Goal: Information Seeking & Learning: Learn about a topic

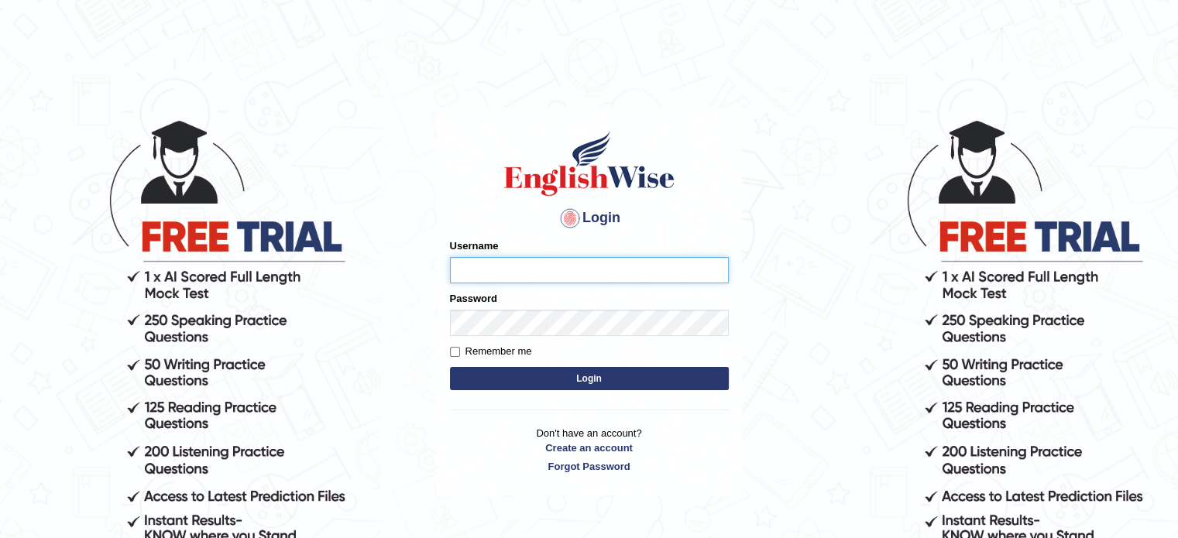
click at [482, 269] on input "Username" at bounding box center [589, 270] width 279 height 26
type input "asmitachapagain4391"
click at [585, 368] on button "Login" at bounding box center [589, 378] width 279 height 23
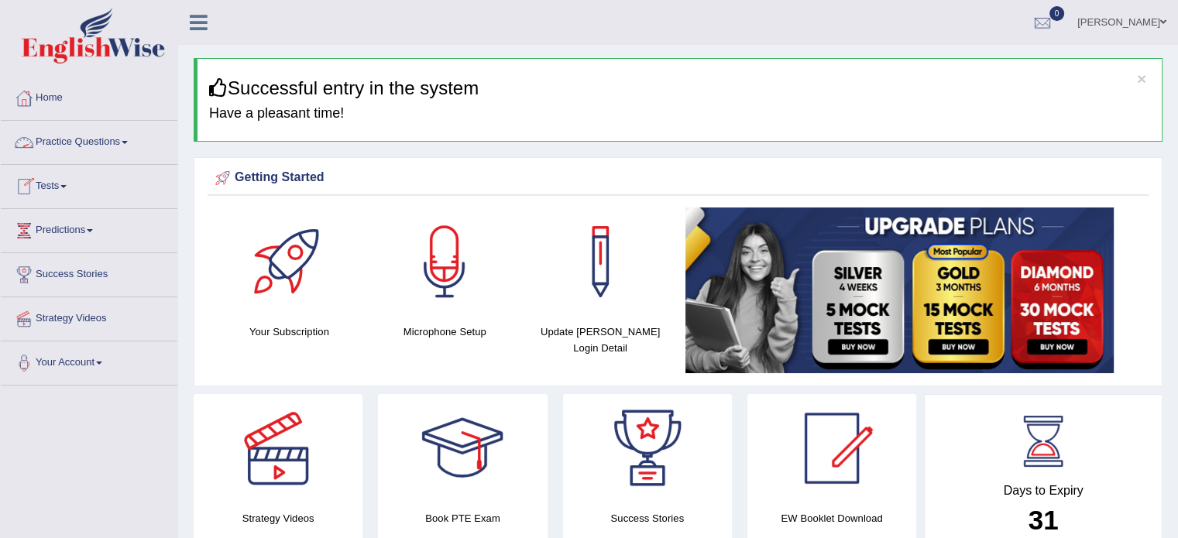
click at [127, 139] on link "Practice Questions" at bounding box center [89, 140] width 177 height 39
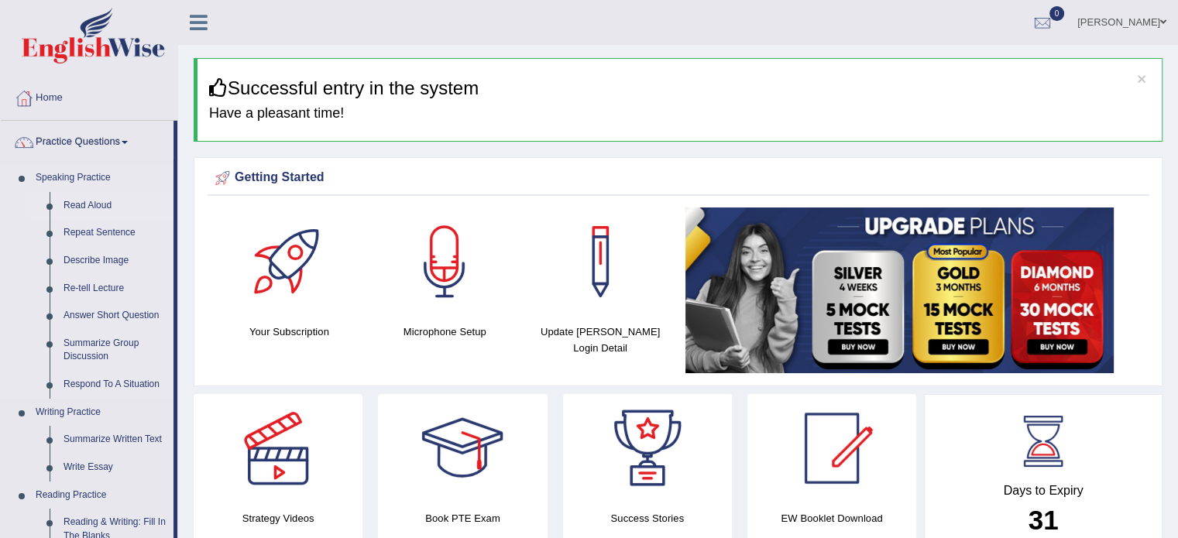
click at [145, 207] on link "Read Aloud" at bounding box center [115, 206] width 117 height 28
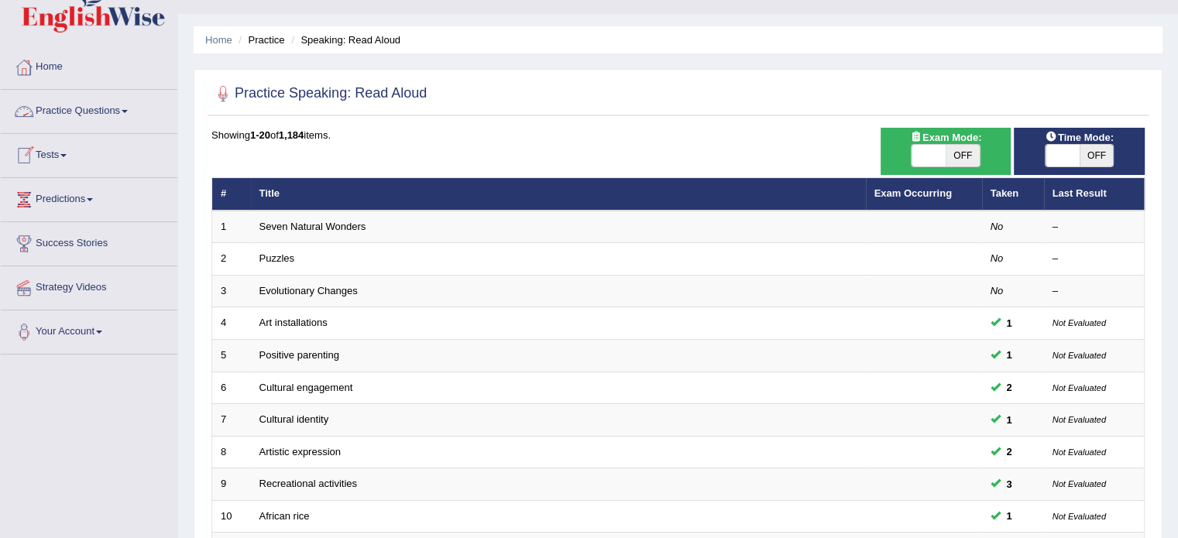
click at [128, 111] on span at bounding box center [125, 111] width 6 height 3
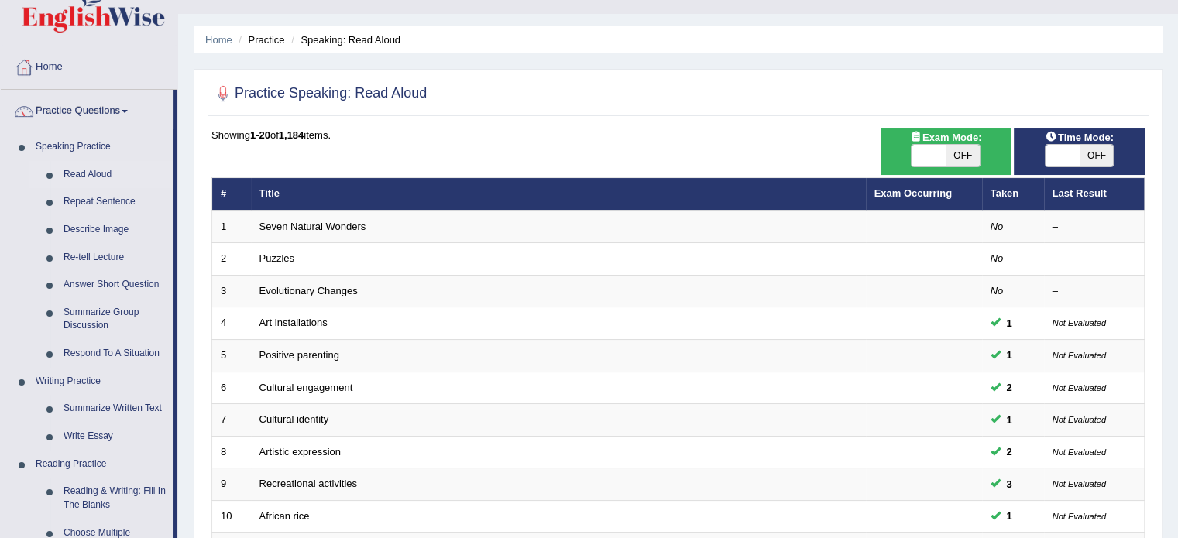
click at [177, 172] on li "Practice Questions Speaking Practice Read Aloud Repeat Sentence Describe Image …" at bounding box center [89, 525] width 177 height 871
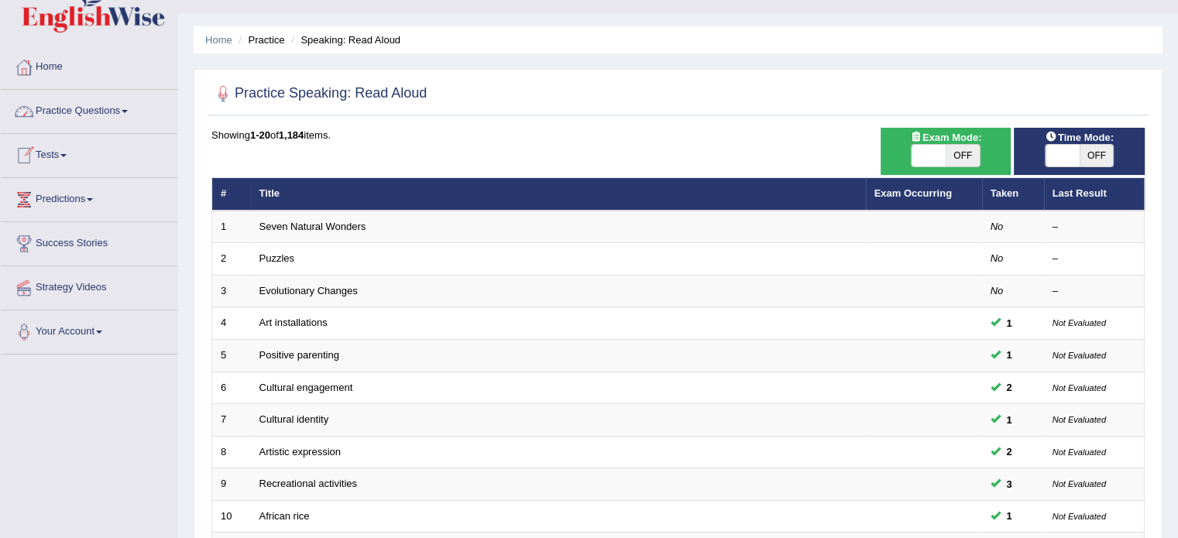
drag, startPoint x: 177, startPoint y: 172, endPoint x: 132, endPoint y: 110, distance: 76.5
click at [132, 110] on li "Practice Questions Speaking Practice Read Aloud Repeat Sentence Describe Image …" at bounding box center [89, 112] width 177 height 44
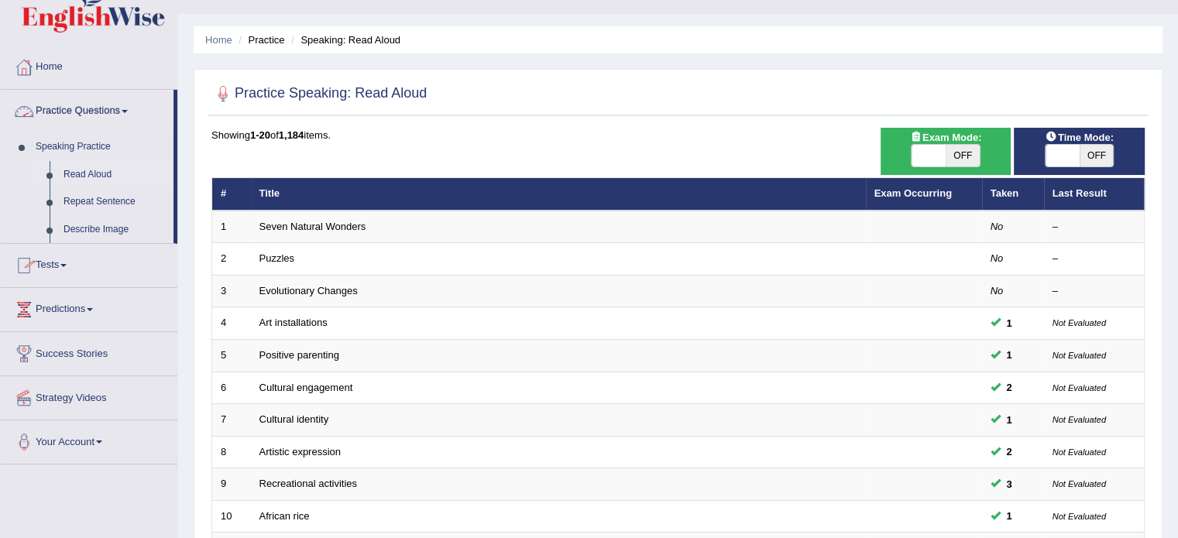
click at [128, 110] on span at bounding box center [125, 111] width 6 height 3
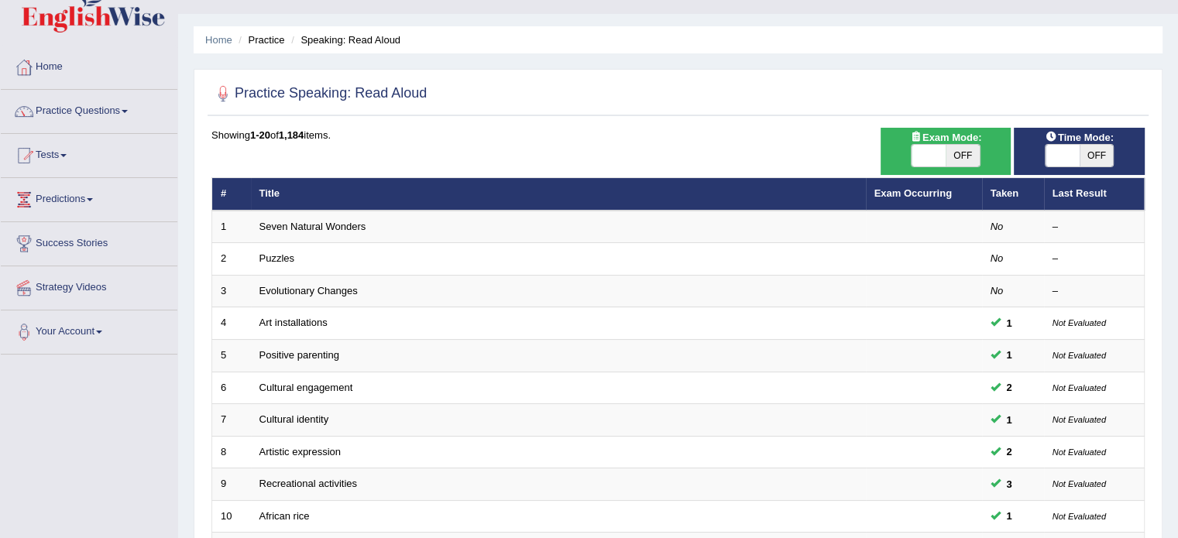
click at [128, 108] on link "Practice Questions" at bounding box center [89, 109] width 177 height 39
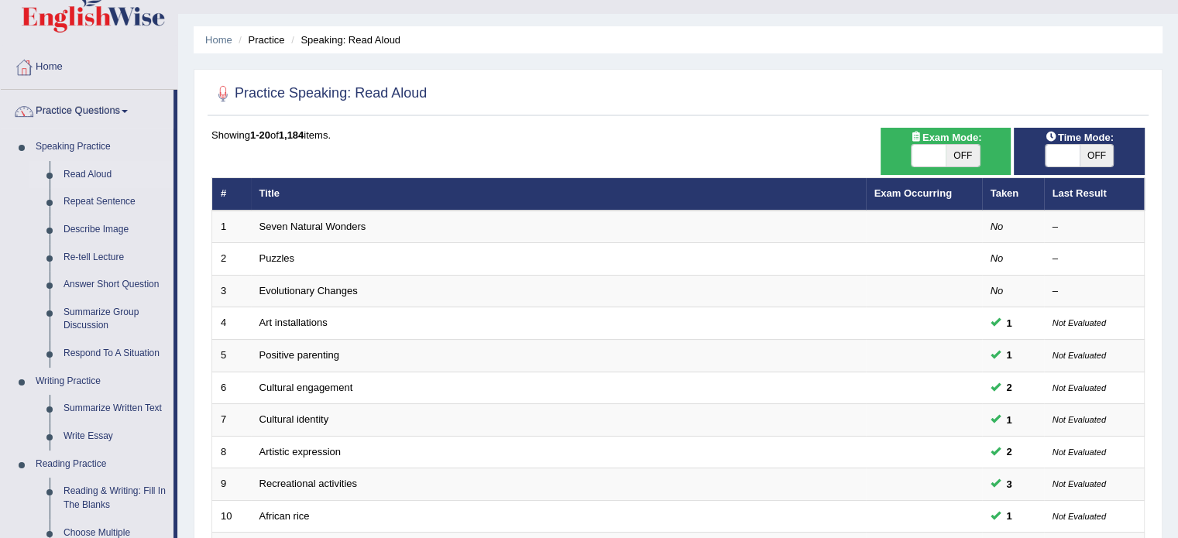
drag, startPoint x: 178, startPoint y: 202, endPoint x: 176, endPoint y: 226, distance: 24.1
click at [176, 226] on div "Toggle navigation Home Practice Questions Speaking Practice Read Aloud Repeat S…" at bounding box center [589, 477] width 1178 height 1017
click at [144, 220] on link "Describe Image" at bounding box center [115, 230] width 117 height 28
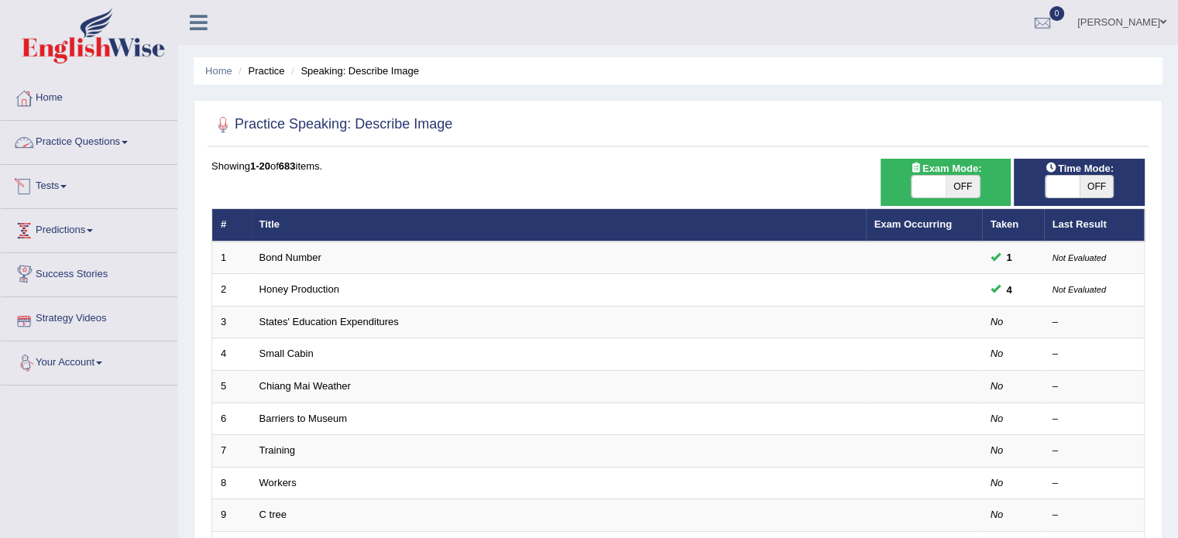
click at [139, 151] on link "Practice Questions" at bounding box center [89, 140] width 177 height 39
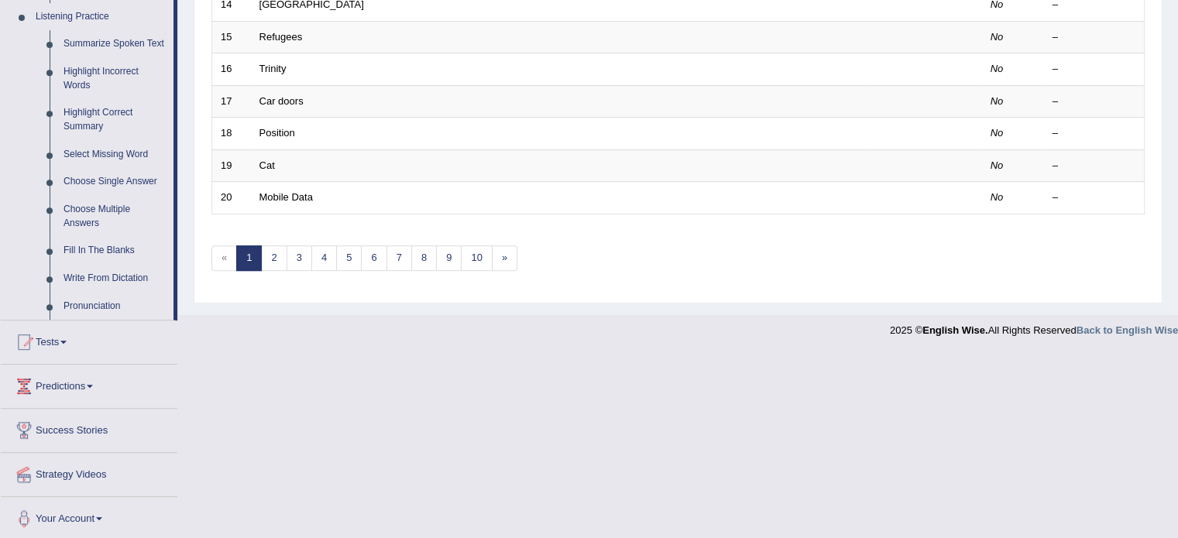
scroll to position [674, 0]
click at [94, 240] on link "Fill In The Blanks" at bounding box center [115, 249] width 117 height 28
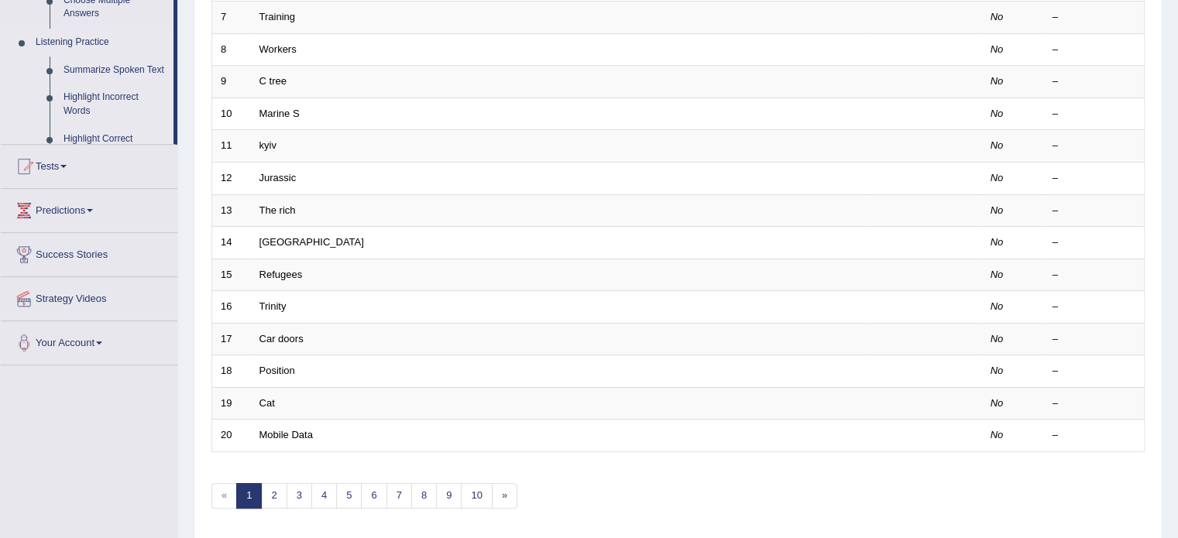
scroll to position [189, 0]
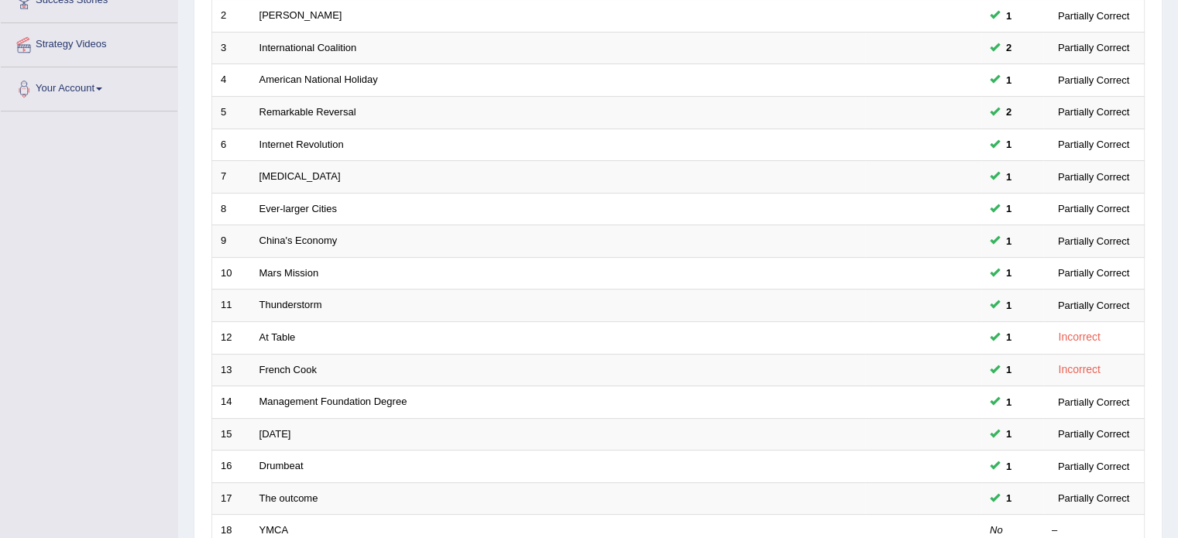
scroll to position [482, 0]
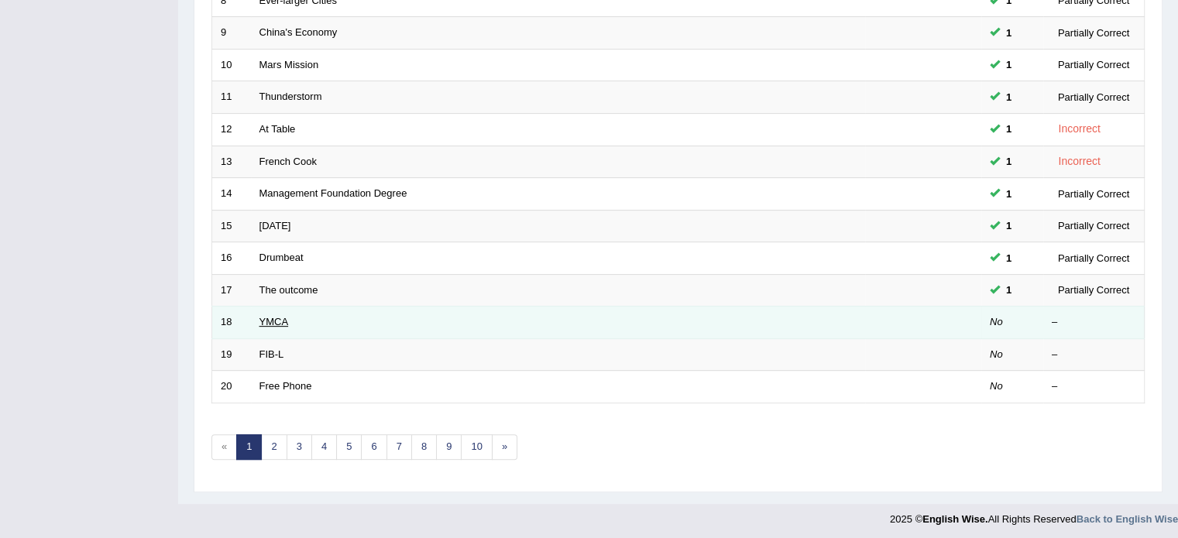
click at [263, 318] on link "YMCA" at bounding box center [273, 322] width 29 height 12
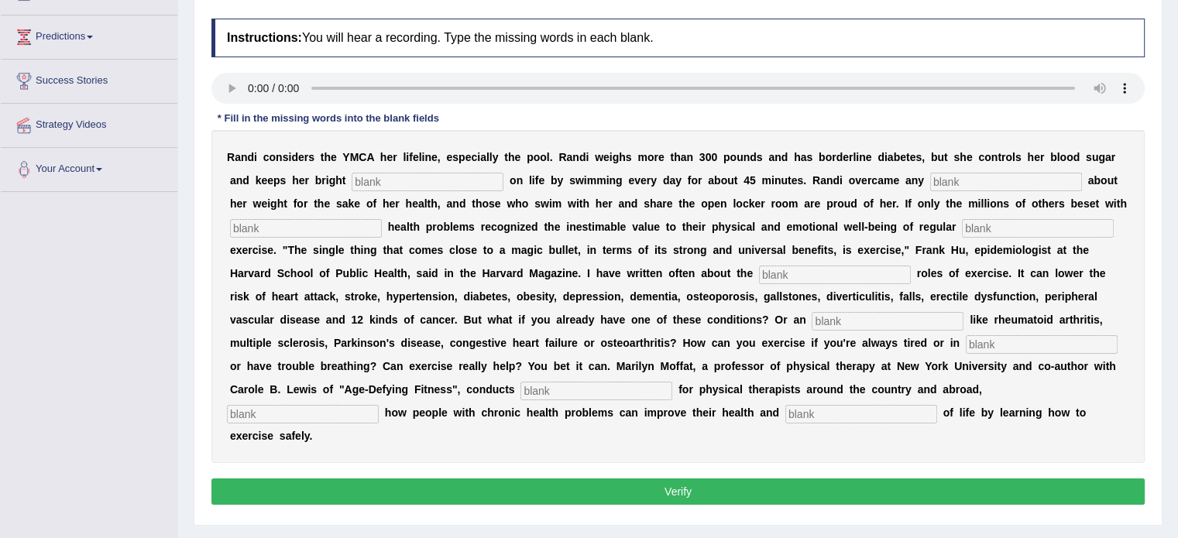
scroll to position [203, 0]
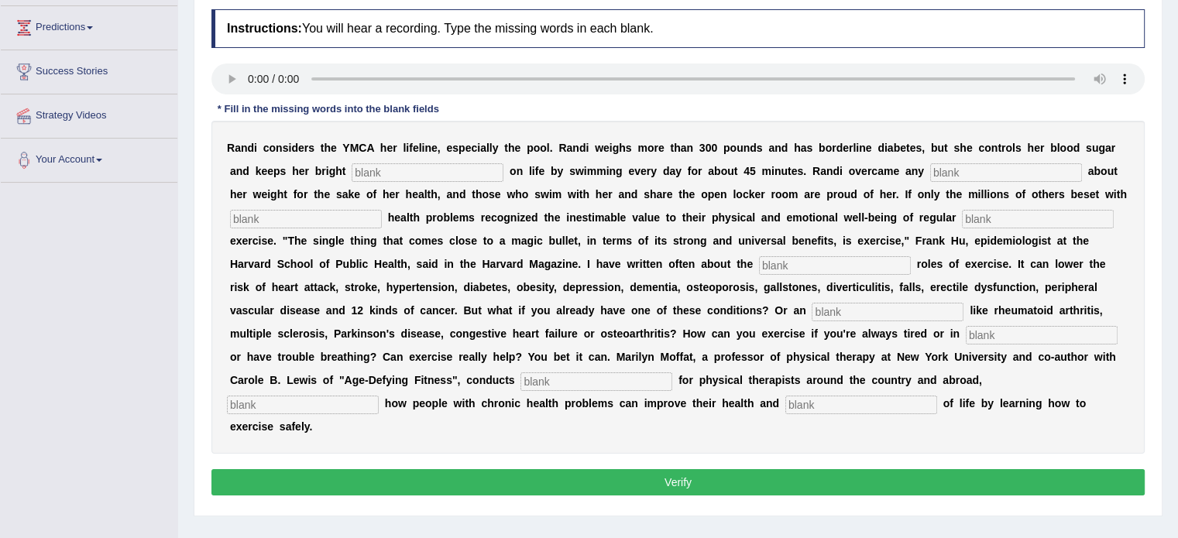
click at [421, 170] on input "text" at bounding box center [427, 172] width 152 height 19
click at [379, 168] on input "text" at bounding box center [427, 172] width 152 height 19
click at [396, 170] on input "text" at bounding box center [427, 172] width 152 height 19
click at [945, 168] on input "text" at bounding box center [1006, 172] width 152 height 19
click at [390, 170] on input "text" at bounding box center [427, 172] width 152 height 19
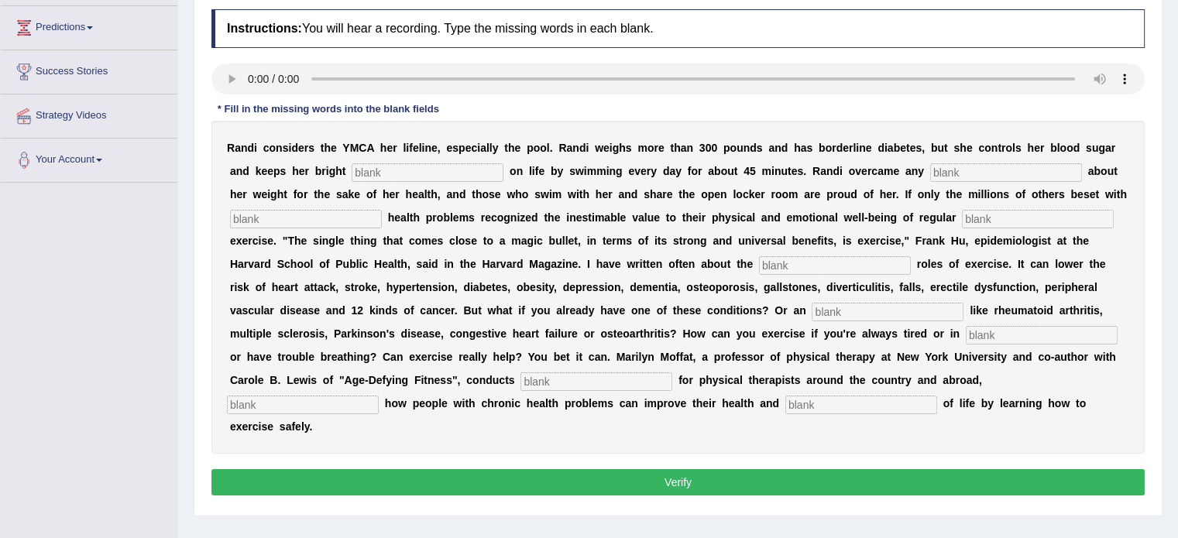
click at [325, 214] on input "text" at bounding box center [306, 219] width 152 height 19
type input "crenic"
click at [759, 275] on div "R a n d i c o n s i d e r s t h e Y M C A h e r l i f e l i n e , e s p e c i a…" at bounding box center [677, 287] width 933 height 333
click at [767, 270] on input "text" at bounding box center [835, 265] width 152 height 19
type input "protective"
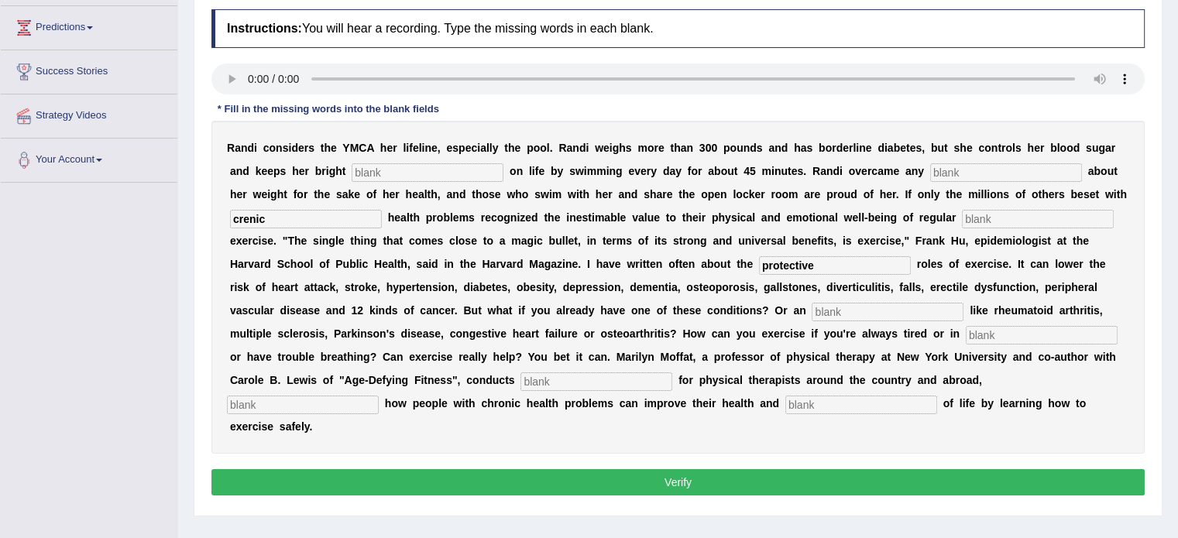
click at [817, 313] on input "text" at bounding box center [887, 312] width 152 height 19
type input "eliments"
click at [965, 333] on input "text" at bounding box center [1041, 335] width 152 height 19
type input "pain"
click at [550, 380] on input "text" at bounding box center [596, 381] width 152 height 19
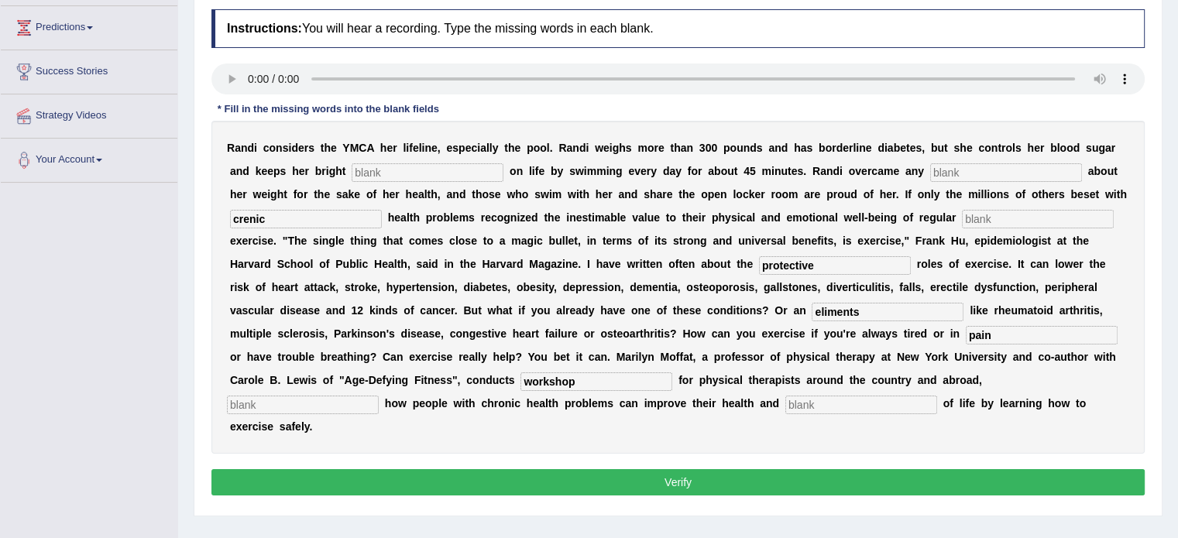
type input "workshop"
click at [811, 402] on input "text" at bounding box center [861, 405] width 152 height 19
type input "quality"
click at [369, 393] on div "R a n d i c o n s i d e r s t h e Y M C A h e r l i f e l i n e , e s p e c i a…" at bounding box center [677, 287] width 933 height 333
click at [317, 403] on input "text" at bounding box center [303, 405] width 152 height 19
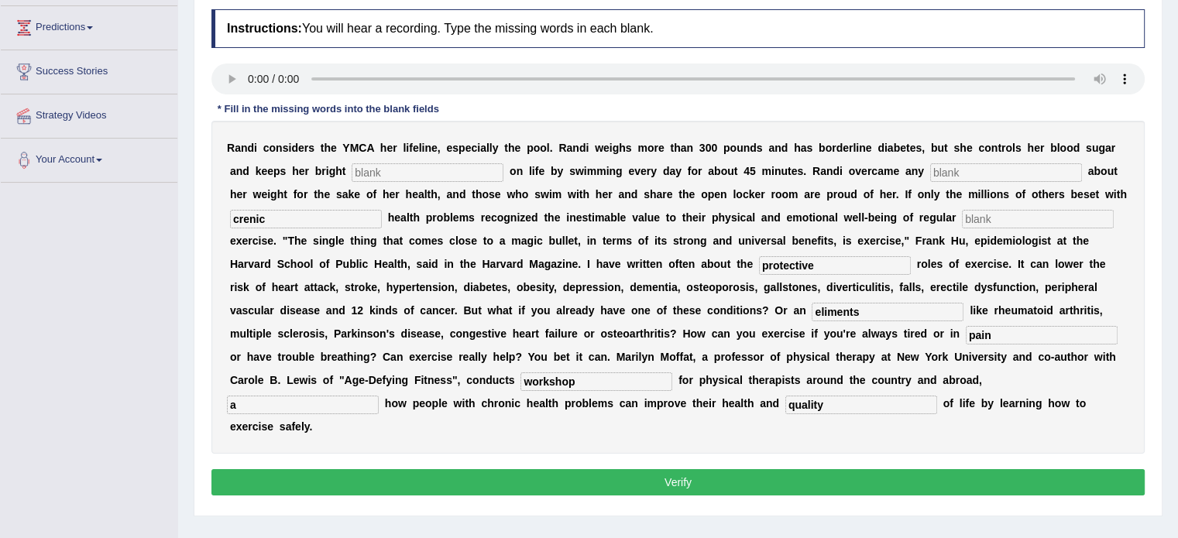
type input "a"
drag, startPoint x: 507, startPoint y: 242, endPoint x: 976, endPoint y: 212, distance: 470.1
click at [976, 212] on div "R a n d i c o n s i d e r s t h e Y M C A h e r l i f e l i n e , e s p e c i a…" at bounding box center [677, 287] width 933 height 333
click at [976, 212] on input "text" at bounding box center [1038, 219] width 152 height 19
type input "physical"
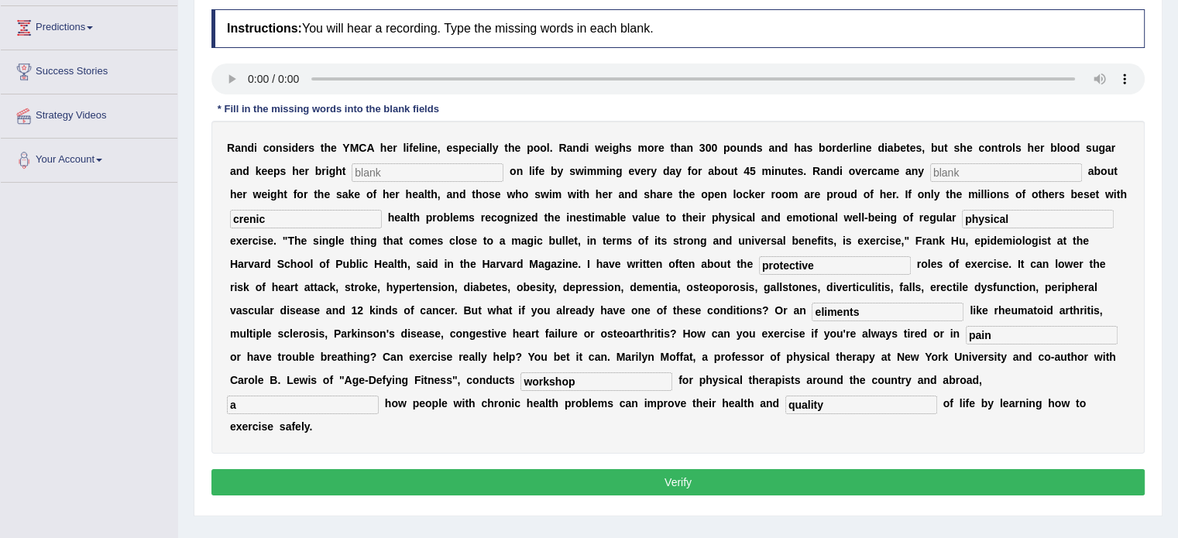
click at [453, 172] on input "text" at bounding box center [427, 172] width 152 height 19
type input "carryout"
click at [941, 170] on input "text" at bounding box center [1006, 172] width 152 height 19
type input "a"
click at [690, 473] on button "Verify" at bounding box center [677, 482] width 933 height 26
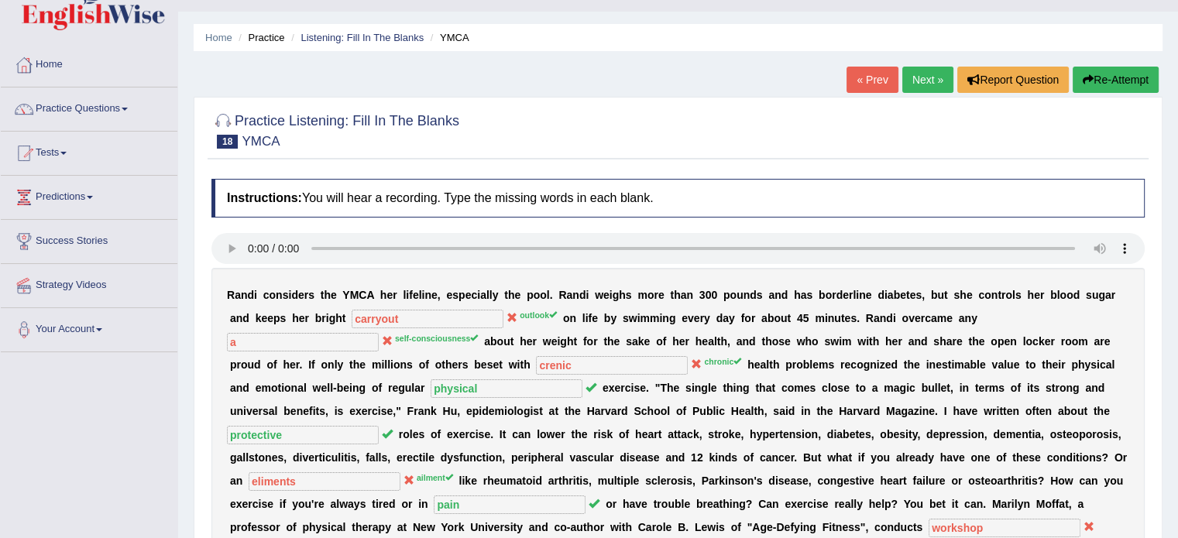
scroll to position [0, 0]
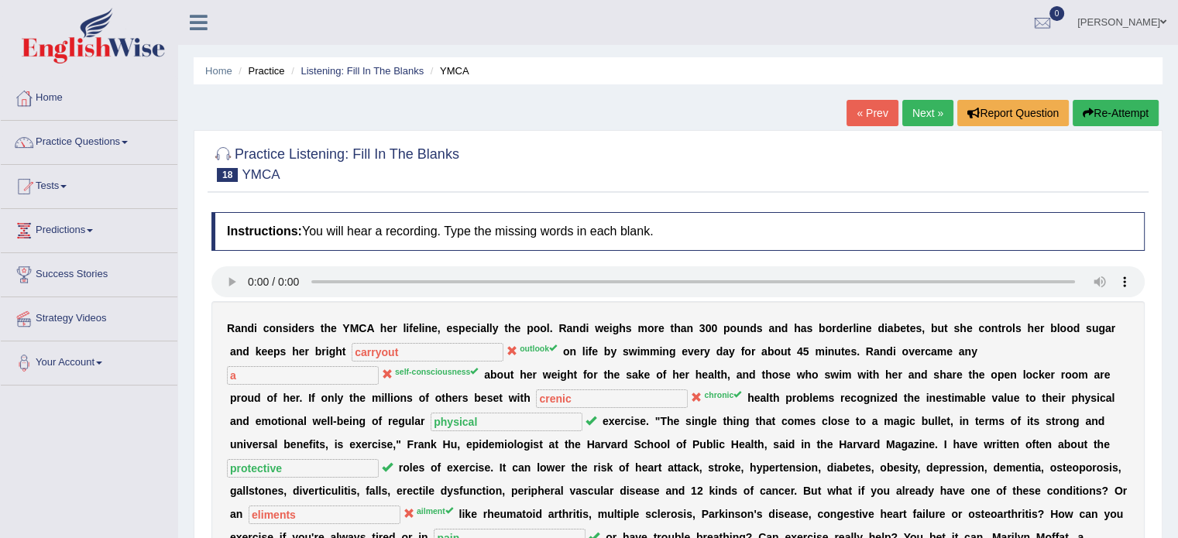
click at [918, 106] on link "Next »" at bounding box center [927, 113] width 51 height 26
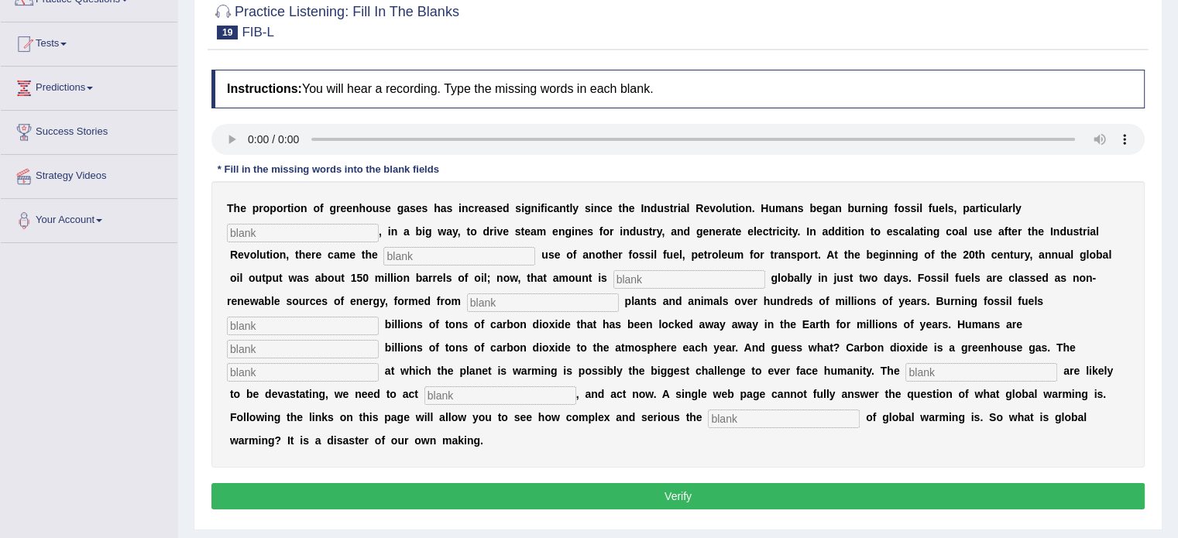
scroll to position [152, 0]
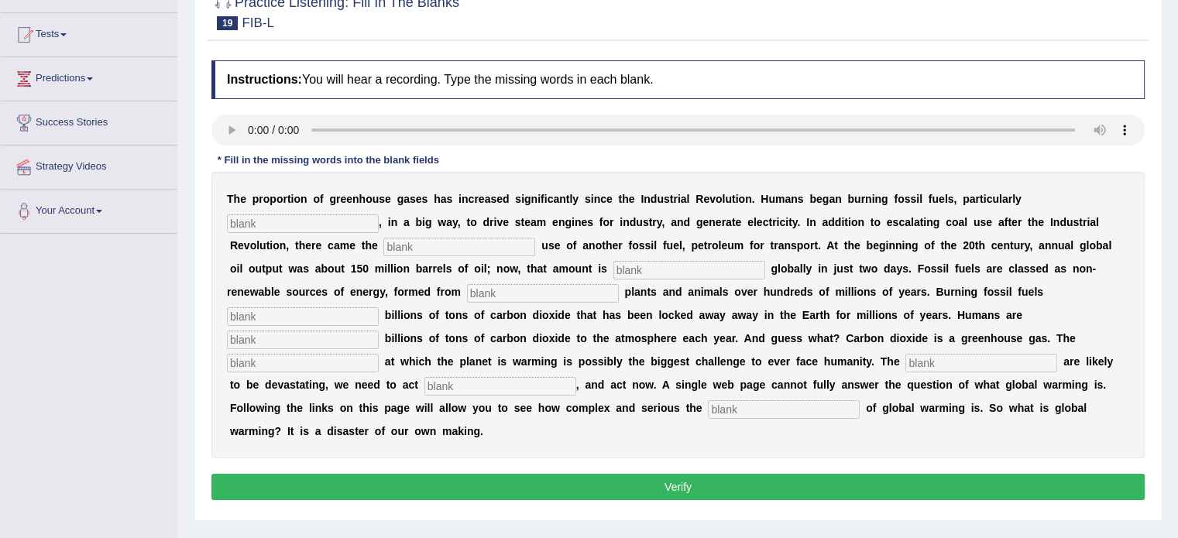
click at [403, 81] on h4 "Instructions: You will hear a recording. Type the missing words in each blank." at bounding box center [677, 79] width 933 height 39
click at [304, 221] on input "text" at bounding box center [303, 223] width 152 height 19
click at [410, 248] on input "text" at bounding box center [459, 247] width 152 height 19
type input "wiled"
click at [635, 269] on input "text" at bounding box center [689, 270] width 152 height 19
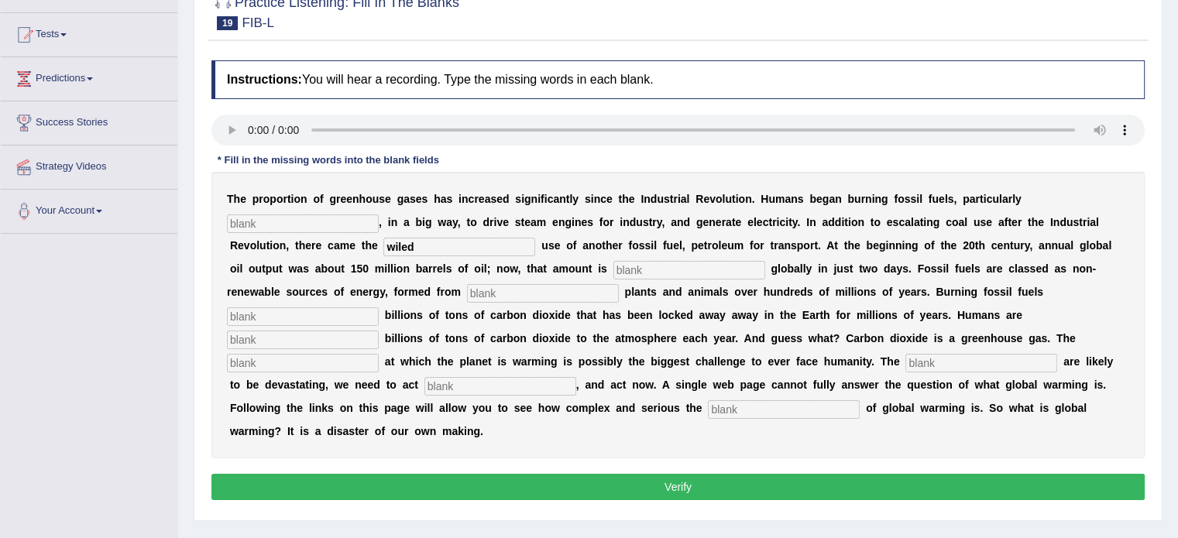
click at [249, 219] on input "text" at bounding box center [303, 223] width 152 height 19
type input "cool"
click at [455, 245] on input "wiled" at bounding box center [459, 247] width 152 height 19
type input "w"
type input "e"
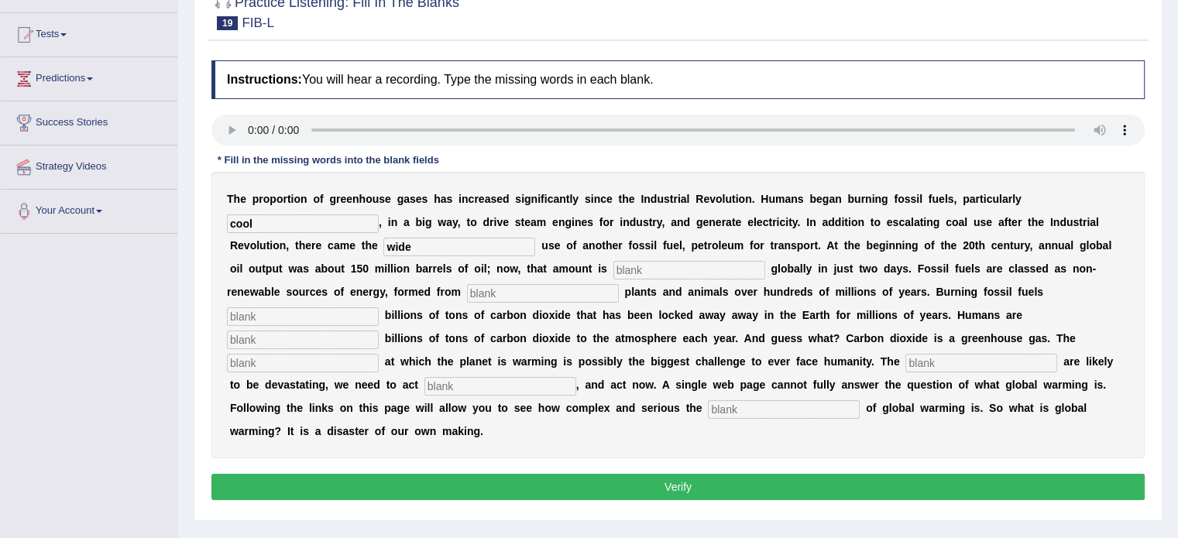
type input "wide"
click at [639, 274] on input "text" at bounding box center [689, 270] width 152 height 19
type input "extractict"
click at [499, 292] on input "text" at bounding box center [543, 293] width 152 height 19
type input "decade"
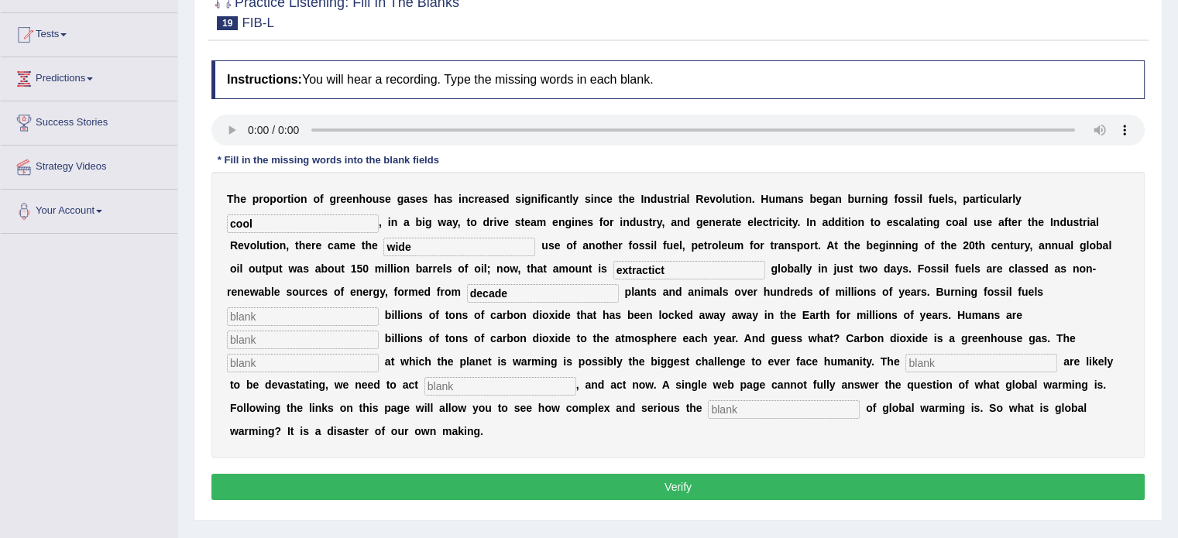
click at [288, 317] on input "text" at bounding box center [303, 316] width 152 height 19
type input "e"
type input "reliouss"
click at [260, 358] on input "text" at bounding box center [303, 363] width 152 height 19
type input "rate"
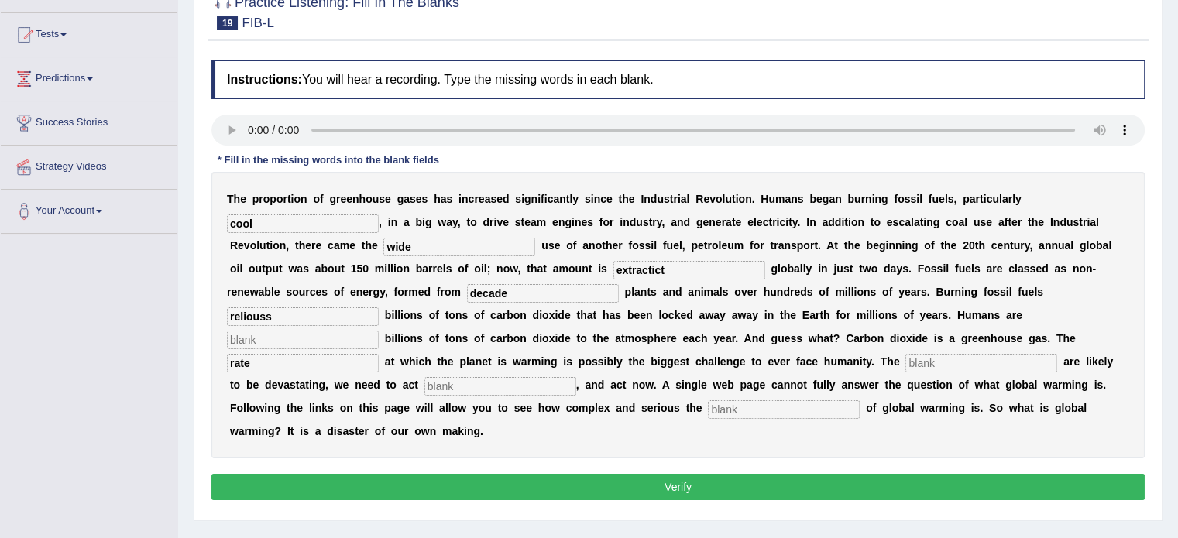
click at [941, 357] on input "text" at bounding box center [981, 363] width 152 height 19
type input "impact"
click at [512, 380] on input "text" at bounding box center [500, 386] width 152 height 19
type input "execruve"
click at [742, 405] on input "text" at bounding box center [784, 409] width 152 height 19
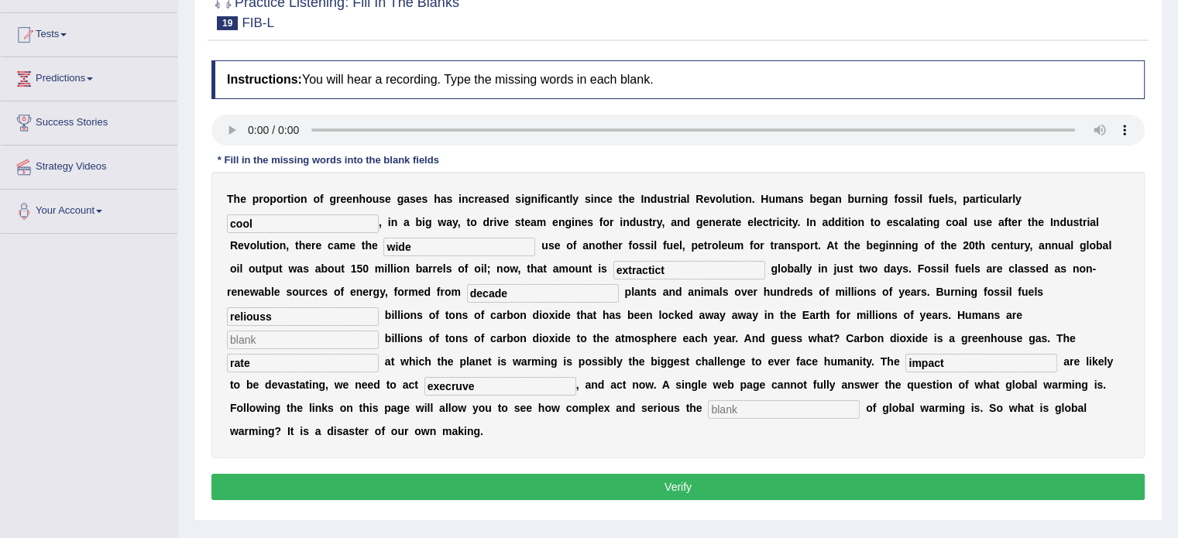
click at [715, 410] on input "text" at bounding box center [784, 409] width 152 height 19
type input "issues"
click at [478, 386] on input "execruve" at bounding box center [500, 386] width 152 height 19
click at [442, 383] on input "execrcise" at bounding box center [500, 386] width 152 height 19
click at [443, 384] on input "excrcise" at bounding box center [500, 386] width 152 height 19
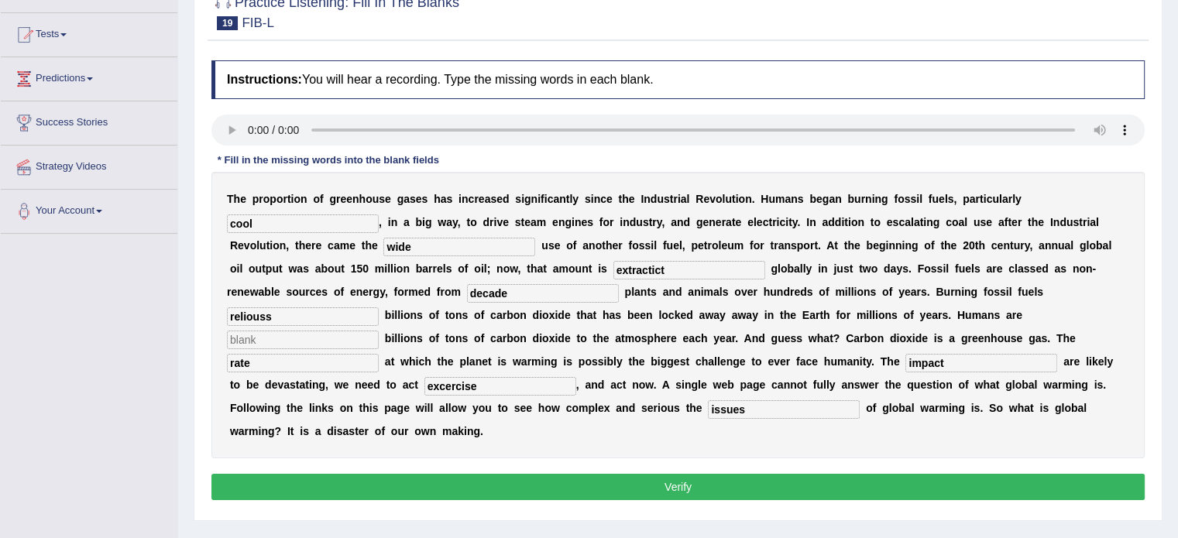
type input "excercise"
click at [276, 345] on input "text" at bounding box center [303, 340] width 152 height 19
click at [276, 345] on input "1" at bounding box center [303, 340] width 152 height 19
type input "1"
click at [279, 312] on input "reliouss" at bounding box center [303, 316] width 152 height 19
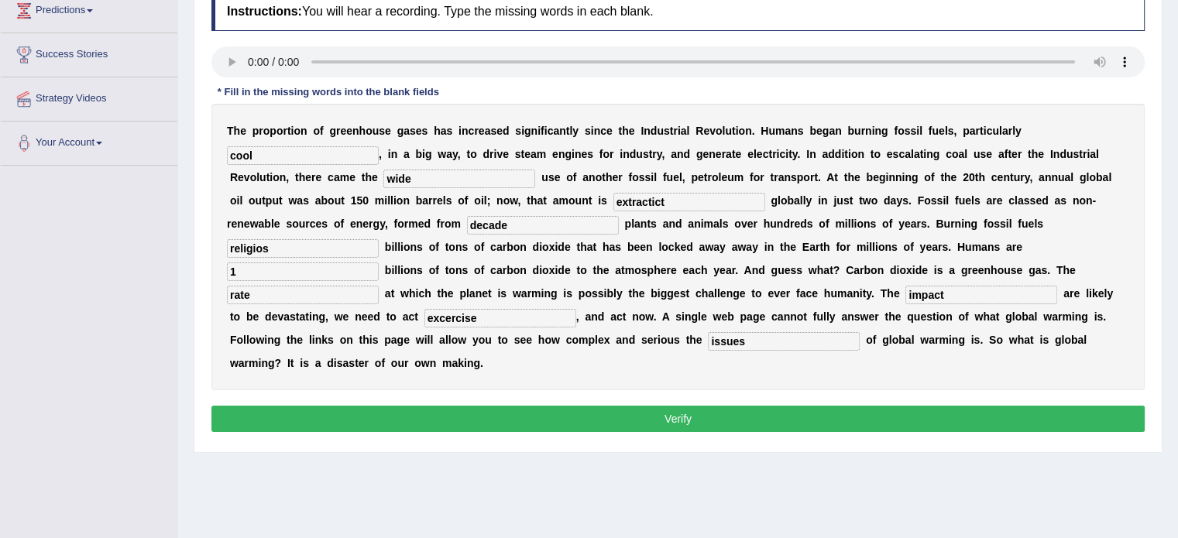
scroll to position [229, 0]
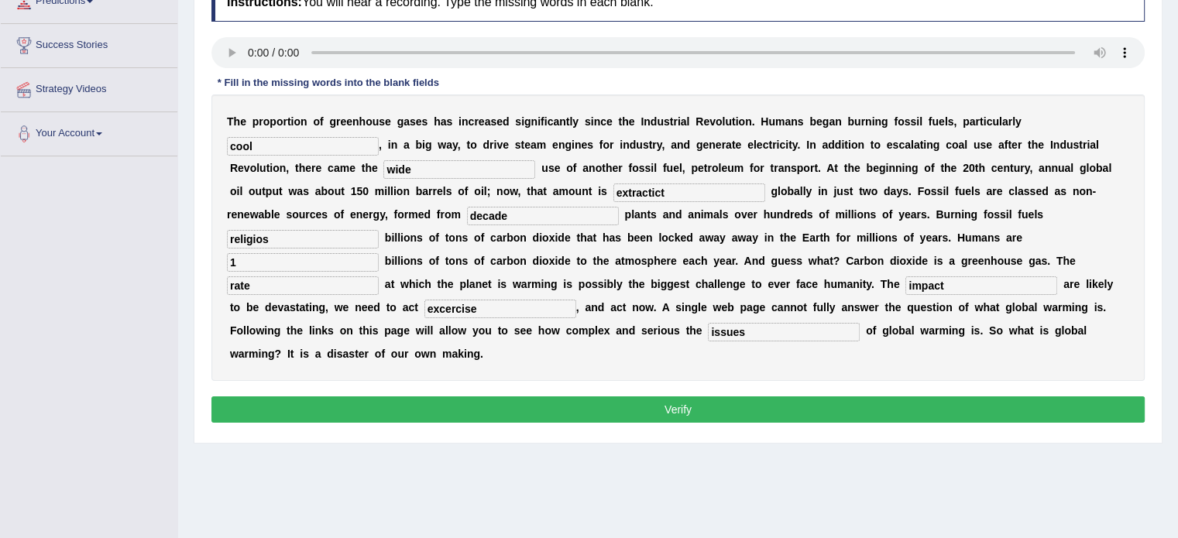
type input "religios"
click at [235, 263] on input "1" at bounding box center [303, 262] width 152 height 19
type input "a"
click at [543, 406] on button "Verify" at bounding box center [677, 409] width 933 height 26
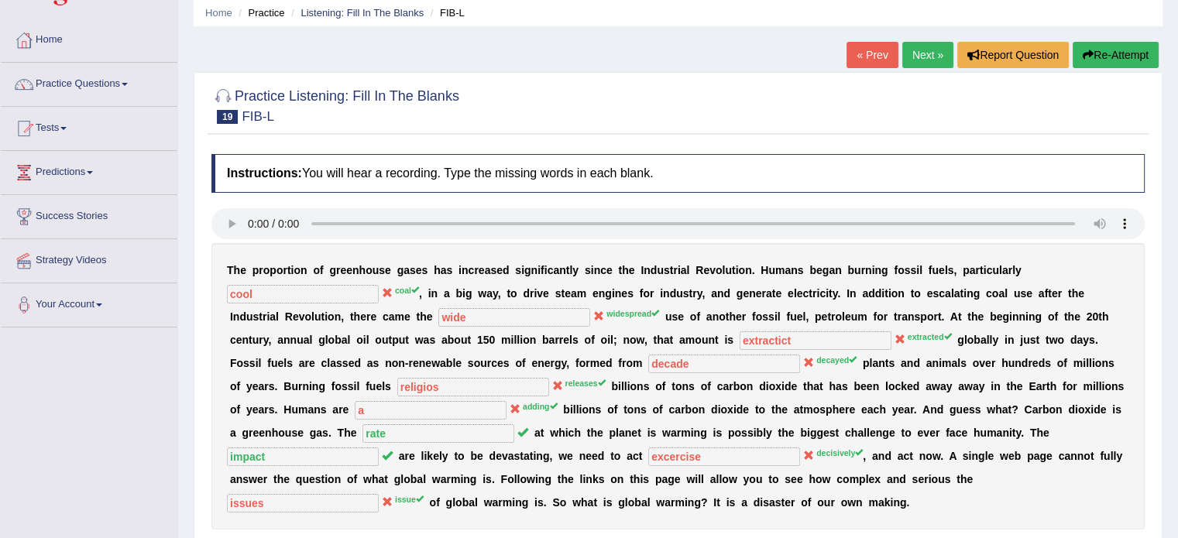
scroll to position [53, 0]
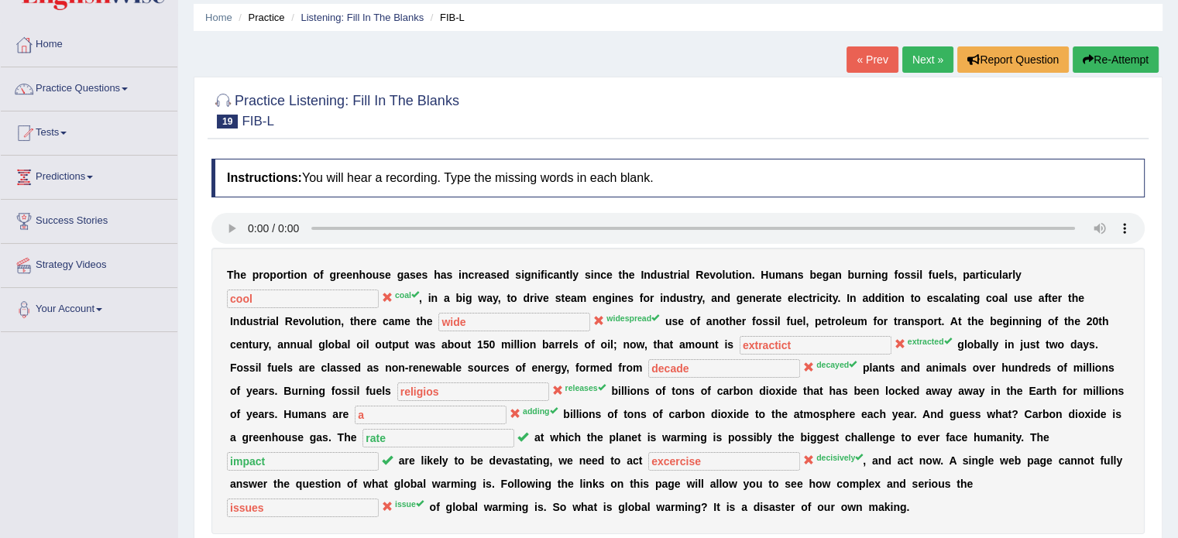
click at [912, 49] on link "Next »" at bounding box center [927, 59] width 51 height 26
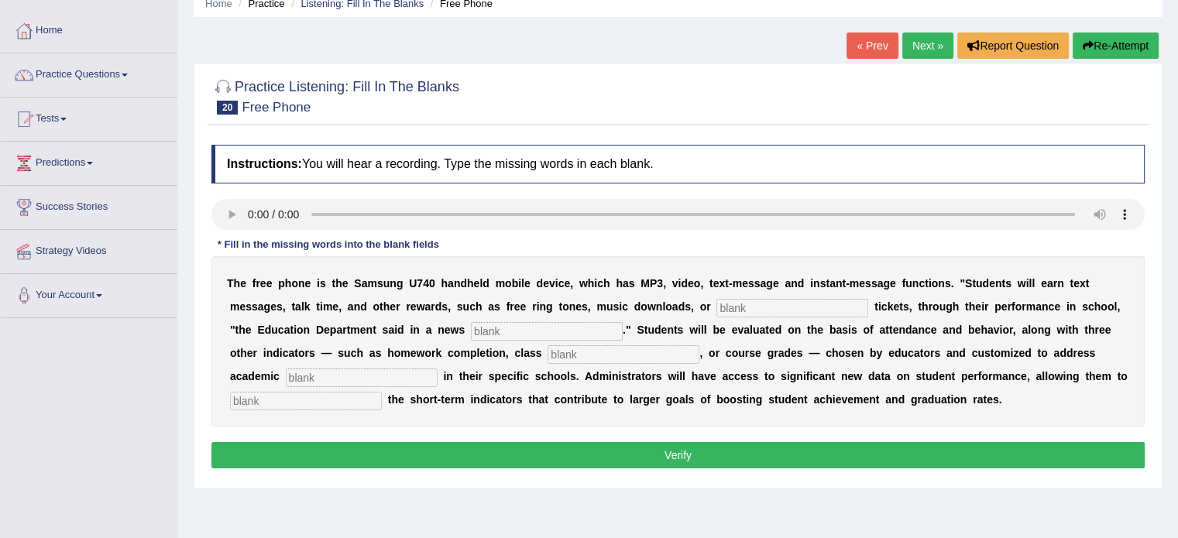
scroll to position [70, 0]
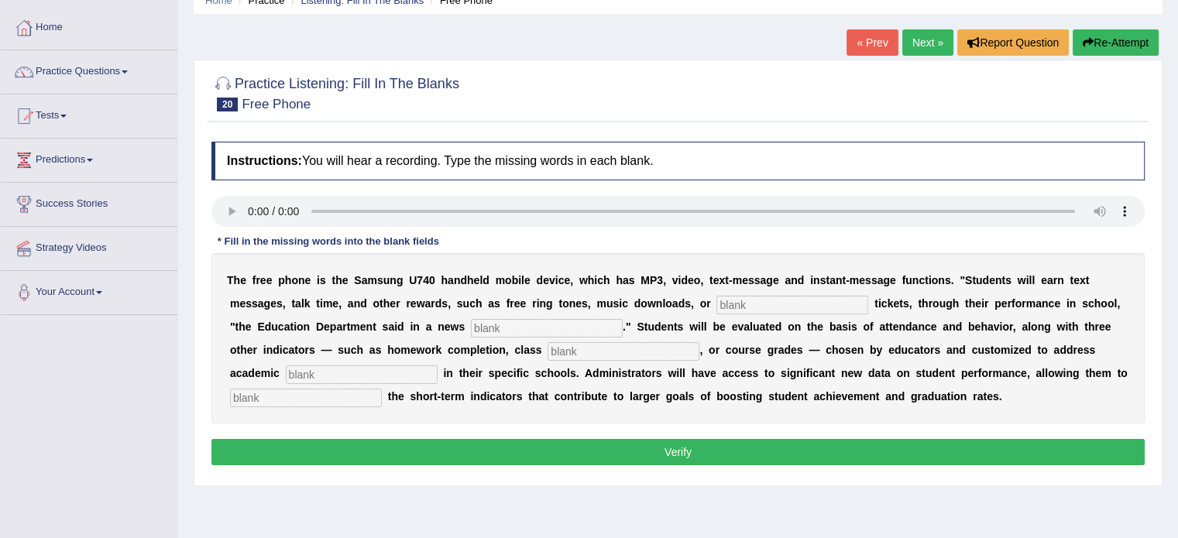
click at [524, 332] on input "text" at bounding box center [547, 328] width 152 height 19
type input "releaae"
click at [579, 348] on input "text" at bounding box center [623, 351] width 152 height 19
type input "participation"
click at [303, 369] on input "text" at bounding box center [362, 374] width 152 height 19
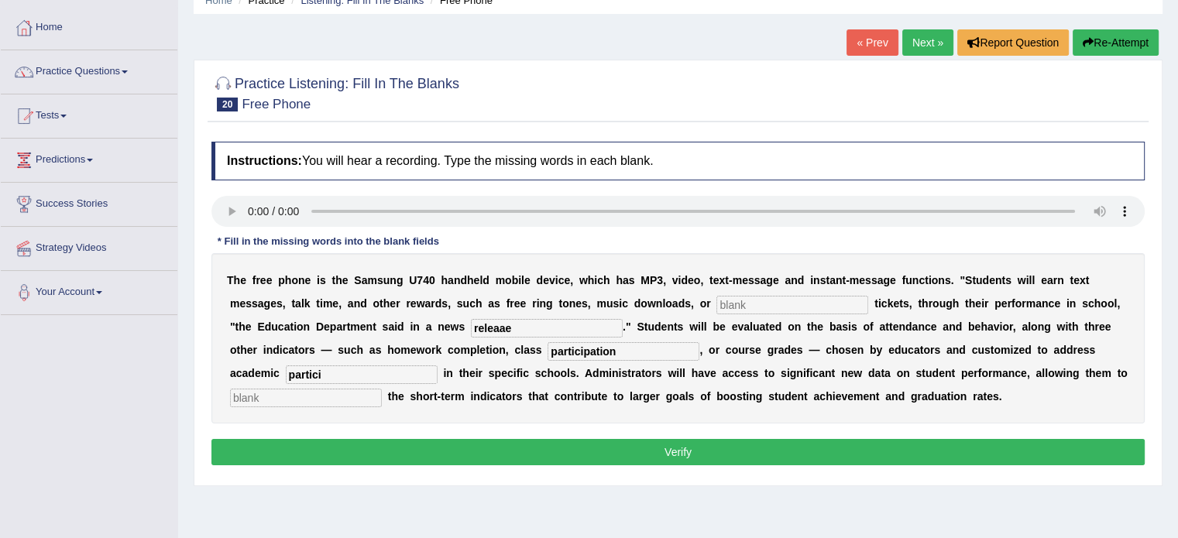
type input "partici"
click at [946, 240] on div "Instructions: You will hear a recording. Type the missing words in each blank. …" at bounding box center [677, 306] width 941 height 344
click at [737, 303] on input "text" at bounding box center [792, 305] width 152 height 19
type input "advant"
click at [524, 328] on input "releaae" at bounding box center [547, 328] width 152 height 19
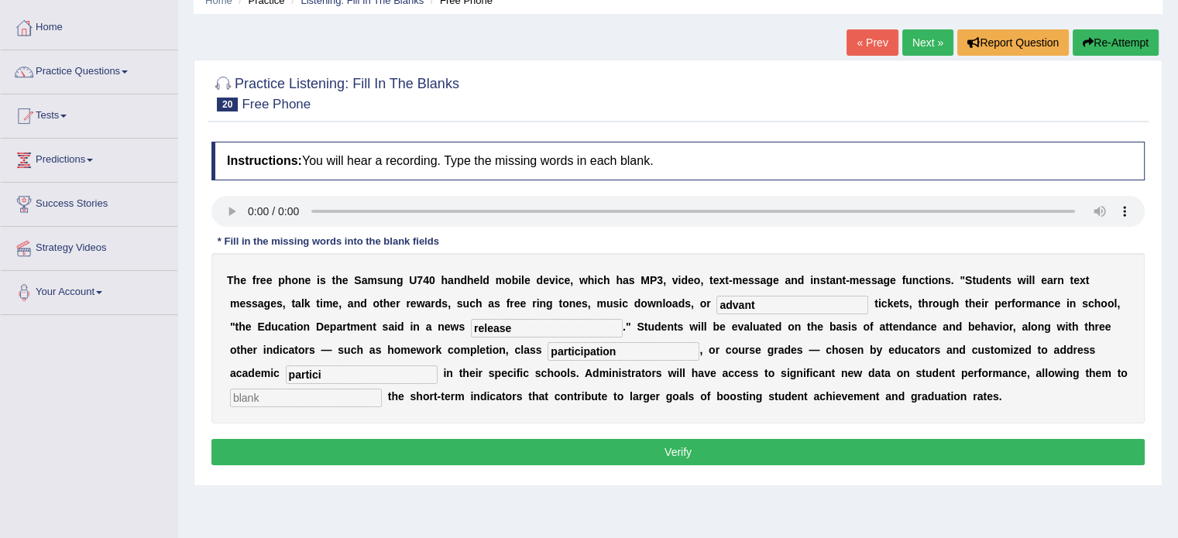
type input "release"
click at [629, 349] on input "participation" at bounding box center [623, 351] width 152 height 19
click at [338, 372] on input "partici" at bounding box center [362, 374] width 152 height 19
type input "prutrack"
click at [300, 394] on input "text" at bounding box center [306, 398] width 152 height 19
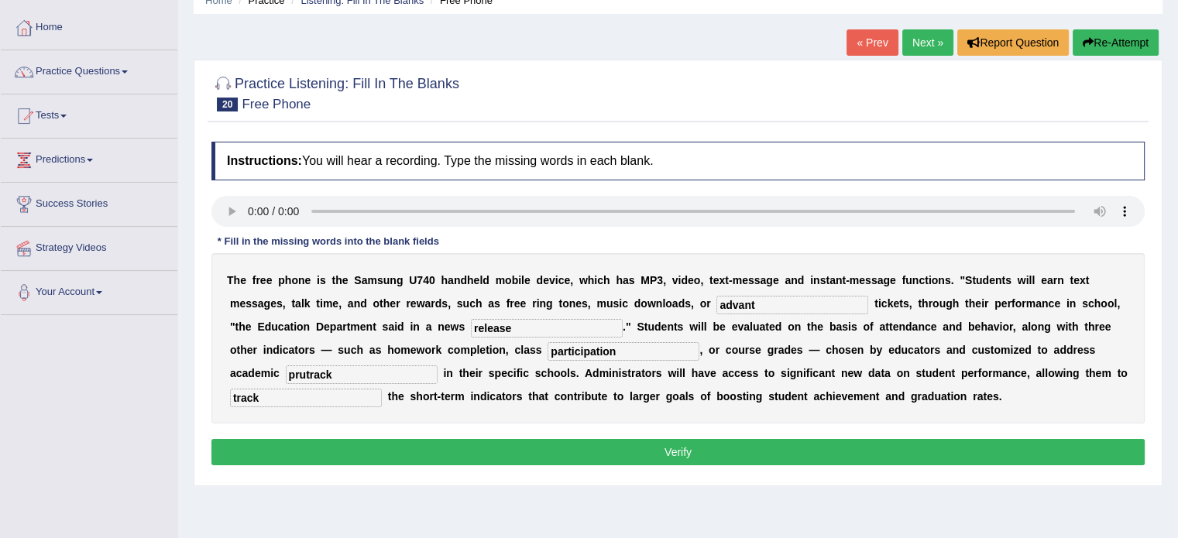
type input "track"
click at [347, 377] on input "prutrack" at bounding box center [362, 374] width 152 height 19
click at [303, 372] on input "priroties" at bounding box center [362, 374] width 152 height 19
click at [341, 371] on input "proroties" at bounding box center [362, 374] width 152 height 19
type input "prorites"
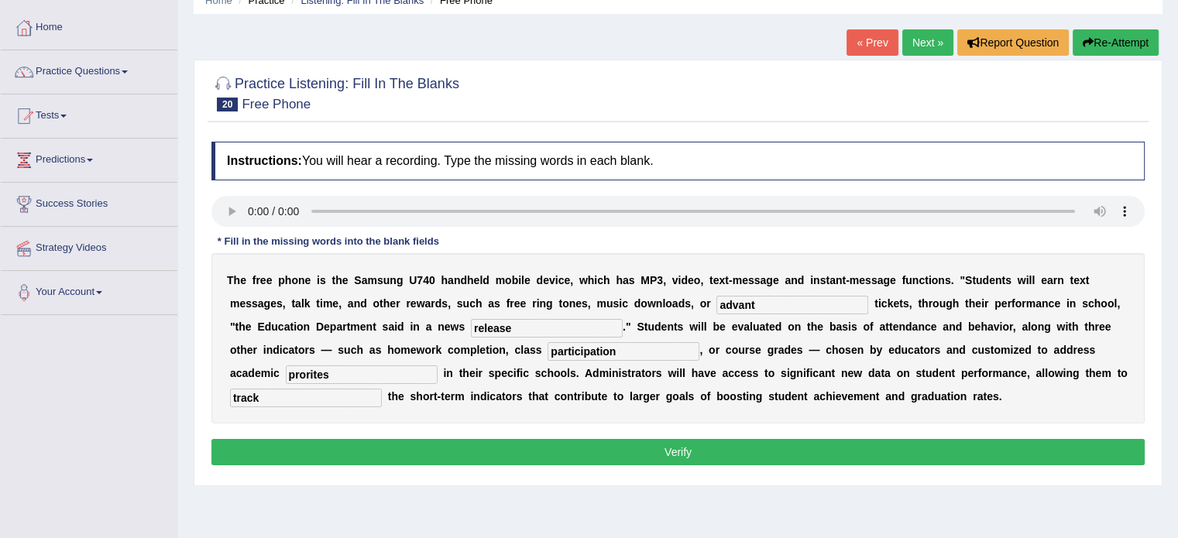
click at [559, 451] on button "Verify" at bounding box center [677, 452] width 933 height 26
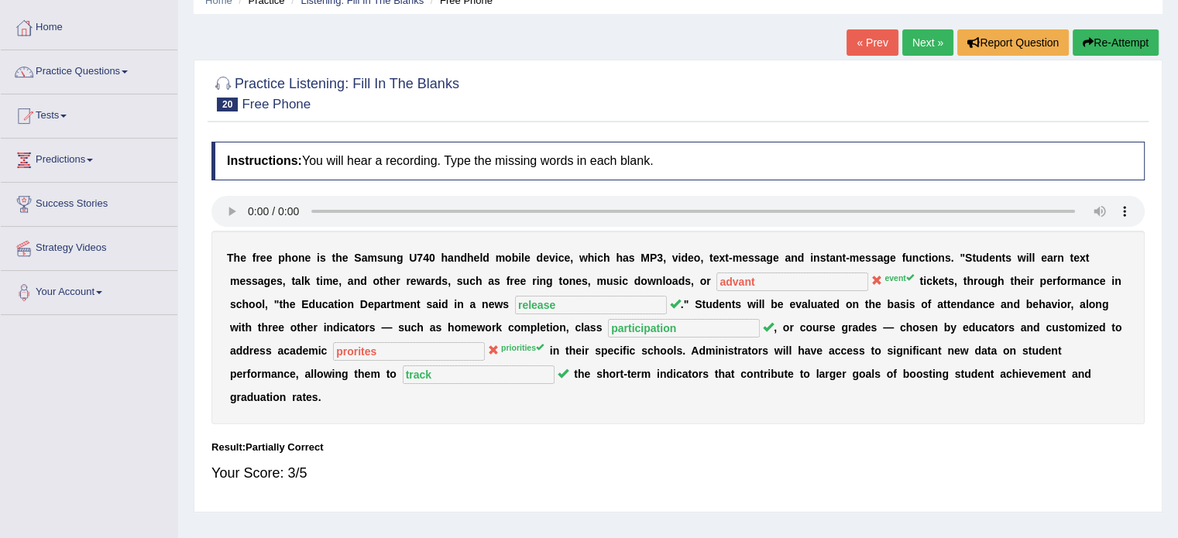
click at [917, 43] on link "Next »" at bounding box center [927, 42] width 51 height 26
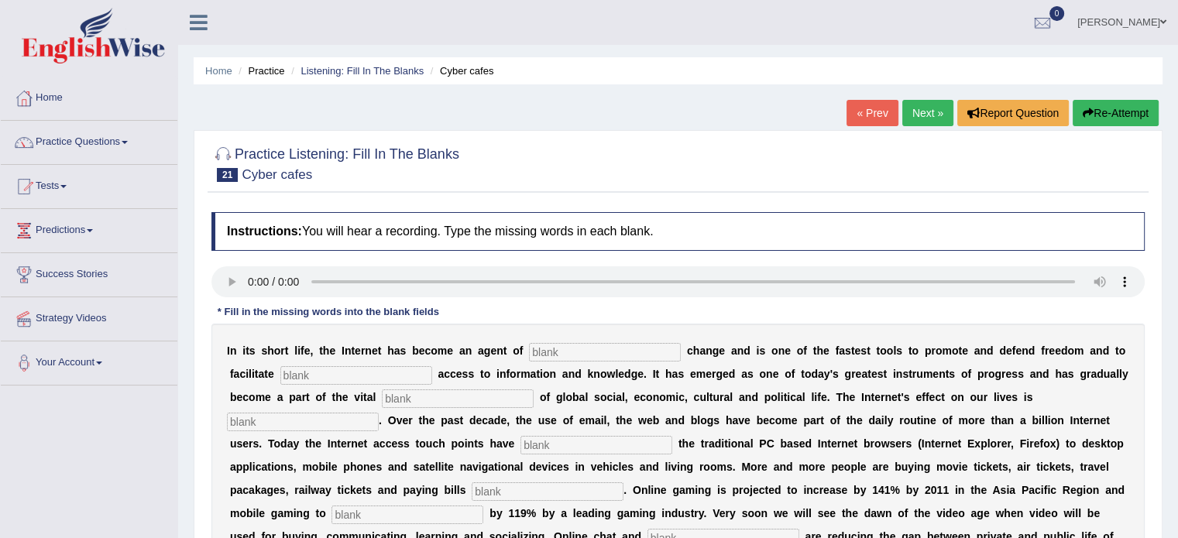
click at [1178, 101] on html "Toggle navigation Home Practice Questions Speaking Practice Read Aloud Repeat S…" at bounding box center [589, 269] width 1178 height 538
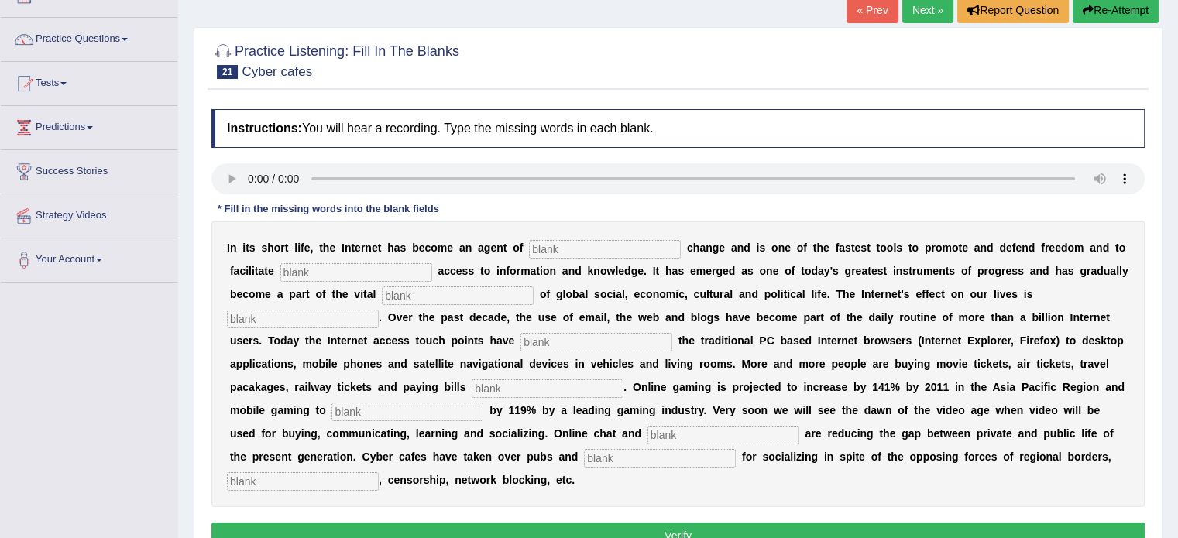
scroll to position [132, 0]
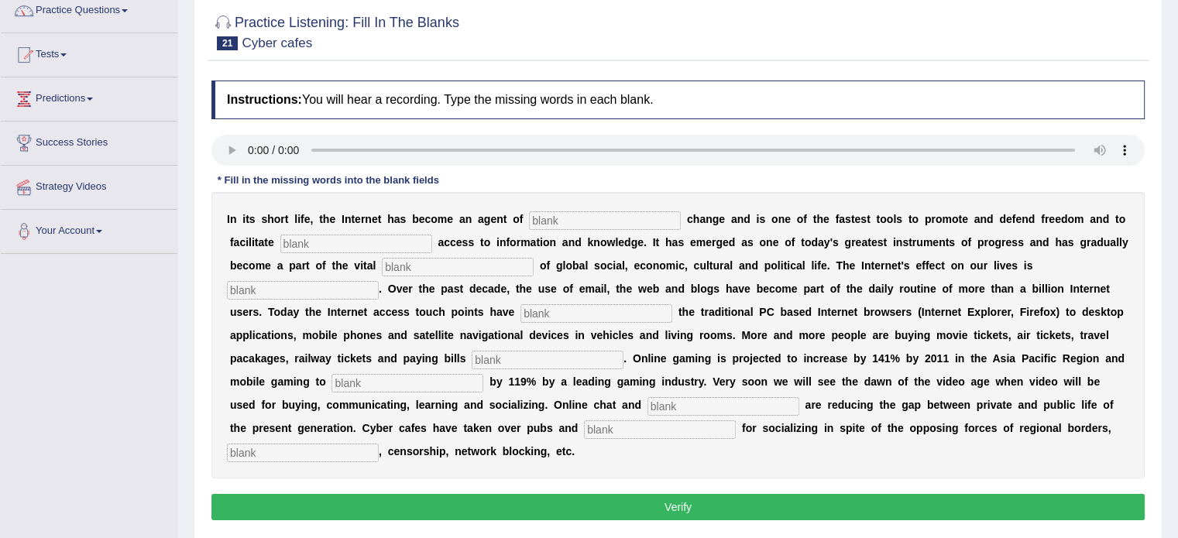
click at [488, 357] on input "text" at bounding box center [547, 360] width 152 height 19
click at [403, 387] on input "text" at bounding box center [407, 383] width 152 height 19
click at [537, 222] on input "text" at bounding box center [605, 220] width 152 height 19
type input "revolunts"
click at [389, 238] on input "text" at bounding box center [356, 244] width 152 height 19
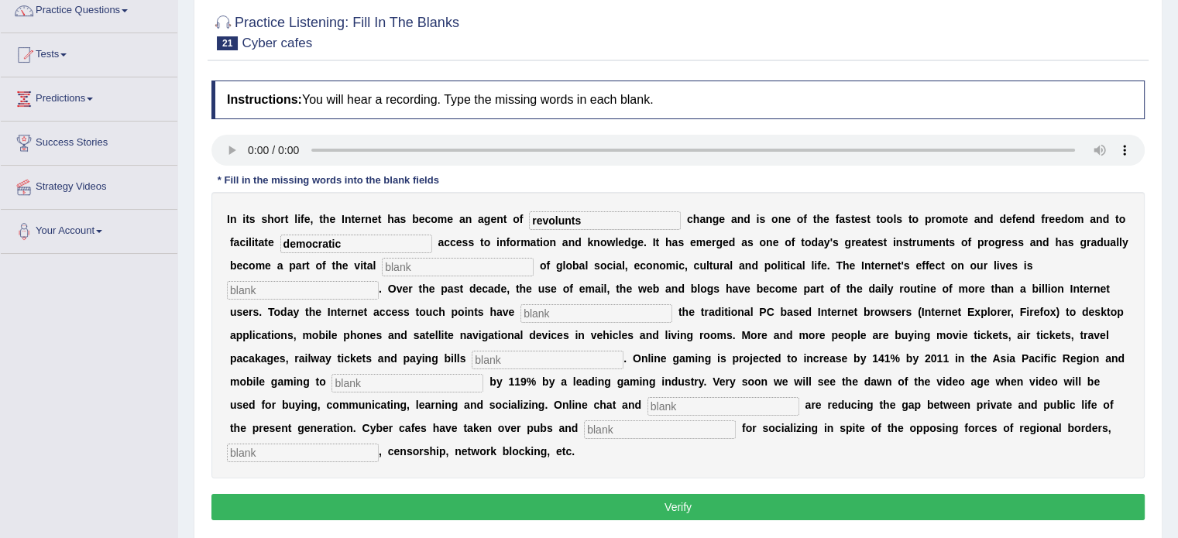
type input "democratic"
click at [399, 268] on input "text" at bounding box center [458, 267] width 152 height 19
type input "infastrucute"
click at [273, 293] on input "text" at bounding box center [303, 290] width 152 height 19
type input "prservious"
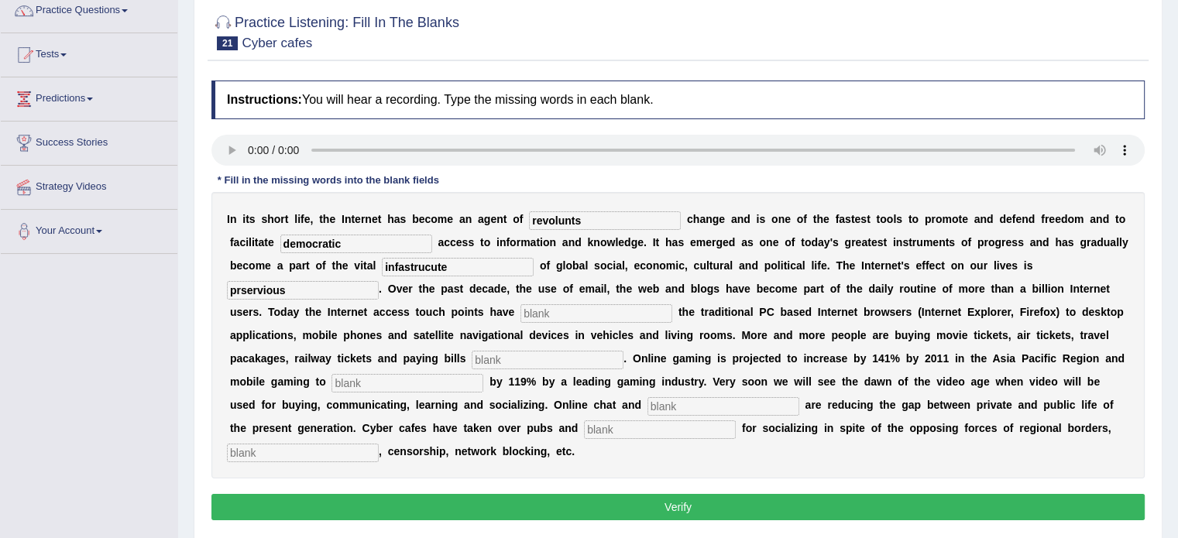
click at [545, 311] on input "text" at bounding box center [596, 313] width 152 height 19
type input "outgrown"
click at [509, 357] on input "text" at bounding box center [547, 360] width 152 height 19
click at [437, 263] on input "infastrucute" at bounding box center [458, 267] width 152 height 19
click at [444, 263] on input "infastructe" at bounding box center [458, 267] width 152 height 19
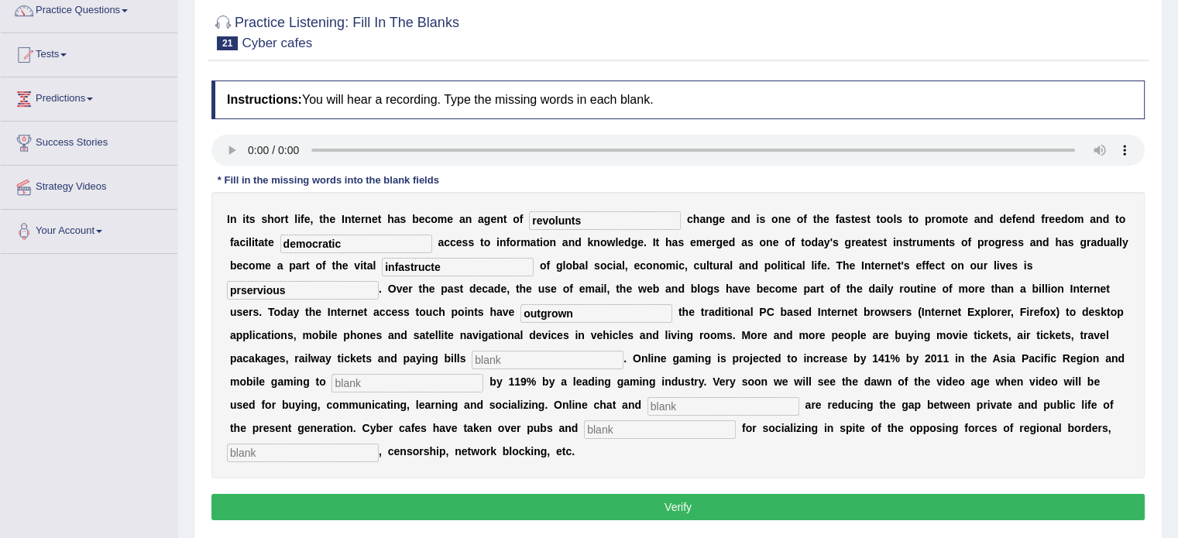
type input "infastructe"
click at [500, 355] on input "text" at bounding box center [547, 360] width 152 height 19
type input "online"
click at [437, 382] on input "text" at bounding box center [407, 383] width 152 height 19
type input "increased"
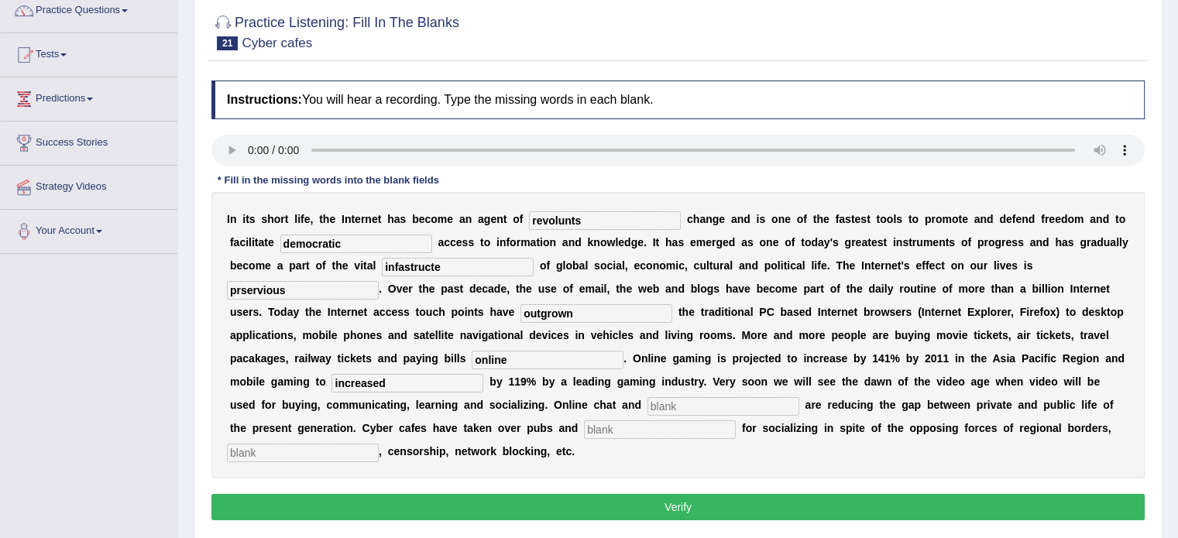
click at [683, 402] on input "text" at bounding box center [723, 406] width 152 height 19
click at [657, 411] on input "blogs" at bounding box center [723, 406] width 152 height 19
type input "vlogs"
click at [625, 426] on input "text" at bounding box center [660, 429] width 152 height 19
type input "bars"
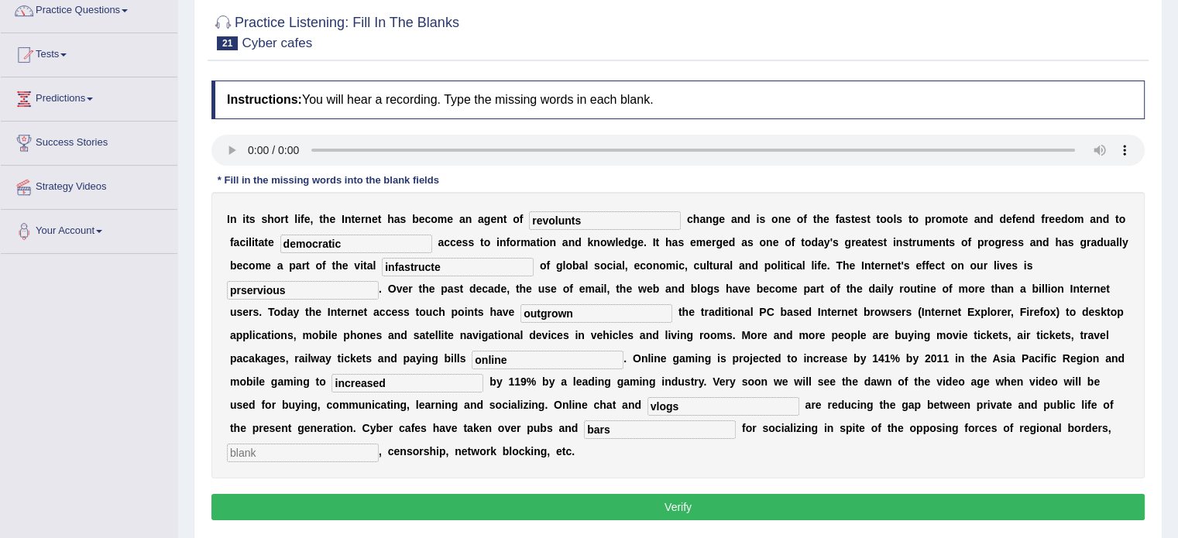
click at [299, 448] on input "text" at bounding box center [303, 453] width 152 height 19
type input "copyright"
click at [400, 381] on input "increased" at bounding box center [407, 383] width 152 height 19
click at [440, 262] on input "infastructe" at bounding box center [458, 267] width 152 height 19
type input "infastructure"
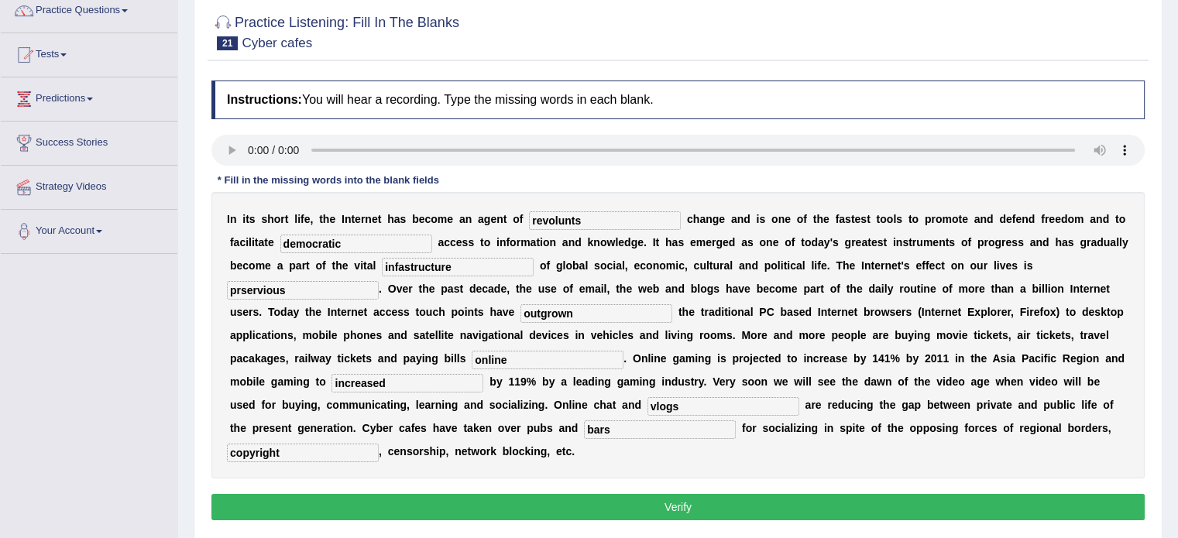
click at [297, 287] on input "prservious" at bounding box center [303, 290] width 152 height 19
type input "previous"
click at [581, 216] on input "revolunts" at bounding box center [605, 220] width 152 height 19
type input "revolutnary"
click at [588, 496] on button "Verify" at bounding box center [677, 507] width 933 height 26
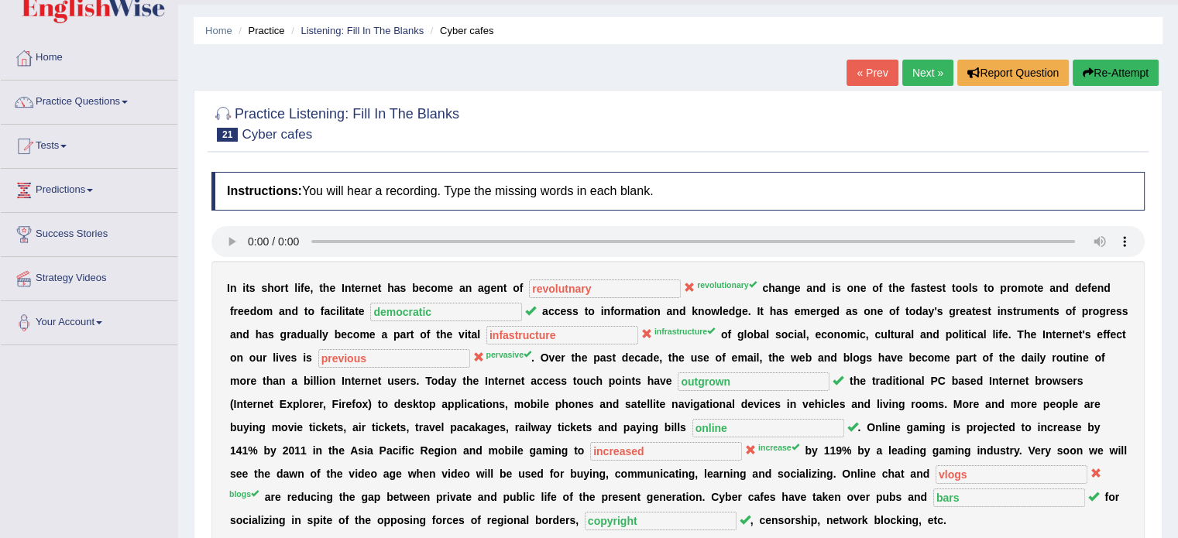
scroll to position [0, 0]
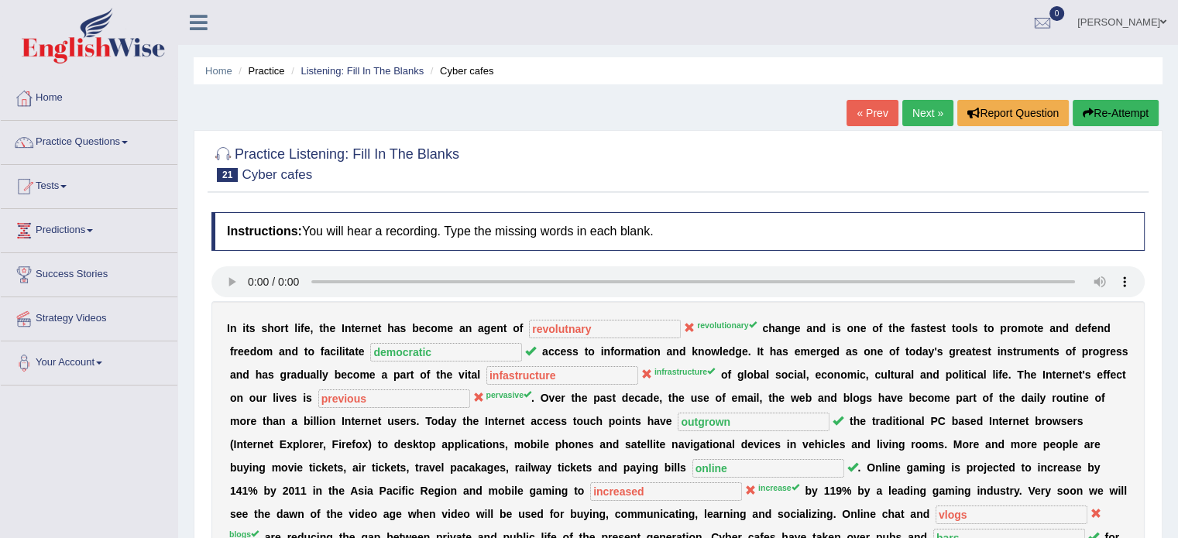
click at [924, 101] on link "Next »" at bounding box center [927, 113] width 51 height 26
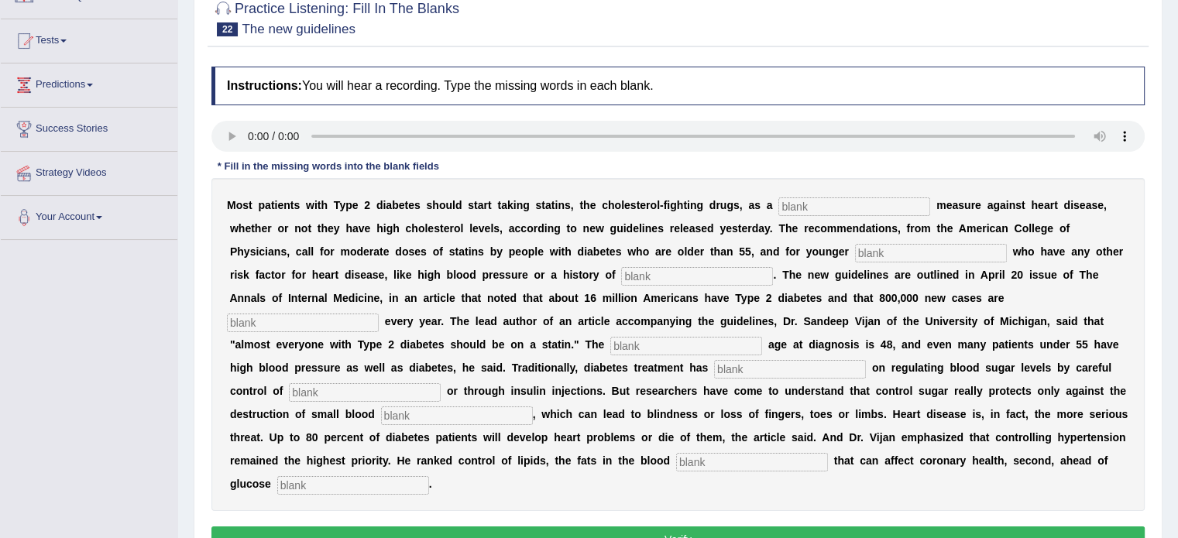
scroll to position [146, 0]
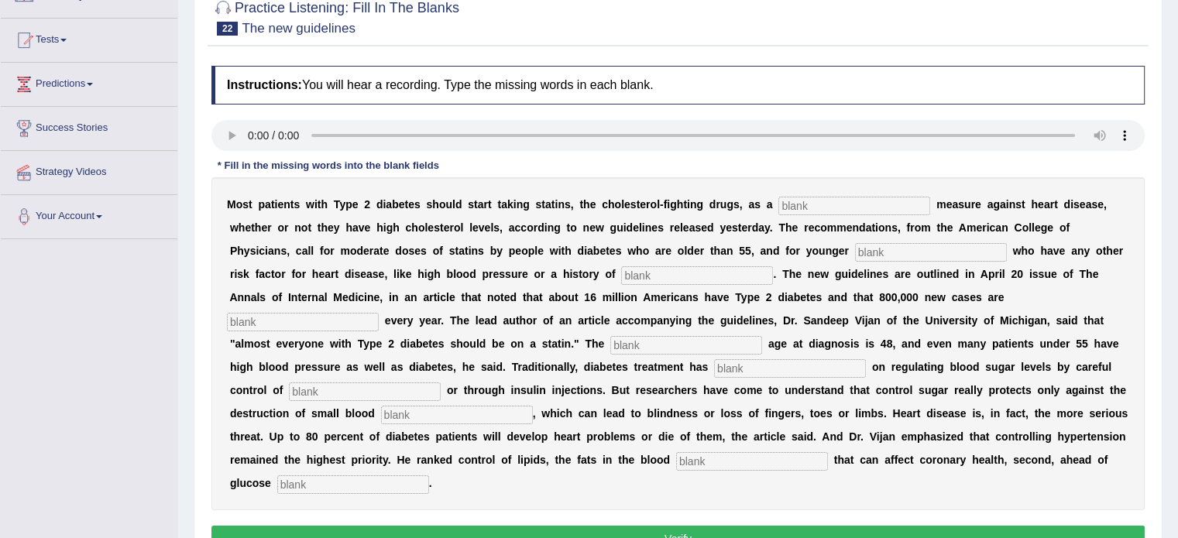
click at [690, 456] on input "text" at bounding box center [752, 461] width 152 height 19
click at [344, 492] on div "M o s t p a t i e n t s w i t h T y p e 2 d i a b e t e s s h o u l d s t a r t…" at bounding box center [677, 343] width 933 height 333
click at [335, 477] on input "text" at bounding box center [353, 484] width 152 height 19
type input "regulation"
click at [677, 454] on input "text" at bounding box center [752, 461] width 152 height 19
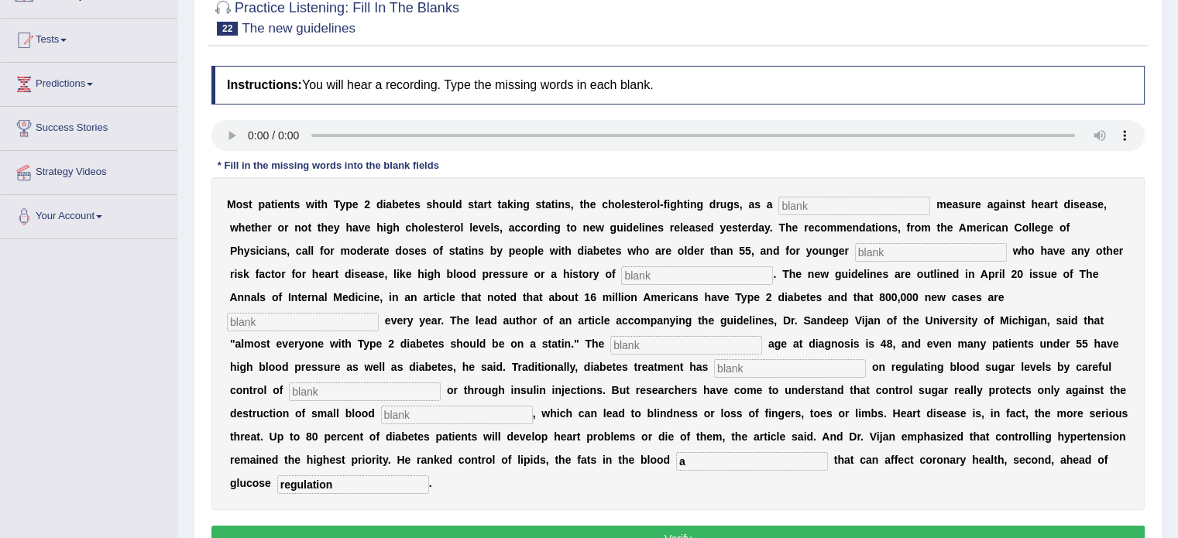
type input "a"
click at [437, 415] on input "text" at bounding box center [457, 415] width 152 height 19
type input "pressure"
click at [795, 197] on input "text" at bounding box center [854, 206] width 152 height 19
type input "preventetive"
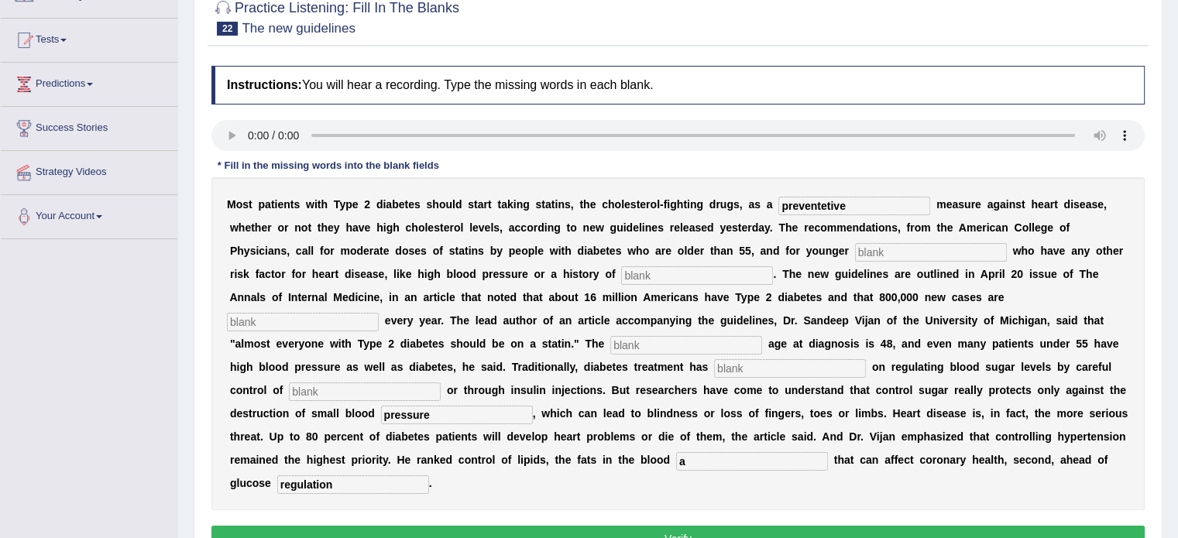
click at [873, 256] on input "text" at bounding box center [931, 252] width 152 height 19
type input "patients"
click at [664, 273] on input "text" at bounding box center [697, 275] width 152 height 19
type input "smoking"
click at [317, 321] on input "text" at bounding box center [303, 322] width 152 height 19
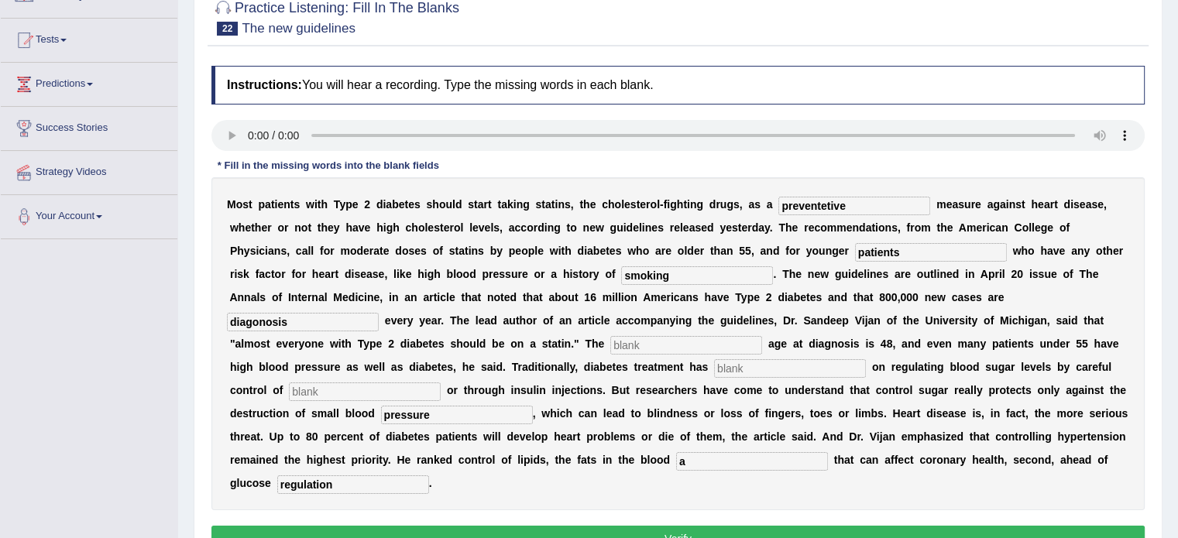
click at [269, 322] on input "diagonosis" at bounding box center [303, 322] width 152 height 19
type input "diagonusis"
click at [622, 347] on input "text" at bounding box center [686, 345] width 152 height 19
type input "average"
click at [735, 372] on input "text" at bounding box center [790, 368] width 152 height 19
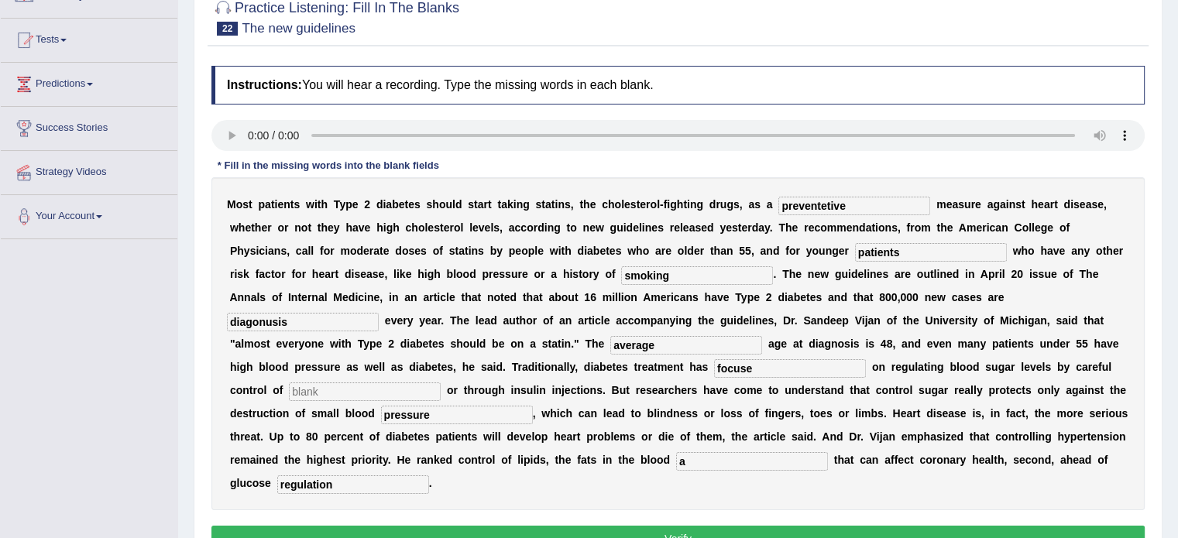
type input "focuse"
click at [327, 392] on input "text" at bounding box center [365, 391] width 152 height 19
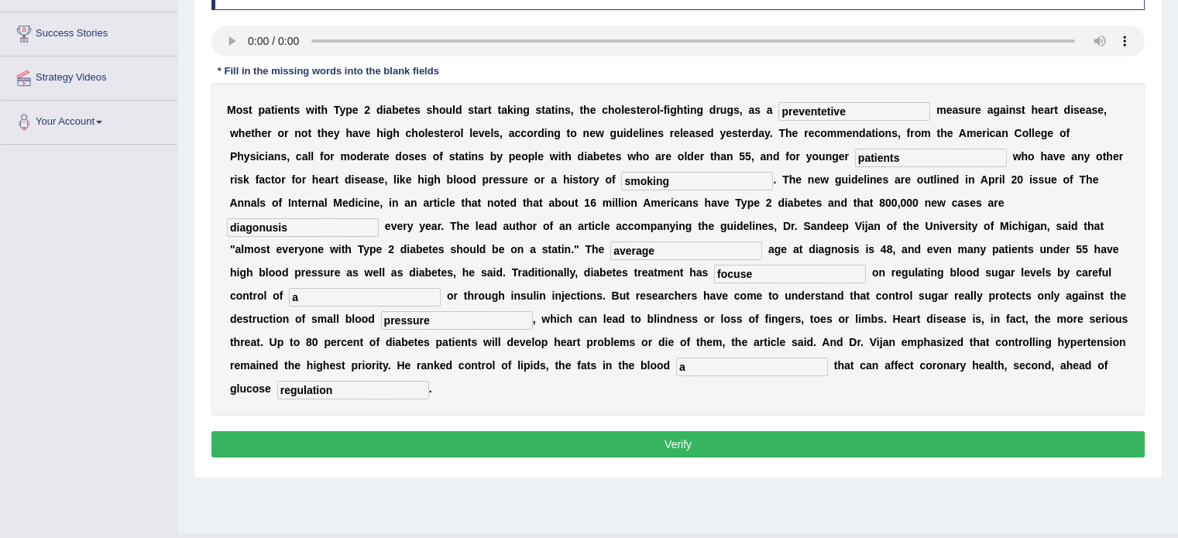
scroll to position [244, 0]
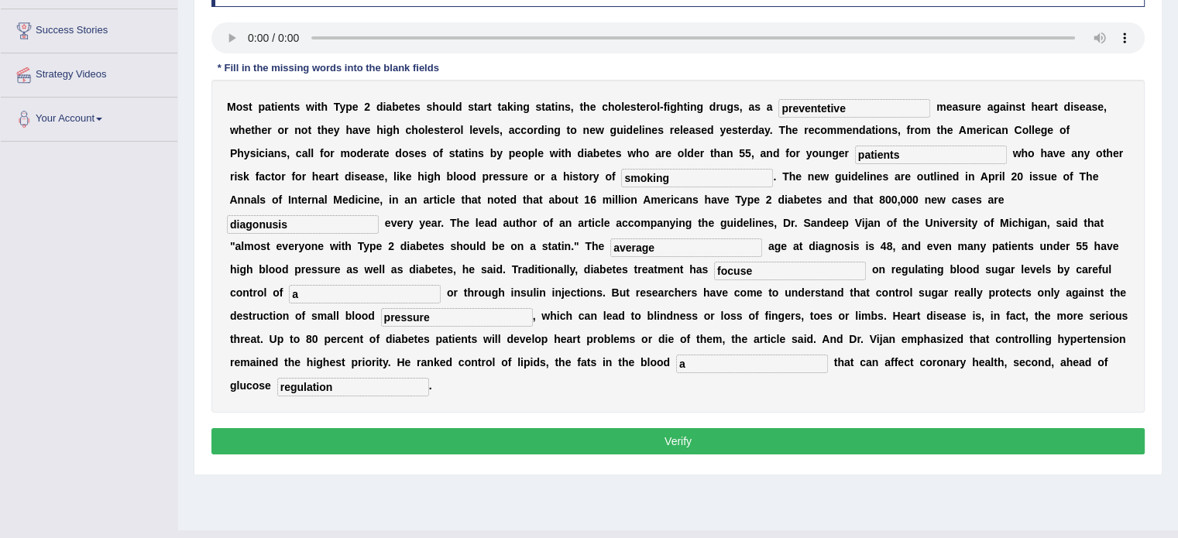
type input "a"
click at [715, 436] on button "Verify" at bounding box center [677, 441] width 933 height 26
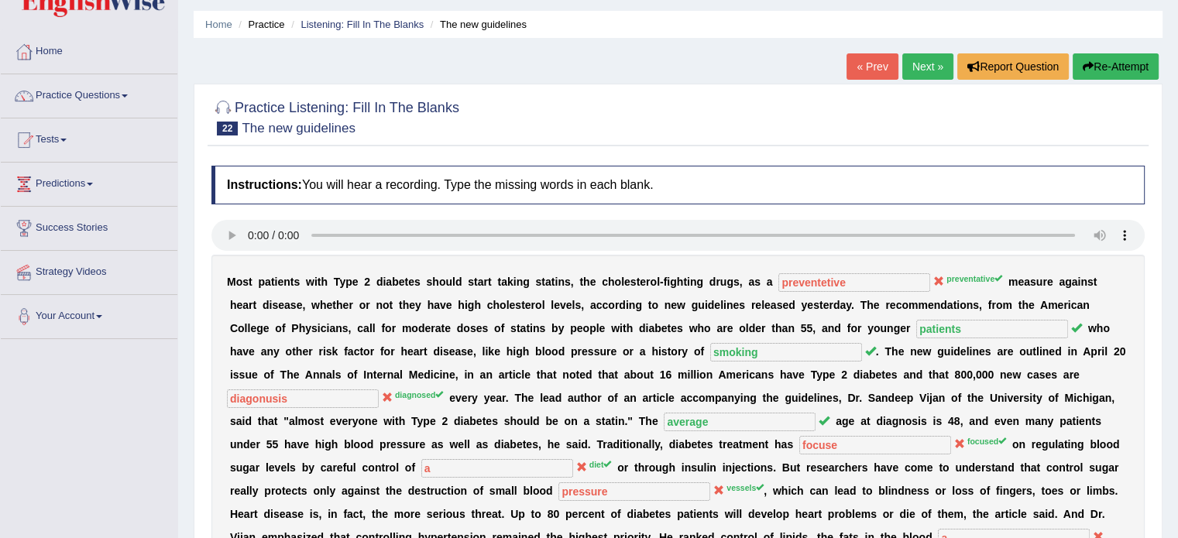
scroll to position [45, 0]
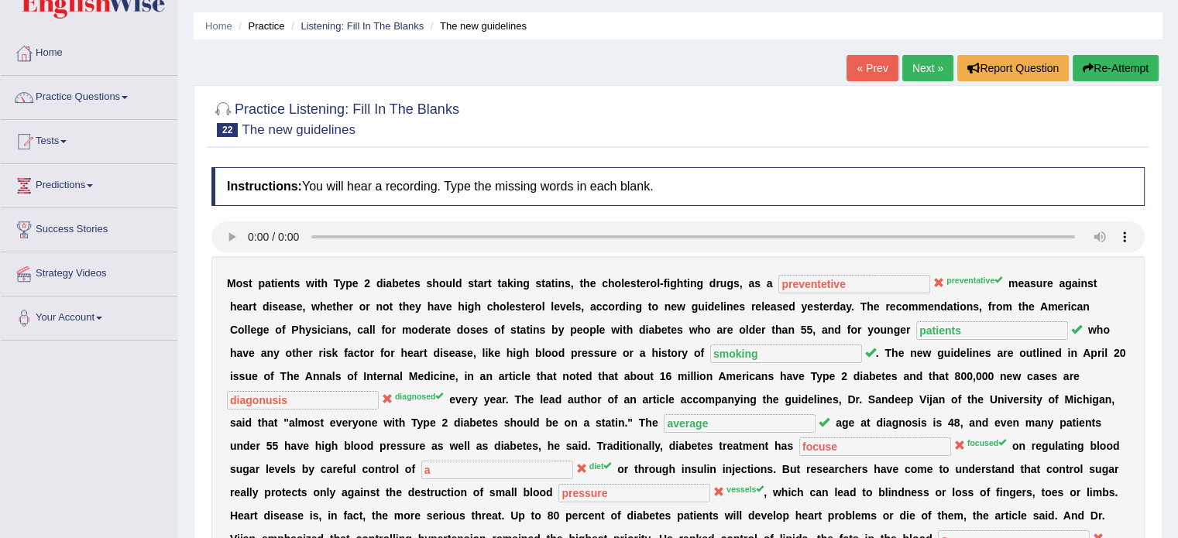
click at [920, 60] on link "Next »" at bounding box center [927, 68] width 51 height 26
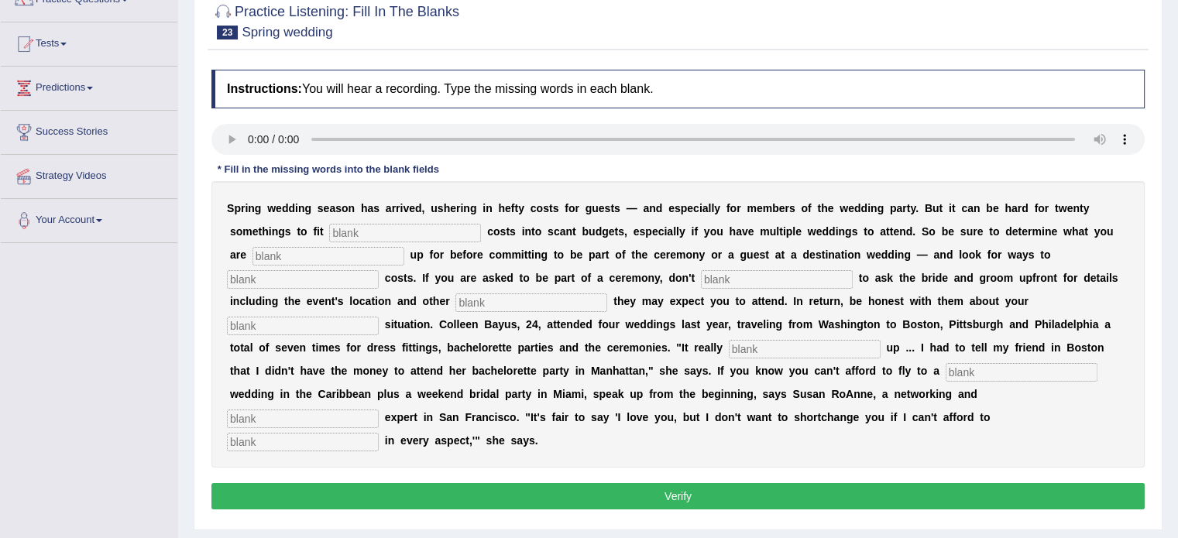
scroll to position [147, 0]
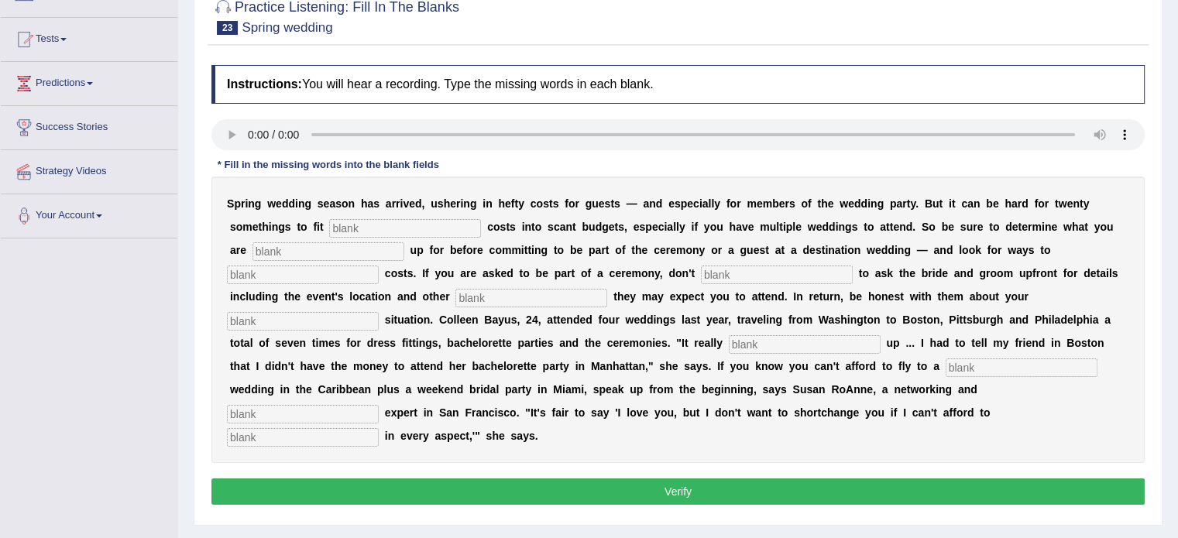
click at [1174, 275] on div "Home Practice Listening: Fill In The Blanks Spring wedding « Prev Next » Report…" at bounding box center [677, 240] width 999 height 774
click at [1055, 340] on b "n" at bounding box center [1057, 343] width 7 height 12
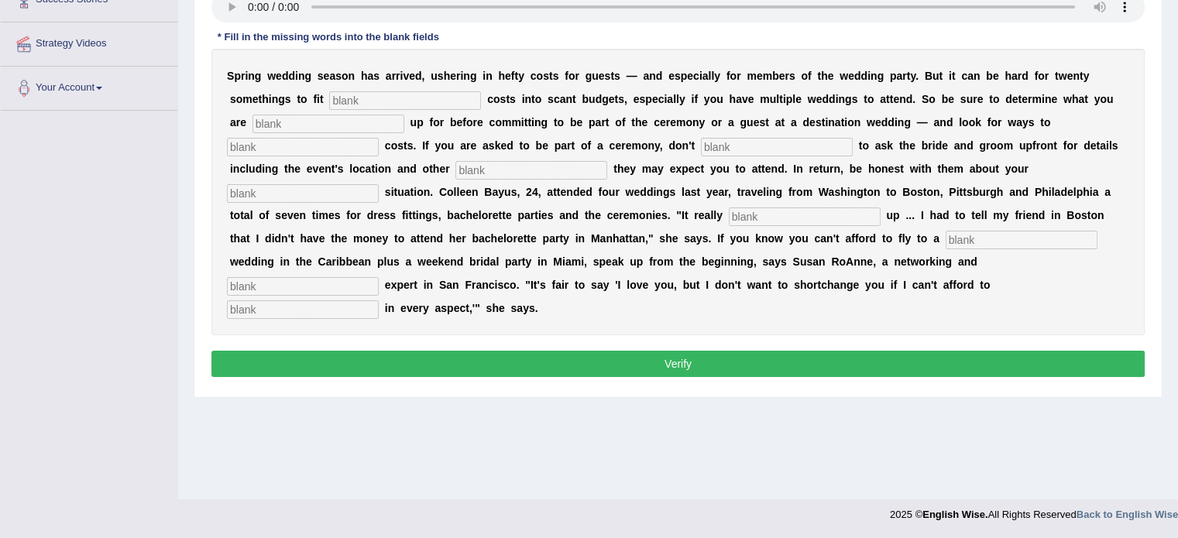
click at [340, 99] on input "text" at bounding box center [405, 100] width 152 height 19
type input "extra"
click at [307, 129] on input "text" at bounding box center [328, 124] width 152 height 19
type input "signining"
click at [302, 149] on input "text" at bounding box center [303, 147] width 152 height 19
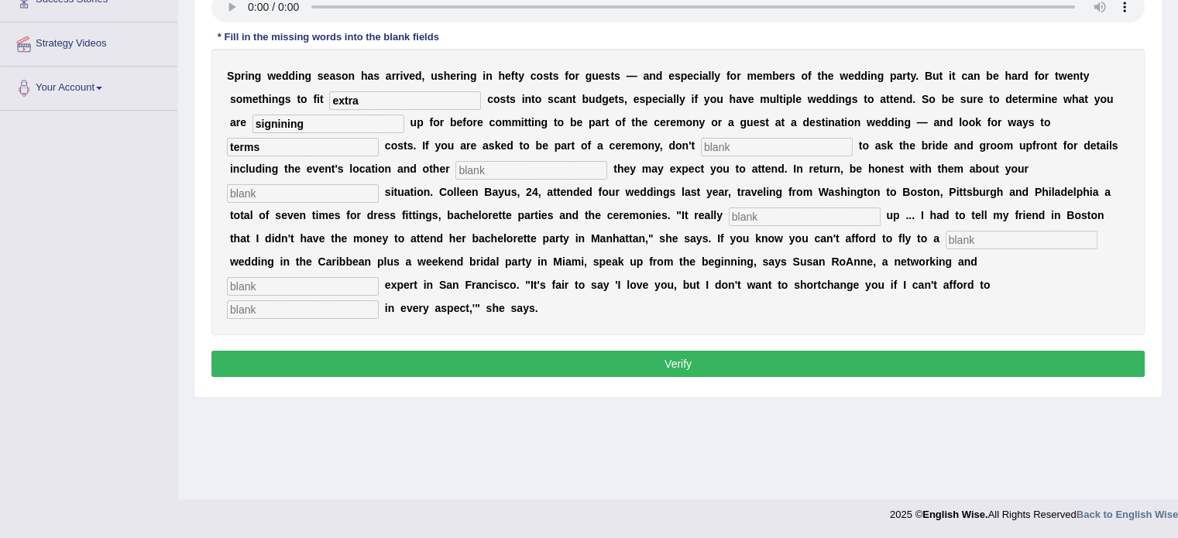
type input "terms"
click at [752, 149] on input "text" at bounding box center [777, 147] width 152 height 19
type input "hagitated"
click at [478, 173] on input "text" at bounding box center [531, 170] width 152 height 19
type input "funcation"
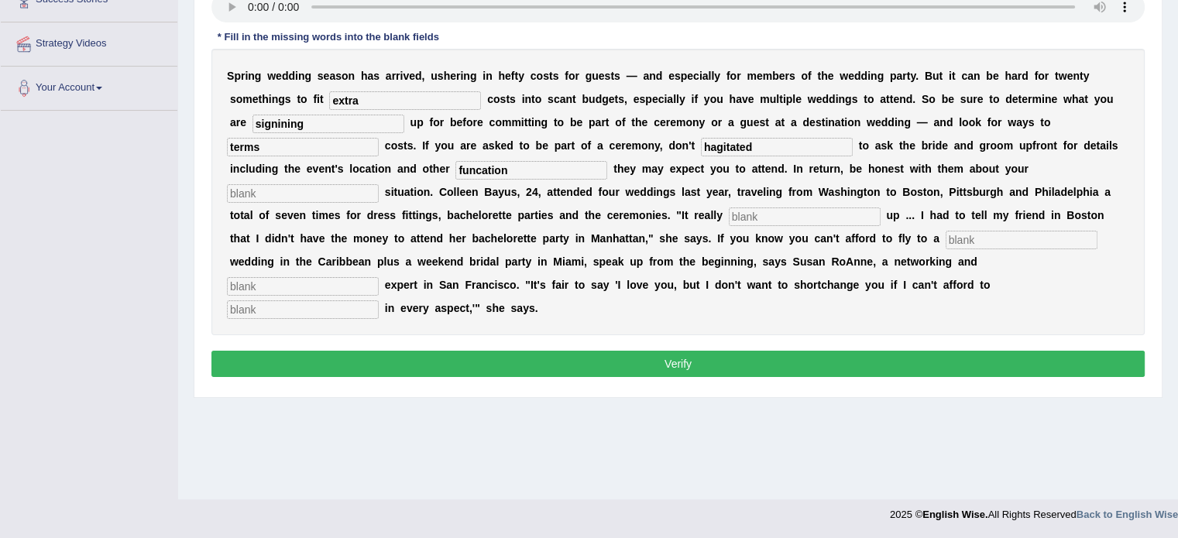
click at [299, 204] on div "S p r i n g w e d d i n g s e a s o n h a s a r r i v e d , u s h e r i n g i n…" at bounding box center [677, 192] width 933 height 286
click at [279, 200] on input "text" at bounding box center [303, 193] width 152 height 19
type input "financial"
click at [752, 213] on input "text" at bounding box center [804, 216] width 152 height 19
click at [749, 216] on input "text" at bounding box center [804, 216] width 152 height 19
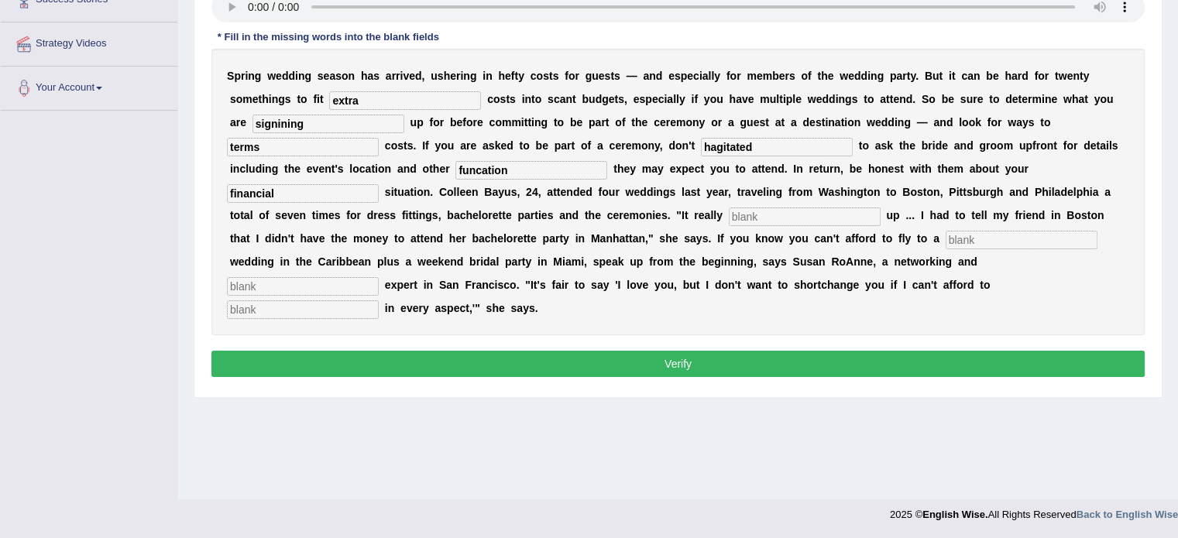
click at [969, 236] on input "text" at bounding box center [1021, 240] width 152 height 19
type input "destination"
click at [291, 278] on input "text" at bounding box center [303, 286] width 152 height 19
type input "adicate"
click at [254, 313] on input "text" at bounding box center [303, 309] width 152 height 19
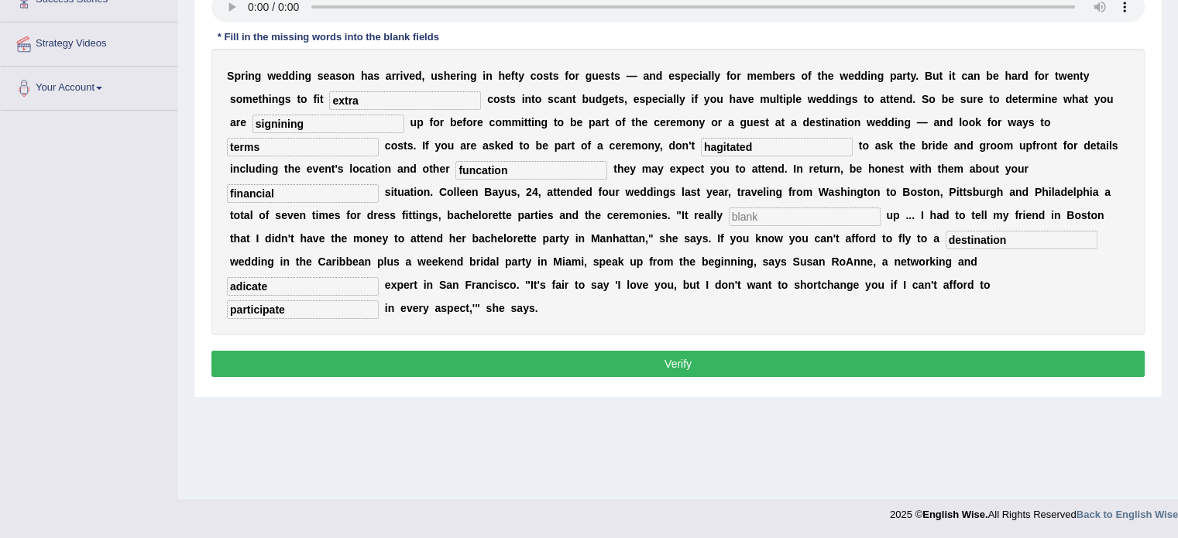
type input "participate"
click at [277, 187] on input "financial" at bounding box center [303, 193] width 152 height 19
type input "financial"
click at [313, 122] on input "signining" at bounding box center [328, 124] width 152 height 19
type input "singing"
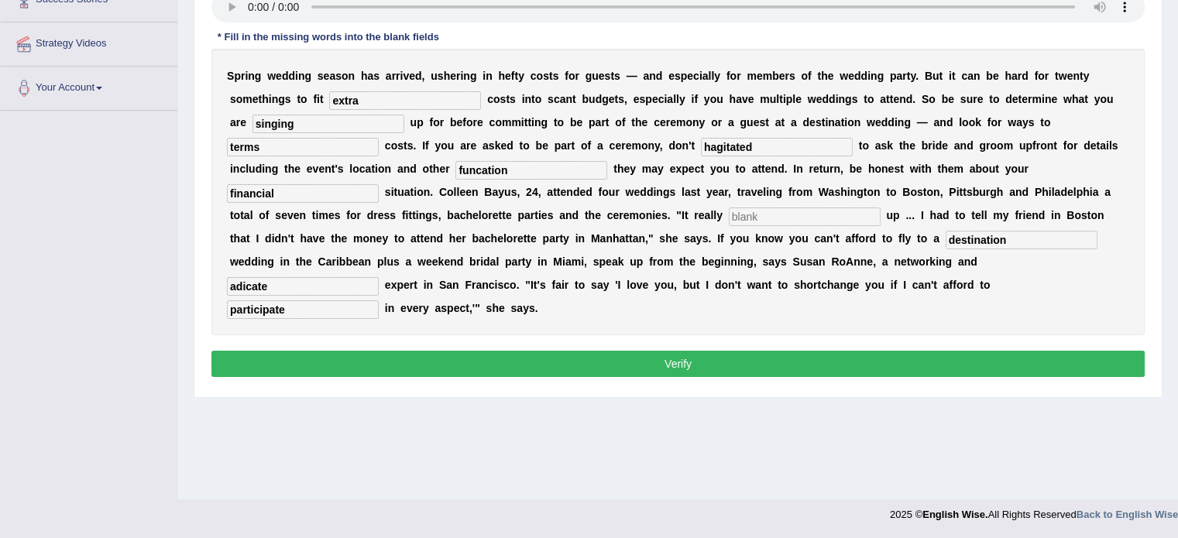
click at [762, 147] on input "hagitated" at bounding box center [777, 147] width 152 height 19
type input "hageteted"
click at [759, 216] on input "text" at bounding box center [804, 216] width 152 height 19
type input "a"
click at [612, 355] on button "Verify" at bounding box center [677, 364] width 933 height 26
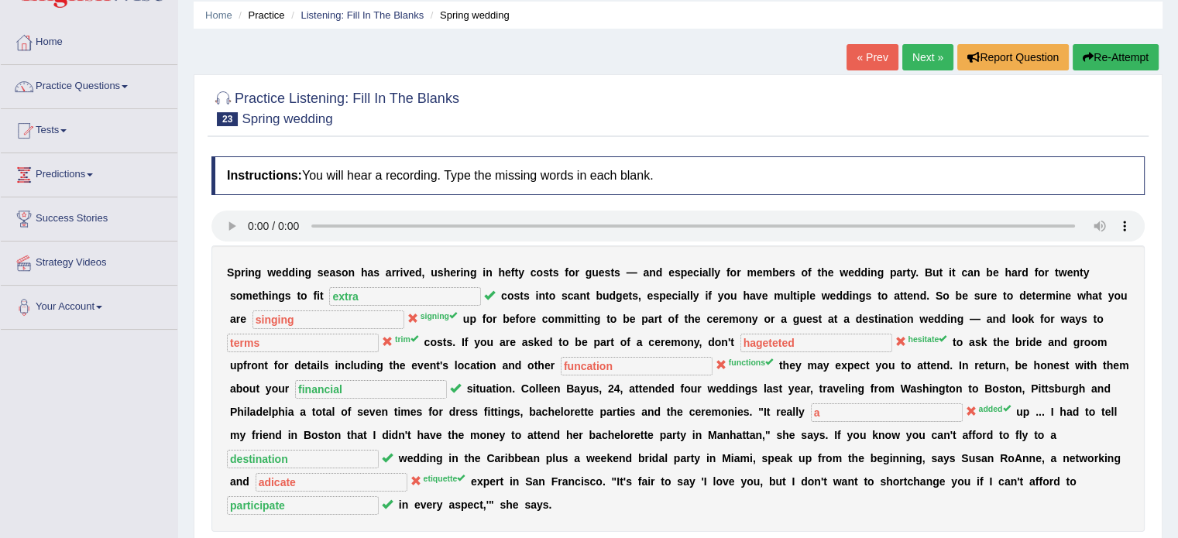
scroll to position [53, 0]
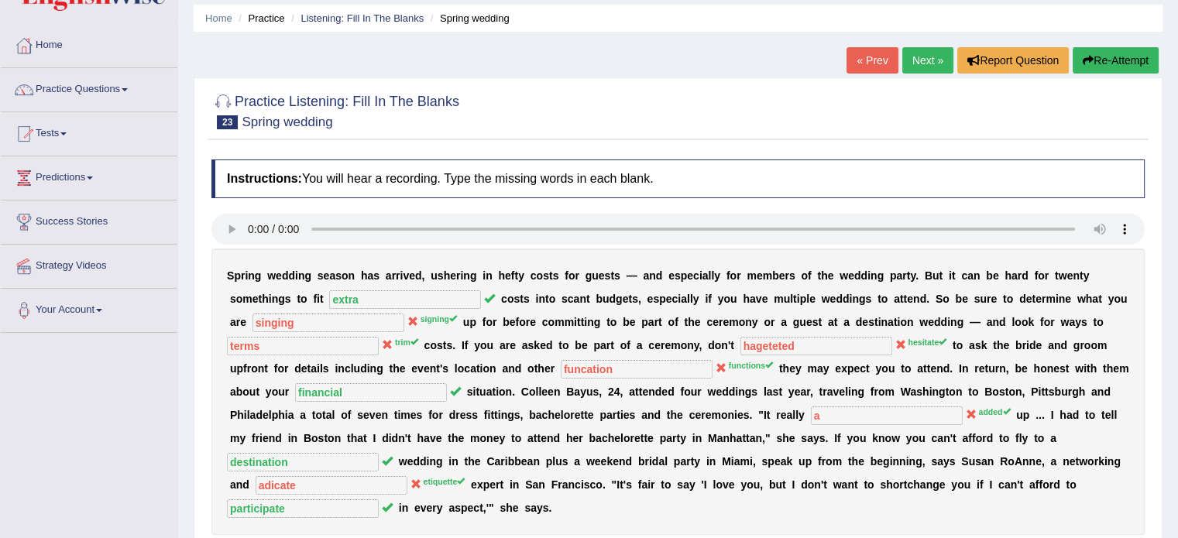
click at [920, 67] on link "Next »" at bounding box center [927, 60] width 51 height 26
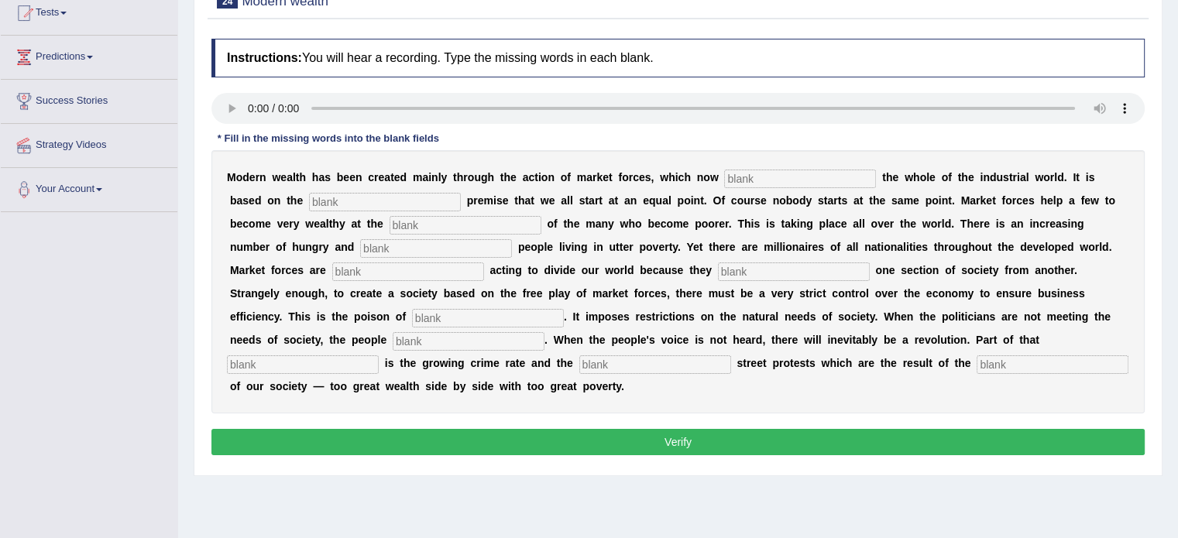
scroll to position [181, 0]
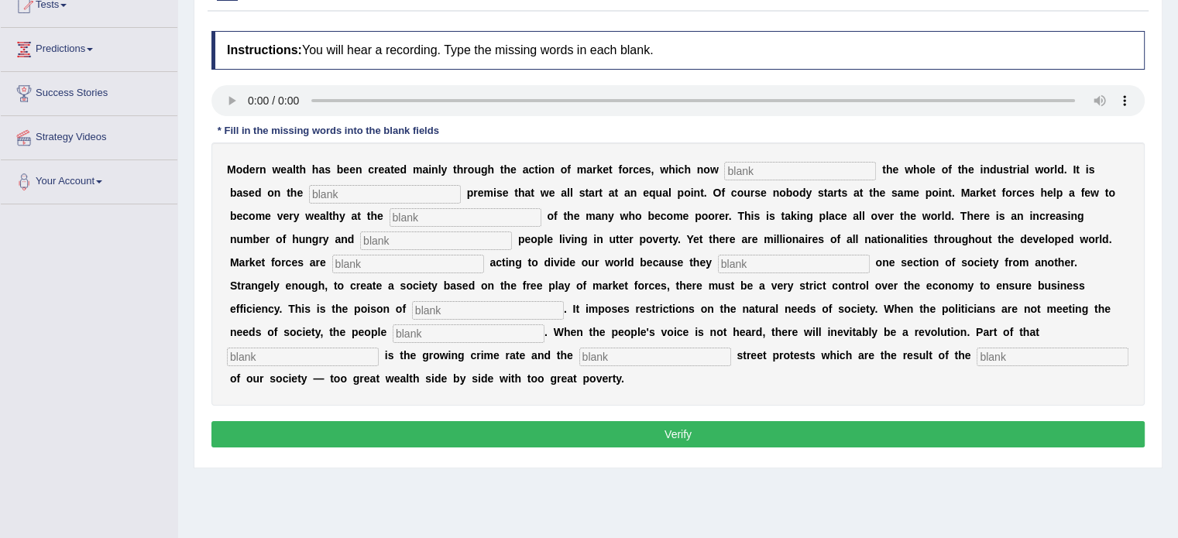
click at [735, 172] on input "text" at bounding box center [800, 171] width 152 height 19
type input "daimaned"
click at [351, 194] on input "text" at bounding box center [385, 194] width 152 height 19
click at [796, 167] on input "daimaned" at bounding box center [800, 171] width 152 height 19
type input "demanded"
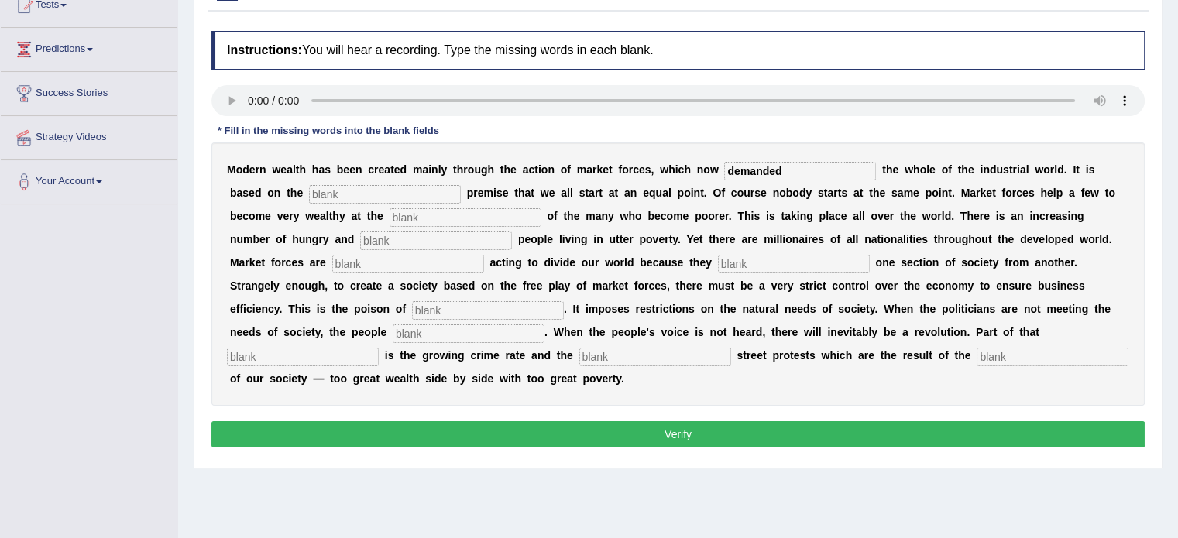
click at [346, 196] on input "text" at bounding box center [385, 194] width 152 height 19
click at [420, 219] on input "text" at bounding box center [465, 217] width 152 height 19
click at [375, 238] on input "text" at bounding box center [436, 240] width 152 height 19
click at [347, 259] on input "text" at bounding box center [408, 264] width 152 height 19
click at [760, 267] on input "text" at bounding box center [794, 264] width 152 height 19
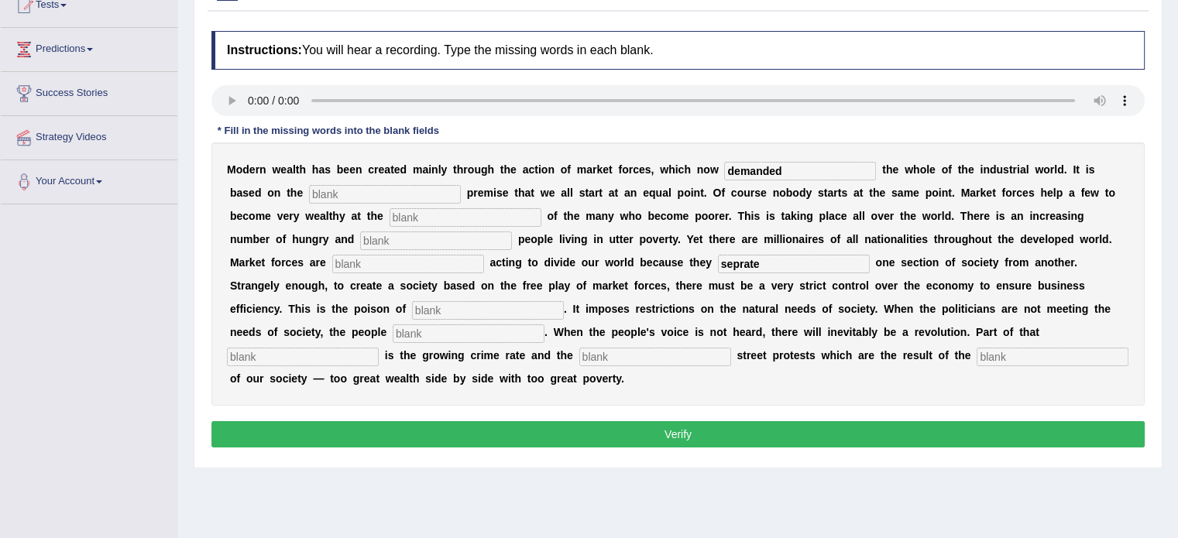
type input "seprate"
click at [431, 257] on input "text" at bounding box center [408, 264] width 152 height 19
type input "never"
click at [440, 309] on input "text" at bounding box center [488, 310] width 152 height 19
type input "commercial"
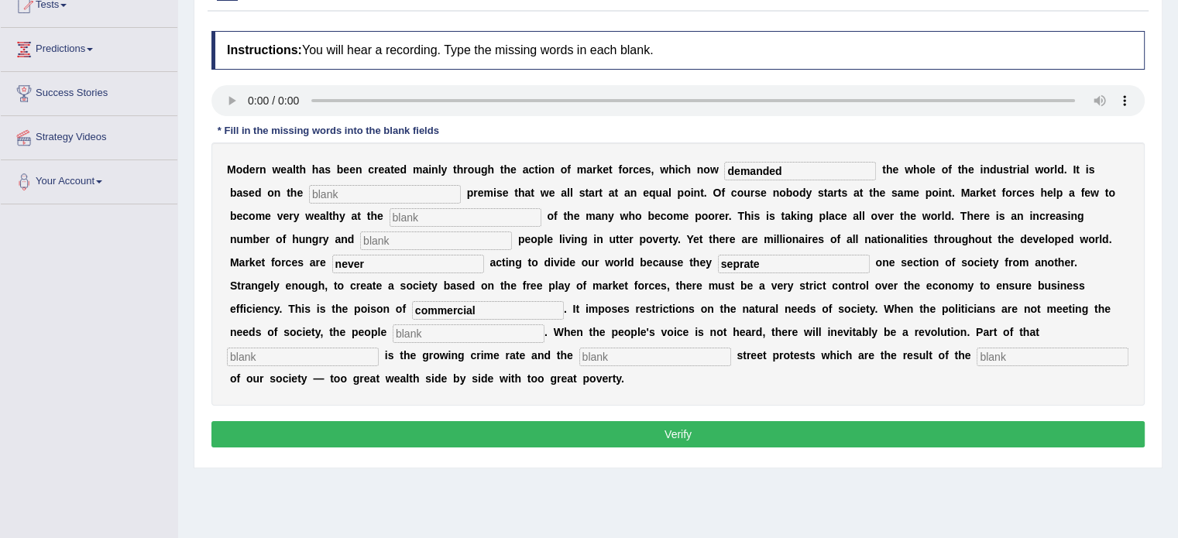
click at [427, 333] on input "text" at bounding box center [469, 333] width 152 height 19
type input "revolved"
click at [286, 360] on input "text" at bounding box center [303, 357] width 152 height 19
click at [589, 357] on input "text" at bounding box center [655, 357] width 152 height 19
click at [1008, 356] on input "text" at bounding box center [1052, 357] width 152 height 19
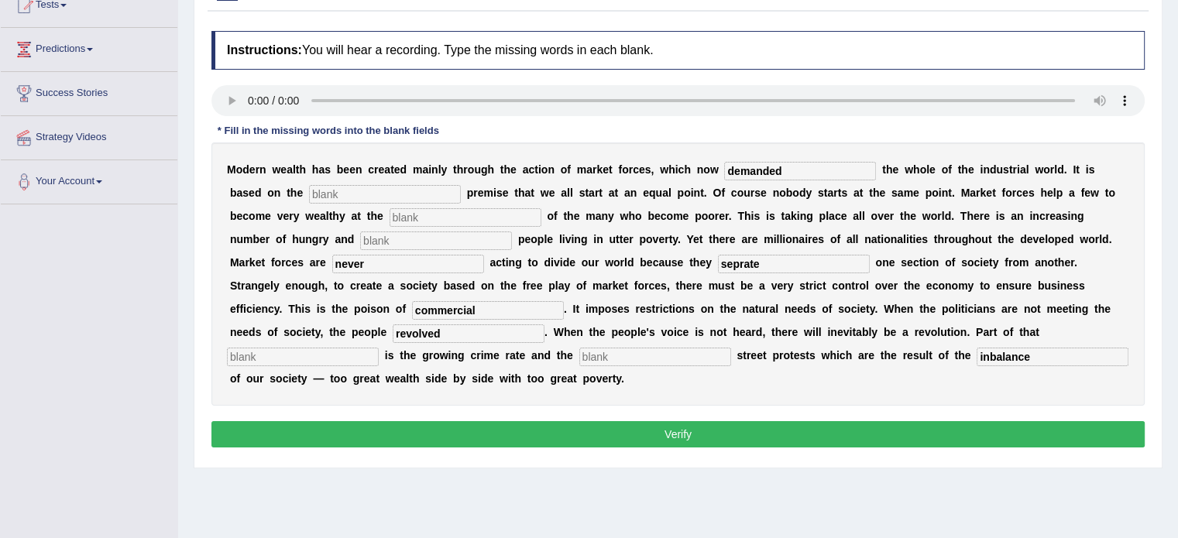
type input "inbalance"
click at [334, 357] on input "text" at bounding box center [303, 357] width 152 height 19
type input "revolution"
click at [616, 358] on input "text" at bounding box center [655, 357] width 152 height 19
type input "a"
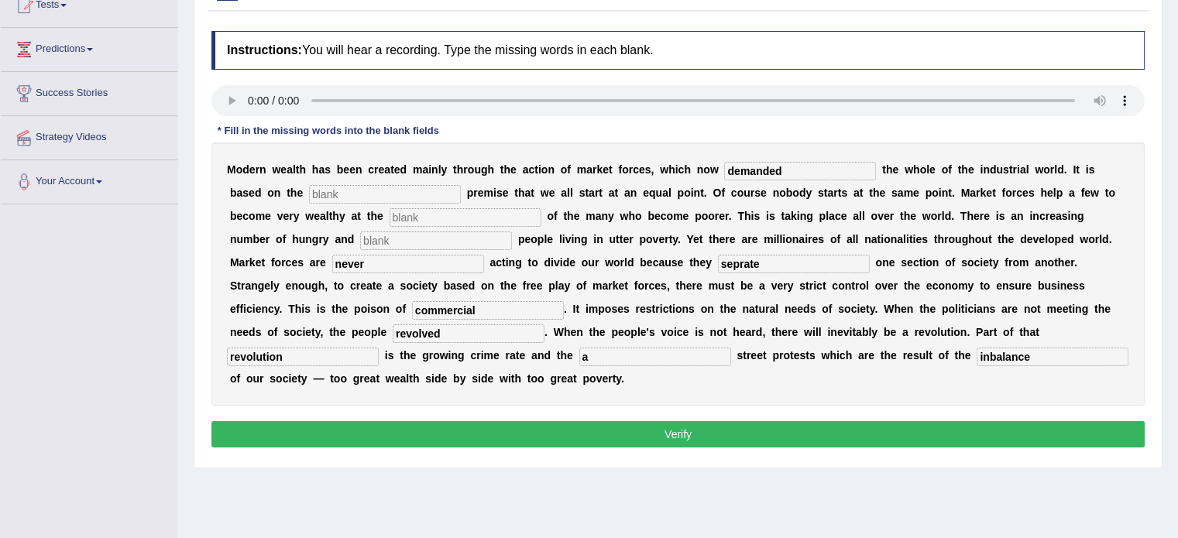
click at [338, 187] on input "text" at bounding box center [385, 194] width 152 height 19
type input "aa"
click at [406, 215] on input "text" at bounding box center [465, 217] width 152 height 19
type input "aa"
click at [372, 238] on input "text" at bounding box center [436, 240] width 152 height 19
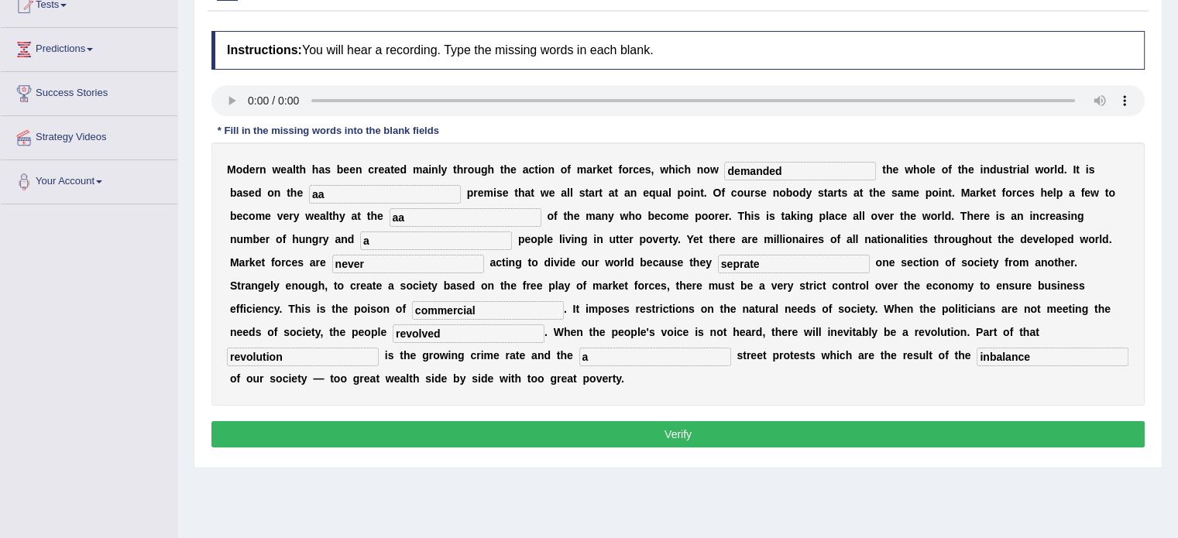
type input "a"
click at [656, 431] on button "Verify" at bounding box center [677, 434] width 933 height 26
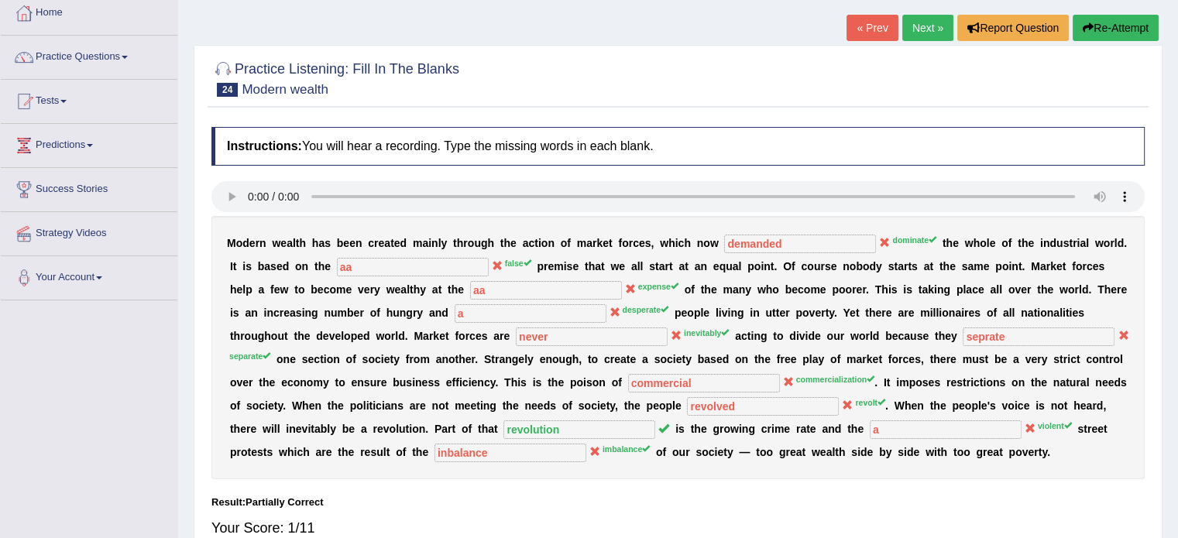
scroll to position [71, 0]
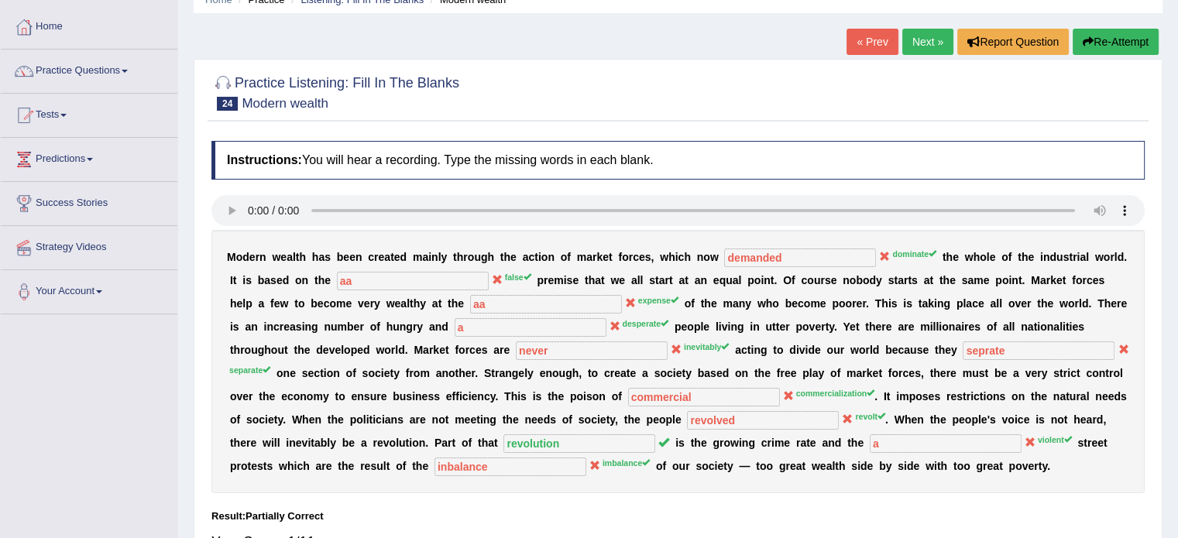
click at [932, 39] on link "Next »" at bounding box center [927, 42] width 51 height 26
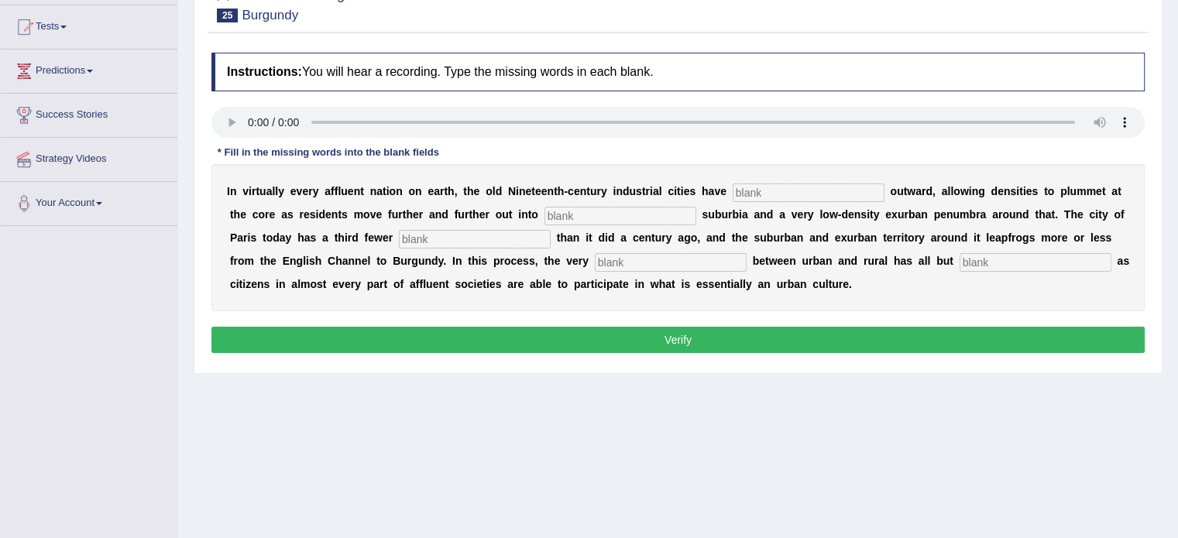
scroll to position [161, 0]
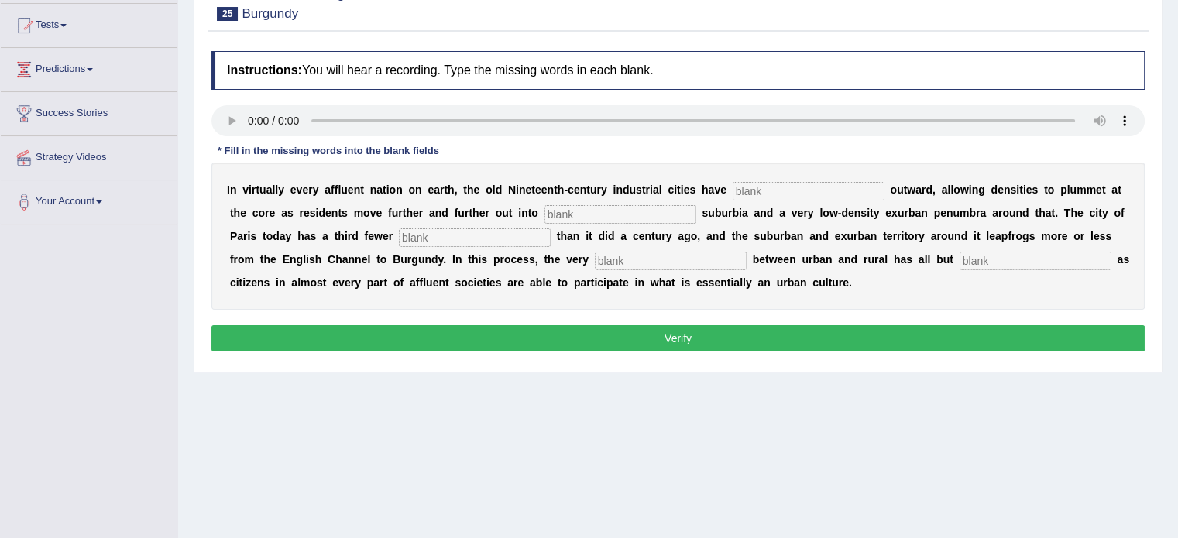
click at [751, 191] on input "text" at bounding box center [808, 191] width 152 height 19
type input "explotet"
click at [571, 201] on div "I n v i r t u a l l y e v e r y a f f l u e n t n a t i o n o n e a r t h , t h…" at bounding box center [677, 236] width 933 height 147
click at [562, 216] on input "text" at bounding box center [620, 214] width 152 height 19
click at [417, 239] on input "text" at bounding box center [475, 237] width 152 height 19
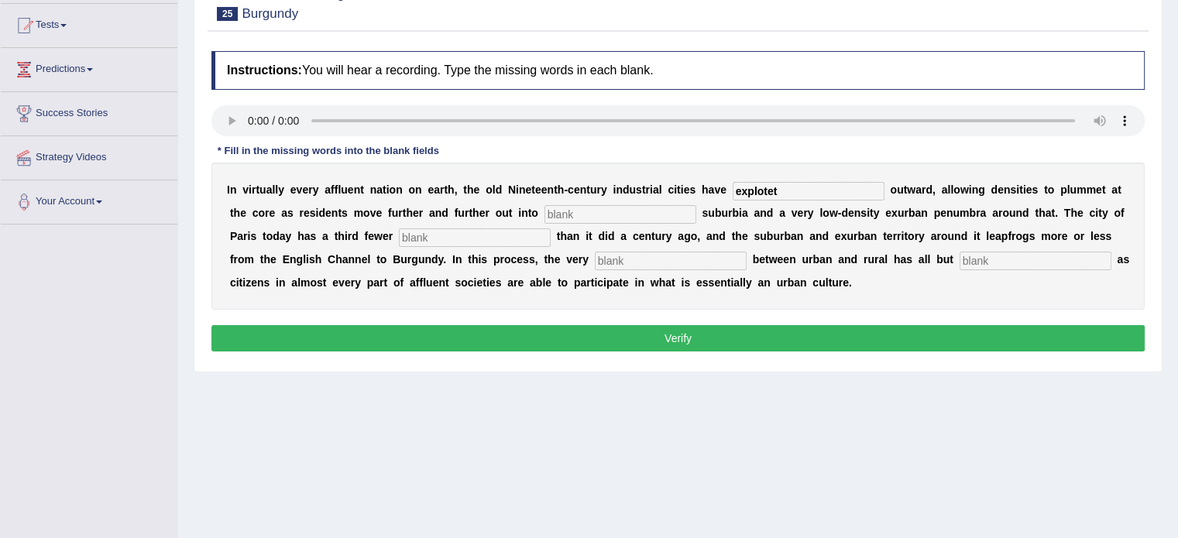
click at [610, 252] on input "text" at bounding box center [671, 261] width 152 height 19
click at [672, 260] on input "distincusion" at bounding box center [671, 261] width 152 height 19
type input "distiunsion"
click at [786, 190] on input "explotet" at bounding box center [808, 191] width 152 height 19
drag, startPoint x: 786, startPoint y: 190, endPoint x: 570, endPoint y: 214, distance: 217.3
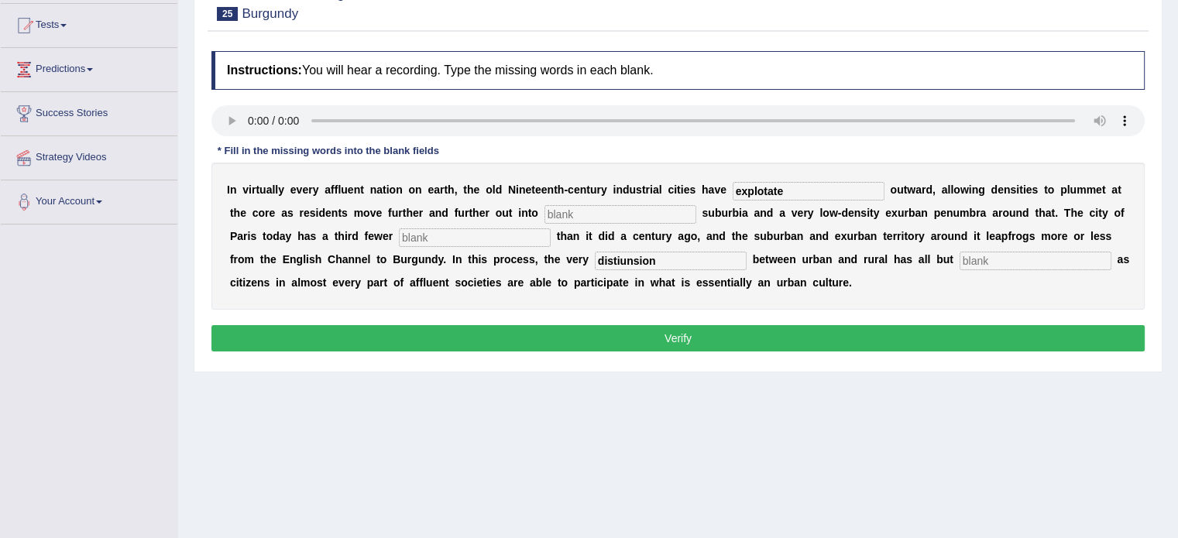
click at [570, 214] on div "I n v i r t u a l l y e v e r y a f f l u e n t n a t i o n o n e a r t h , t h…" at bounding box center [677, 236] width 933 height 147
type input "explotate"
click at [570, 214] on input "text" at bounding box center [620, 214] width 152 height 19
click at [450, 228] on input "text" at bounding box center [475, 237] width 152 height 19
type input "resident"
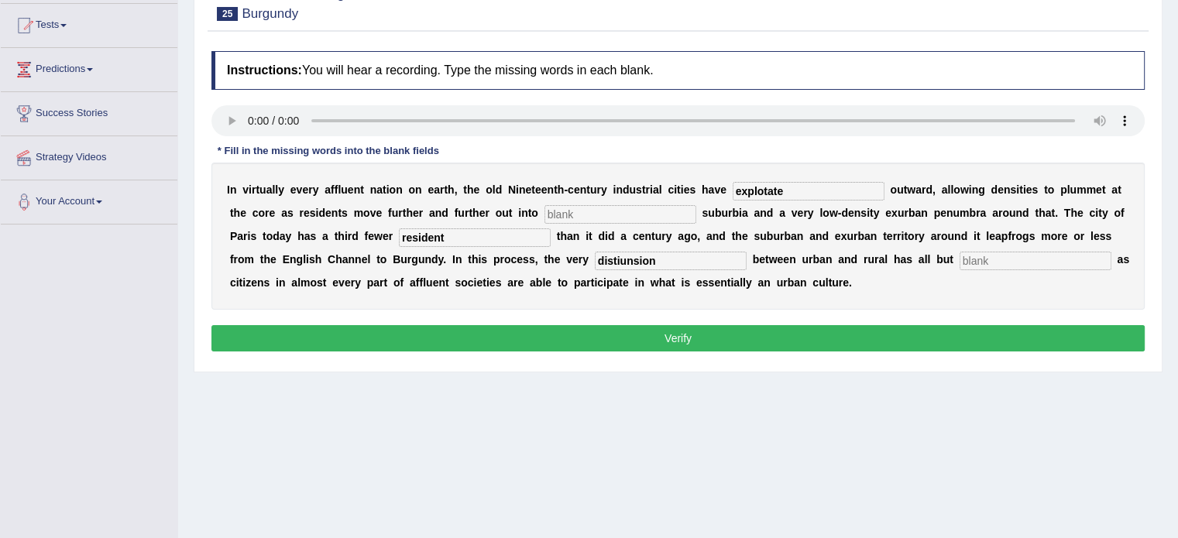
click at [657, 256] on input "distiunsion" at bounding box center [671, 261] width 152 height 19
click at [978, 260] on input "text" at bounding box center [1035, 261] width 152 height 19
type input "participation"
click at [576, 212] on input "text" at bounding box center [620, 214] width 152 height 19
type input "a"
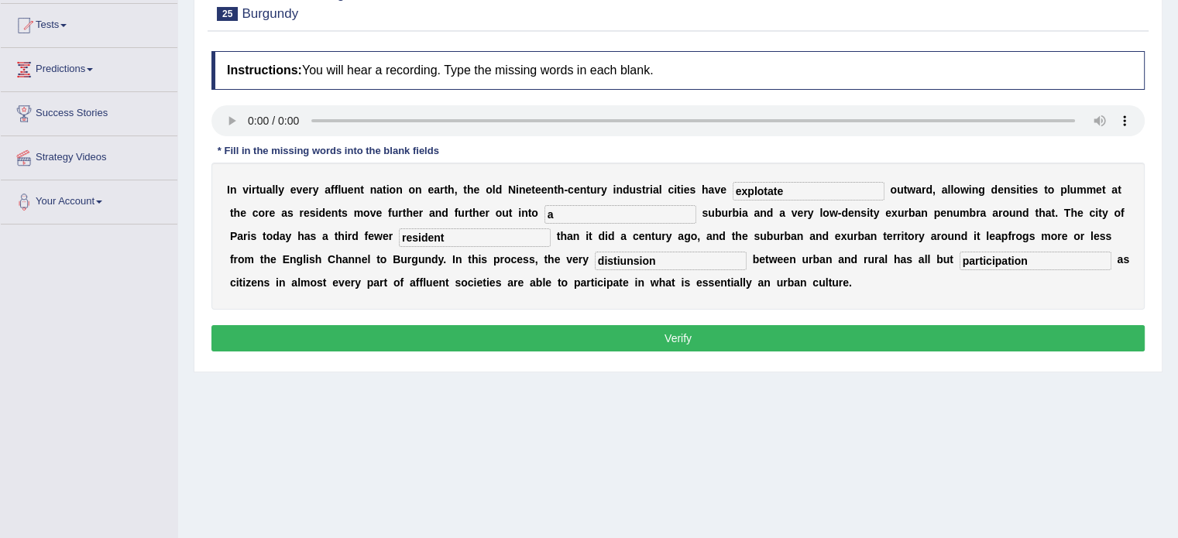
click at [644, 331] on button "Verify" at bounding box center [677, 338] width 933 height 26
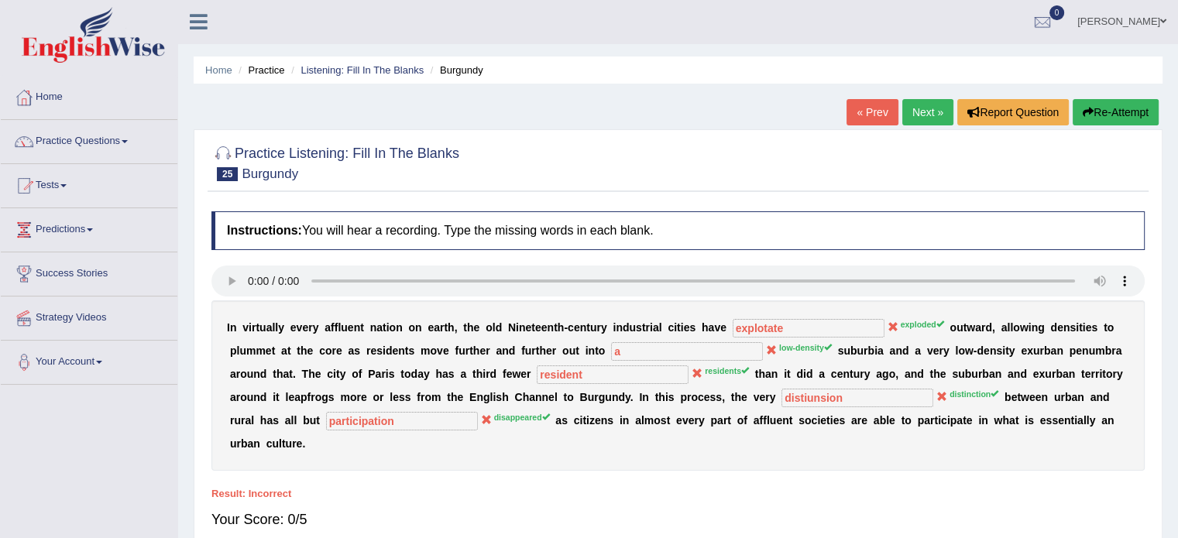
scroll to position [0, 0]
click at [920, 105] on link "Next »" at bounding box center [927, 113] width 51 height 26
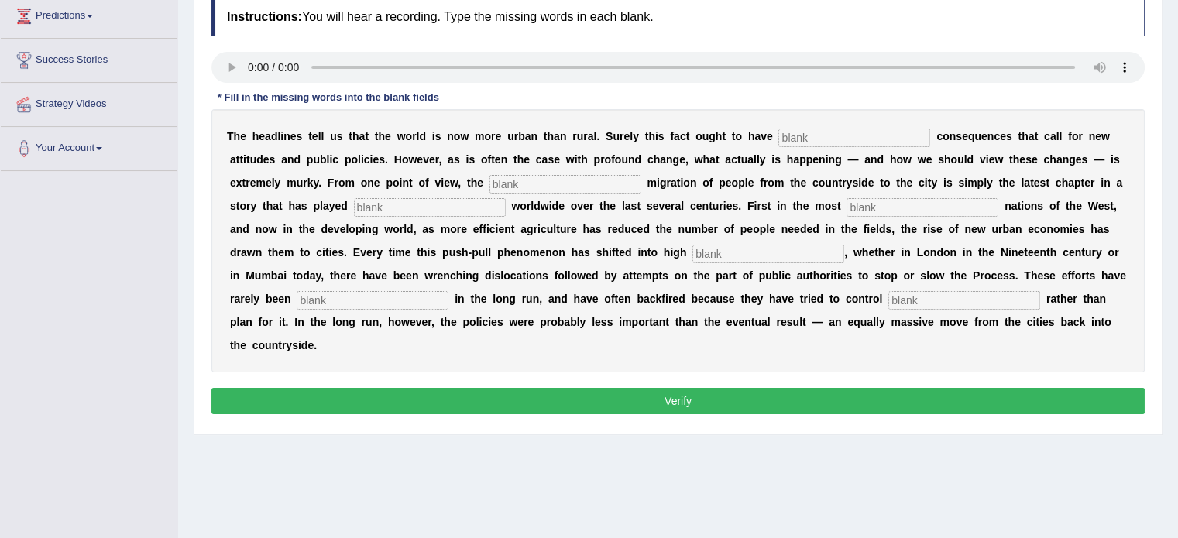
scroll to position [217, 0]
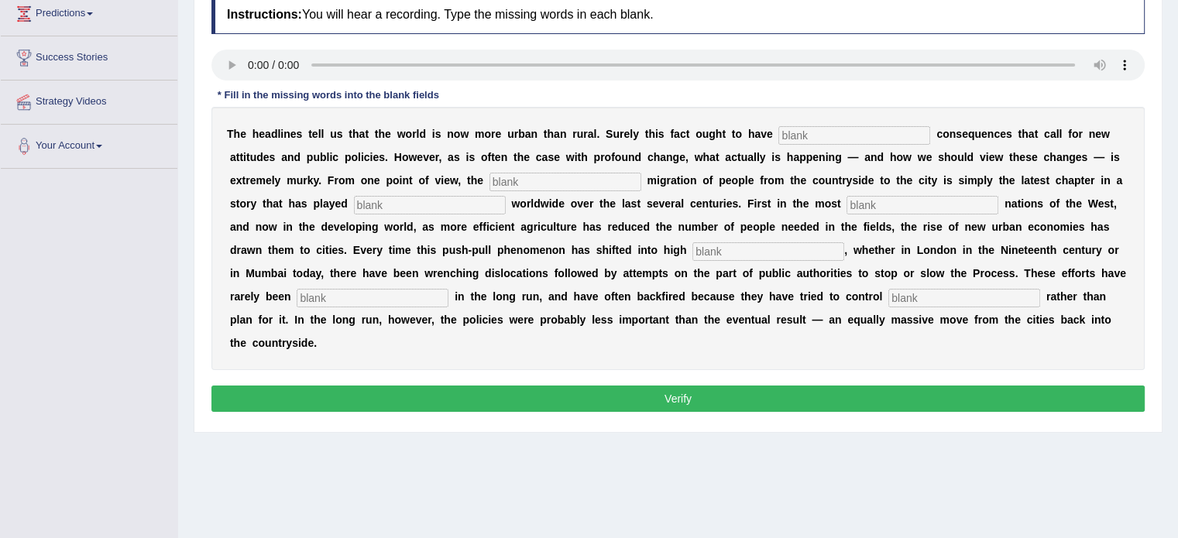
click at [805, 136] on input "text" at bounding box center [854, 135] width 152 height 19
type input "profund"
click at [523, 177] on input "text" at bounding box center [565, 182] width 152 height 19
type input "vast"
click at [403, 201] on input "text" at bounding box center [430, 205] width 152 height 19
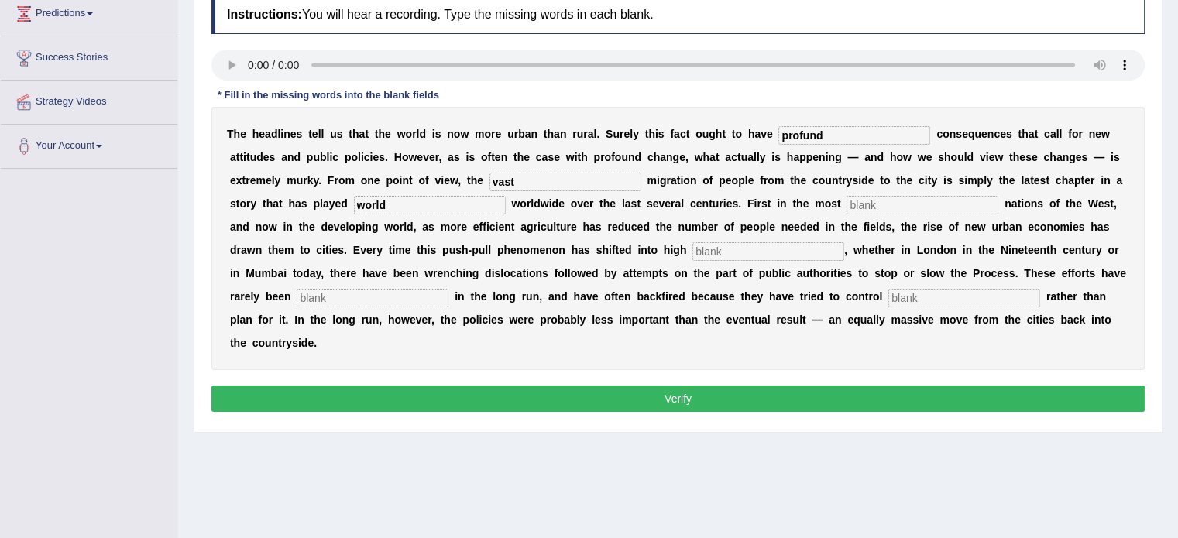
type input "world"
click at [859, 197] on input "text" at bounding box center [922, 205] width 152 height 19
click at [703, 249] on input "text" at bounding box center [768, 251] width 152 height 19
type input "gear"
click at [379, 297] on input "text" at bounding box center [373, 298] width 152 height 19
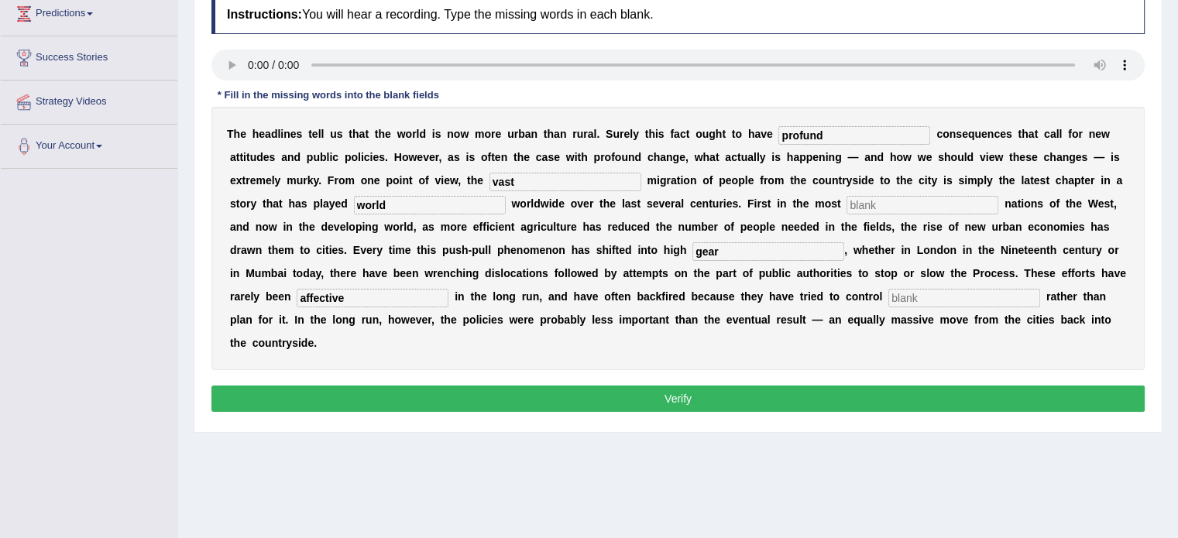
type input "affective"
click at [910, 293] on input "text" at bounding box center [964, 298] width 152 height 19
type input "a"
click at [893, 207] on input "text" at bounding box center [922, 205] width 152 height 19
type input "a"
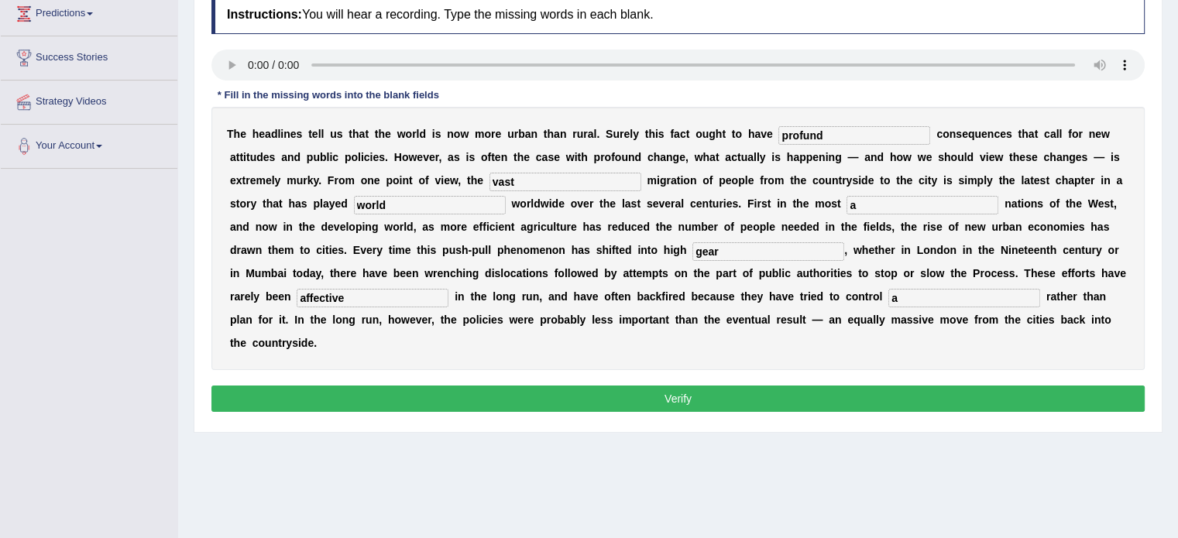
click at [689, 398] on button "Verify" at bounding box center [677, 399] width 933 height 26
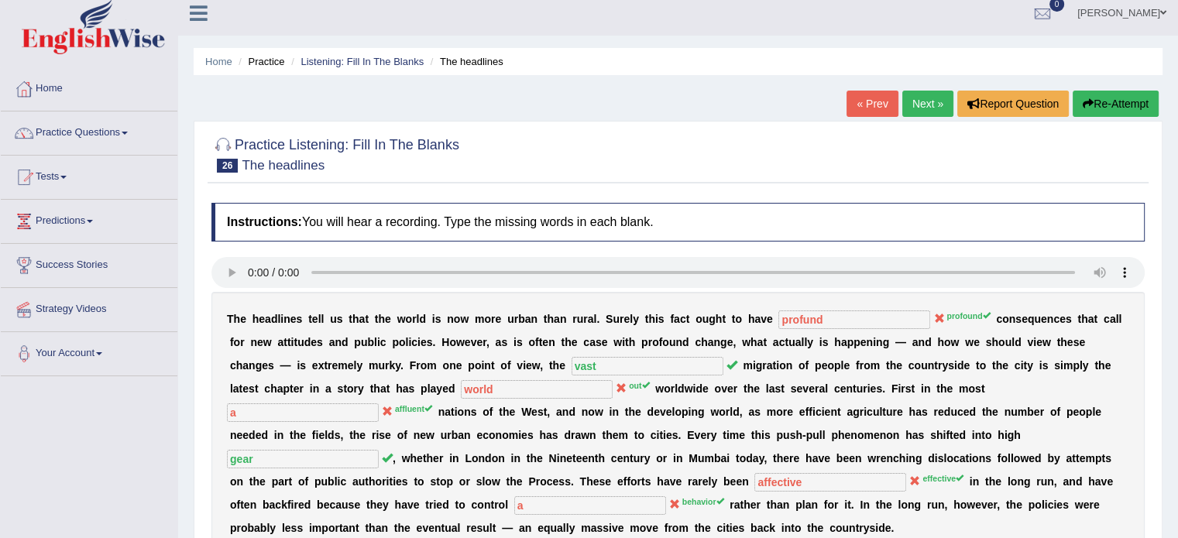
scroll to position [9, 0]
click at [920, 105] on link "Next »" at bounding box center [927, 104] width 51 height 26
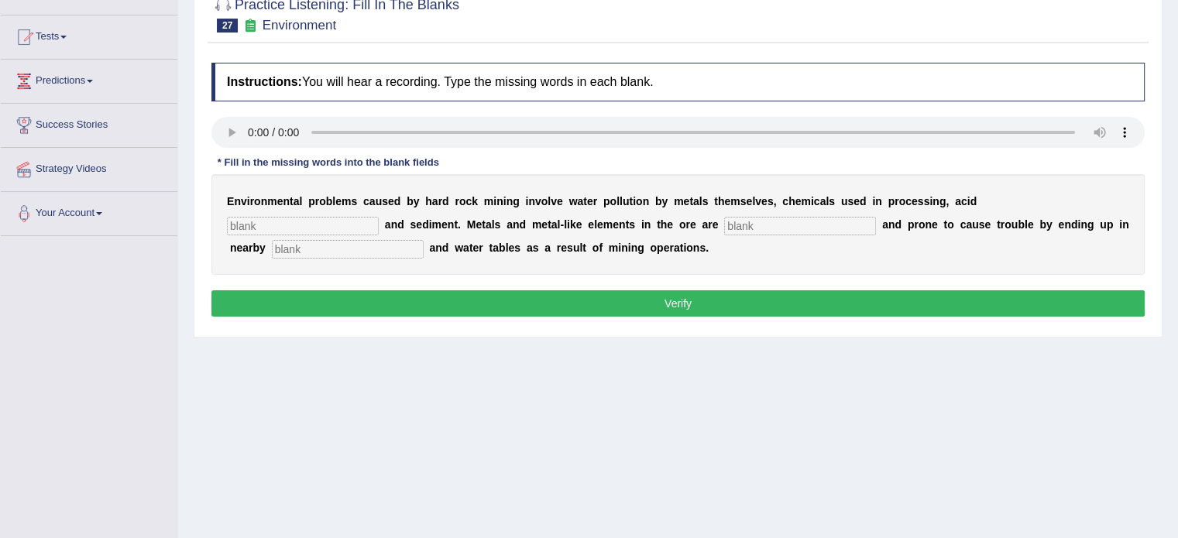
scroll to position [181, 0]
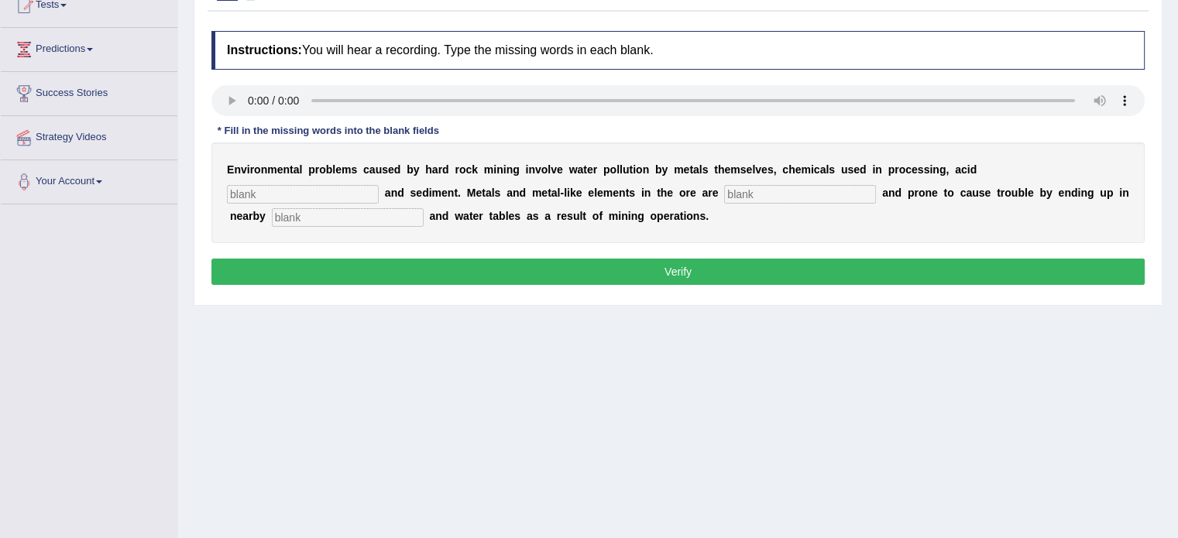
click at [290, 192] on input "text" at bounding box center [303, 194] width 152 height 19
click at [335, 211] on input "text" at bounding box center [348, 217] width 152 height 19
type input "streams"
click at [740, 191] on input "text" at bounding box center [800, 194] width 152 height 19
type input "task"
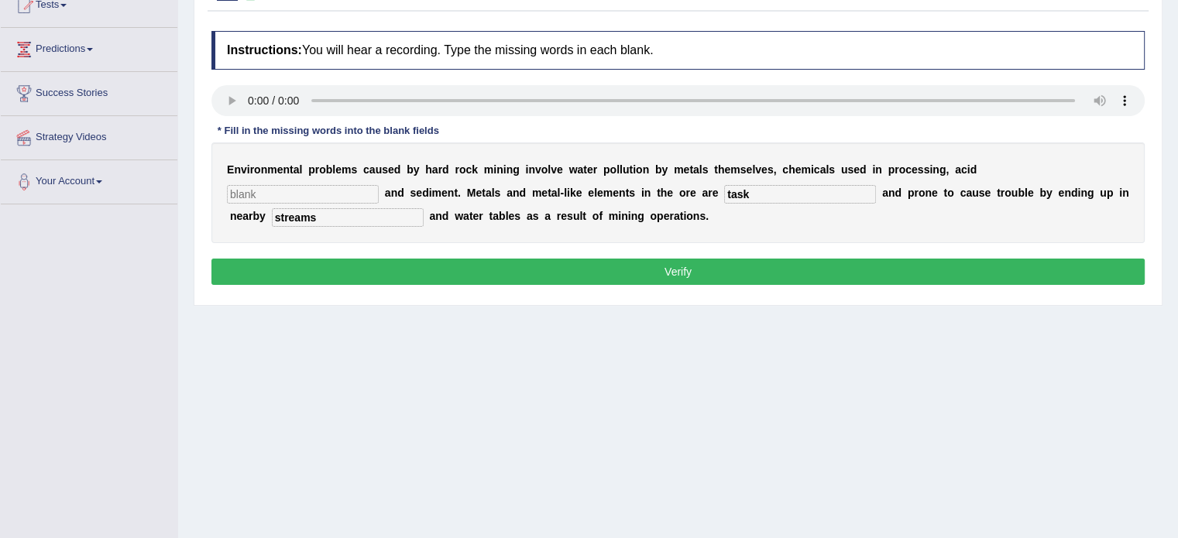
click at [363, 187] on input "text" at bounding box center [303, 194] width 152 height 19
type input "a"
click at [523, 263] on button "Verify" at bounding box center [677, 272] width 933 height 26
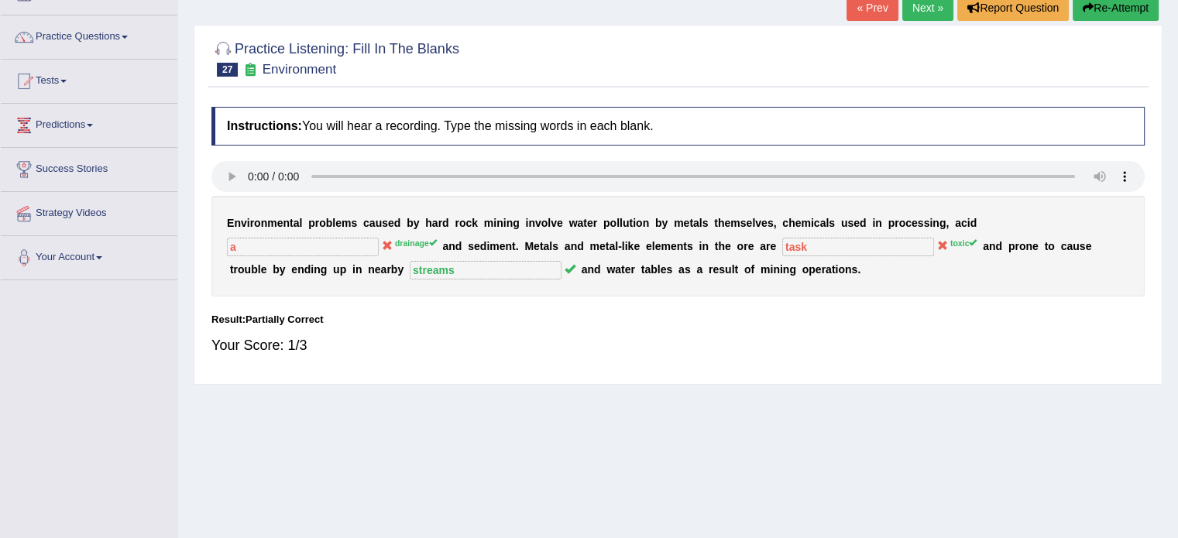
scroll to position [99, 0]
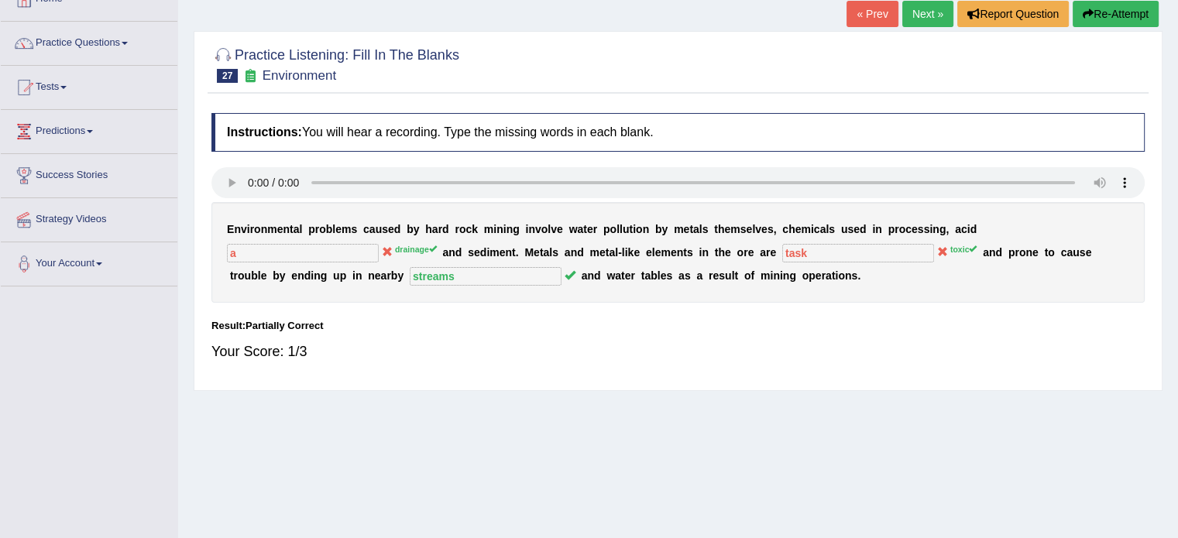
click at [919, 13] on link "Next »" at bounding box center [927, 14] width 51 height 26
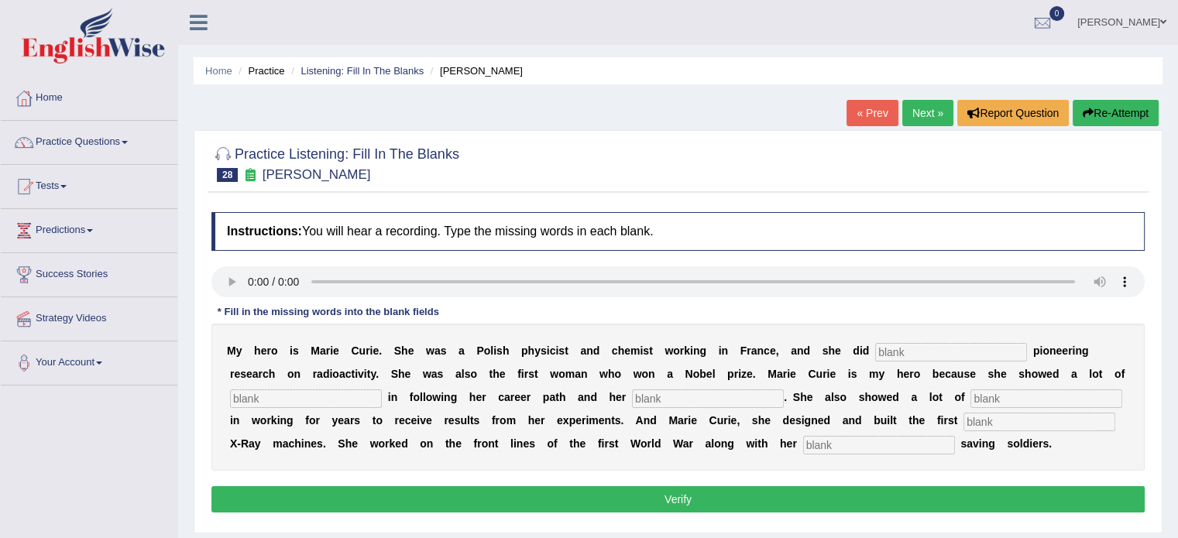
scroll to position [139, 0]
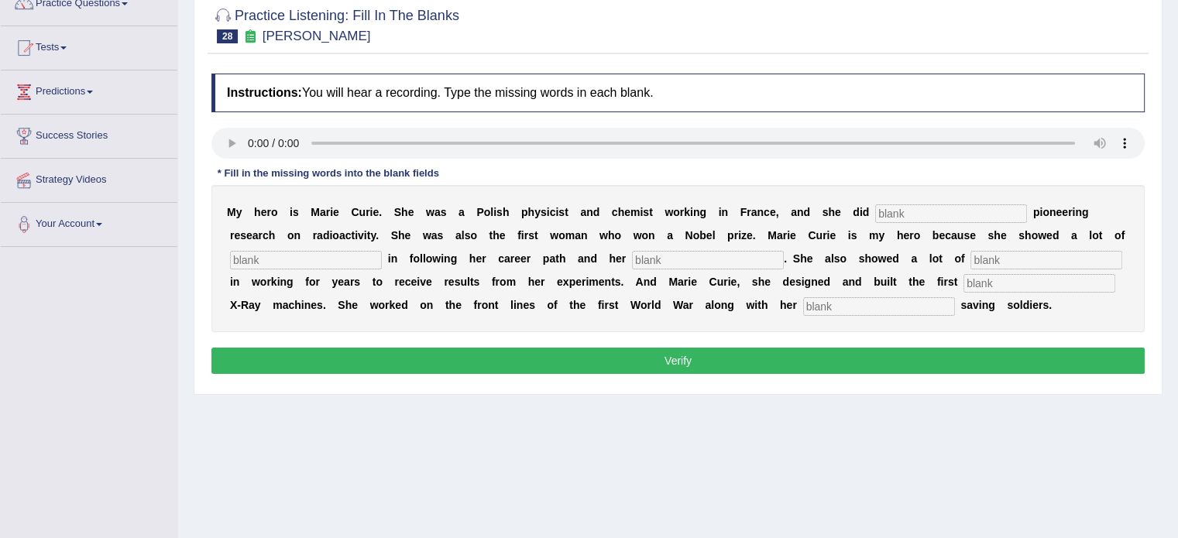
click at [897, 204] on input "text" at bounding box center [951, 213] width 152 height 19
type input "condected"
click at [349, 258] on input "text" at bounding box center [306, 260] width 152 height 19
type input "terminatyim"
click at [669, 259] on input "text" at bounding box center [708, 260] width 152 height 19
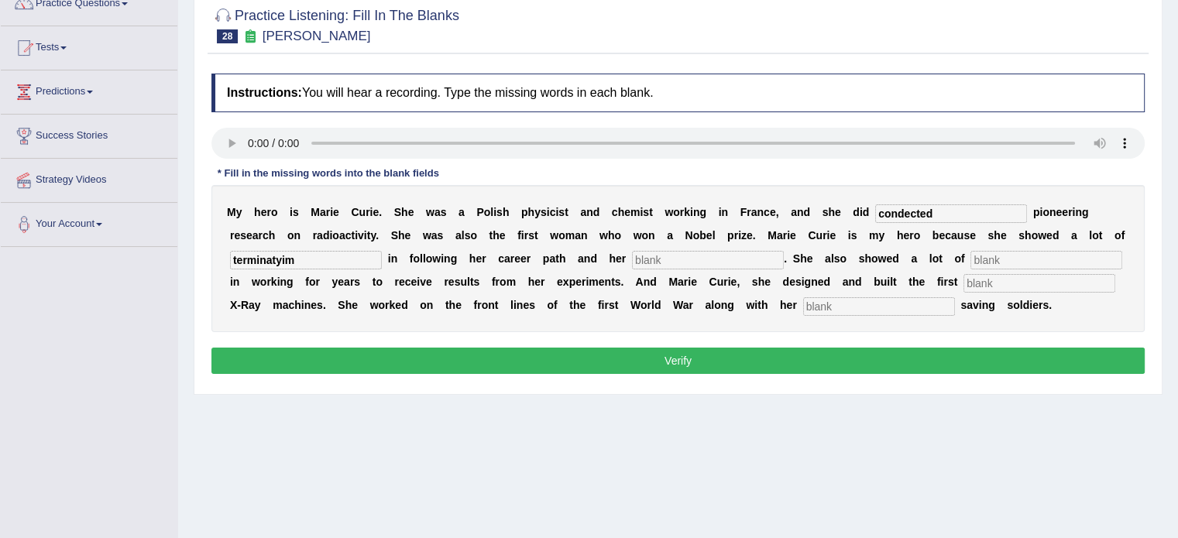
click at [975, 275] on input "text" at bounding box center [1039, 283] width 152 height 19
type input "mobile"
click at [824, 309] on input "text" at bounding box center [879, 306] width 152 height 19
type input "daughter"
click at [308, 261] on input "terminatyim" at bounding box center [306, 260] width 152 height 19
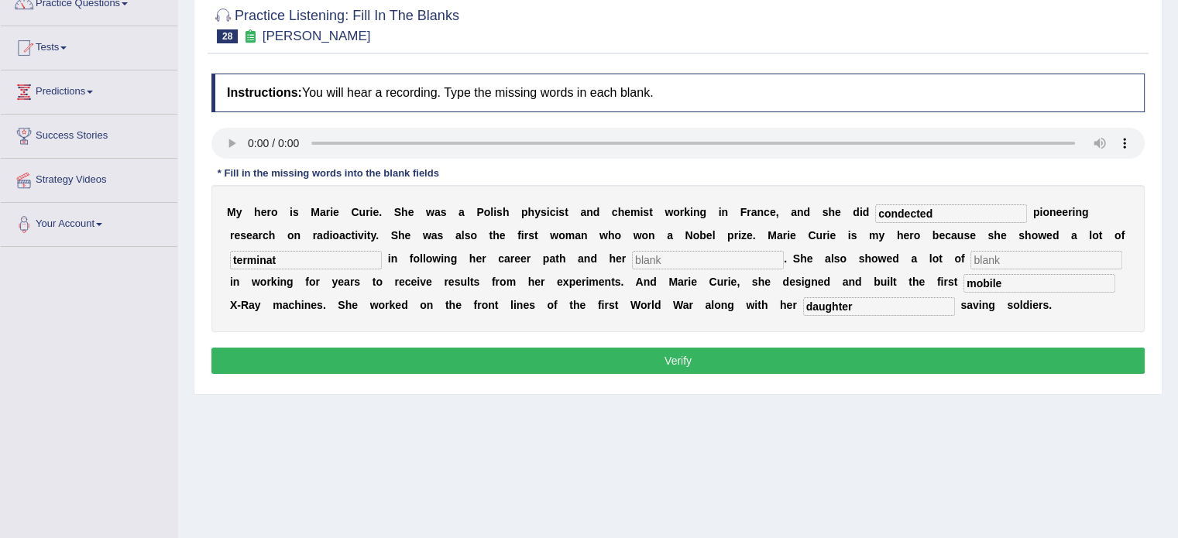
type input "terminat"
click at [914, 207] on input "condected" at bounding box center [951, 213] width 152 height 19
click at [938, 208] on input "conducted" at bounding box center [951, 213] width 152 height 19
type input "conducted"
click at [689, 257] on input "text" at bounding box center [708, 260] width 152 height 19
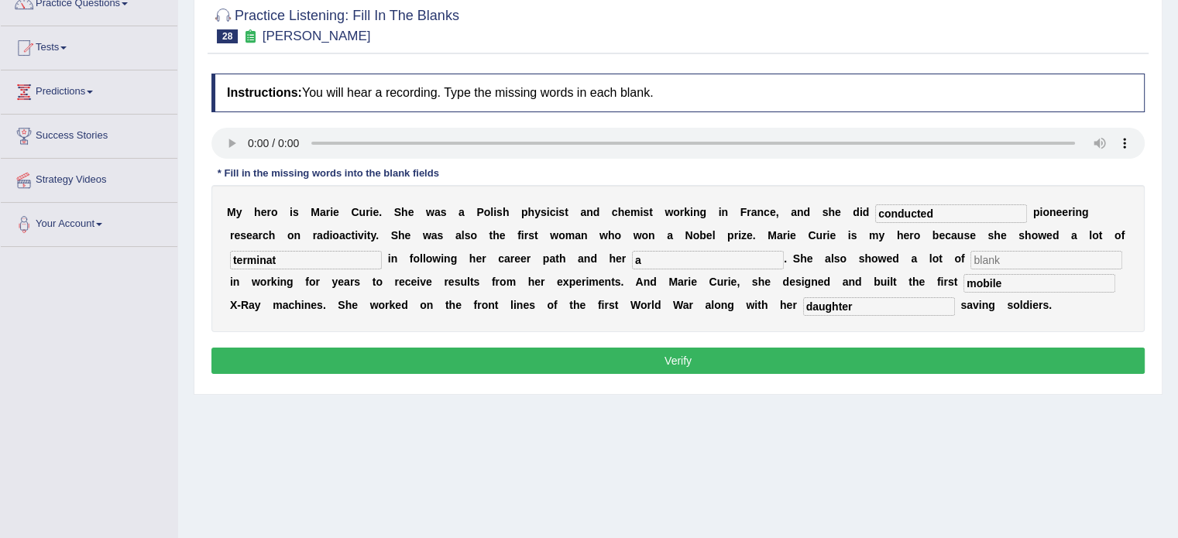
type input "a"
click at [985, 262] on input "text" at bounding box center [1046, 260] width 152 height 19
type input "a"
click at [665, 356] on button "Verify" at bounding box center [677, 361] width 933 height 26
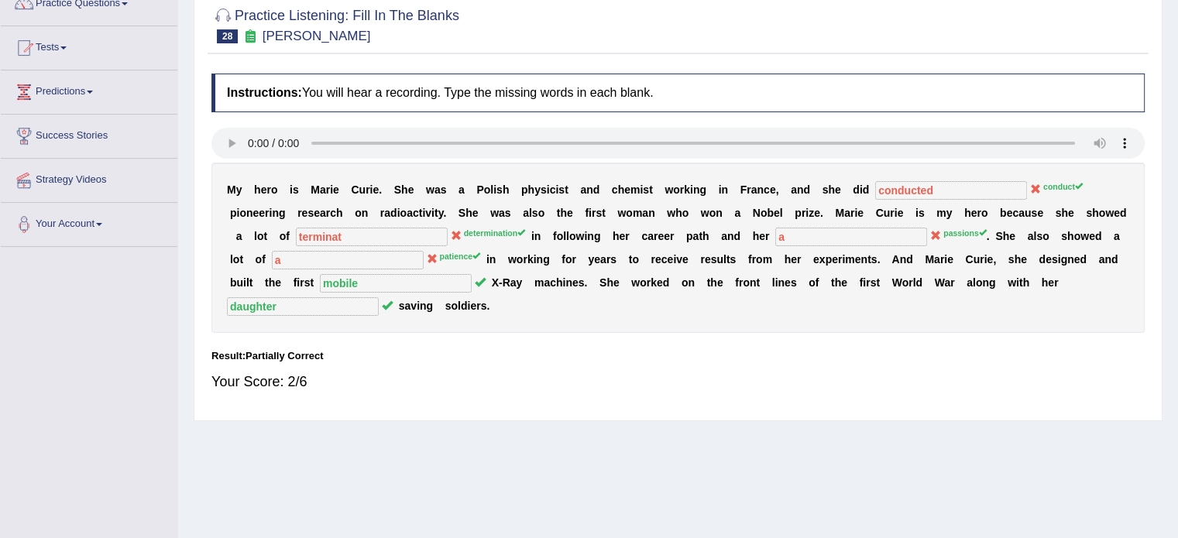
drag, startPoint x: 422, startPoint y: 317, endPoint x: 357, endPoint y: 216, distance: 120.5
click at [357, 216] on div "M y h e r o i s M a r i e C u r i e . S h e w a s a P o l i s h p h y s i c i s…" at bounding box center [677, 248] width 933 height 170
click at [796, 223] on div "M y h e r o i s M a r i e C u r i e . S h e w a s a P o l i s h p h y s i c i s…" at bounding box center [677, 248] width 933 height 170
drag, startPoint x: 1177, startPoint y: 135, endPoint x: 1186, endPoint y: 135, distance: 9.3
click at [1178, 135] on html "Toggle navigation Home Practice Questions Speaking Practice Read Aloud Repeat S…" at bounding box center [589, 130] width 1178 height 538
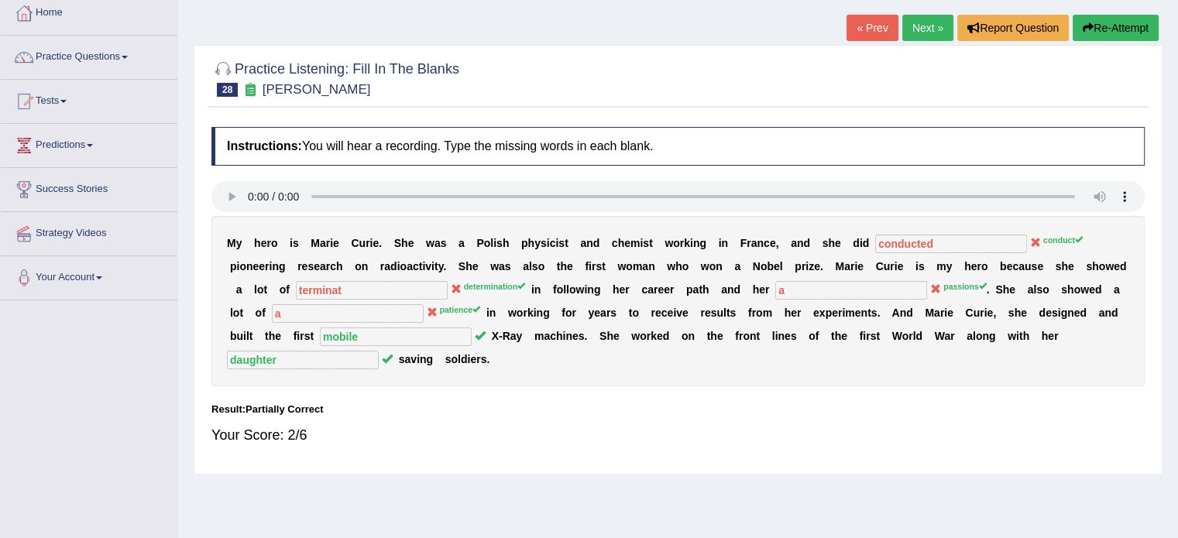
scroll to position [65, 0]
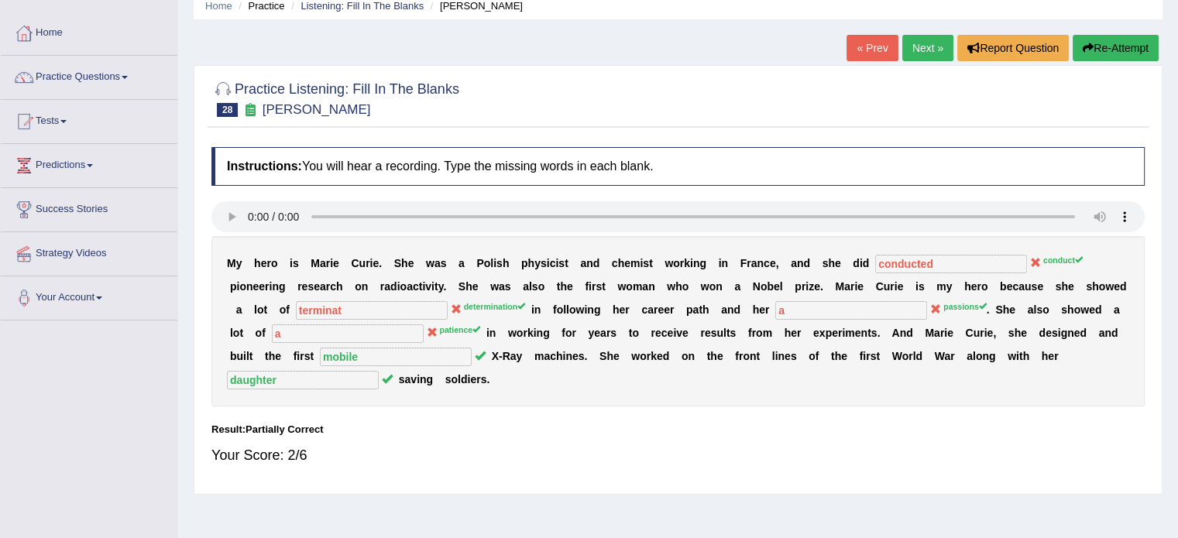
click at [1099, 47] on button "Re-Attempt" at bounding box center [1115, 48] width 86 height 26
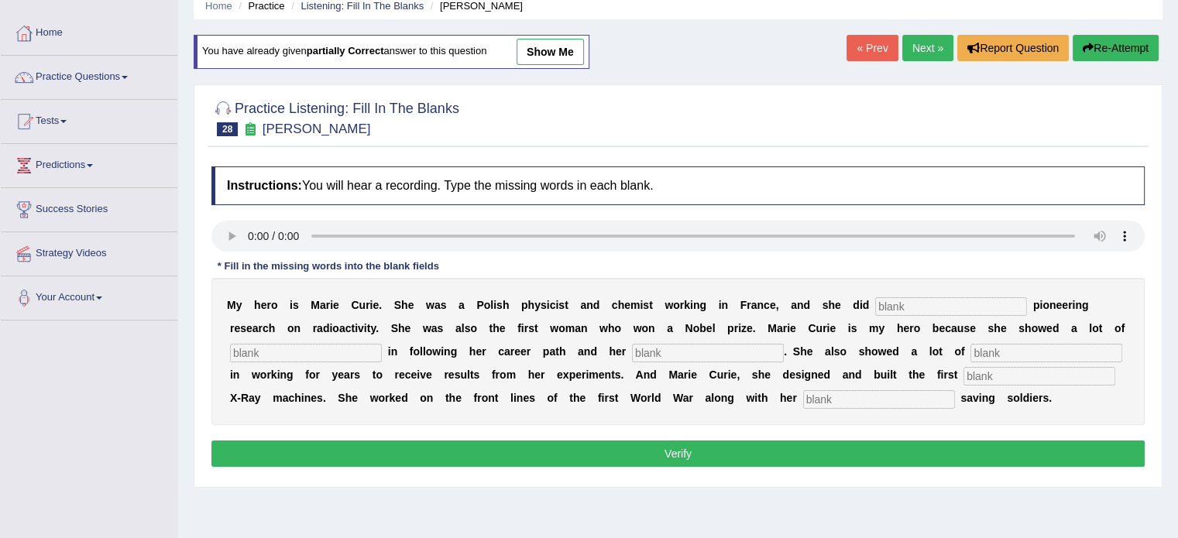
click at [920, 49] on link "Next »" at bounding box center [927, 48] width 51 height 26
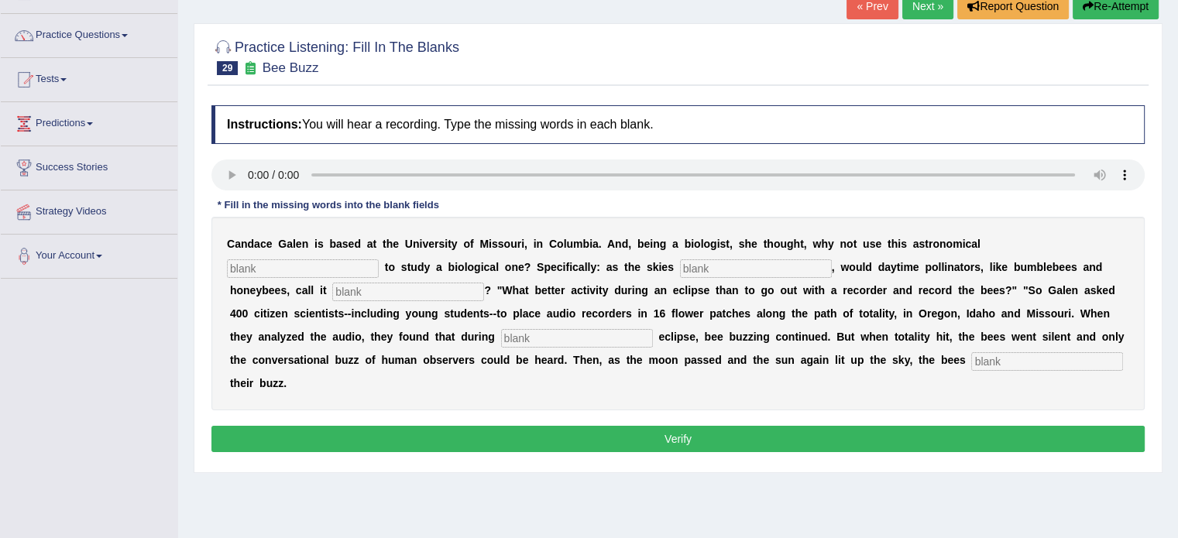
scroll to position [121, 0]
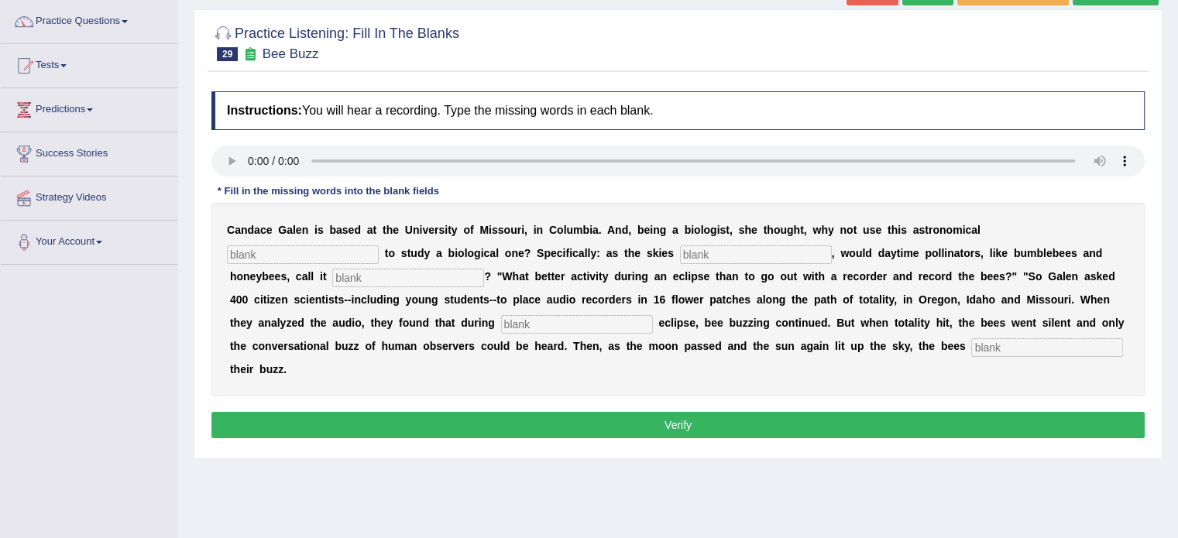
click at [320, 252] on input "text" at bounding box center [303, 254] width 152 height 19
type input "finama"
click at [704, 255] on input "text" at bounding box center [756, 254] width 152 height 19
type input "dark"
click at [375, 279] on input "text" at bounding box center [408, 278] width 152 height 19
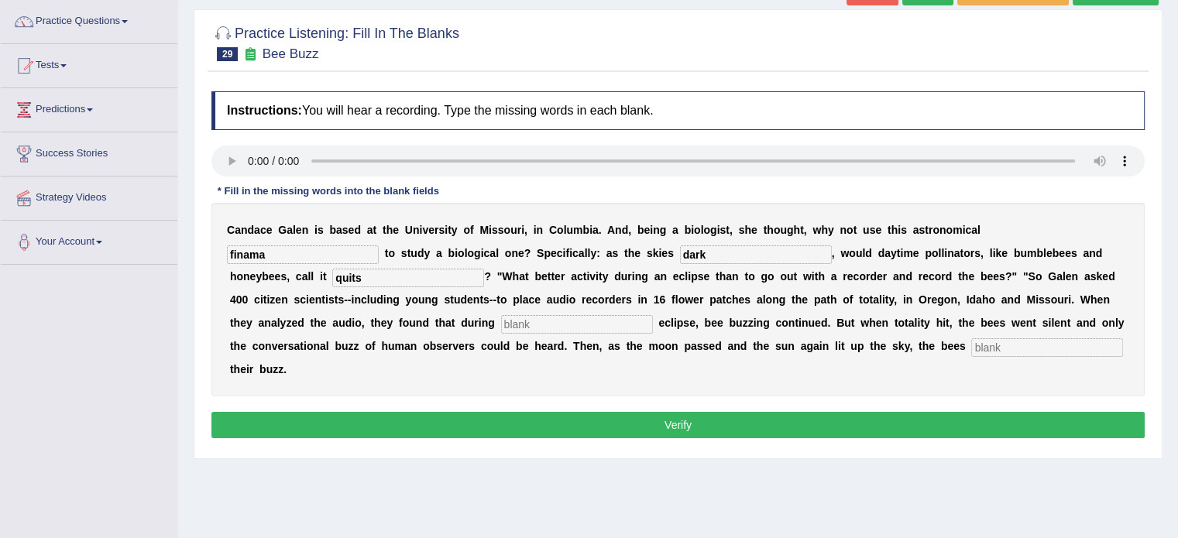
type input "quits"
click at [571, 327] on input "text" at bounding box center [577, 324] width 152 height 19
click at [544, 327] on input "text" at bounding box center [577, 324] width 152 height 19
type input "personal"
click at [1006, 348] on input "text" at bounding box center [1047, 347] width 152 height 19
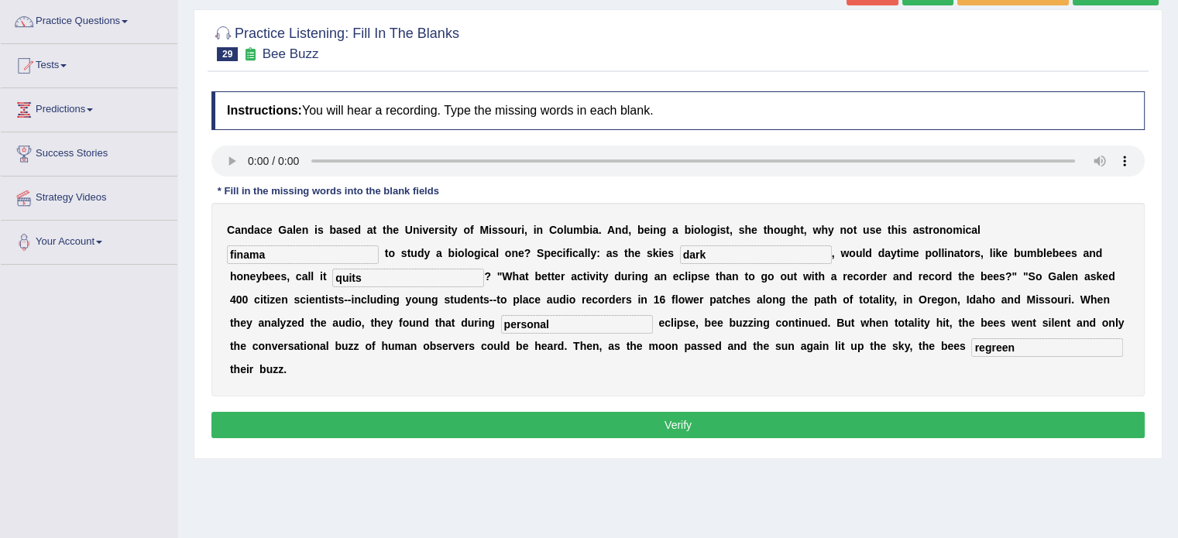
type input "regreen"
click at [288, 255] on input "finama" at bounding box center [303, 254] width 152 height 19
type input "f"
type input "phenomenon"
click at [595, 422] on button "Verify" at bounding box center [677, 425] width 933 height 26
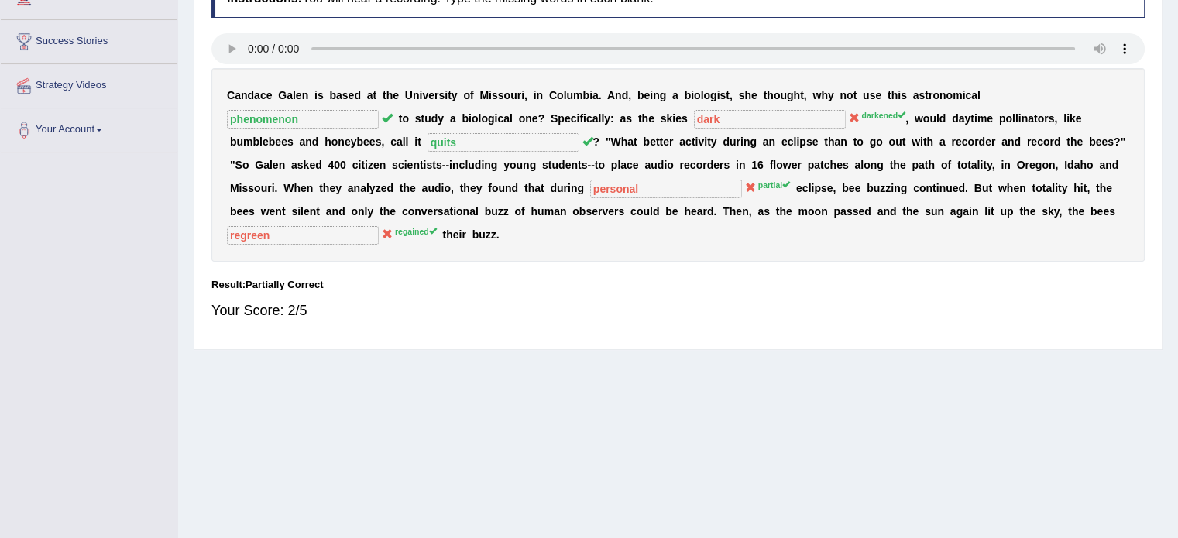
scroll to position [0, 0]
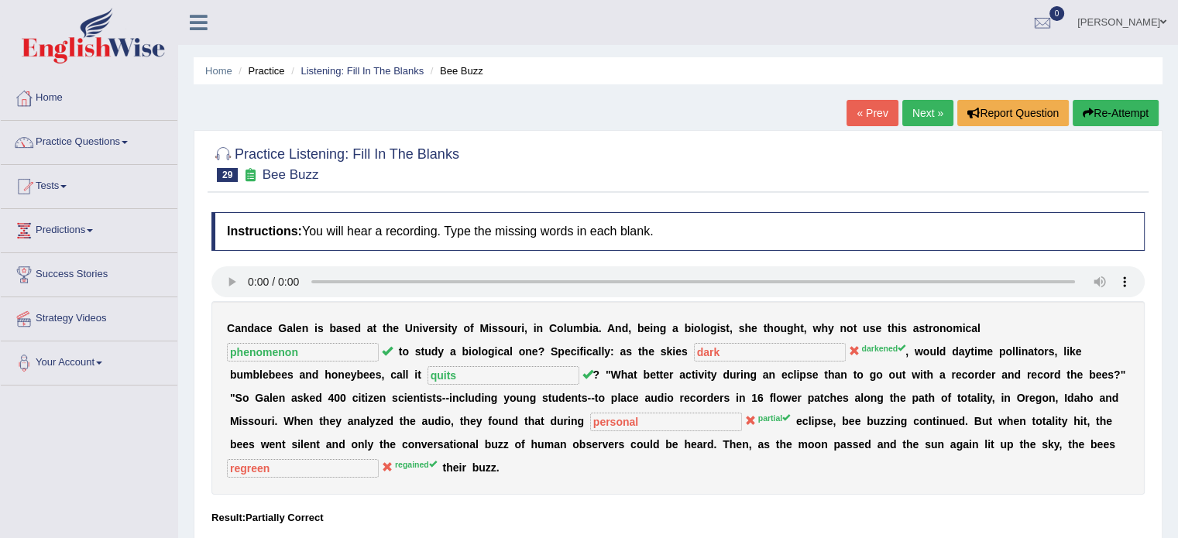
click at [921, 114] on link "Next »" at bounding box center [927, 113] width 51 height 26
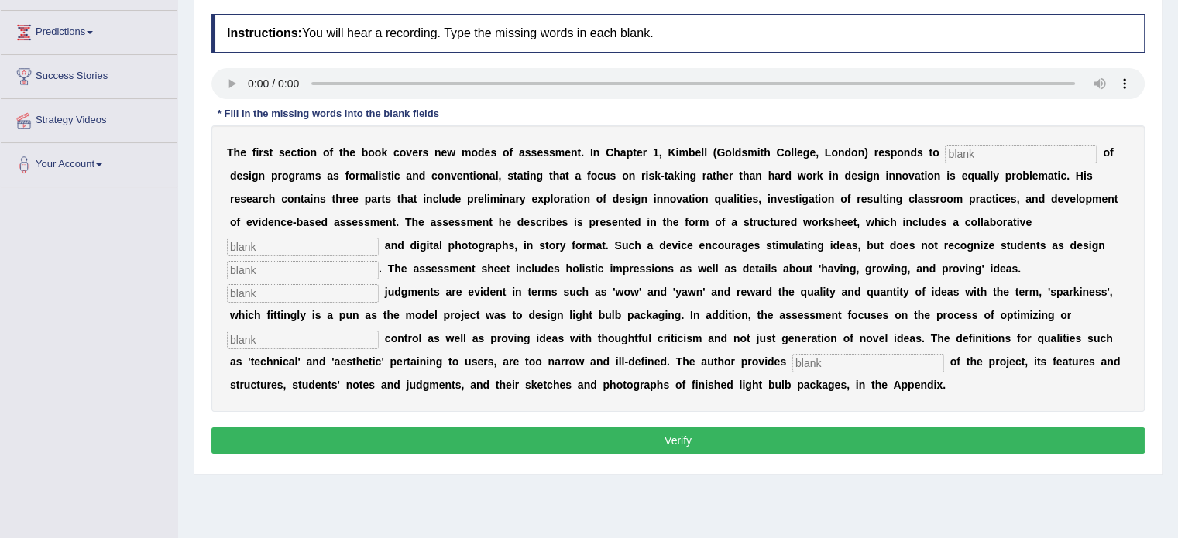
scroll to position [204, 0]
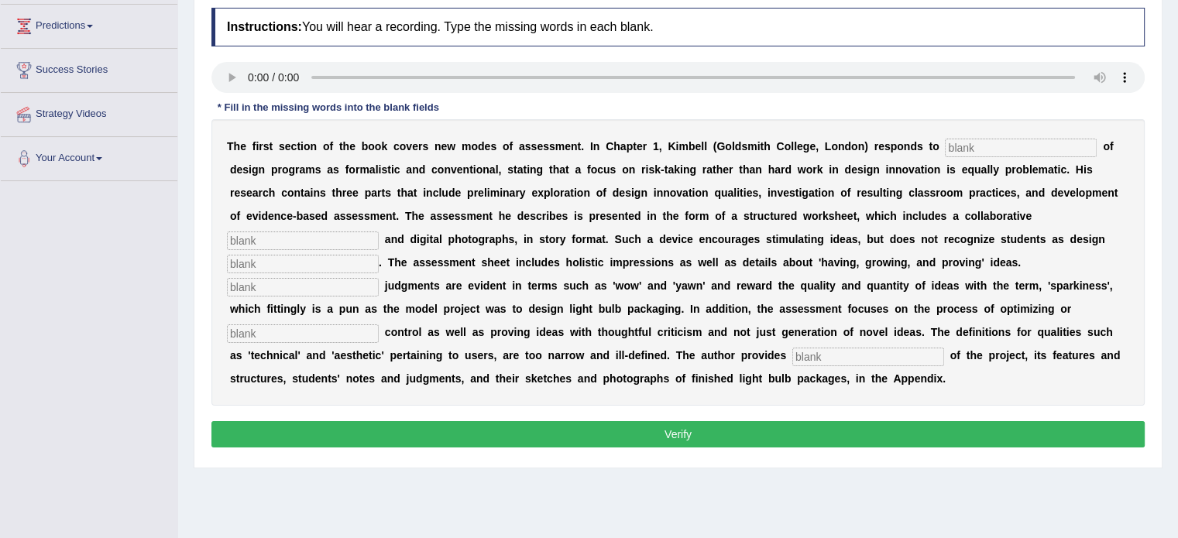
click at [955, 150] on input "text" at bounding box center [1020, 148] width 152 height 19
click at [955, 145] on input "text" at bounding box center [1020, 148] width 152 height 19
type input "critissum"
click at [307, 238] on input "text" at bounding box center [303, 240] width 152 height 19
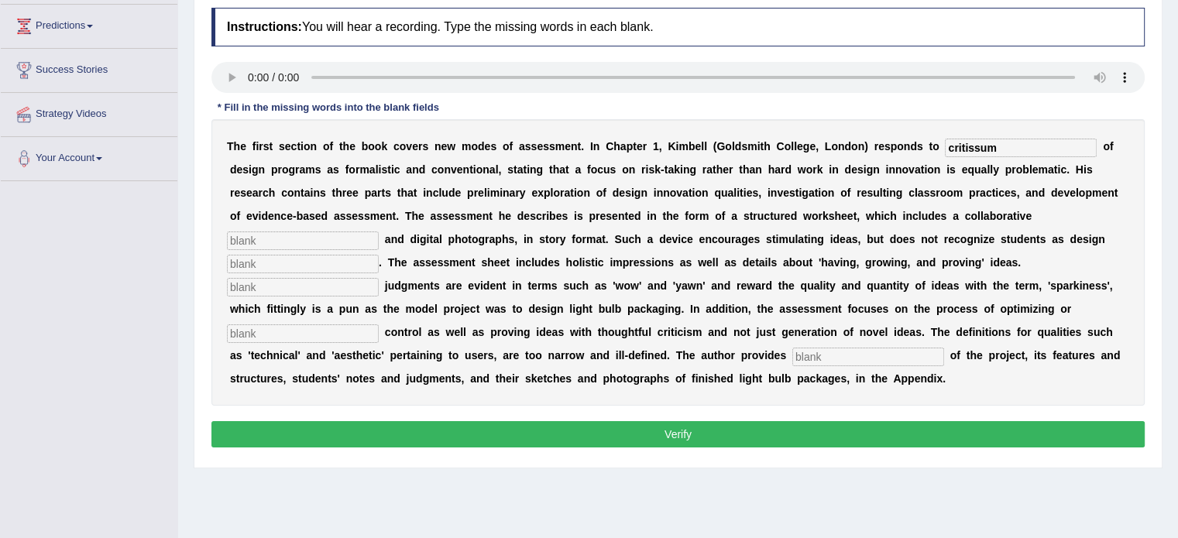
click at [324, 228] on div "T h e f i r s t s e c t i o n o f t h e b o o k c o v e r s n e w m o d e s o f…" at bounding box center [677, 262] width 933 height 286
click at [299, 238] on input "text" at bounding box center [303, 240] width 152 height 19
type input "de velpop"
click at [256, 259] on input "text" at bounding box center [303, 264] width 152 height 19
type input "i"
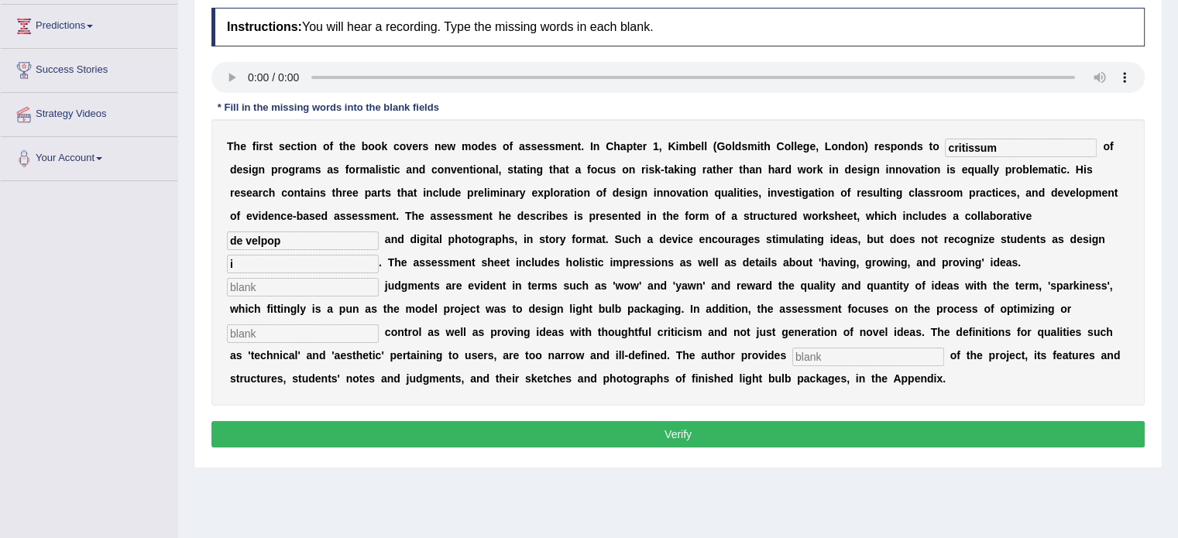
click at [246, 290] on input "text" at bounding box center [303, 287] width 152 height 19
click at [247, 264] on input "i" at bounding box center [303, 264] width 152 height 19
type input "innovetor"
click at [299, 238] on input "de velpop" at bounding box center [303, 240] width 152 height 19
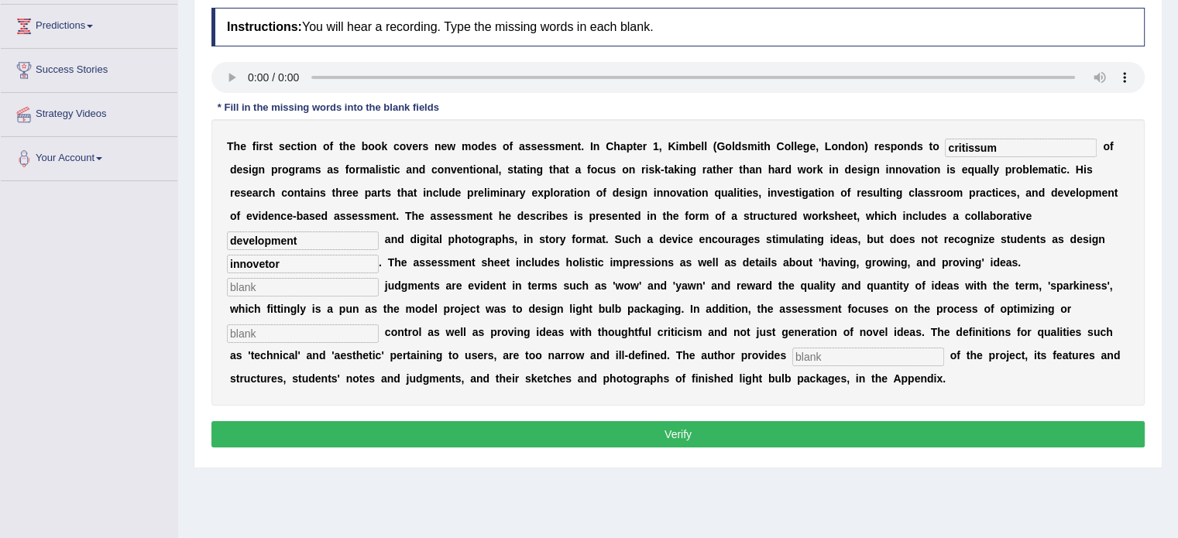
type input "development"
click at [973, 145] on input "critissum" at bounding box center [1020, 148] width 152 height 19
type input "critisisum"
click at [307, 262] on input "innovetor" at bounding box center [303, 264] width 152 height 19
click at [334, 278] on input "text" at bounding box center [303, 287] width 152 height 19
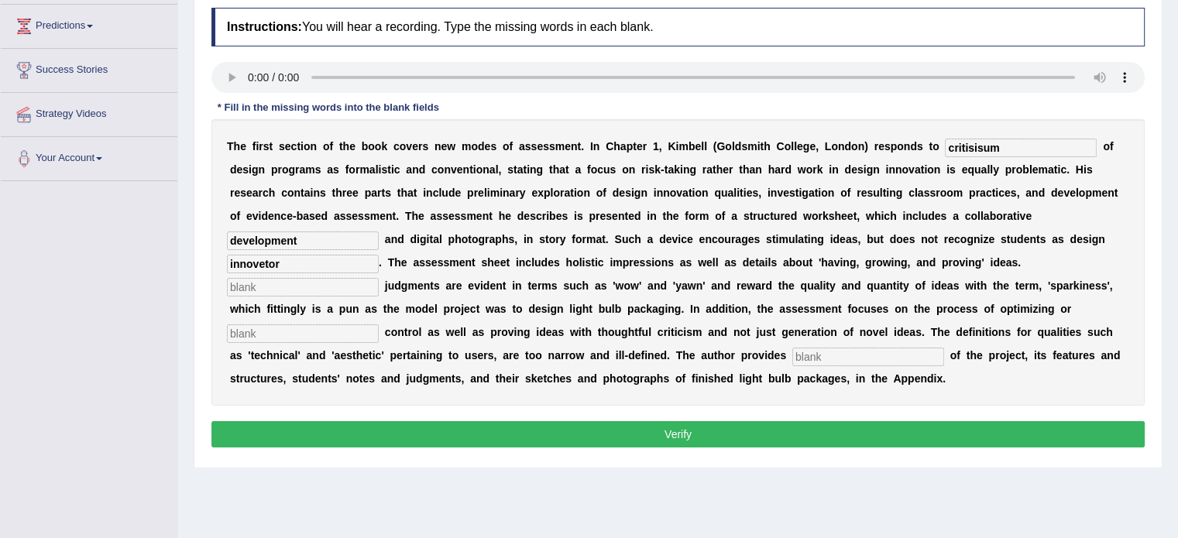
click at [345, 333] on input "text" at bounding box center [303, 333] width 152 height 19
type input "q"
click at [263, 286] on input "text" at bounding box center [303, 287] width 152 height 19
type input "a"
click at [324, 340] on div "T h e f i r s t s e c t i o n o f t h e b o o k c o v e r s n e w m o d e s o f…" at bounding box center [677, 262] width 933 height 286
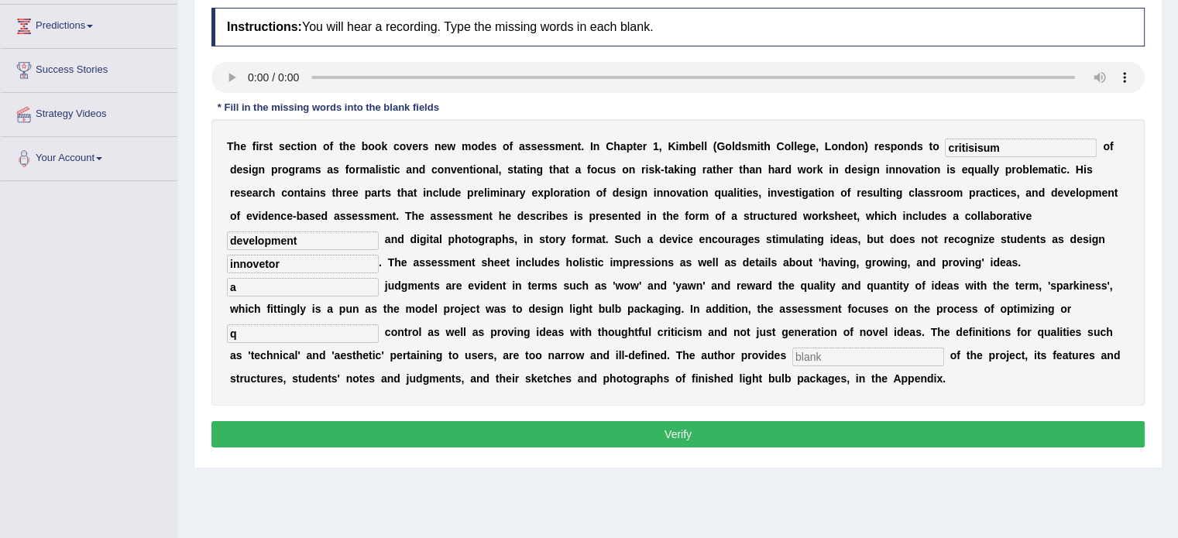
click at [259, 336] on input "q" at bounding box center [303, 333] width 152 height 19
type input "cop"
click at [804, 353] on input "text" at bounding box center [868, 357] width 152 height 19
type input "examples"
click at [660, 439] on button "Verify" at bounding box center [677, 434] width 933 height 26
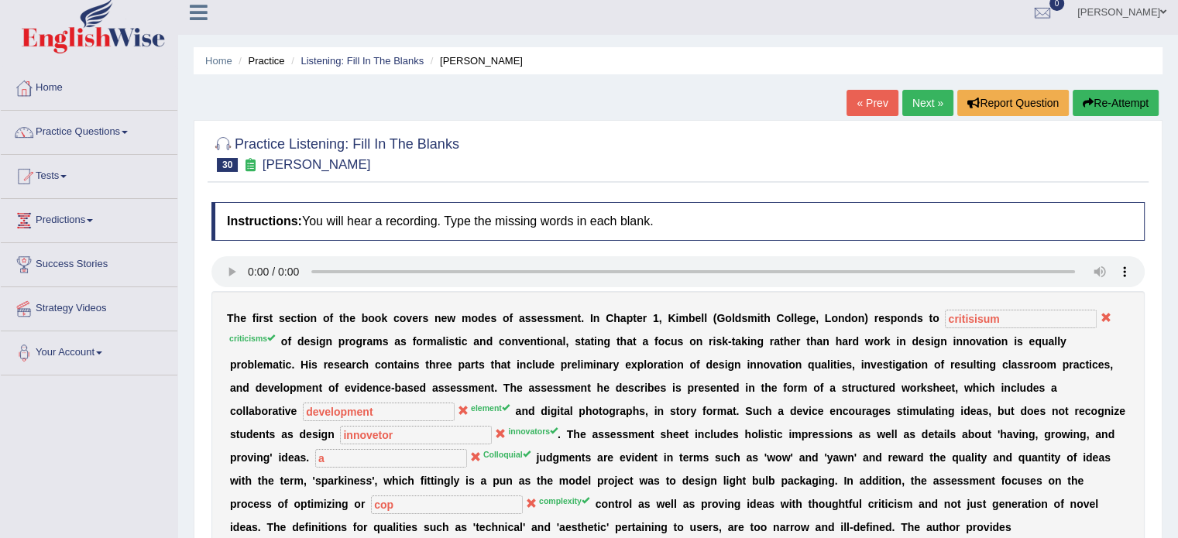
scroll to position [11, 0]
click at [925, 94] on link "Next »" at bounding box center [927, 102] width 51 height 26
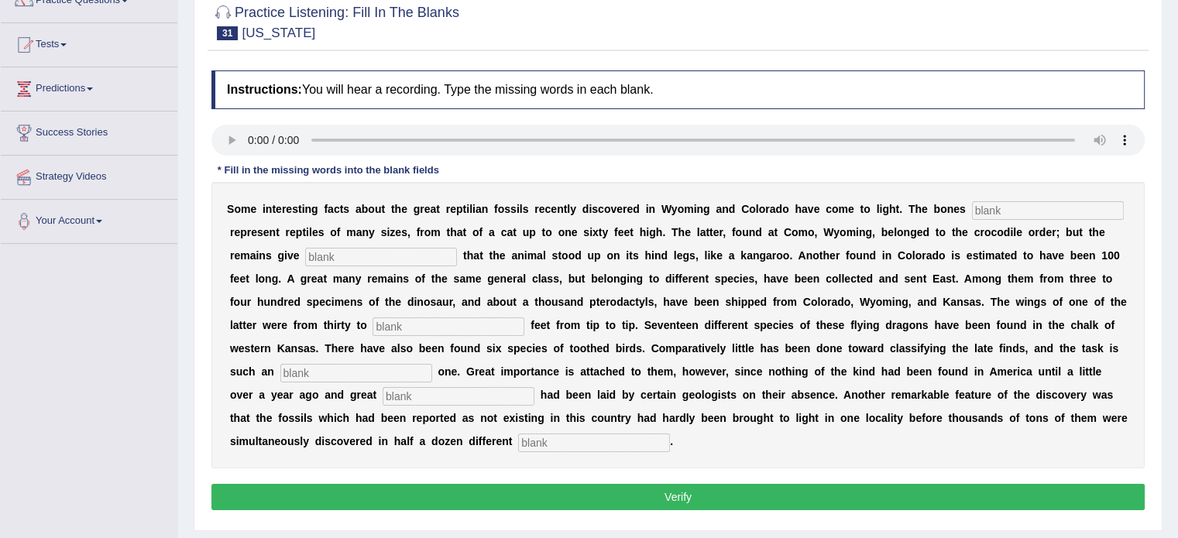
scroll to position [170, 0]
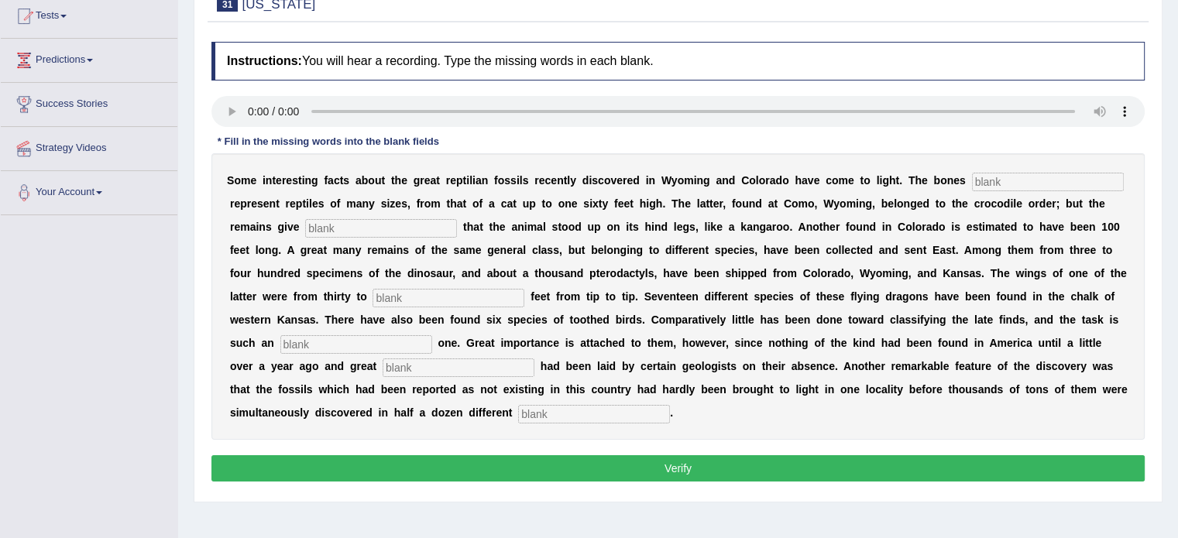
click at [996, 183] on input "text" at bounding box center [1048, 182] width 152 height 19
type input "fund"
click at [421, 223] on input "text" at bounding box center [381, 228] width 152 height 19
type input "a"
type input "evidence"
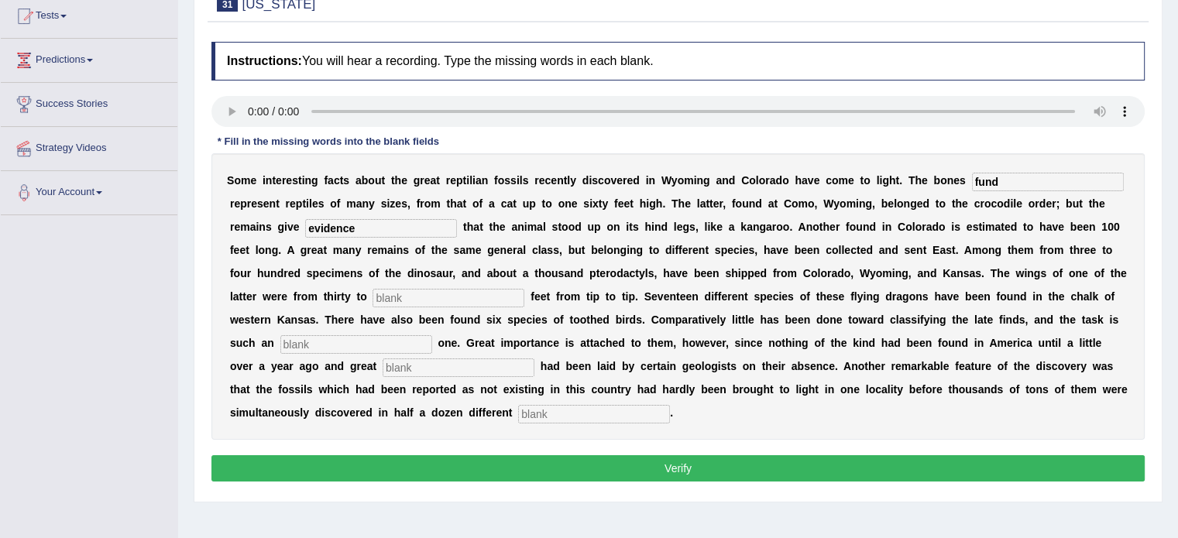
click at [410, 296] on input "text" at bounding box center [448, 298] width 152 height 19
type input "forty"
click at [300, 346] on input "text" at bounding box center [356, 344] width 152 height 19
type input "nurmose"
click at [446, 368] on input "text" at bounding box center [458, 367] width 152 height 19
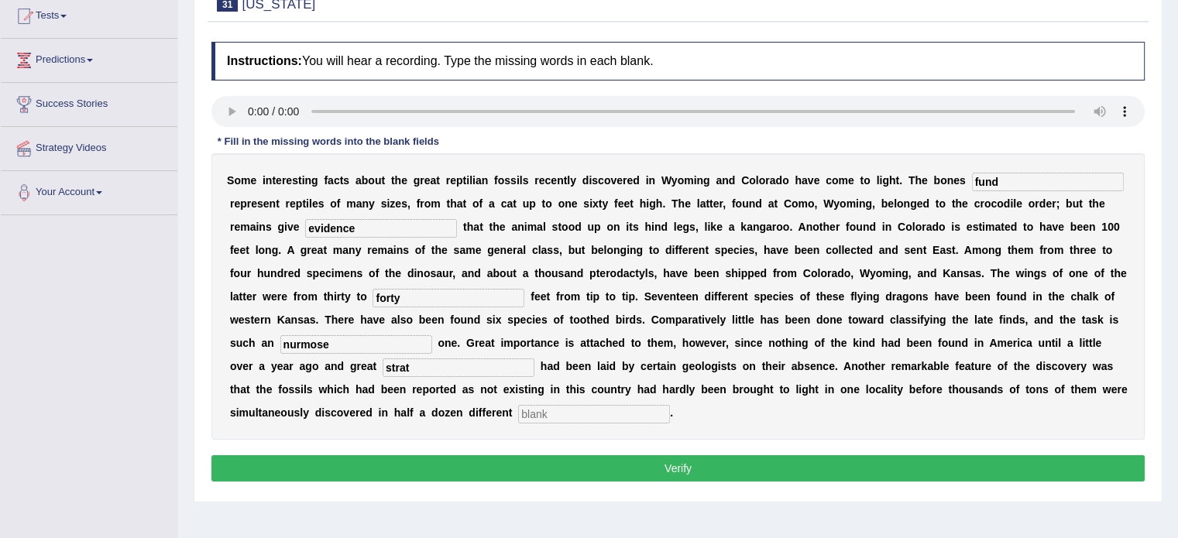
type input "strat"
click at [536, 411] on input "text" at bounding box center [594, 414] width 152 height 19
drag, startPoint x: 536, startPoint y: 411, endPoint x: 653, endPoint y: 474, distance: 133.3
click at [653, 474] on div "Instructions: You will hear a recording. Type the missing words in each blank. …" at bounding box center [677, 264] width 941 height 460
type input "places"
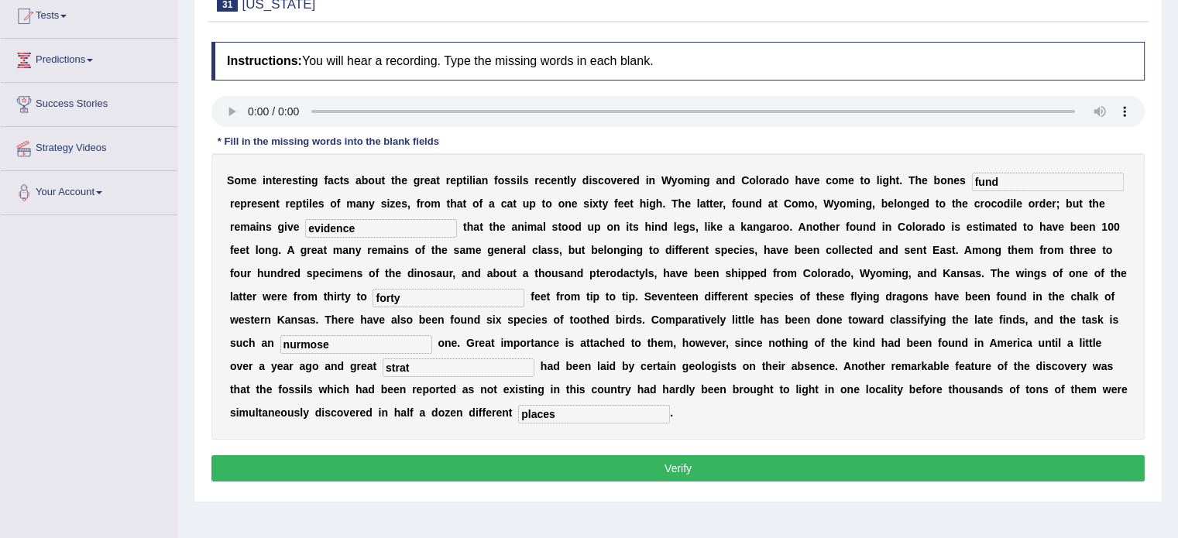
click at [773, 408] on div "S o m e i n t e r e s t i n g f a c t s a b o u t t h e g r e a t r e p t i l i…" at bounding box center [677, 296] width 933 height 286
click at [660, 461] on button "Verify" at bounding box center [677, 468] width 933 height 26
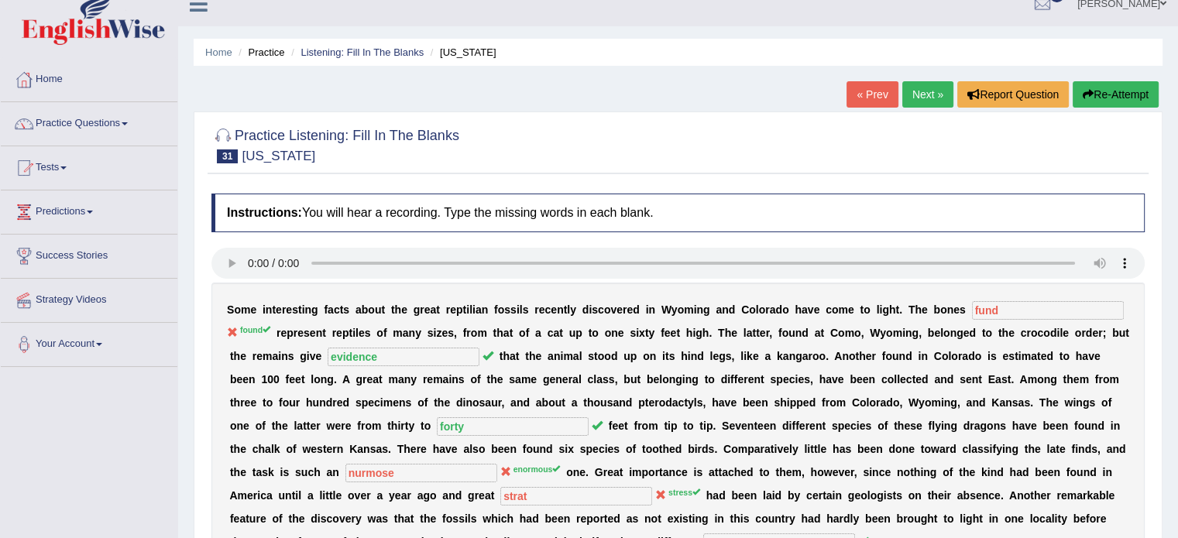
scroll to position [19, 0]
click at [927, 95] on link "Next »" at bounding box center [927, 94] width 51 height 26
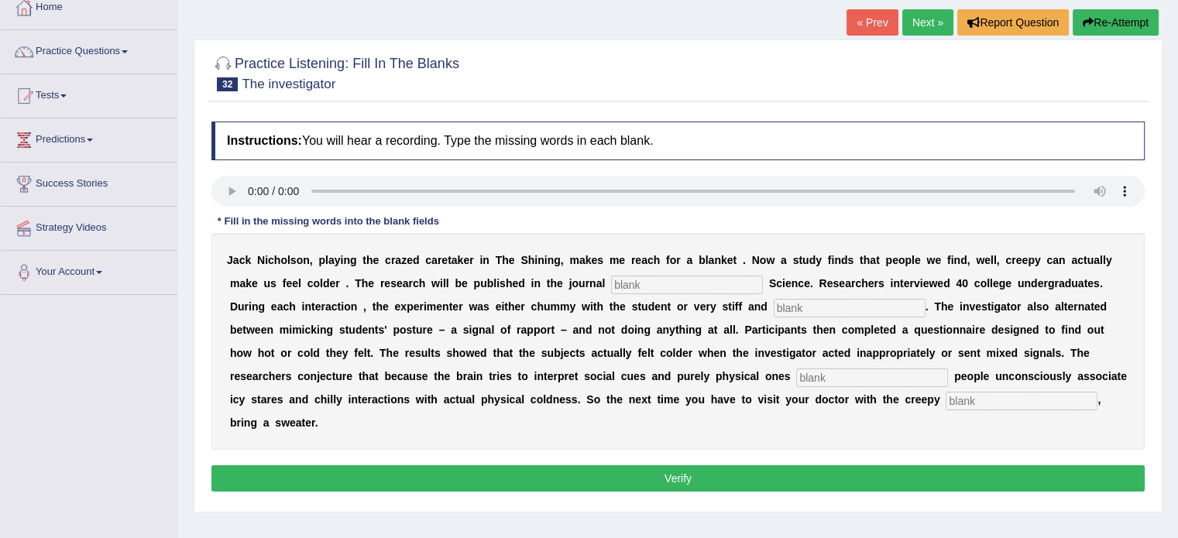
scroll to position [92, 0]
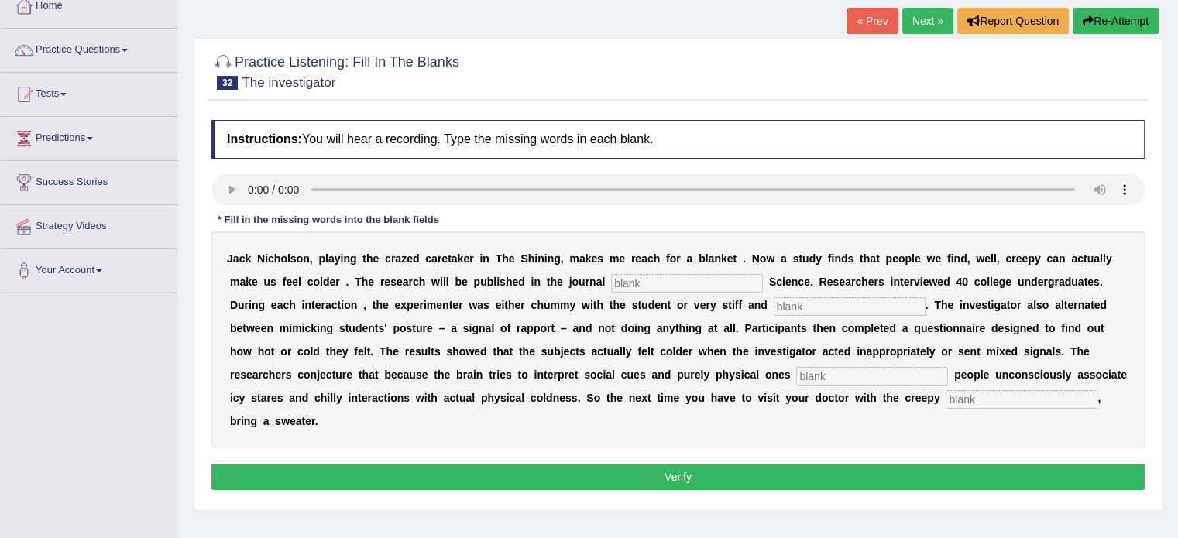
click at [620, 287] on input "text" at bounding box center [687, 283] width 152 height 19
type input "phsclogy"
click at [784, 309] on input "text" at bounding box center [849, 306] width 152 height 19
type input "professional"
click at [670, 282] on input "phsclogy" at bounding box center [687, 283] width 152 height 19
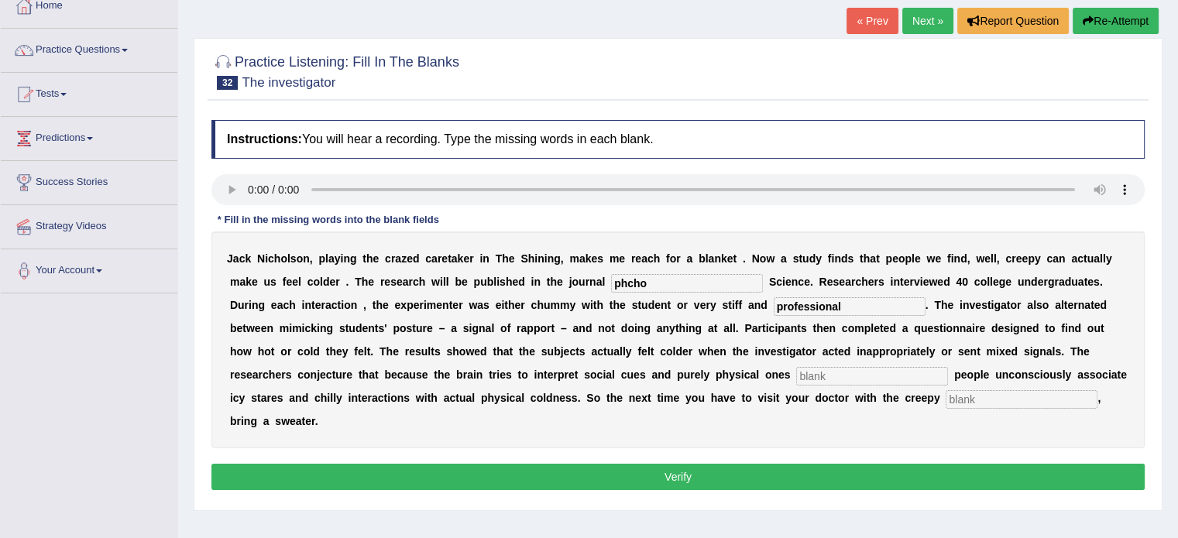
type input "phcho"
click at [807, 379] on input "text" at bounding box center [872, 376] width 152 height 19
type input "saimotoliances"
click at [956, 398] on input "text" at bounding box center [1021, 399] width 152 height 19
type input "a"
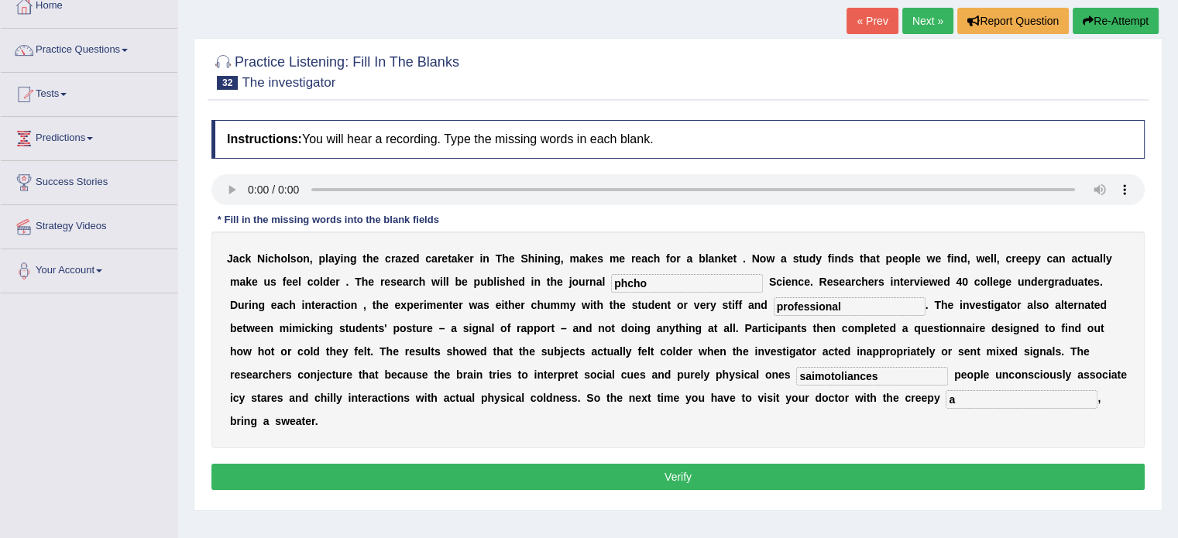
click at [649, 281] on input "phcho" at bounding box center [687, 283] width 152 height 19
click at [632, 280] on input "phchologcal" at bounding box center [687, 283] width 152 height 19
click at [656, 284] on input "phhologcal" at bounding box center [687, 283] width 152 height 19
click at [625, 277] on input "phhological" at bounding box center [687, 283] width 152 height 19
type input "psychological"
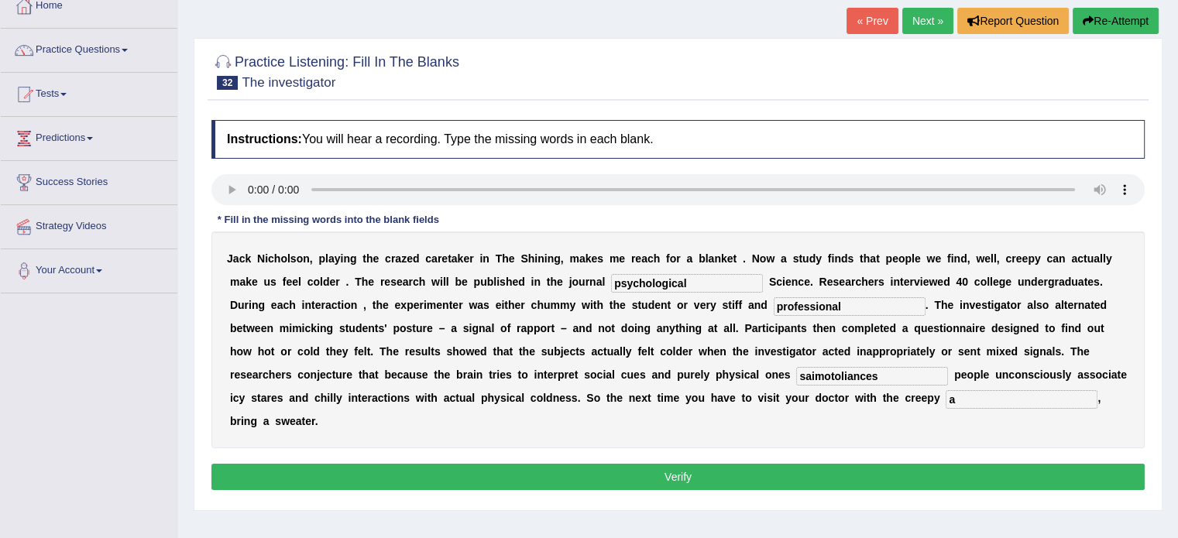
click at [640, 476] on button "Verify" at bounding box center [677, 477] width 933 height 26
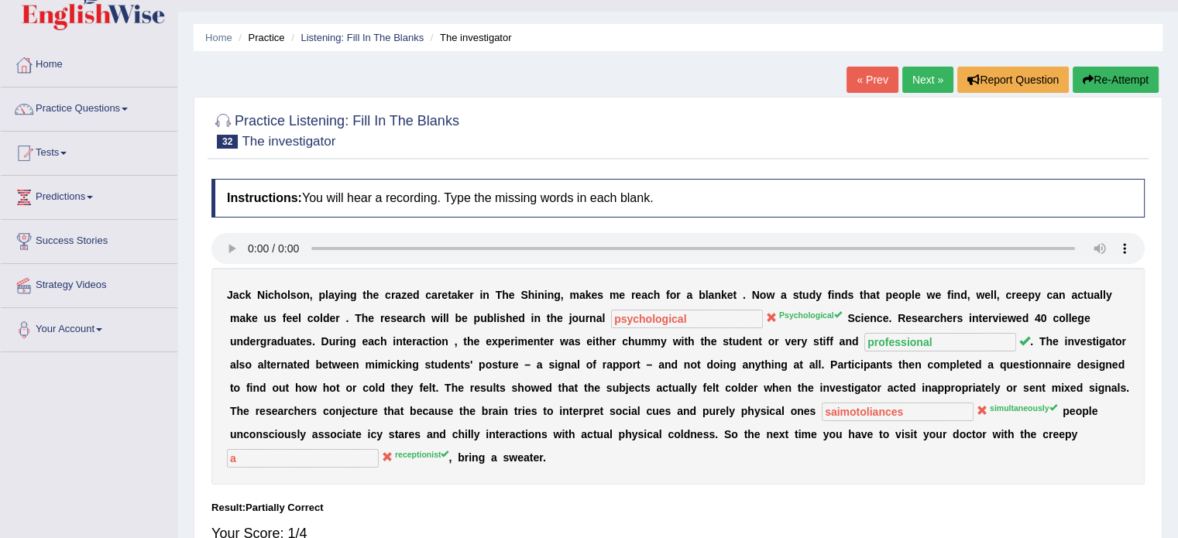
scroll to position [34, 0]
click at [914, 86] on link "Next »" at bounding box center [927, 79] width 51 height 26
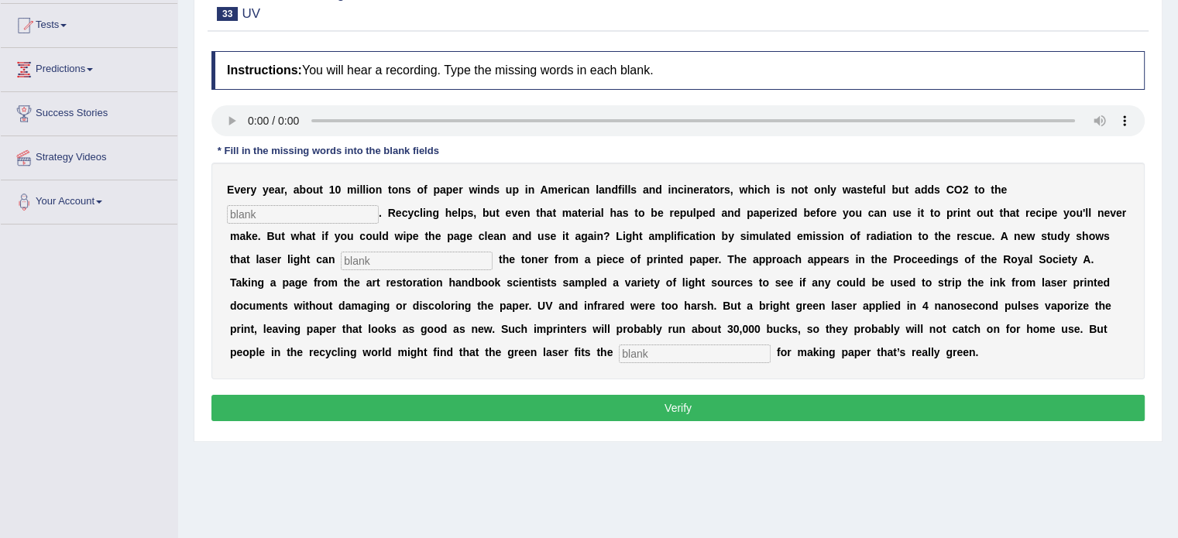
scroll to position [164, 0]
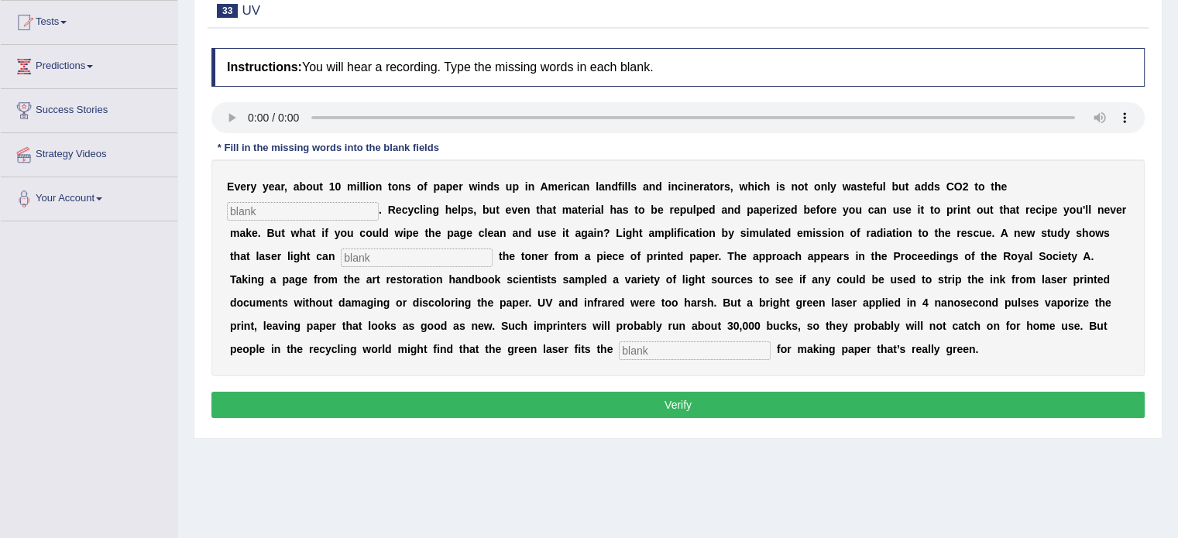
drag, startPoint x: 0, startPoint y: 0, endPoint x: 1171, endPoint y: 182, distance: 1185.4
click at [1171, 182] on html "Toggle navigation Home Practice Questions Speaking Practice Read Aloud Repeat S…" at bounding box center [589, 105] width 1178 height 538
click at [322, 213] on input "text" at bounding box center [303, 211] width 152 height 19
type input "atmosphere"
click at [372, 256] on input "text" at bounding box center [417, 258] width 152 height 19
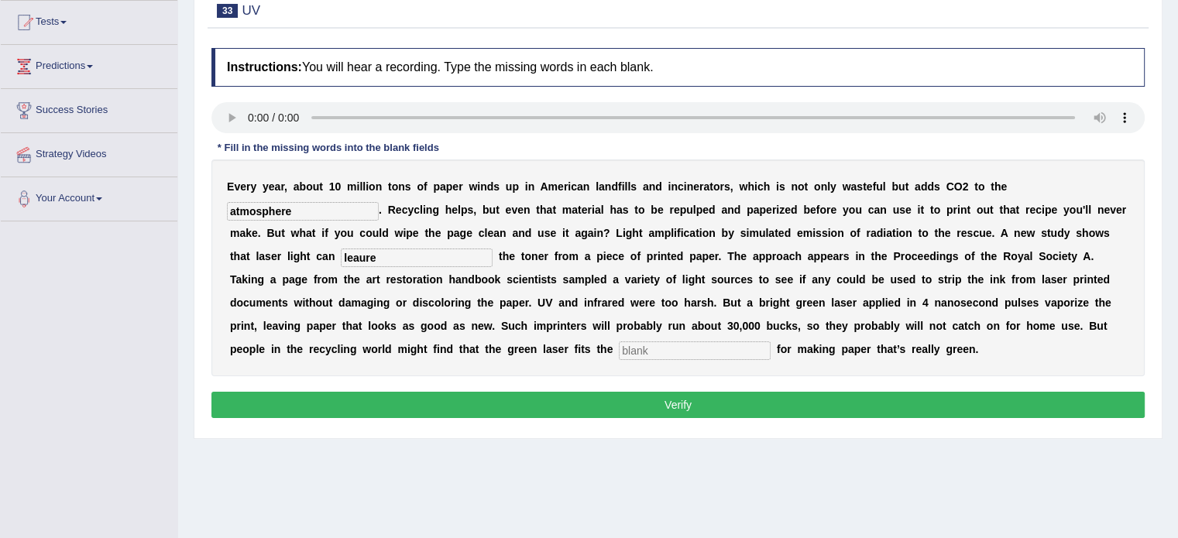
click at [379, 258] on input "leaure" at bounding box center [417, 258] width 152 height 19
type input "[PERSON_NAME]"
click at [634, 347] on input "text" at bounding box center [695, 350] width 152 height 19
type input "a"
click at [648, 407] on button "Verify" at bounding box center [677, 405] width 933 height 26
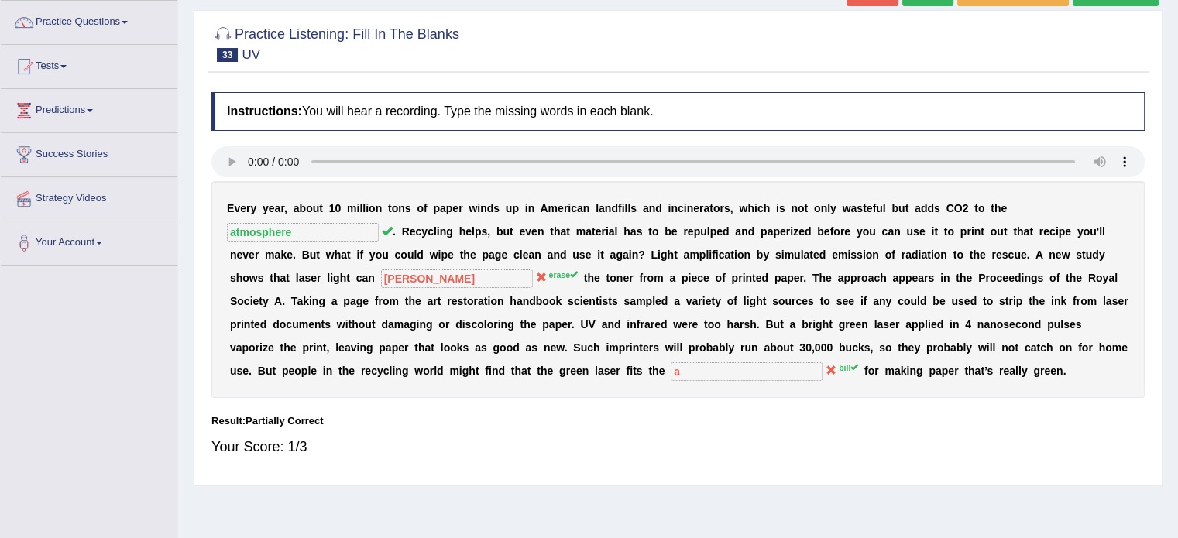
scroll to position [0, 0]
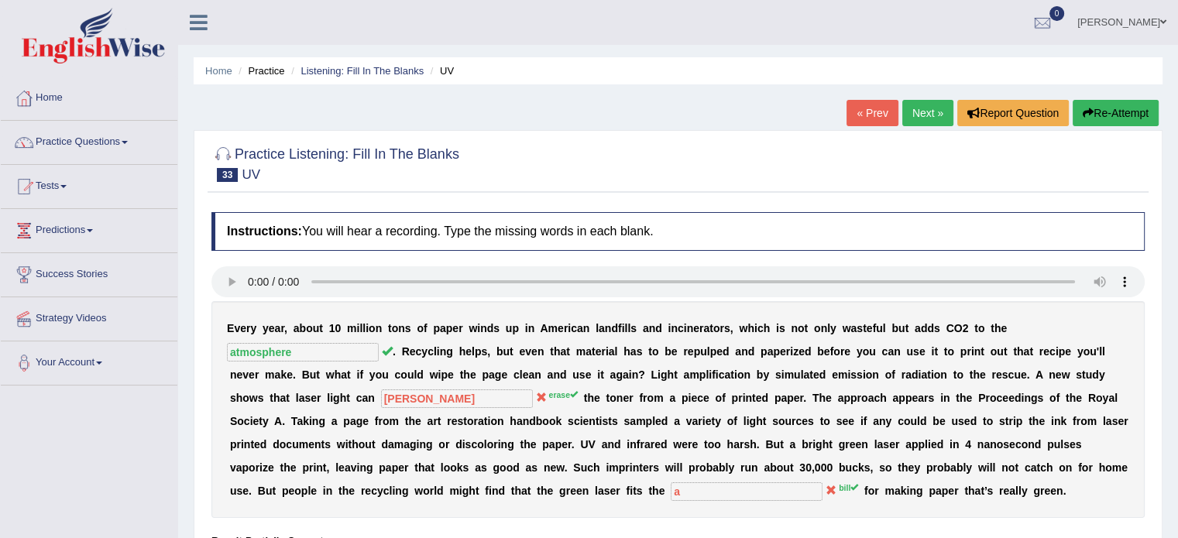
click at [905, 106] on link "Next »" at bounding box center [927, 113] width 51 height 26
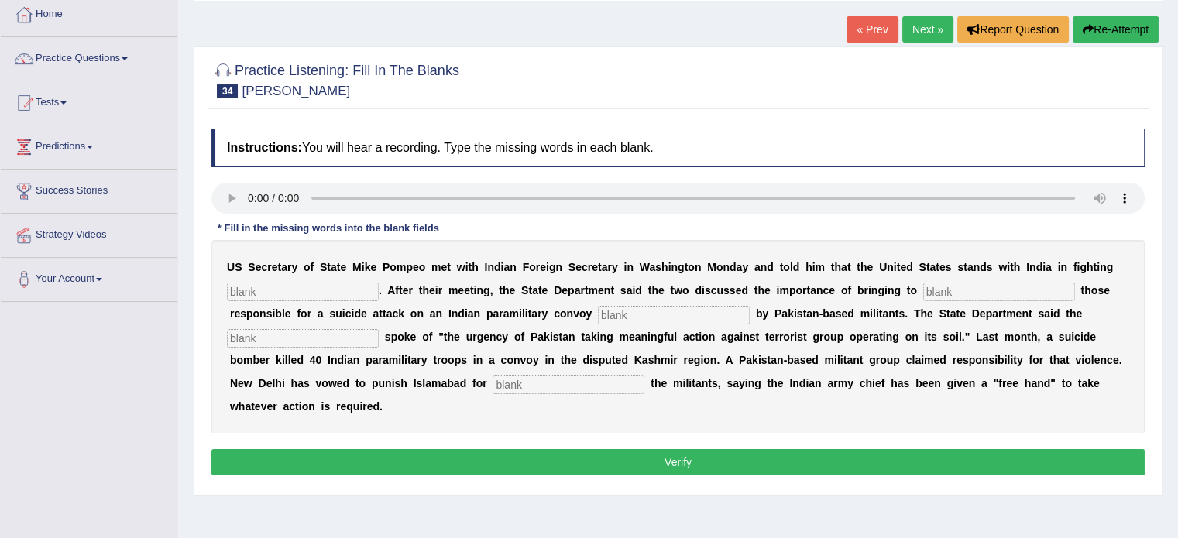
scroll to position [90, 0]
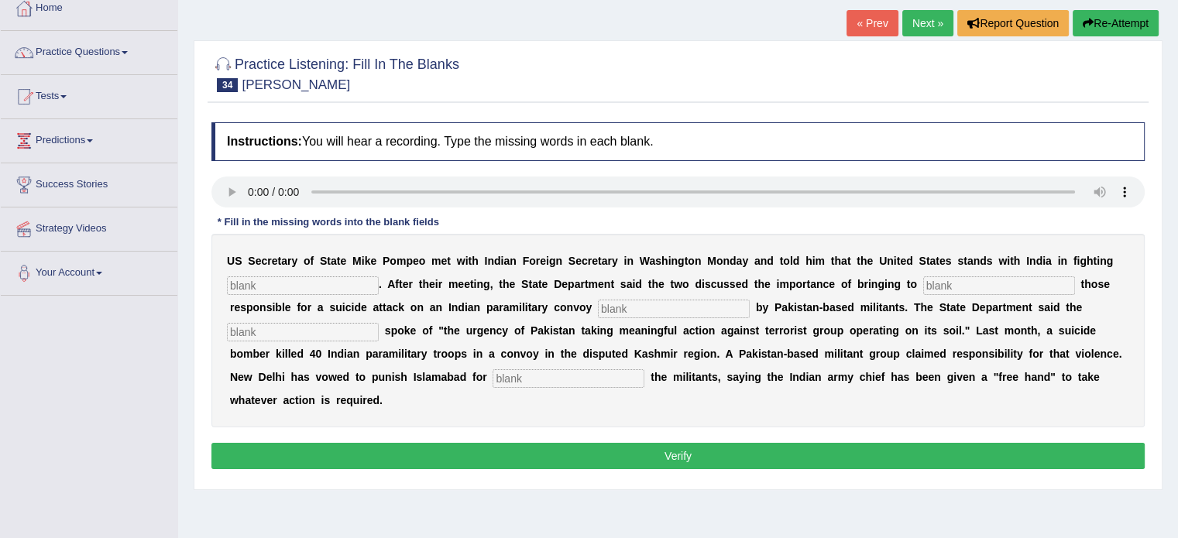
click at [268, 278] on input "text" at bounding box center [303, 285] width 152 height 19
click at [947, 281] on input "text" at bounding box center [999, 285] width 152 height 19
click at [303, 276] on input "text" at bounding box center [303, 285] width 152 height 19
type input "trorisum"
click at [595, 314] on div "U S S e c r e t a r y o f S t a t e M i k e P o m p e o m e t w i t h I n d i a…" at bounding box center [677, 331] width 933 height 194
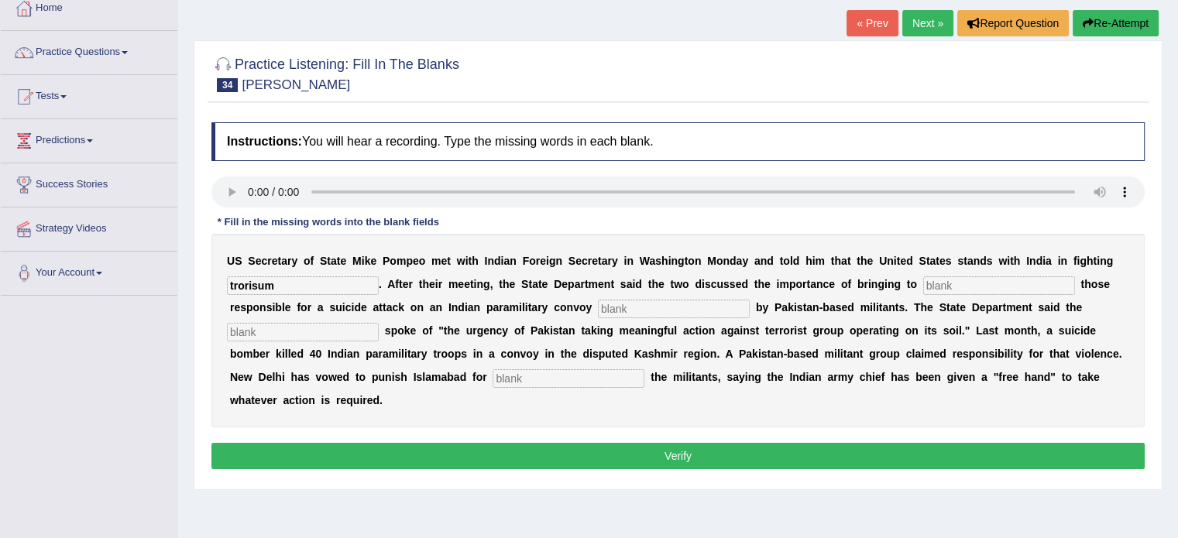
click at [607, 304] on input "text" at bounding box center [674, 309] width 152 height 19
type input "claim"
click at [295, 324] on input "text" at bounding box center [303, 332] width 152 height 19
type input "deploma"
click at [548, 372] on input "text" at bounding box center [568, 378] width 152 height 19
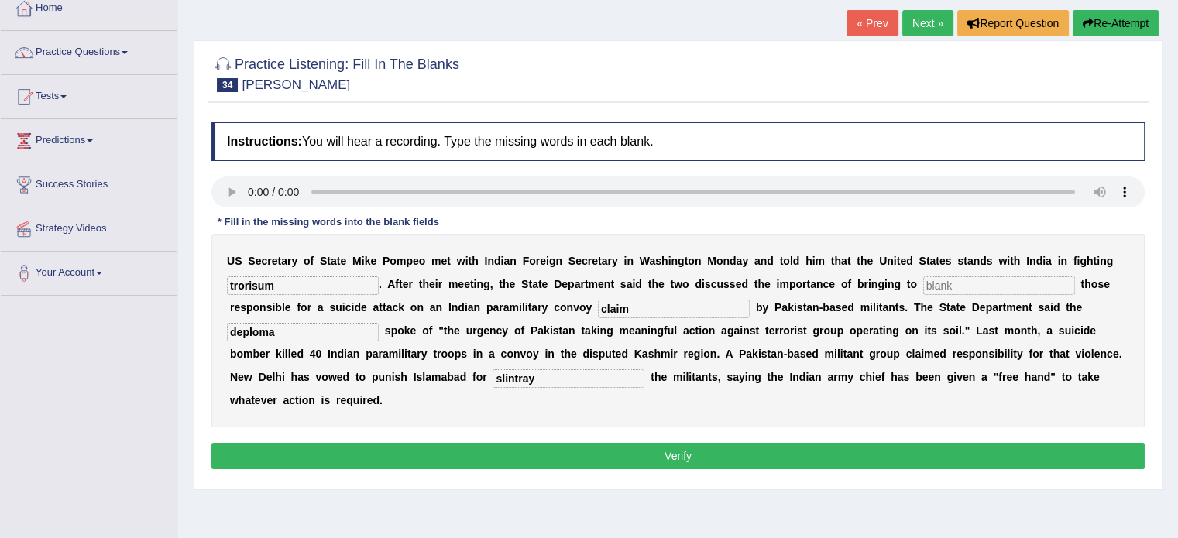
type input "slintray"
click at [960, 276] on input "text" at bounding box center [999, 285] width 152 height 19
type input "a"
click at [669, 452] on button "Verify" at bounding box center [677, 456] width 933 height 26
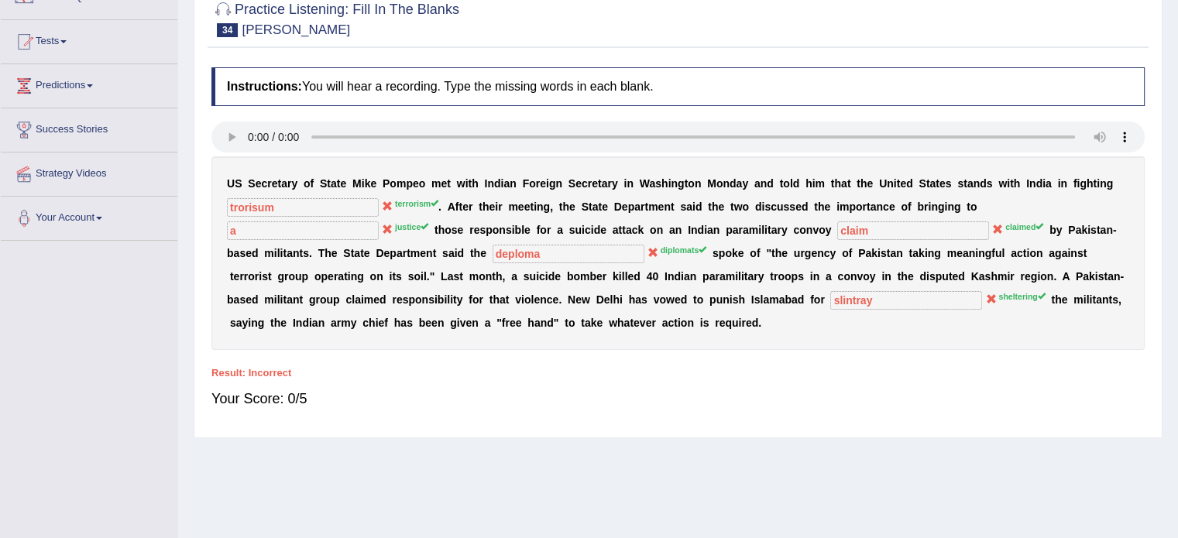
scroll to position [0, 0]
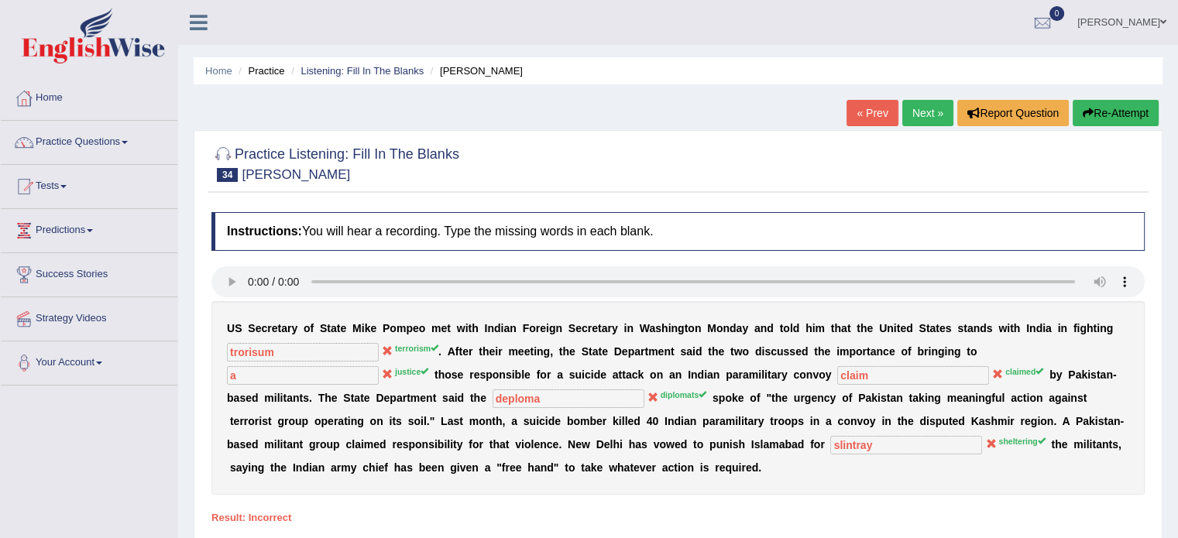
click at [923, 111] on link "Next »" at bounding box center [927, 113] width 51 height 26
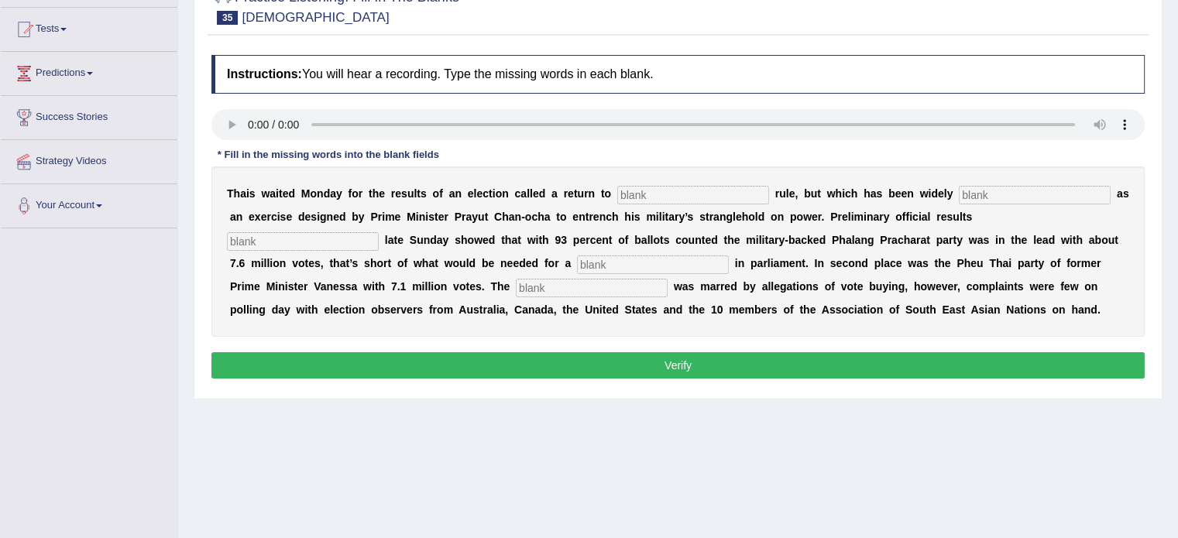
scroll to position [161, 0]
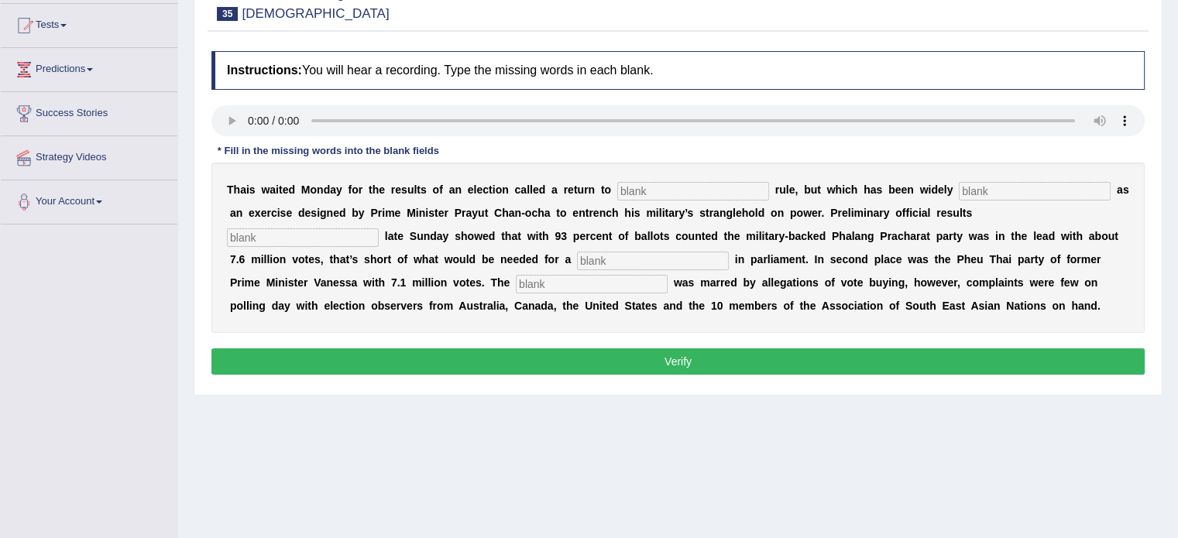
click at [635, 185] on input "text" at bounding box center [693, 191] width 152 height 19
click at [605, 258] on input "text" at bounding box center [653, 261] width 152 height 19
type input "majority"
click at [527, 281] on input "text" at bounding box center [592, 284] width 152 height 19
type input "campain"
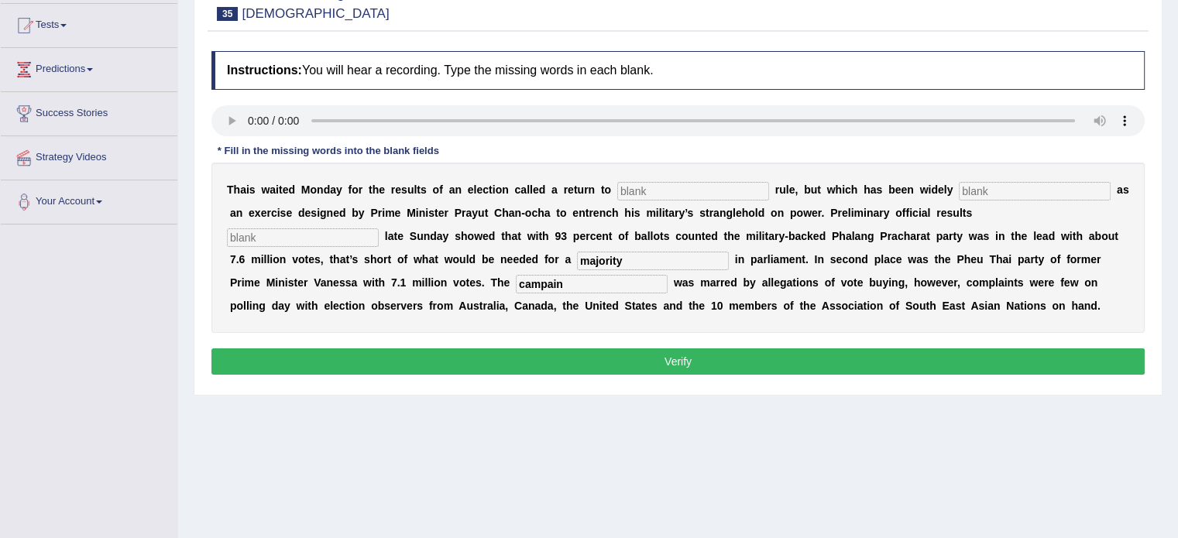
click at [644, 186] on input "text" at bounding box center [693, 191] width 152 height 19
click at [965, 193] on input "text" at bounding box center [1034, 191] width 152 height 19
type input "critisize"
click at [338, 235] on input "text" at bounding box center [303, 237] width 152 height 19
type input "ficial"
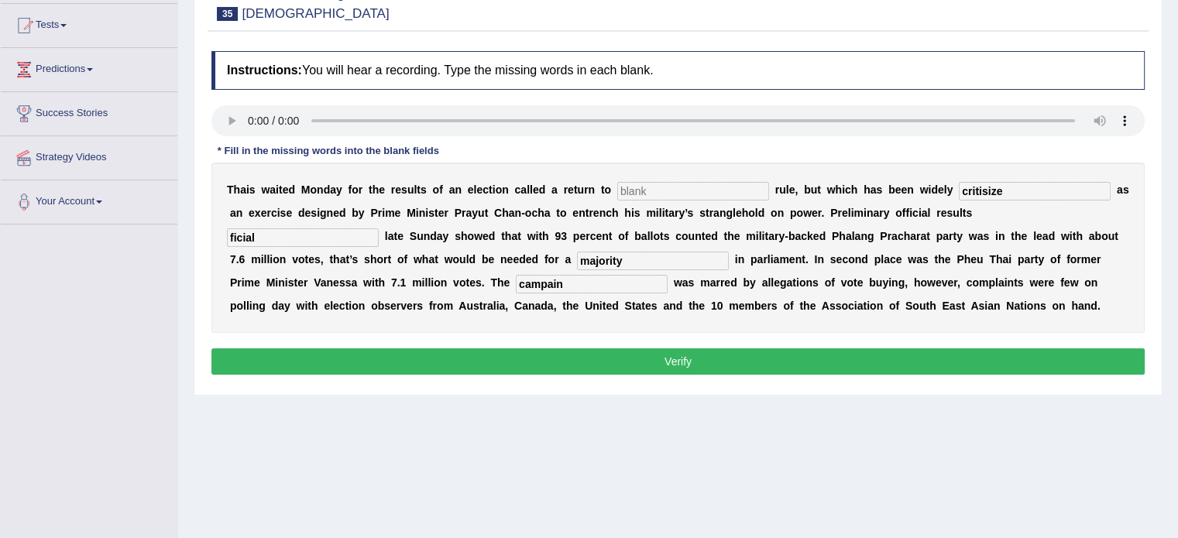
click at [674, 185] on input "text" at bounding box center [693, 191] width 152 height 19
type input "democrisy"
click at [607, 358] on button "Verify" at bounding box center [677, 361] width 933 height 26
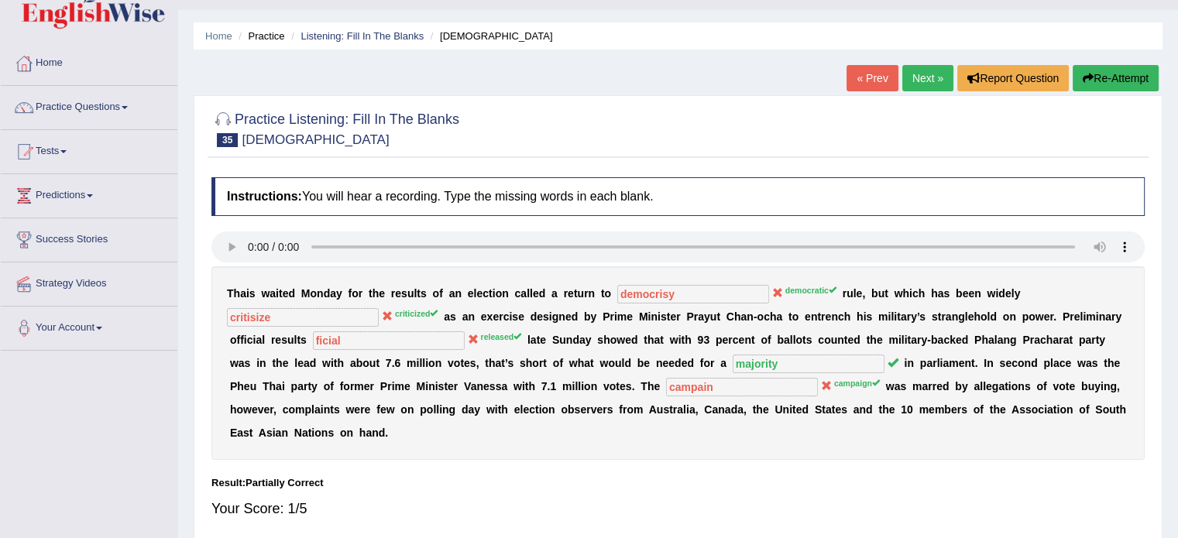
scroll to position [24, 0]
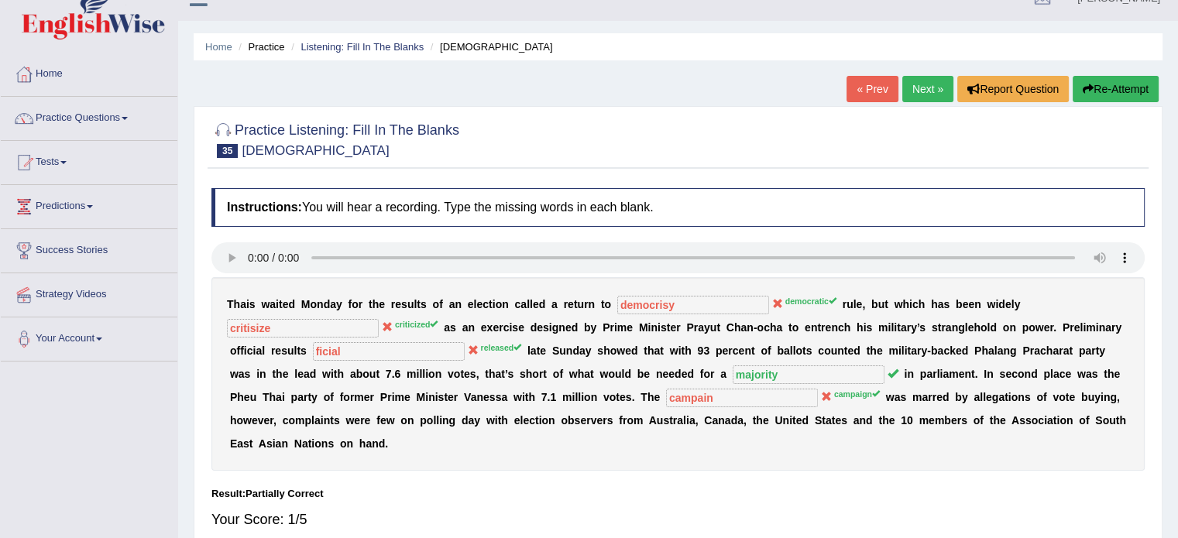
click at [907, 81] on link "Next »" at bounding box center [927, 89] width 51 height 26
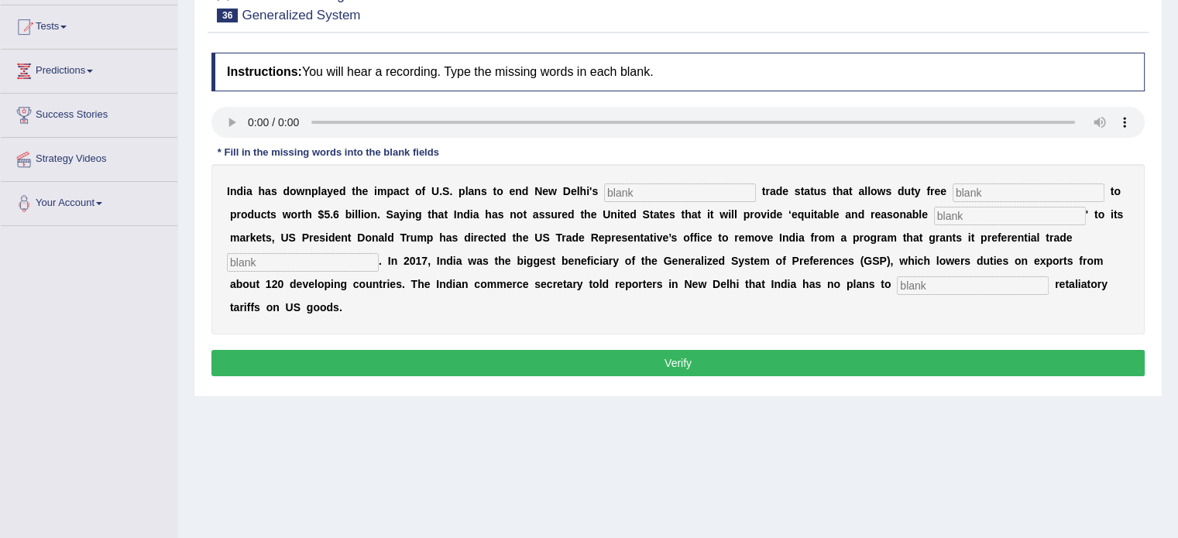
click at [621, 197] on input "text" at bounding box center [680, 192] width 152 height 19
click at [924, 283] on input "text" at bounding box center [972, 285] width 152 height 19
type input "impose"
click at [351, 255] on input "text" at bounding box center [303, 262] width 152 height 19
type input "treatment"
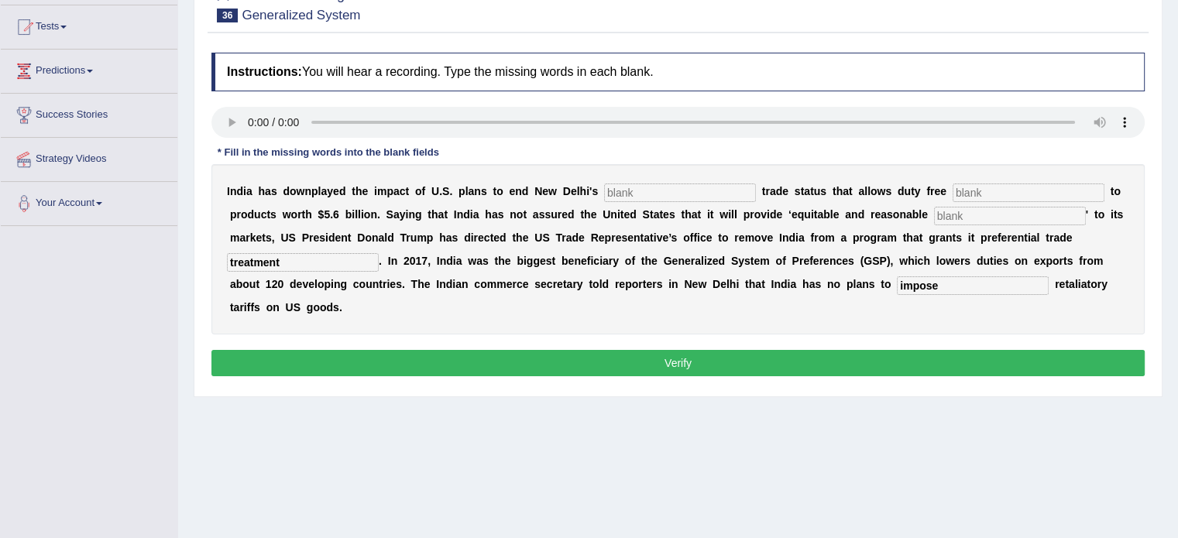
click at [966, 209] on input "text" at bounding box center [1010, 216] width 152 height 19
type input "access"
click at [700, 188] on input "text" at bounding box center [680, 192] width 152 height 19
type input "profesion"
click at [970, 190] on input "text" at bounding box center [1028, 192] width 152 height 19
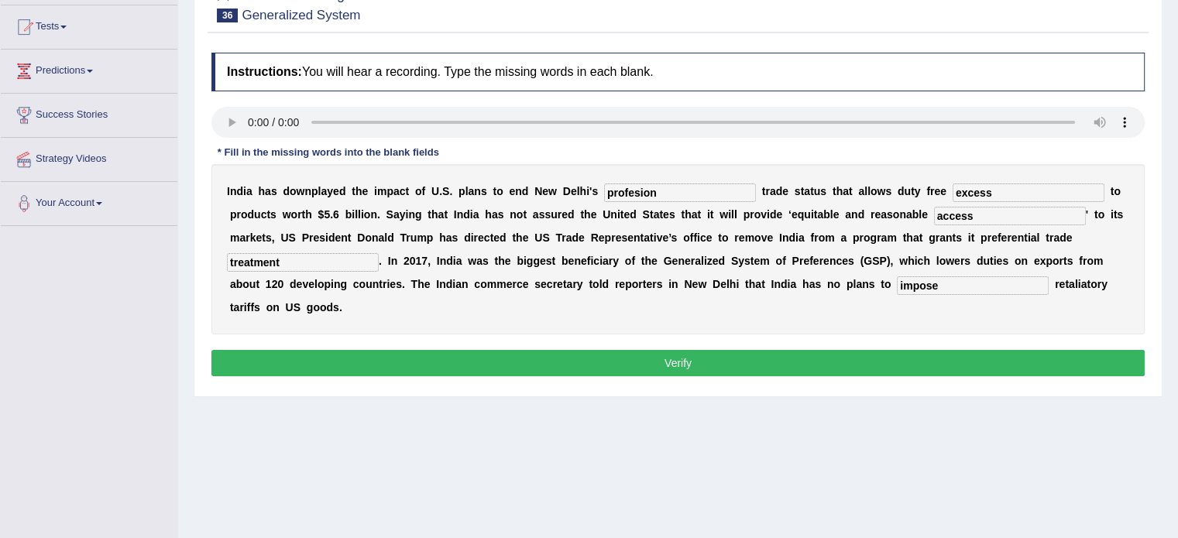
type input "excess"
click at [711, 352] on button "Verify" at bounding box center [677, 363] width 933 height 26
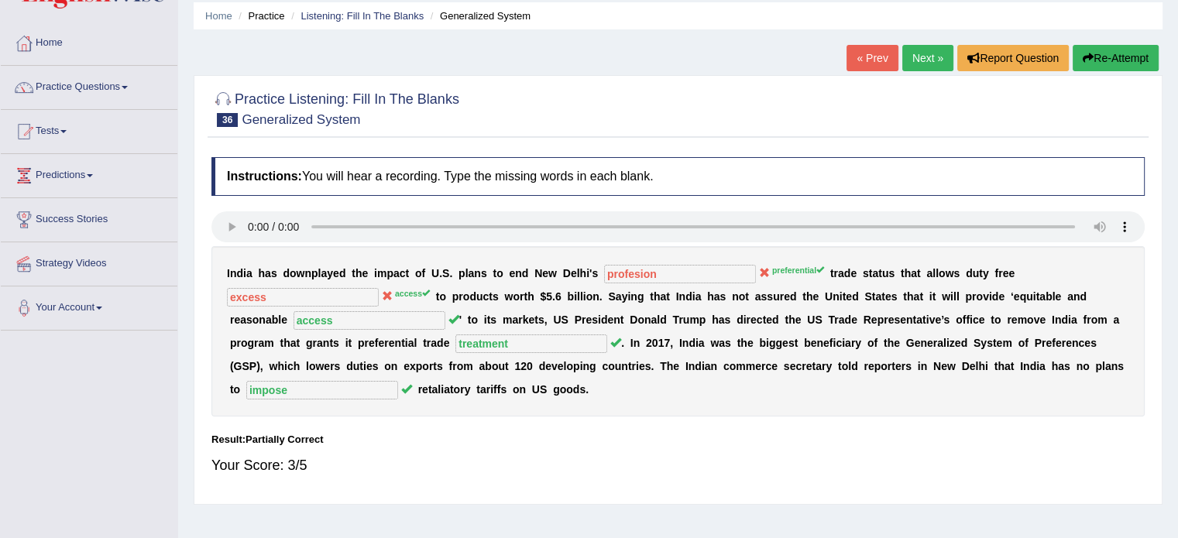
scroll to position [47, 0]
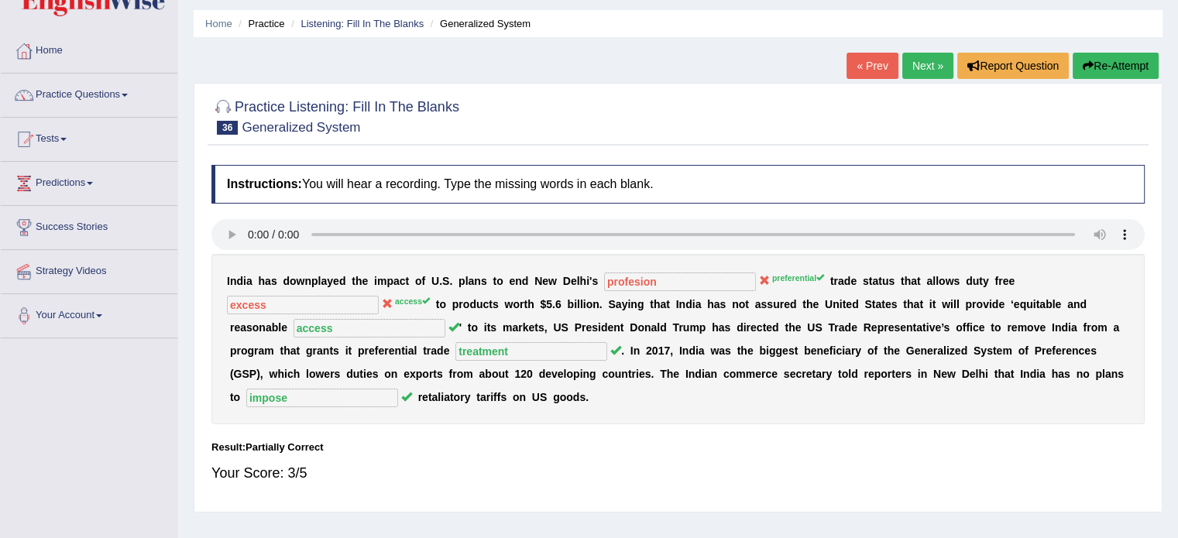
click at [912, 58] on link "Next »" at bounding box center [927, 66] width 51 height 26
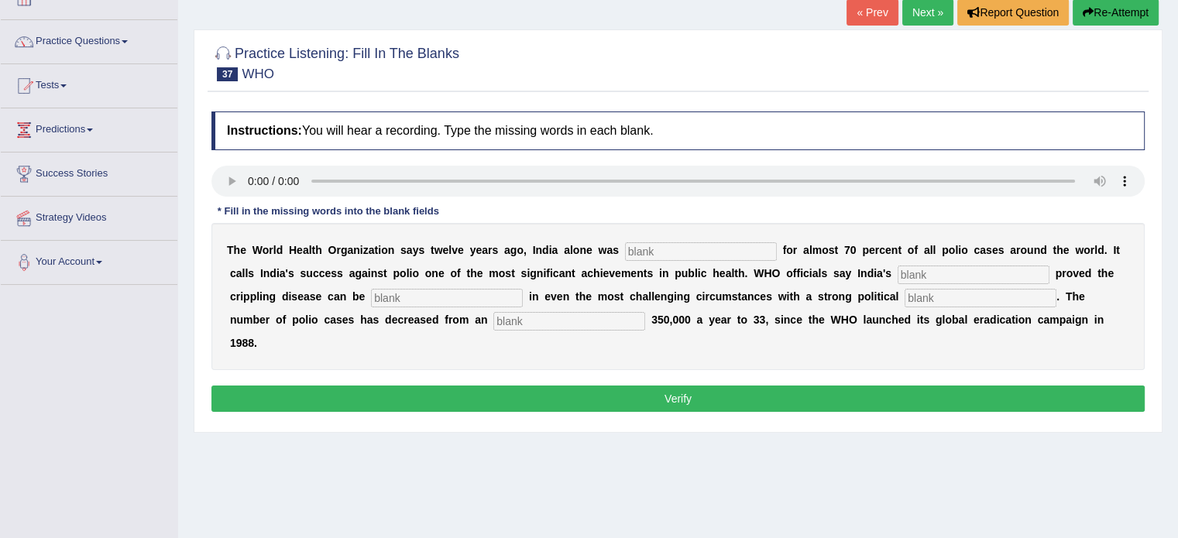
scroll to position [108, 0]
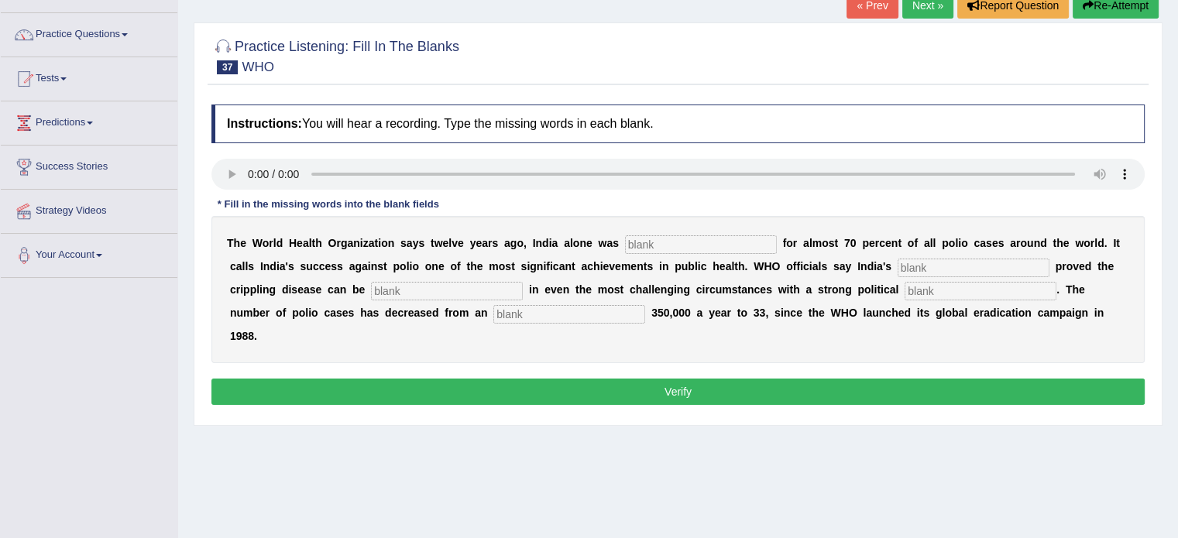
drag, startPoint x: 1188, startPoint y: 182, endPoint x: 1176, endPoint y: 250, distance: 69.2
click at [1176, 250] on html "Toggle navigation Home Practice Questions Speaking Practice Read Aloud Repeat S…" at bounding box center [589, 161] width 1178 height 538
click at [639, 252] on div "T h e W o r l d H e a l t h O r g a n i z a t i o n s a y s [DATE] o , I n d i …" at bounding box center [677, 289] width 933 height 147
click at [644, 239] on input "text" at bounding box center [701, 244] width 152 height 19
type input "responsible"
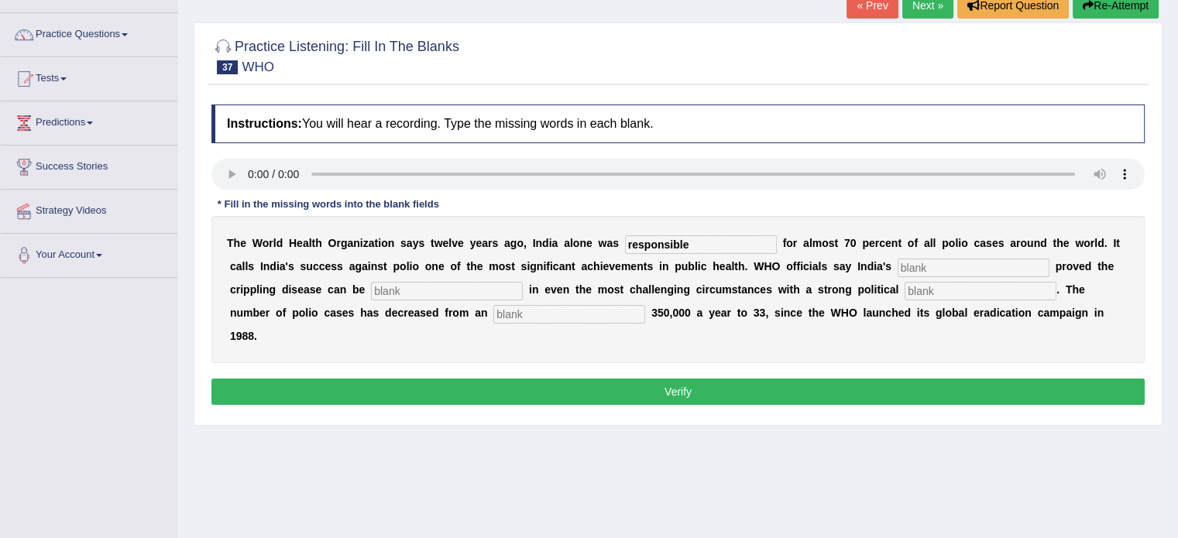
click at [927, 266] on input "text" at bounding box center [973, 268] width 152 height 19
type input "comosmeh"
click at [448, 293] on input "text" at bounding box center [447, 291] width 152 height 19
click at [428, 277] on div "T h e W o r l d H e a l t h O r g a n i z a t i o n s a y s [DATE] o , I n d i …" at bounding box center [677, 289] width 933 height 147
click at [919, 294] on input "text" at bounding box center [980, 291] width 152 height 19
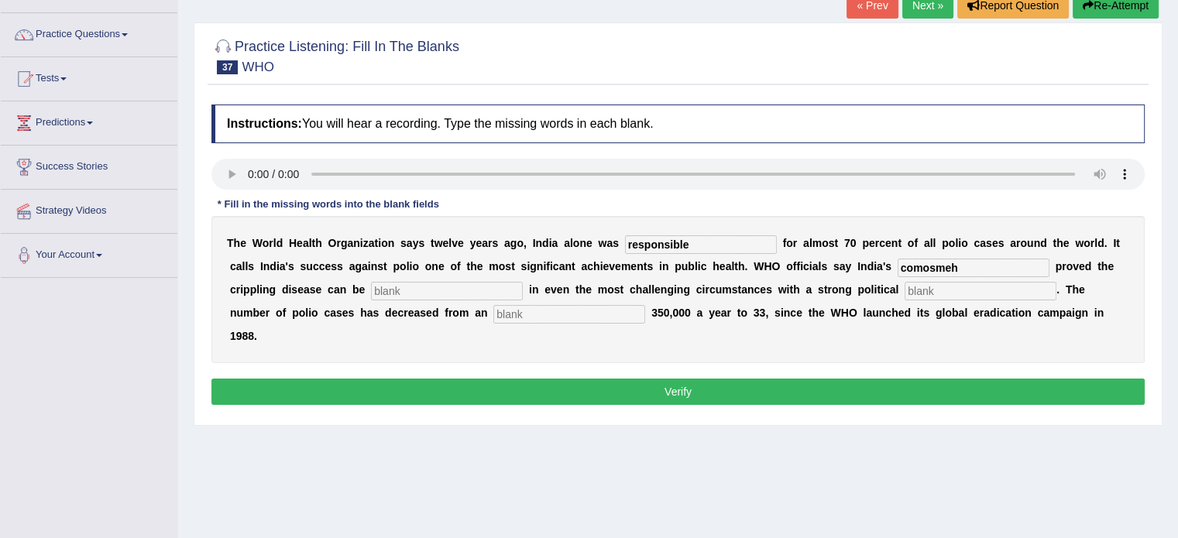
click at [919, 294] on input "text" at bounding box center [980, 291] width 152 height 19
type input "commitment"
click at [570, 310] on input "text" at bounding box center [569, 314] width 152 height 19
type input "a"
click at [438, 284] on input "text" at bounding box center [447, 291] width 152 height 19
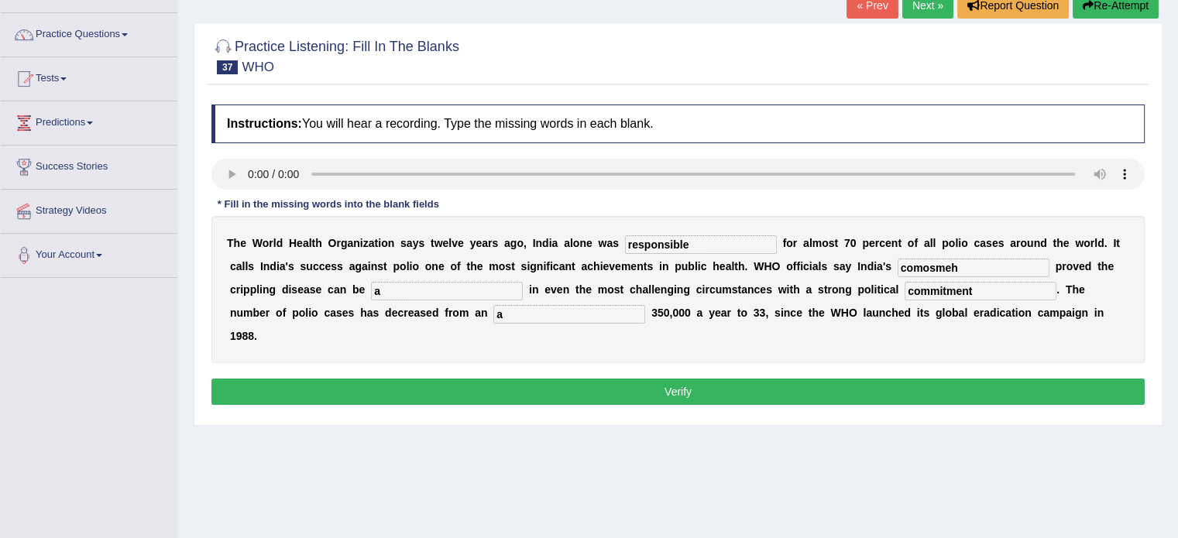
type input "a"
click at [548, 387] on button "Verify" at bounding box center [677, 392] width 933 height 26
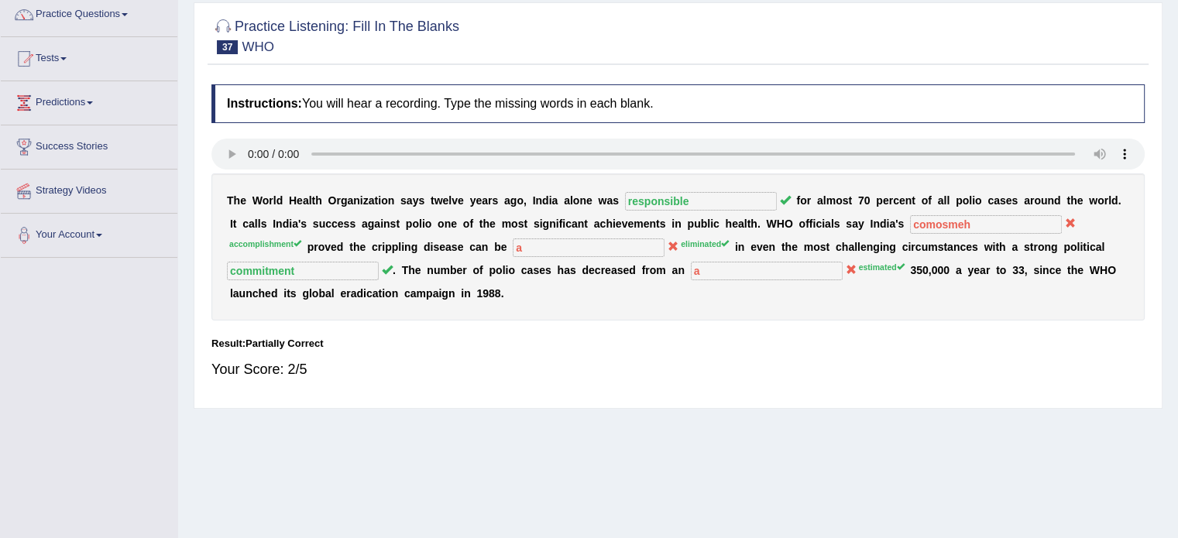
scroll to position [0, 0]
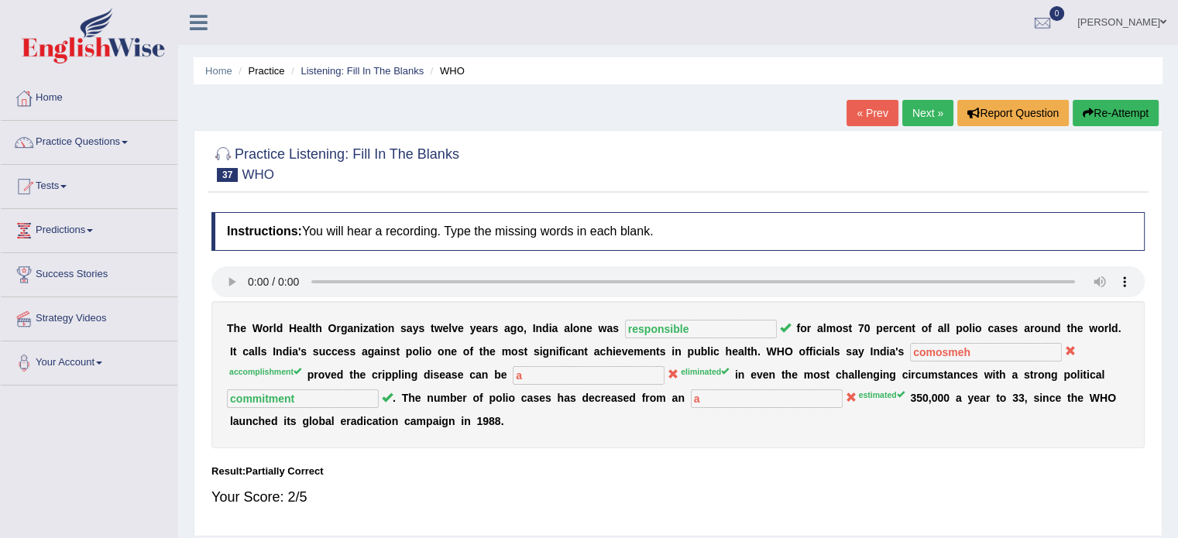
click at [924, 106] on link "Next »" at bounding box center [927, 113] width 51 height 26
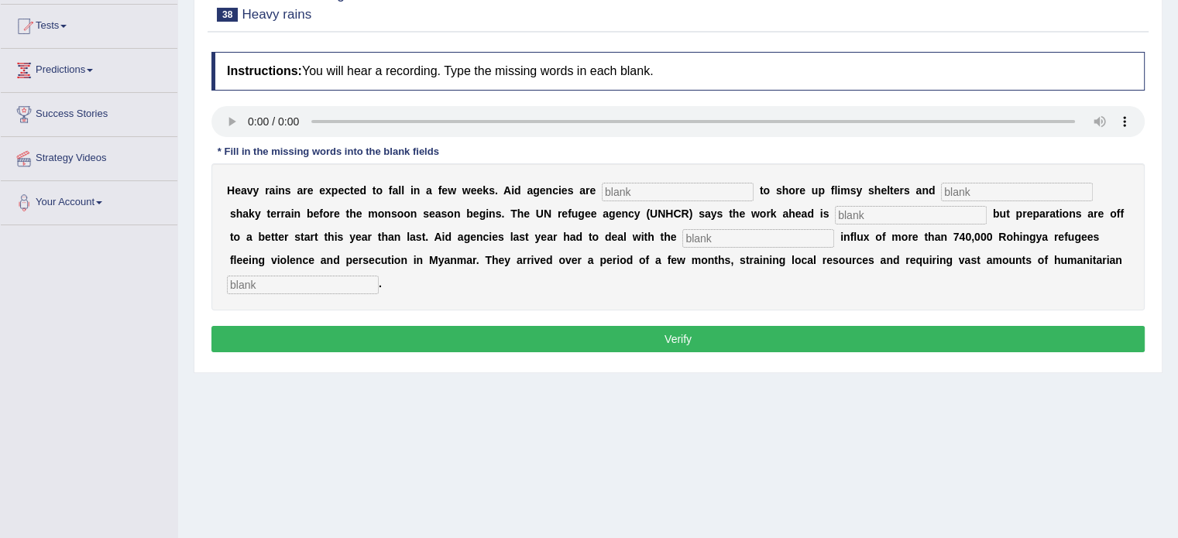
scroll to position [165, 0]
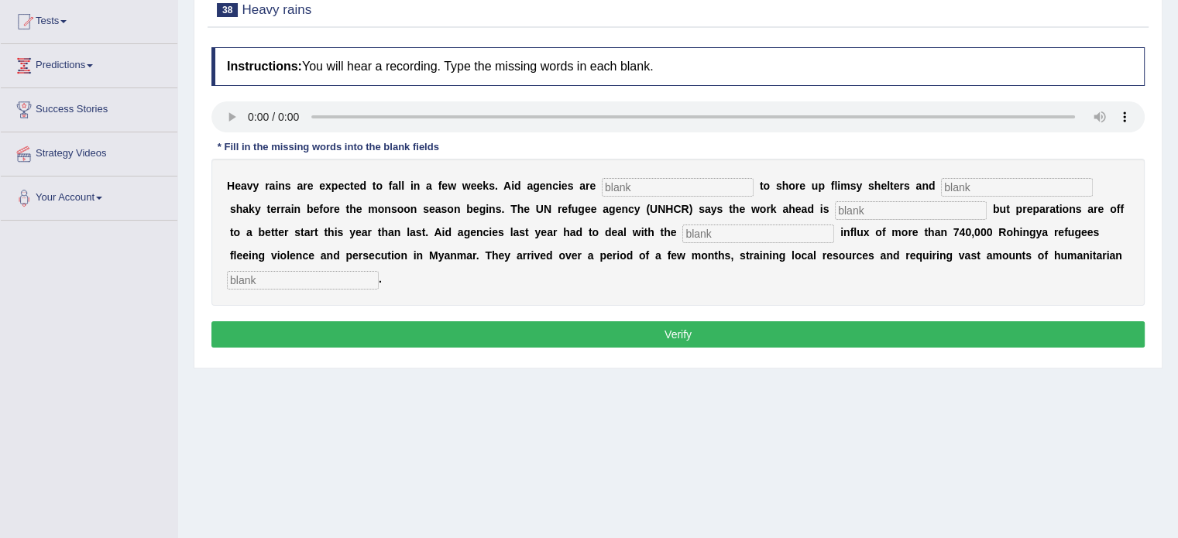
click at [266, 271] on input "text" at bounding box center [303, 280] width 152 height 19
type input "assistance"
click at [672, 184] on input "text" at bounding box center [678, 187] width 152 height 19
type input "ress"
click at [953, 178] on input "text" at bounding box center [1017, 187] width 152 height 19
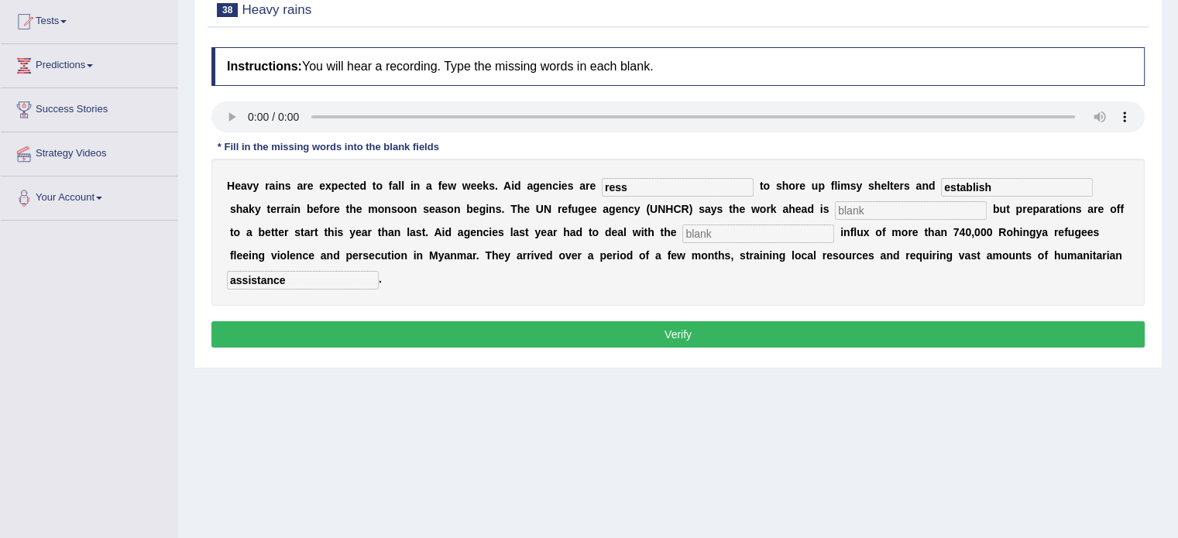
type input "establish"
click at [845, 207] on input "text" at bounding box center [911, 210] width 152 height 19
click at [698, 231] on input "text" at bounding box center [758, 234] width 152 height 19
type input "mass"
click at [675, 332] on button "Verify" at bounding box center [677, 334] width 933 height 26
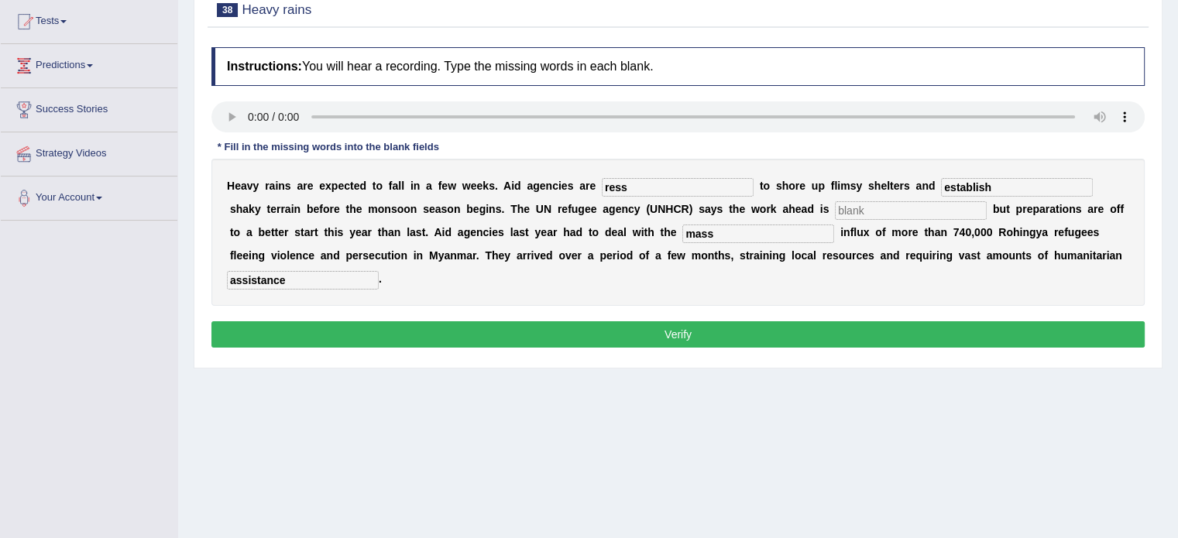
click at [852, 211] on input "text" at bounding box center [911, 210] width 152 height 19
type input "a"
click at [672, 335] on button "Verify" at bounding box center [677, 334] width 933 height 26
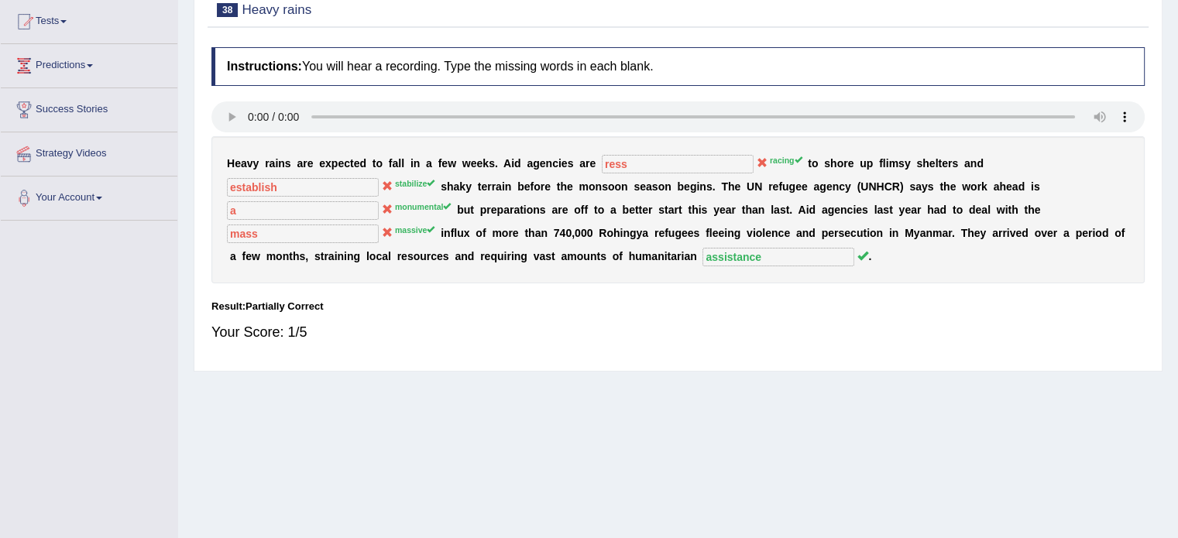
scroll to position [0, 0]
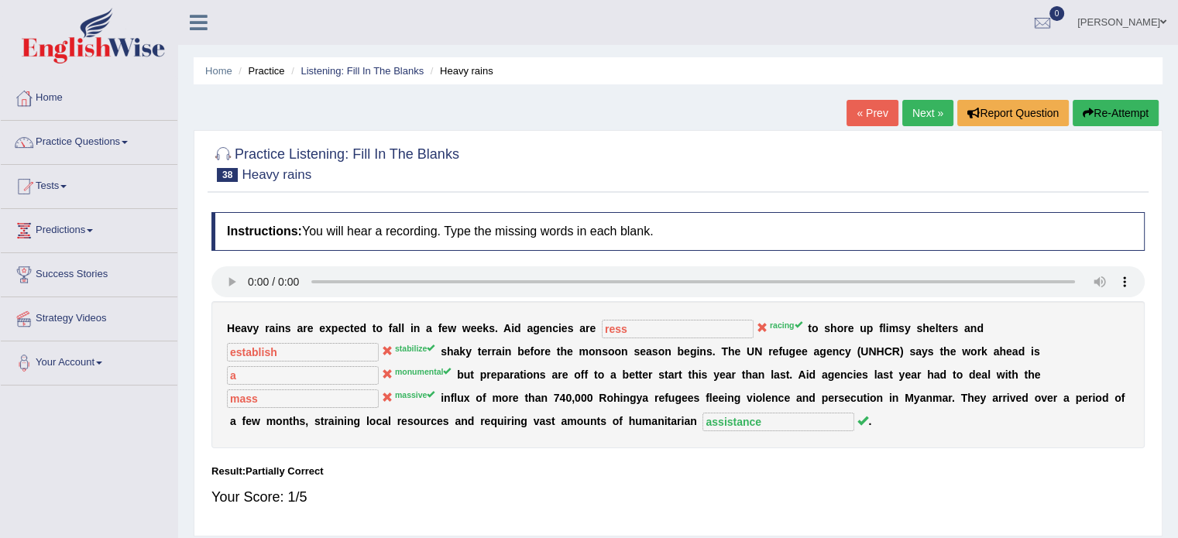
click at [938, 111] on link "Next »" at bounding box center [927, 113] width 51 height 26
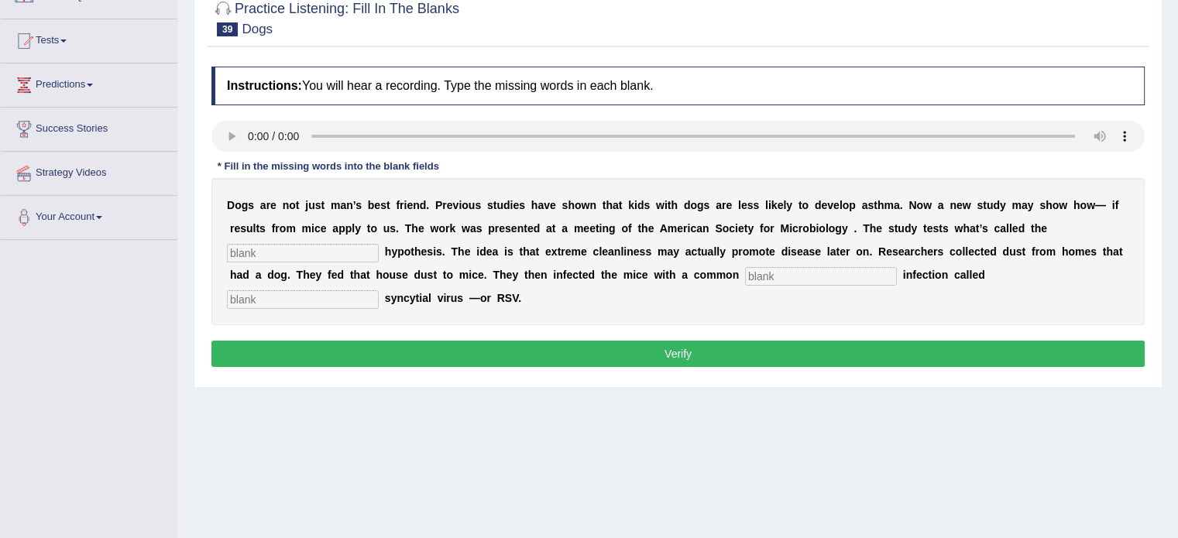
scroll to position [149, 0]
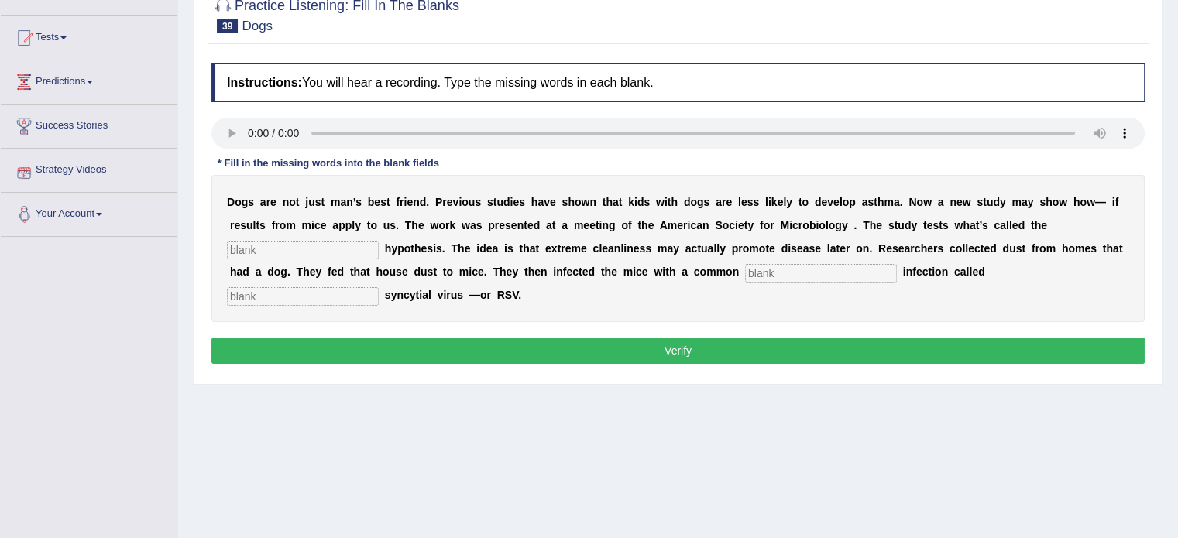
click at [274, 250] on input "text" at bounding box center [303, 250] width 152 height 19
click at [307, 241] on input "text" at bounding box center [303, 250] width 152 height 19
click at [279, 256] on input "text" at bounding box center [303, 250] width 152 height 19
type input "hygiene"
click at [769, 270] on input "text" at bounding box center [821, 273] width 152 height 19
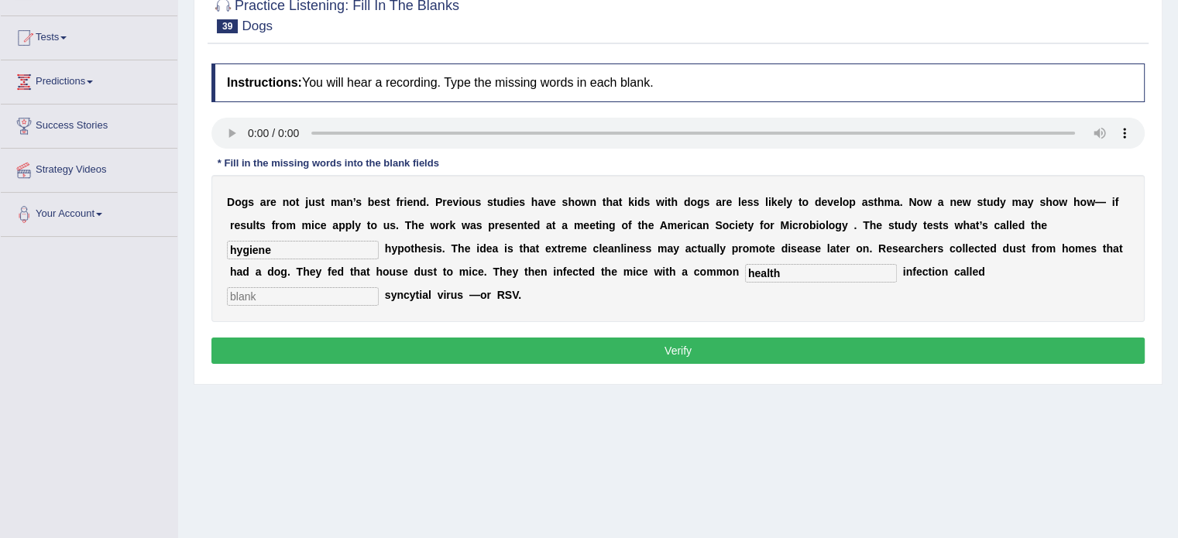
type input "health"
click at [356, 306] on div "D o g s a r e n o t j u s t m a n ’ s b e s t f r i e n d . P r e v i o u s s t…" at bounding box center [677, 248] width 933 height 147
click at [317, 297] on input "text" at bounding box center [303, 296] width 152 height 19
type input "a"
click at [612, 348] on button "Verify" at bounding box center [677, 351] width 933 height 26
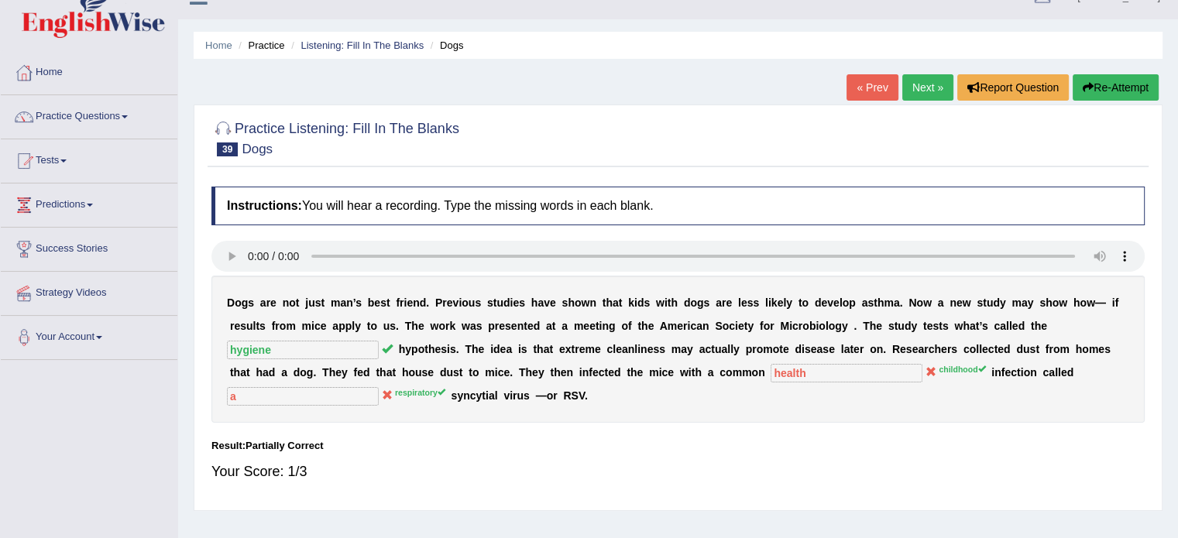
scroll to position [21, 0]
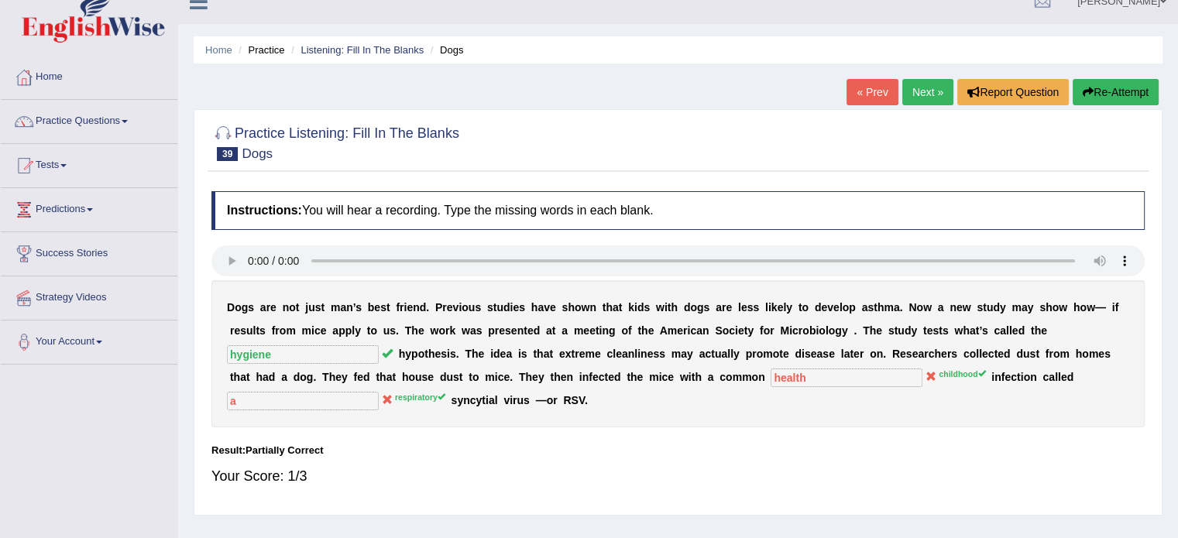
click at [917, 92] on link "Next »" at bounding box center [927, 92] width 51 height 26
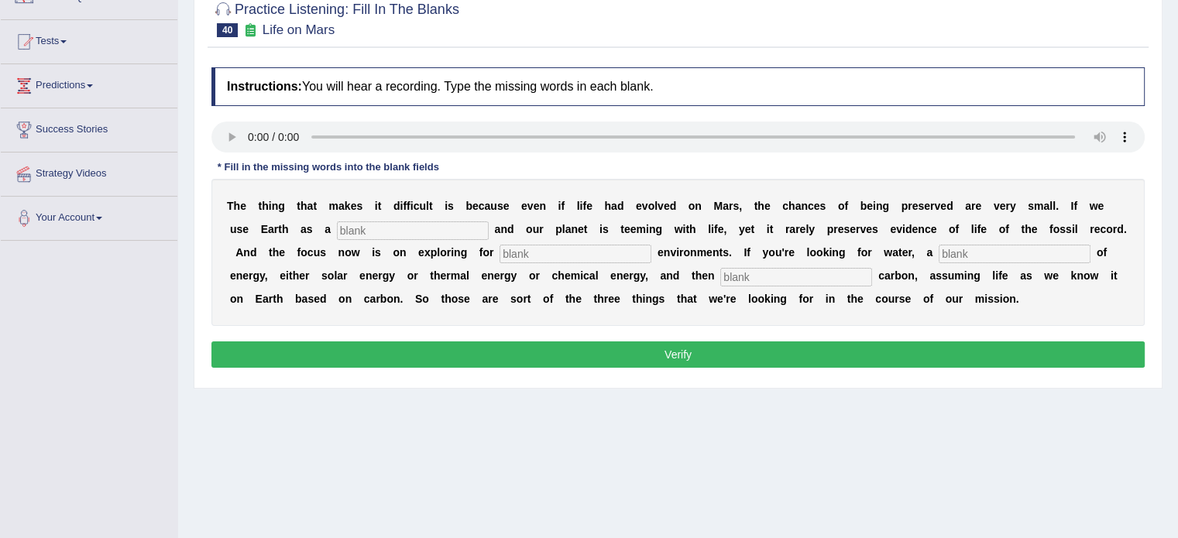
scroll to position [150, 0]
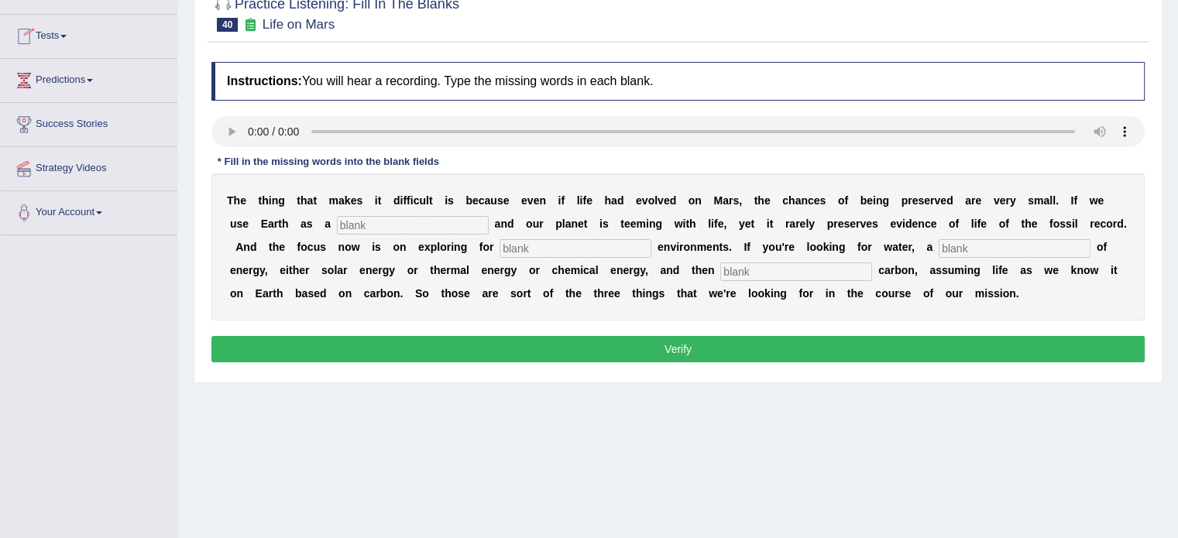
click at [355, 216] on input "text" at bounding box center [413, 225] width 152 height 19
type input "grafn"
click at [523, 247] on input "text" at bounding box center [575, 248] width 152 height 19
click at [950, 252] on input "text" at bounding box center [1014, 248] width 152 height 19
click at [804, 266] on input "text" at bounding box center [796, 271] width 152 height 19
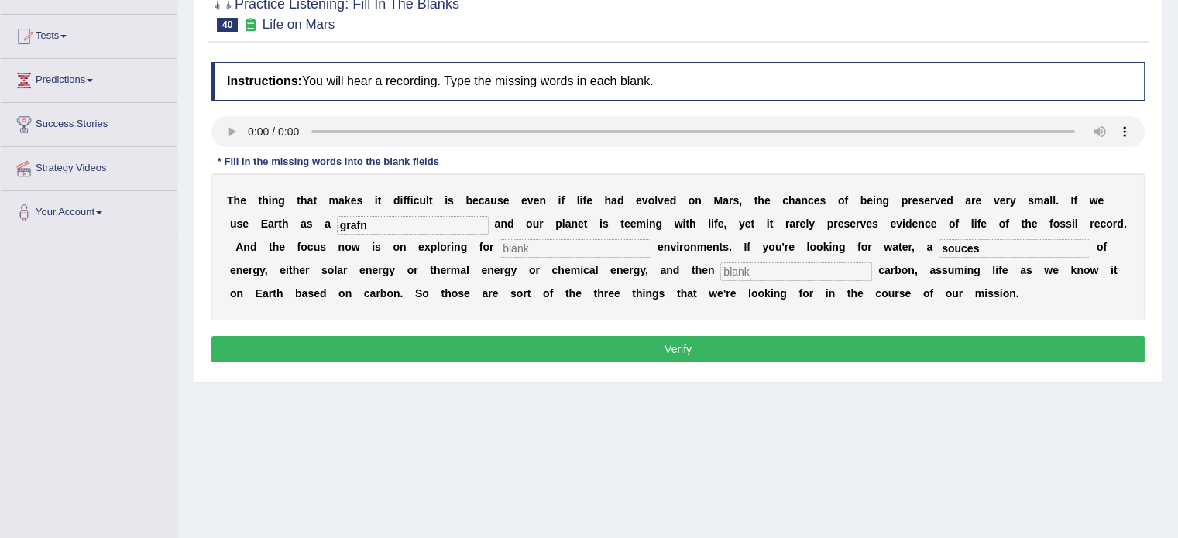
click at [961, 245] on input "souces" at bounding box center [1014, 248] width 152 height 19
type input "sources"
click at [736, 273] on input "text" at bounding box center [796, 271] width 152 height 19
type input "a"
click at [556, 251] on input "text" at bounding box center [575, 248] width 152 height 19
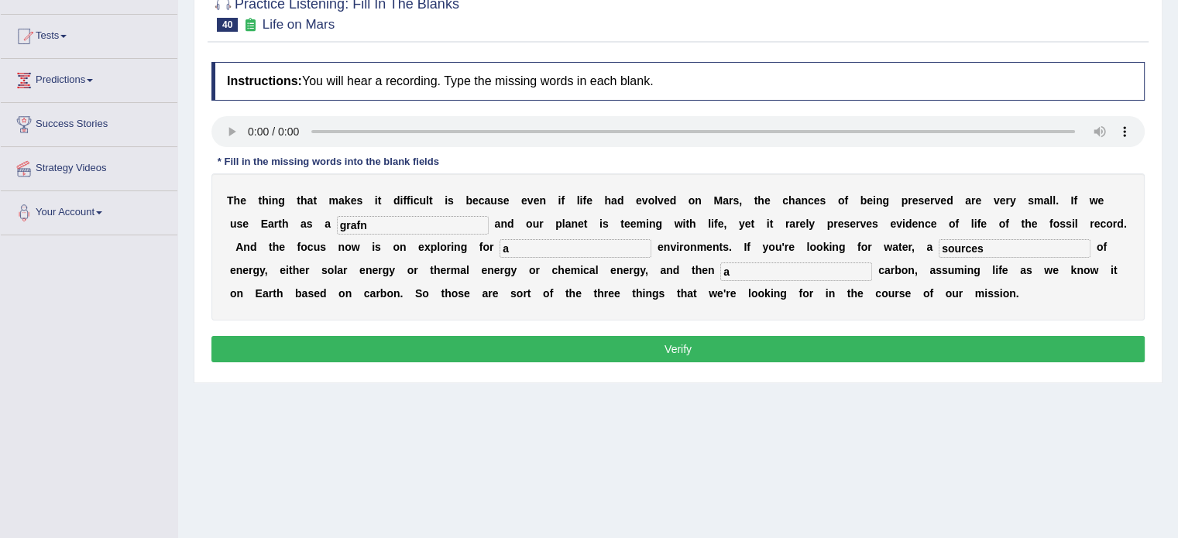
type input "a"
click at [661, 347] on button "Verify" at bounding box center [677, 349] width 933 height 26
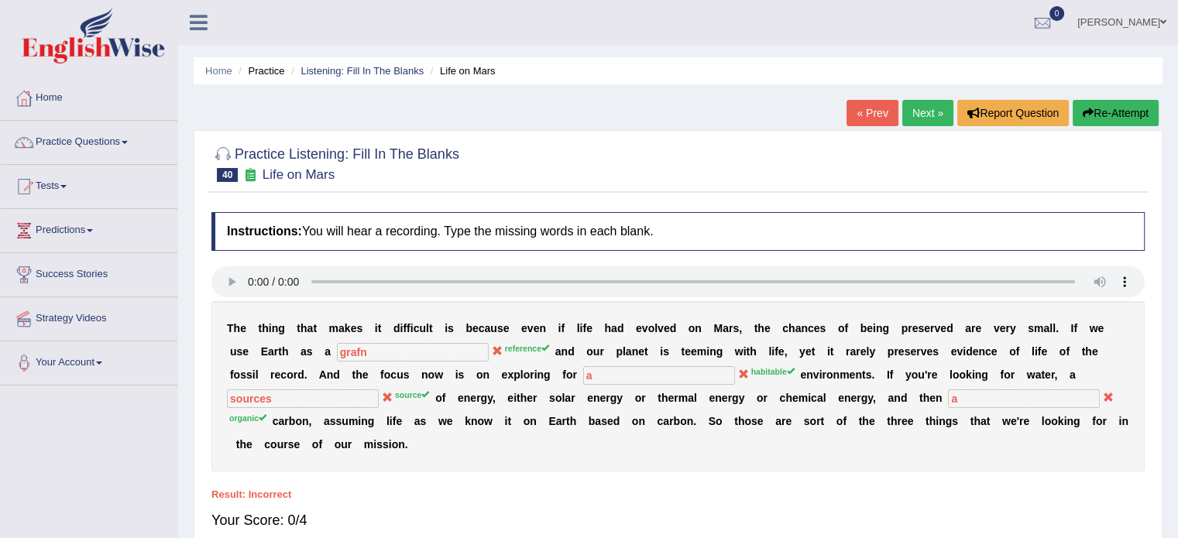
scroll to position [0, 0]
click at [928, 105] on link "Next »" at bounding box center [927, 113] width 51 height 26
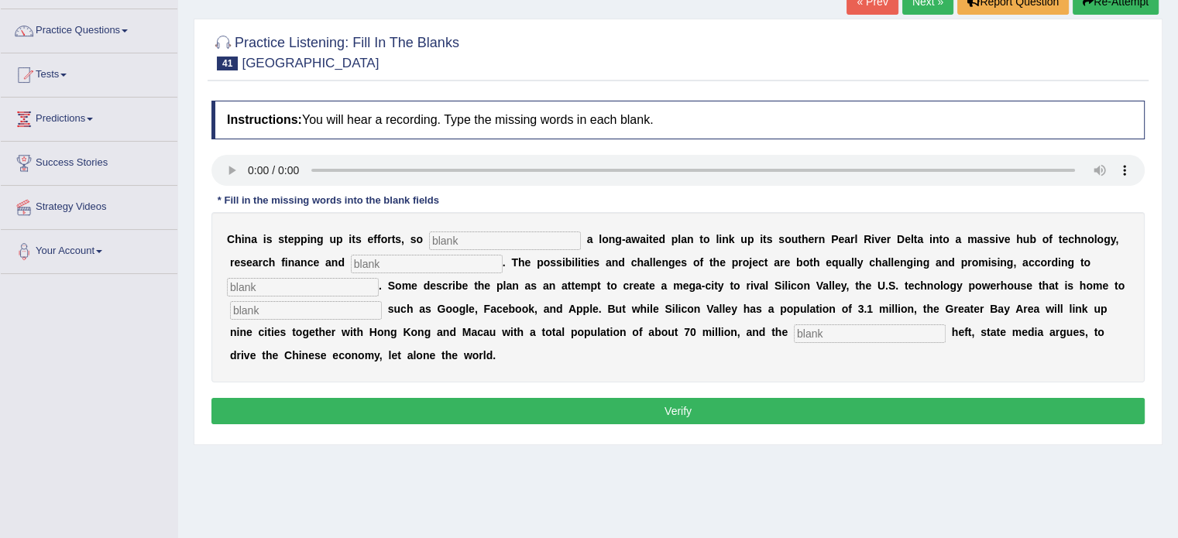
scroll to position [108, 0]
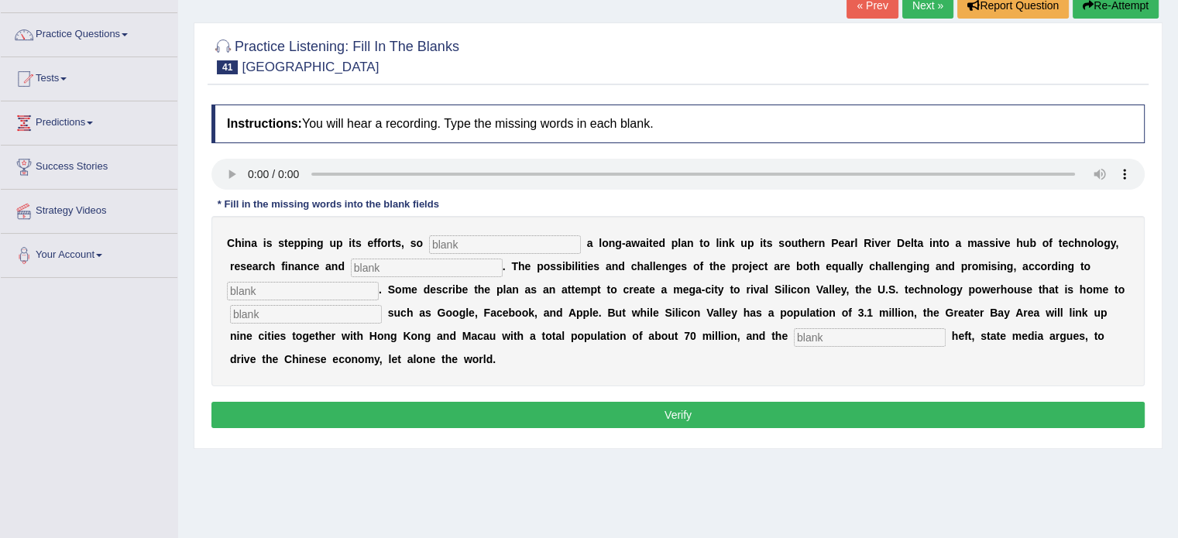
click at [446, 243] on input "text" at bounding box center [505, 244] width 152 height 19
type input "anouncation"
click at [375, 262] on input "text" at bounding box center [427, 268] width 152 height 19
type input "indonivation"
click at [290, 283] on input "text" at bounding box center [303, 291] width 152 height 19
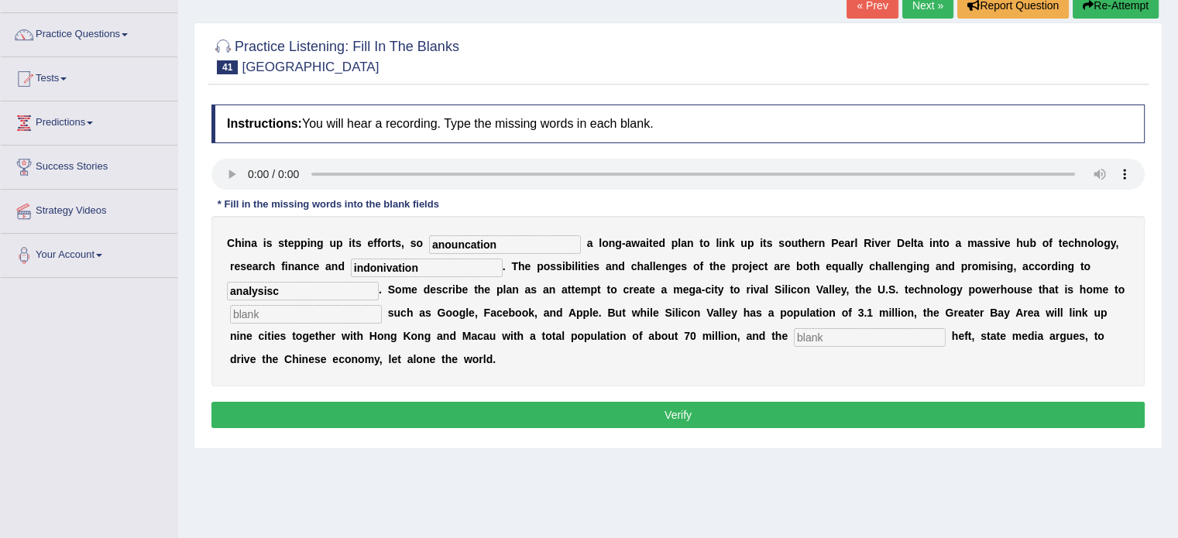
type input "analysisc"
click at [248, 315] on input "text" at bounding box center [306, 314] width 152 height 19
type input "company"
click at [814, 333] on input "text" at bounding box center [870, 337] width 152 height 19
type input "economic"
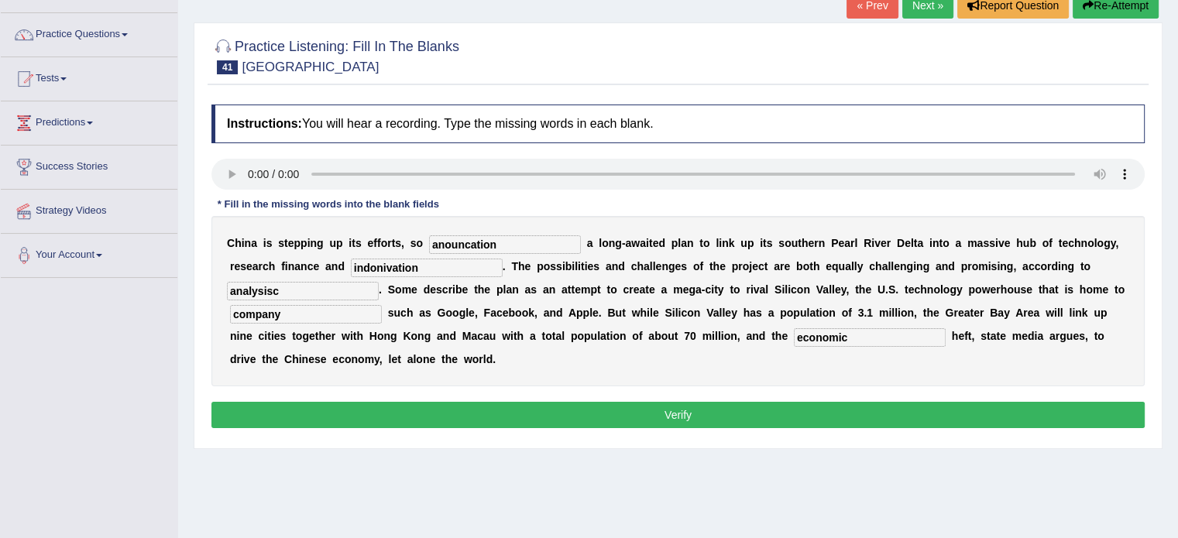
click at [277, 293] on input "analysisc" at bounding box center [303, 291] width 152 height 19
type input "analysiz"
click at [491, 416] on button "Verify" at bounding box center [677, 415] width 933 height 26
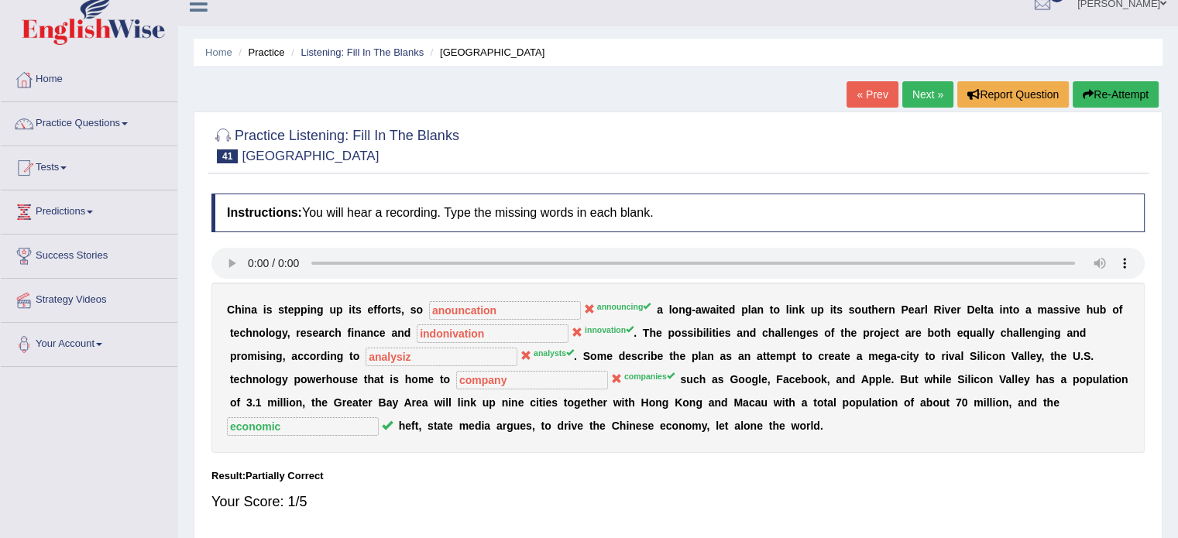
scroll to position [0, 0]
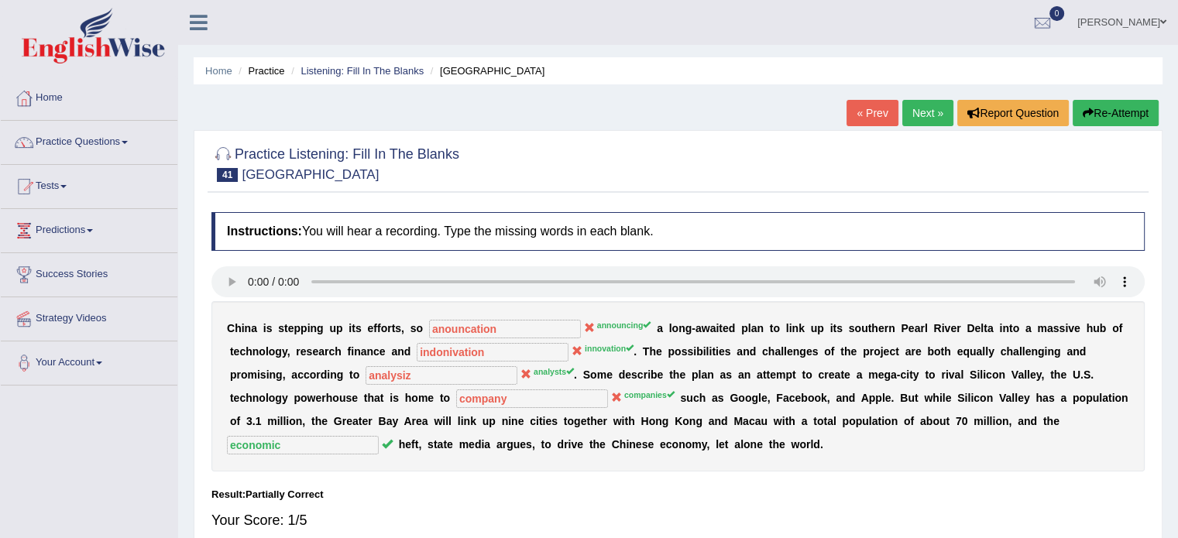
click at [929, 108] on link "Next »" at bounding box center [927, 113] width 51 height 26
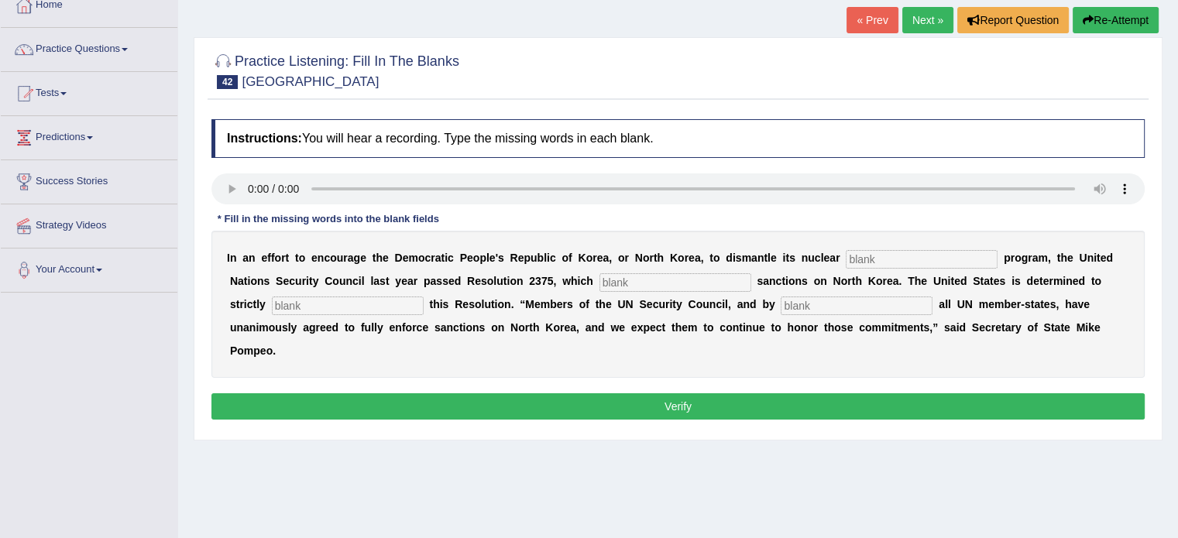
scroll to position [94, 0]
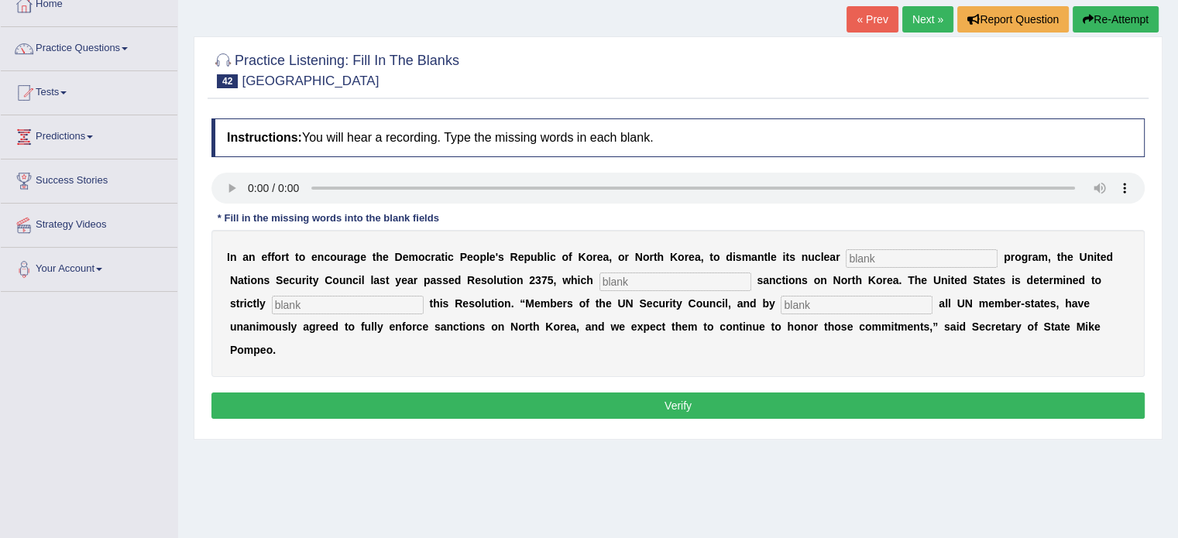
click at [838, 304] on input "text" at bounding box center [856, 305] width 152 height 19
type input "extension"
click at [403, 298] on input "text" at bounding box center [348, 305] width 152 height 19
type input "revolutionary"
click at [689, 278] on input "text" at bounding box center [675, 282] width 152 height 19
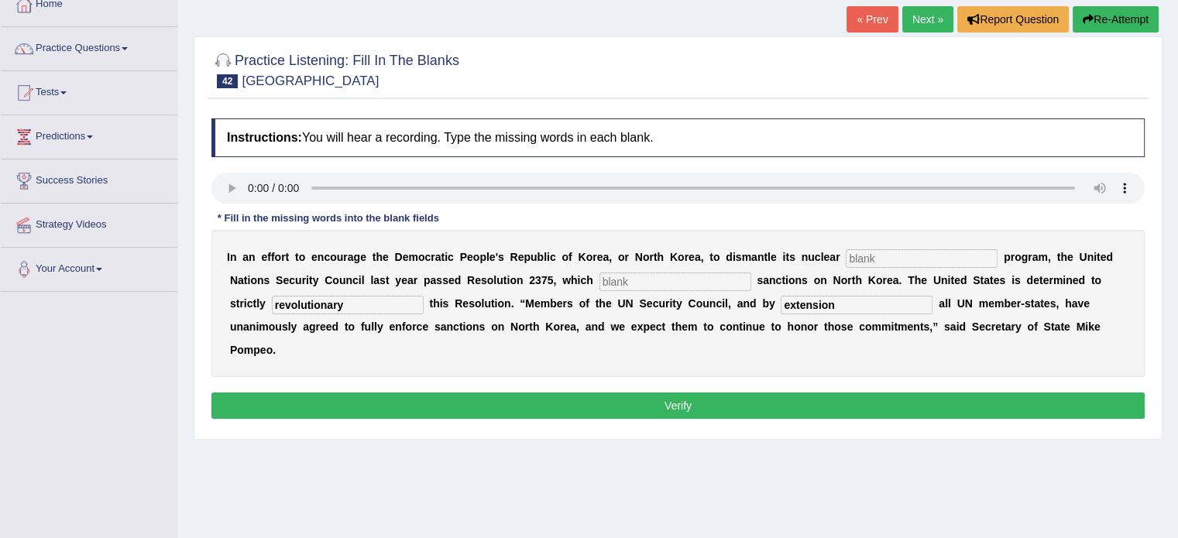
click at [883, 258] on input "text" at bounding box center [921, 258] width 152 height 19
type input "wipe"
click at [659, 273] on input "text" at bounding box center [675, 282] width 152 height 19
type input "imosize"
click at [651, 405] on button "Verify" at bounding box center [677, 406] width 933 height 26
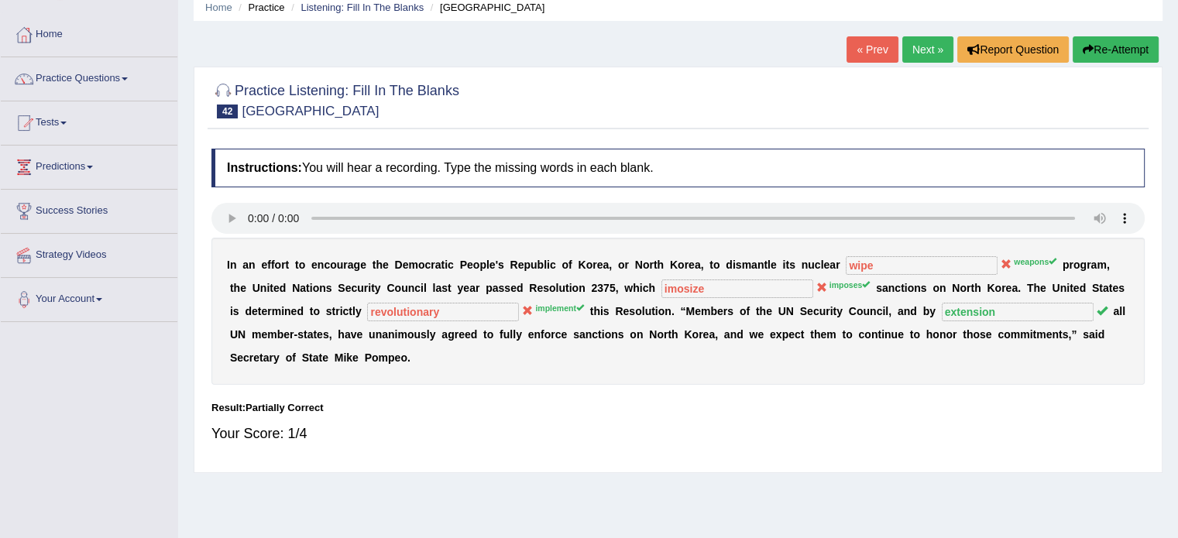
scroll to position [57, 0]
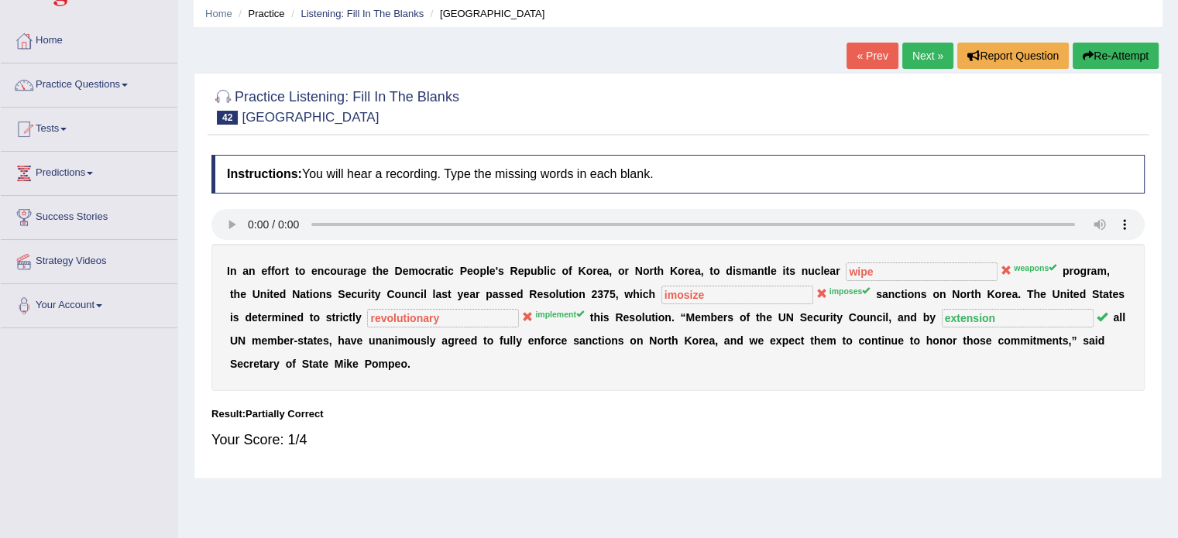
click at [928, 53] on link "Next »" at bounding box center [927, 56] width 51 height 26
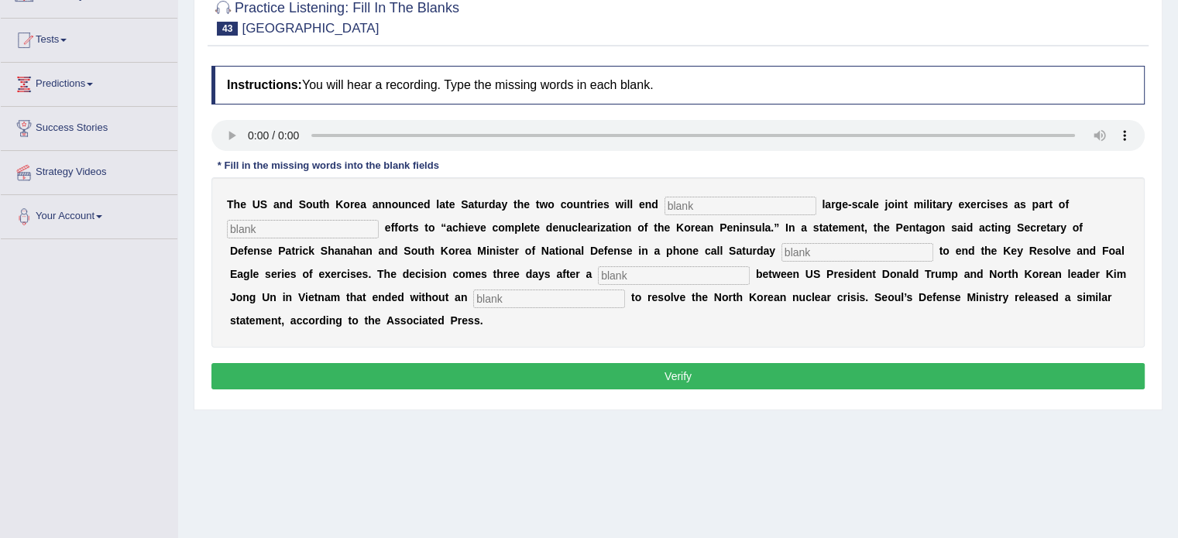
scroll to position [156, 0]
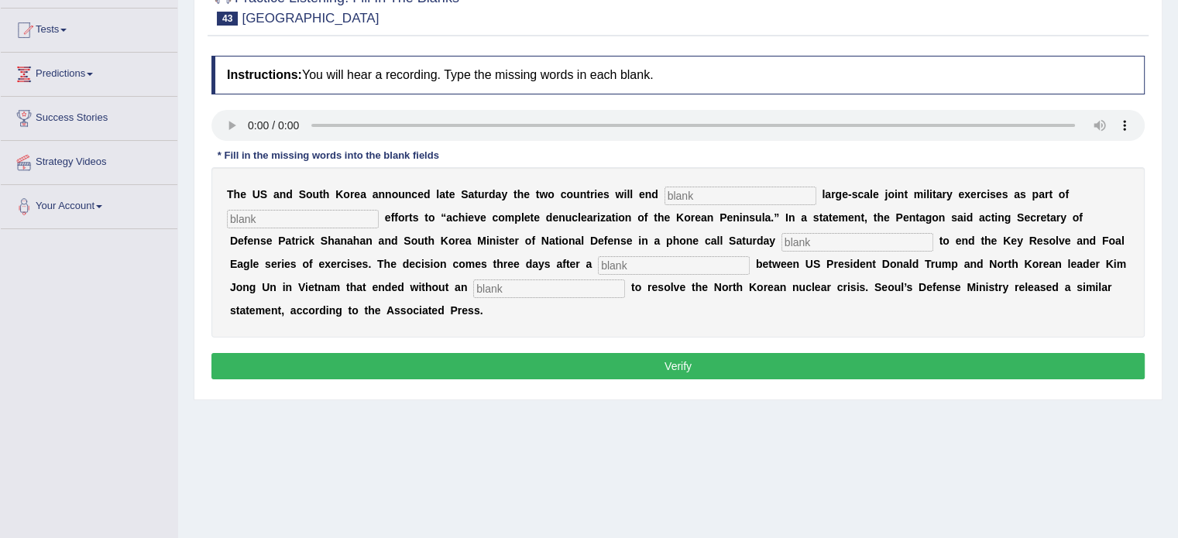
click at [691, 191] on input "text" at bounding box center [740, 196] width 152 height 19
click at [486, 279] on input "text" at bounding box center [549, 288] width 152 height 19
type input "aggrement"
click at [629, 269] on input "text" at bounding box center [674, 265] width 152 height 19
type input "submit"
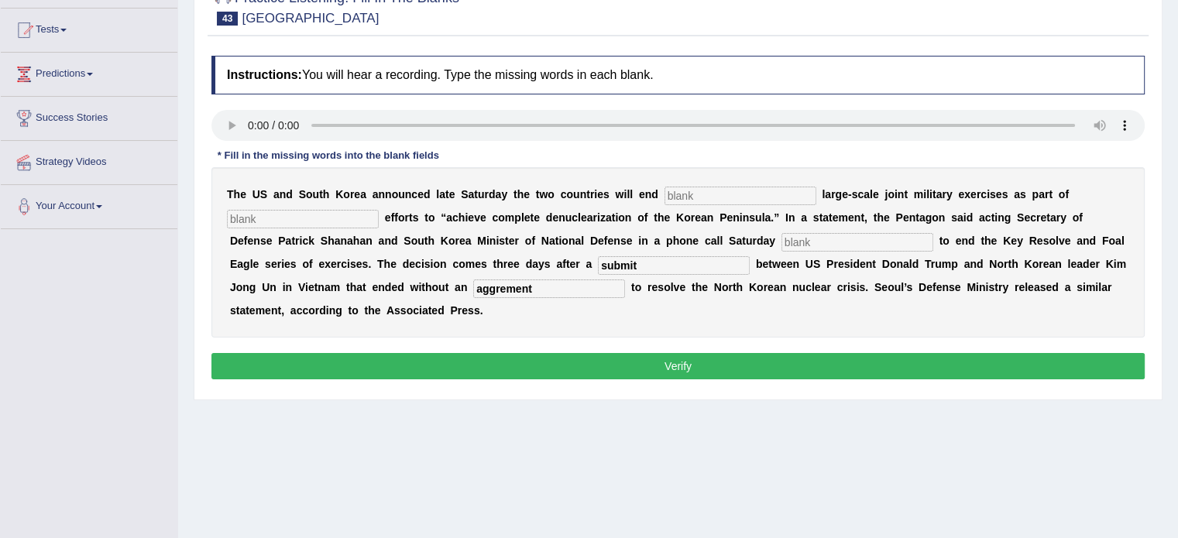
click at [818, 241] on input "text" at bounding box center [857, 242] width 152 height 19
type input "decided"
click at [700, 198] on input "text" at bounding box center [740, 196] width 152 height 19
type input "annual"
click at [345, 217] on input "text" at bounding box center [303, 219] width 152 height 19
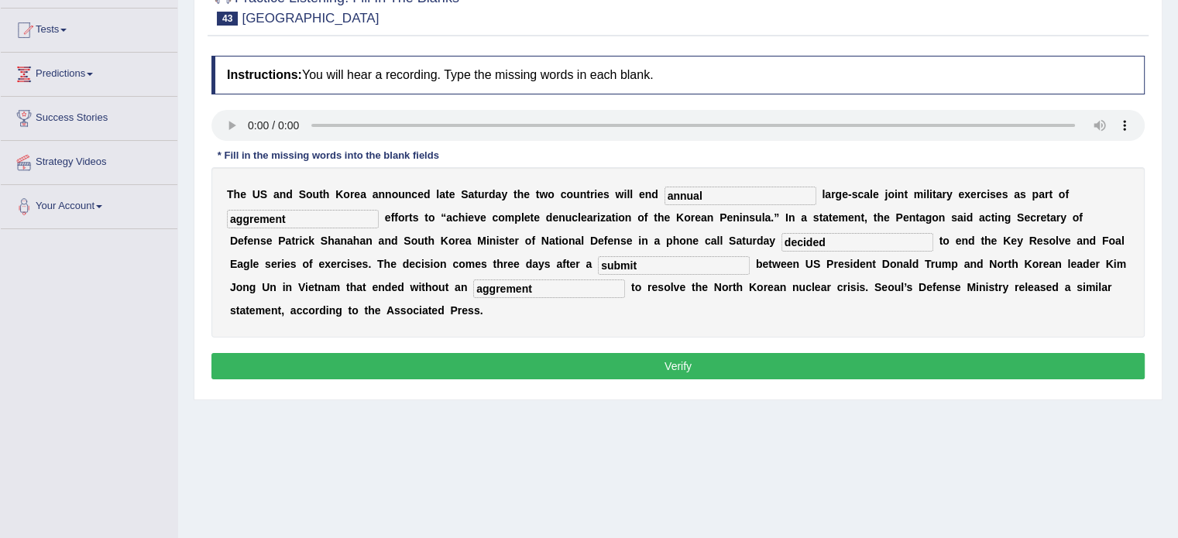
type input "aggrement"
click at [663, 372] on button "Verify" at bounding box center [677, 366] width 933 height 26
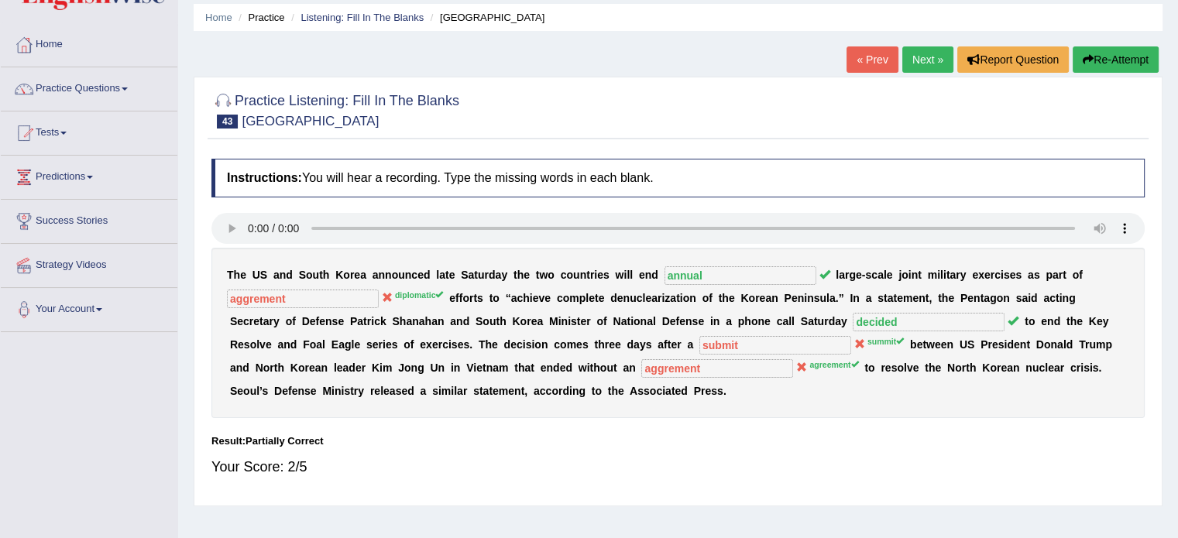
scroll to position [0, 0]
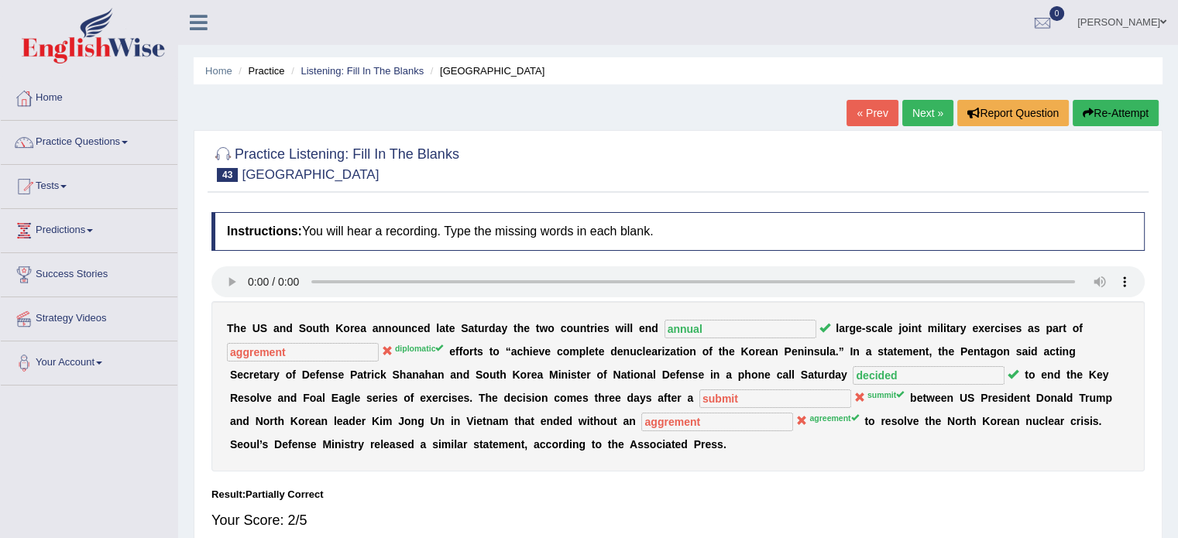
click at [932, 101] on link "Next »" at bounding box center [927, 113] width 51 height 26
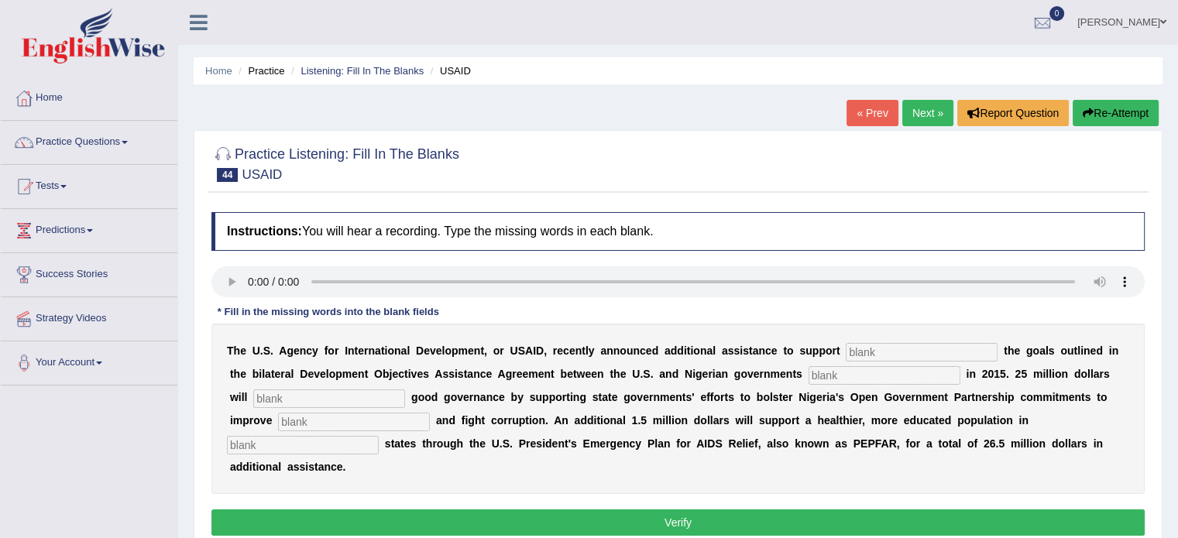
scroll to position [122, 0]
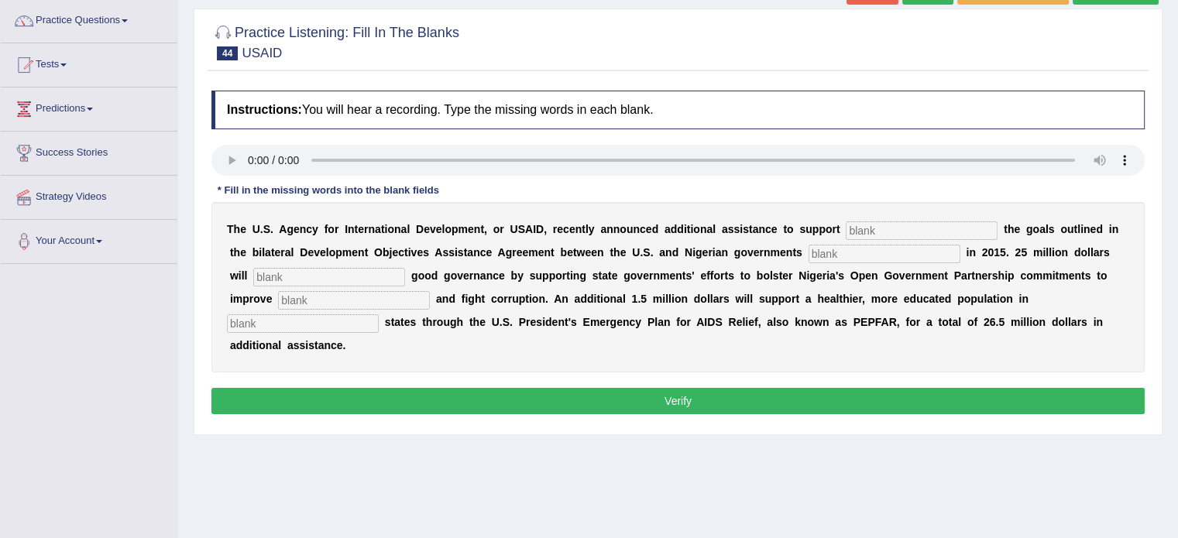
click at [866, 229] on input "text" at bounding box center [921, 230] width 152 height 19
click at [324, 321] on input "text" at bounding box center [303, 323] width 152 height 19
type input "targreat"
click at [898, 221] on input "text" at bounding box center [921, 230] width 152 height 19
type input "achiving"
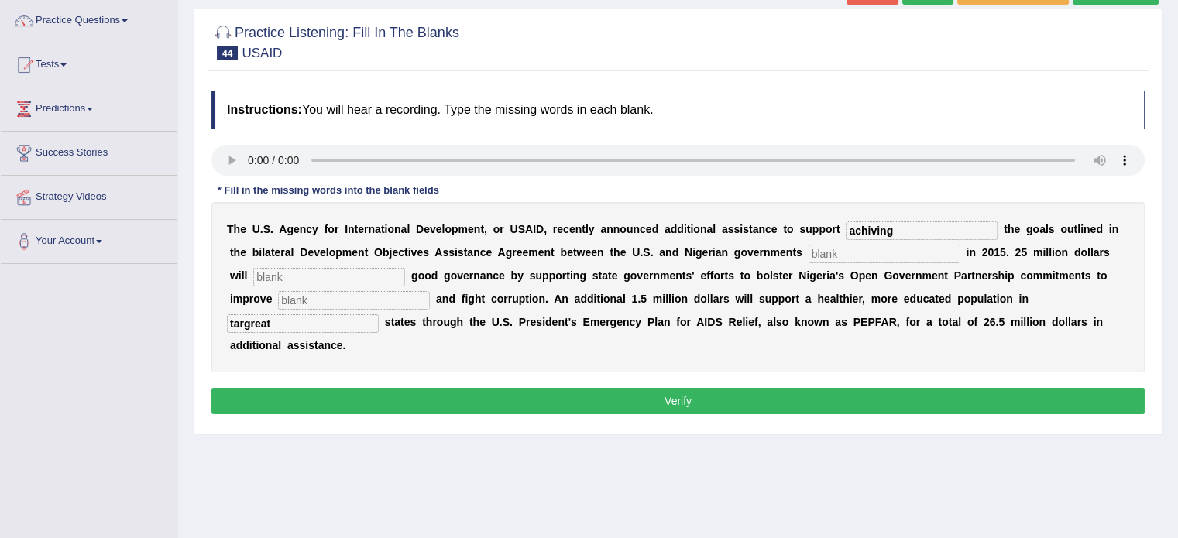
click at [869, 250] on input "text" at bounding box center [884, 254] width 152 height 19
type input "s"
type input "since"
click at [341, 293] on input "text" at bounding box center [354, 300] width 152 height 19
type input "tranparancy"
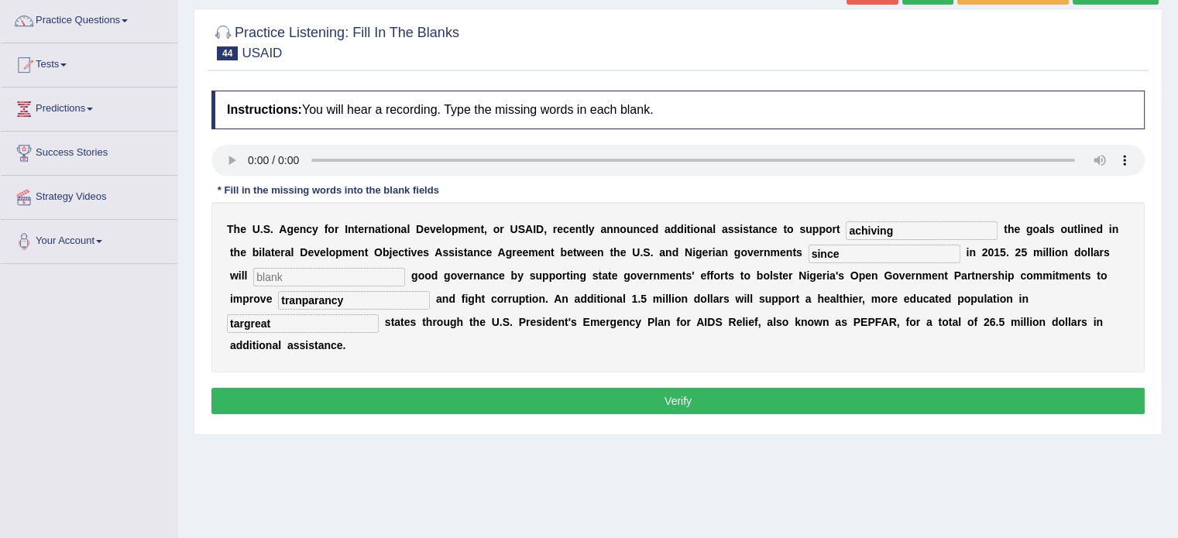
click at [629, 401] on button "Verify" at bounding box center [677, 401] width 933 height 26
click at [357, 272] on input "text" at bounding box center [329, 277] width 152 height 19
type input "a"
click at [554, 389] on button "Verify" at bounding box center [677, 401] width 933 height 26
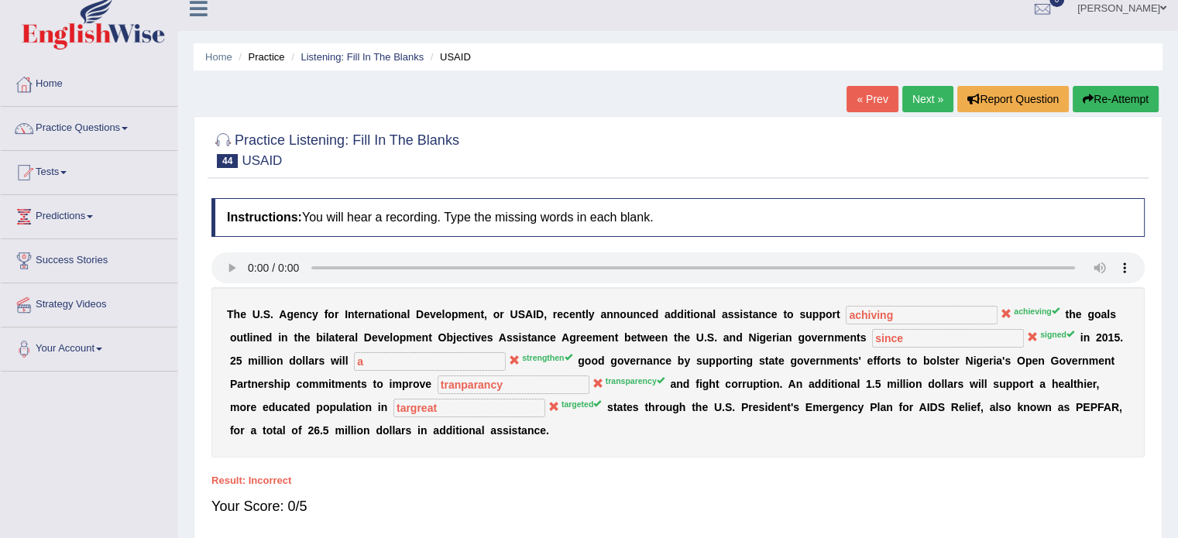
scroll to position [13, 0]
click at [914, 95] on link "Next »" at bounding box center [927, 100] width 51 height 26
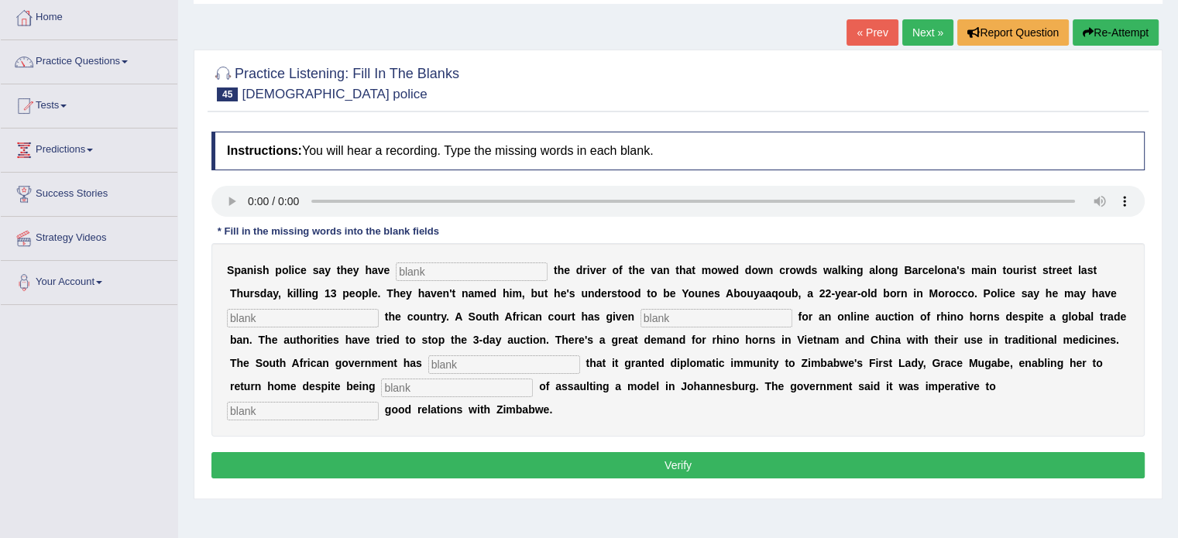
scroll to position [81, 0]
drag, startPoint x: 1188, startPoint y: 170, endPoint x: 1188, endPoint y: 221, distance: 51.1
click at [1177, 221] on html "Toggle navigation Home Practice Questions Speaking Practice Read Aloud Repeat S…" at bounding box center [589, 188] width 1178 height 538
click at [410, 273] on input "text" at bounding box center [472, 271] width 152 height 19
type input "identifie"
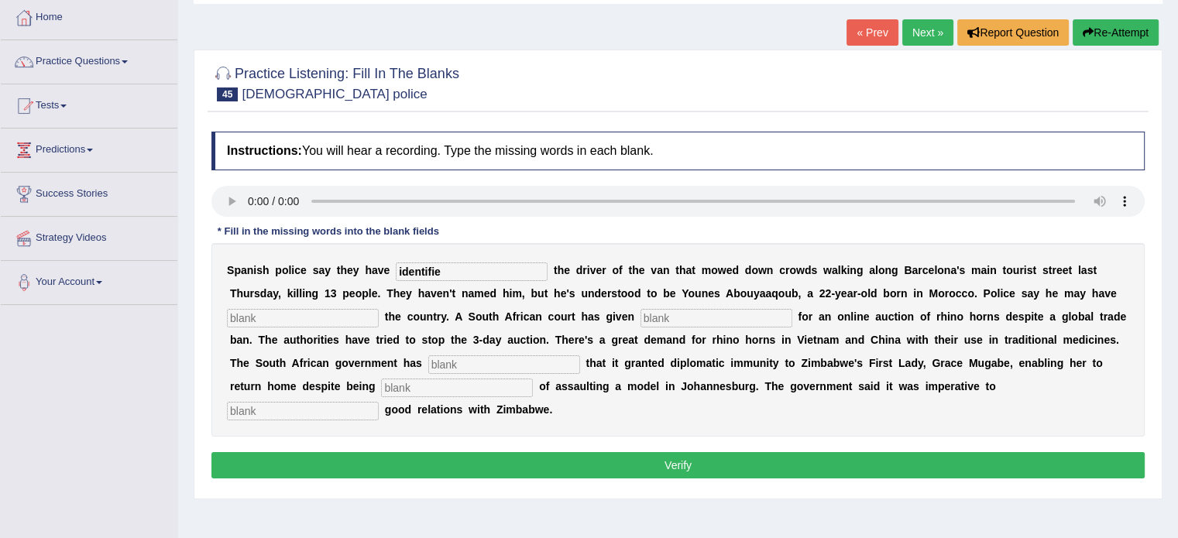
click at [338, 309] on input "text" at bounding box center [303, 318] width 152 height 19
type input "flight"
click at [677, 318] on input "text" at bounding box center [716, 318] width 152 height 19
click at [453, 361] on input "text" at bounding box center [504, 364] width 152 height 19
type input "confirm"
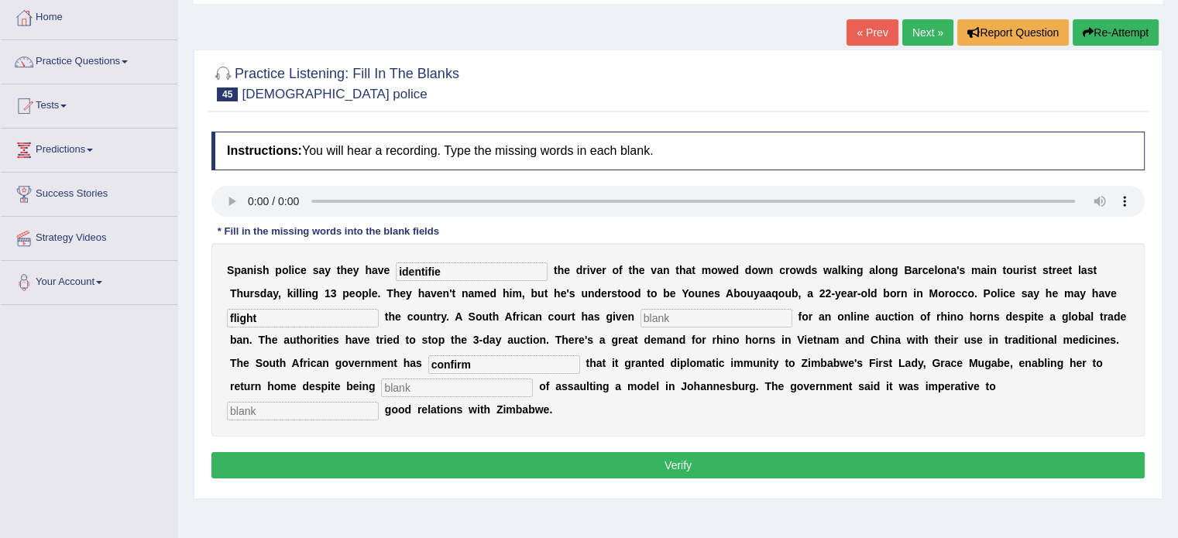
click at [455, 386] on input "text" at bounding box center [457, 388] width 152 height 19
type input "quised"
click at [282, 402] on input "text" at bounding box center [303, 411] width 152 height 19
click at [279, 405] on input "text" at bounding box center [303, 411] width 152 height 19
type input "a"
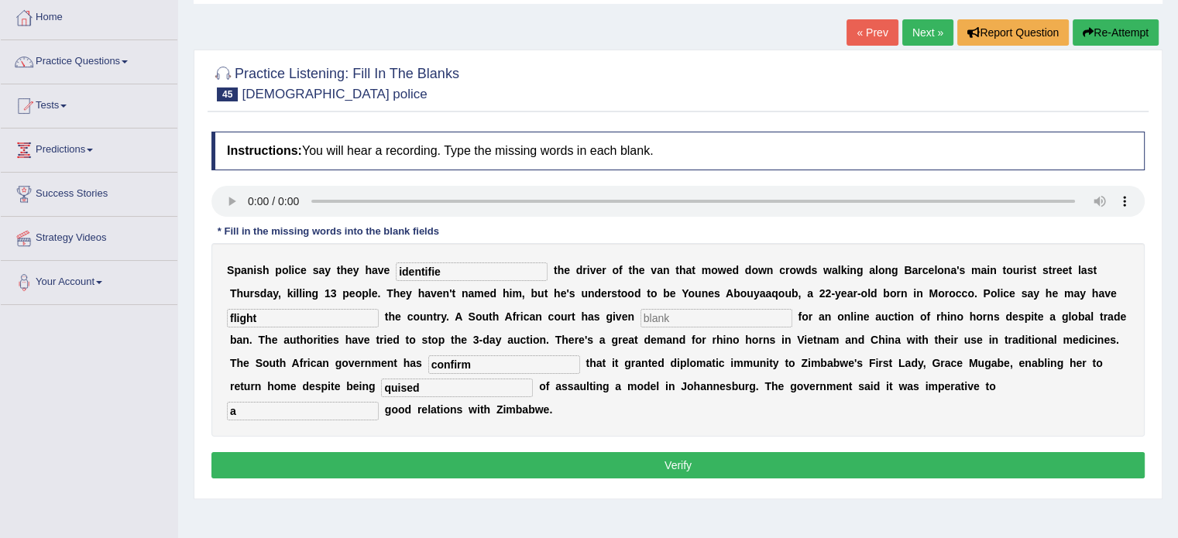
click at [650, 310] on input "text" at bounding box center [716, 318] width 152 height 19
type input "a"
click at [634, 473] on button "Verify" at bounding box center [677, 465] width 933 height 26
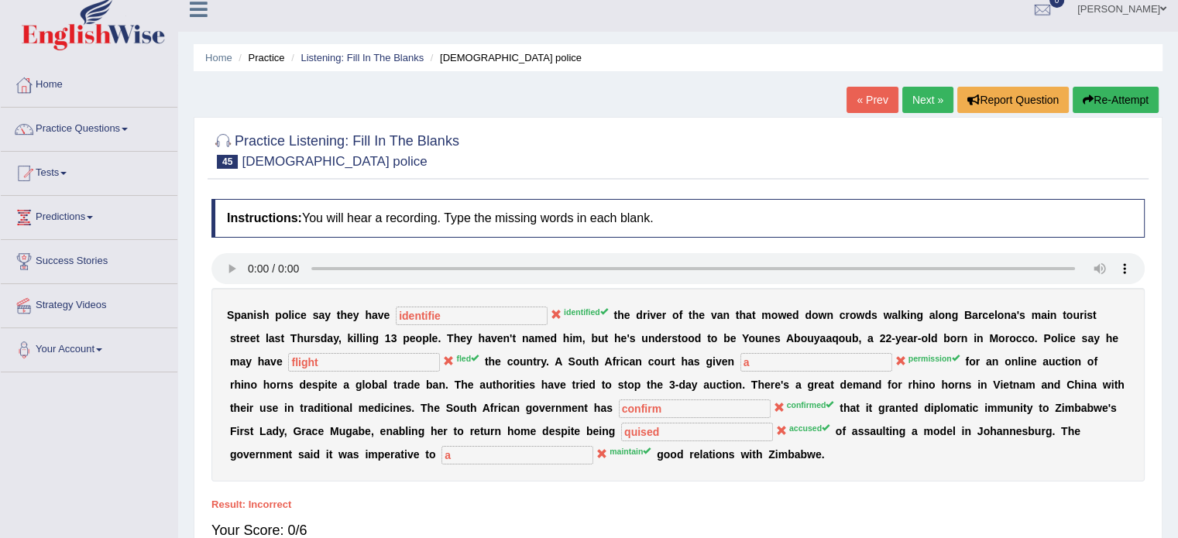
scroll to position [0, 0]
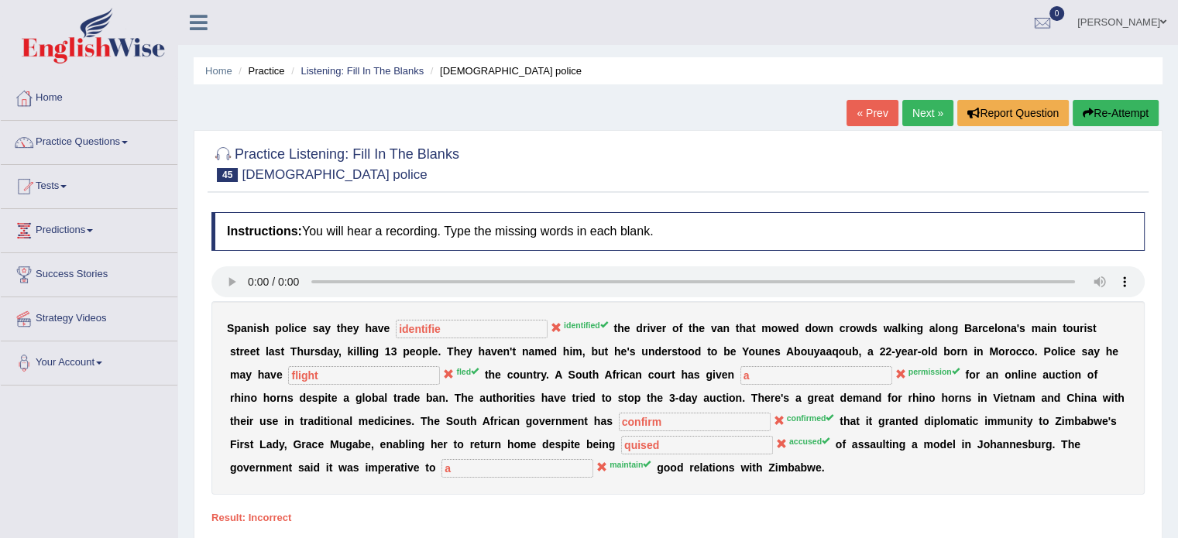
click at [938, 108] on link "Next »" at bounding box center [927, 113] width 51 height 26
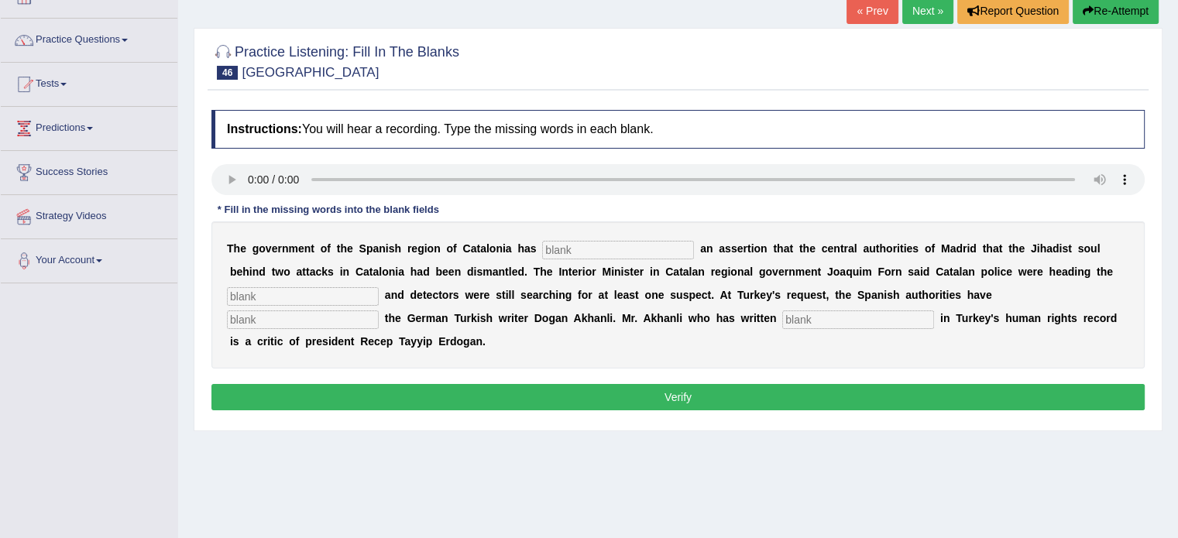
scroll to position [108, 0]
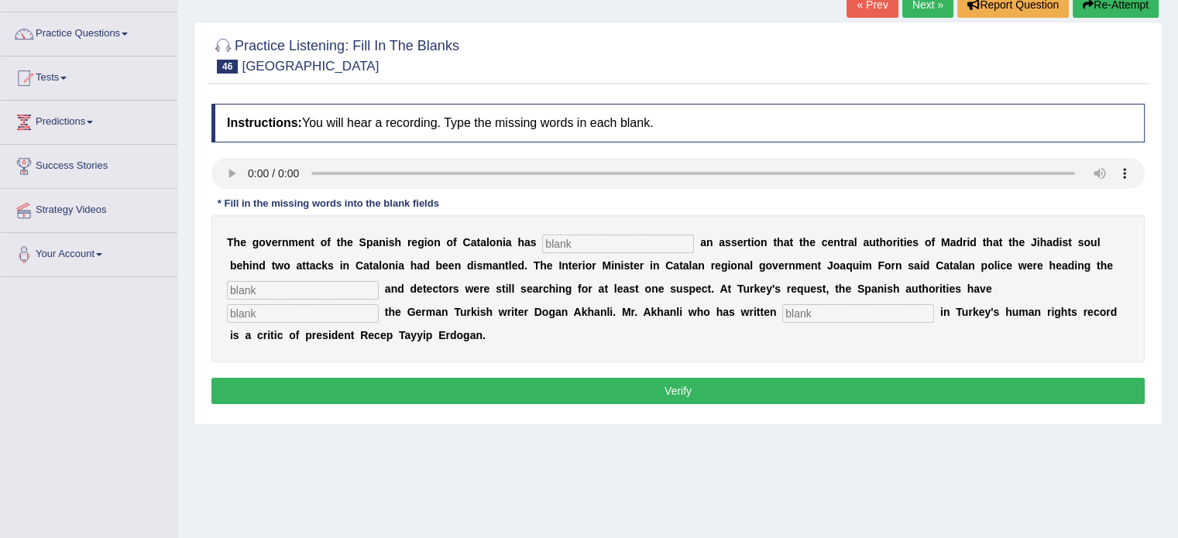
click at [551, 241] on input "text" at bounding box center [618, 244] width 152 height 19
type input "cotudedc"
click at [320, 304] on input "text" at bounding box center [303, 313] width 152 height 19
click at [319, 287] on input "text" at bounding box center [303, 290] width 152 height 19
type input "inquire"
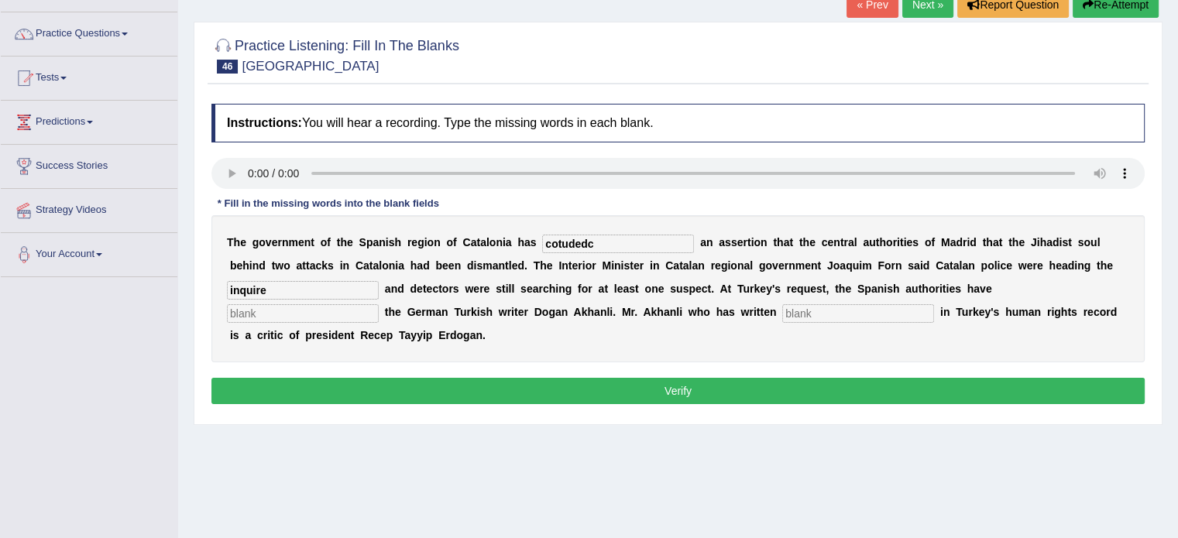
click at [274, 310] on input "text" at bounding box center [303, 313] width 152 height 19
click at [830, 311] on input "text" at bounding box center [858, 313] width 152 height 19
type input "extensive"
click at [327, 305] on input "text" at bounding box center [303, 313] width 152 height 19
type input "a"
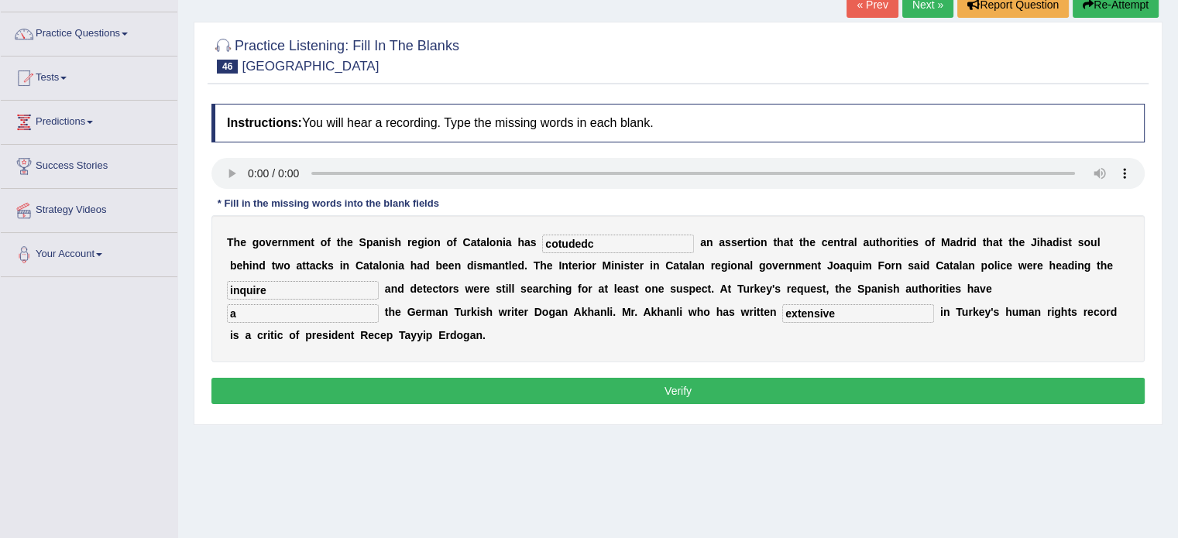
click at [564, 238] on input "cotudedc" at bounding box center [618, 244] width 152 height 19
click at [634, 239] on input "conductedudedc" at bounding box center [618, 244] width 152 height 19
type input "conducted"
click at [667, 396] on button "Verify" at bounding box center [677, 391] width 933 height 26
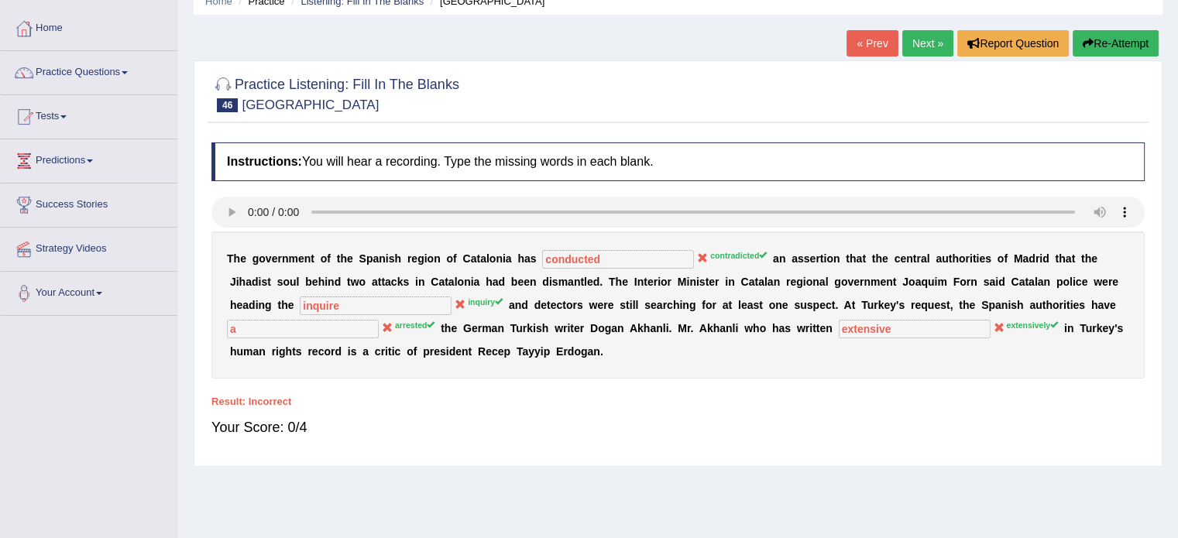
scroll to position [70, 0]
click at [920, 40] on link "Next »" at bounding box center [927, 42] width 51 height 26
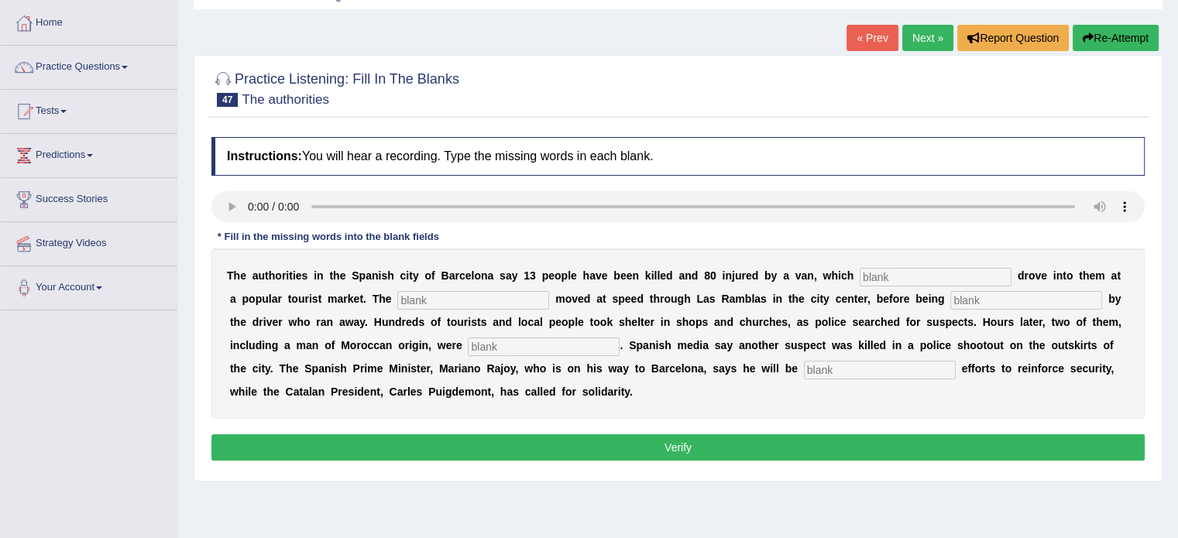
scroll to position [93, 0]
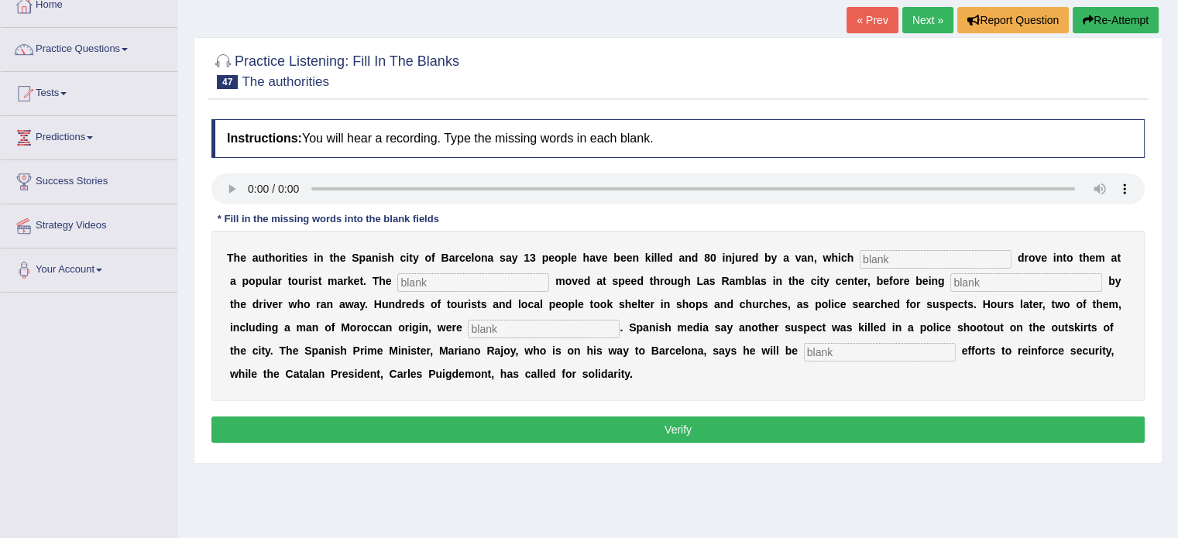
click at [888, 259] on input "text" at bounding box center [935, 259] width 152 height 19
click at [408, 282] on input "text" at bounding box center [473, 282] width 152 height 19
click at [962, 281] on input "text" at bounding box center [1026, 282] width 152 height 19
click at [489, 324] on input "text" at bounding box center [544, 329] width 152 height 19
click at [814, 348] on input "text" at bounding box center [880, 352] width 152 height 19
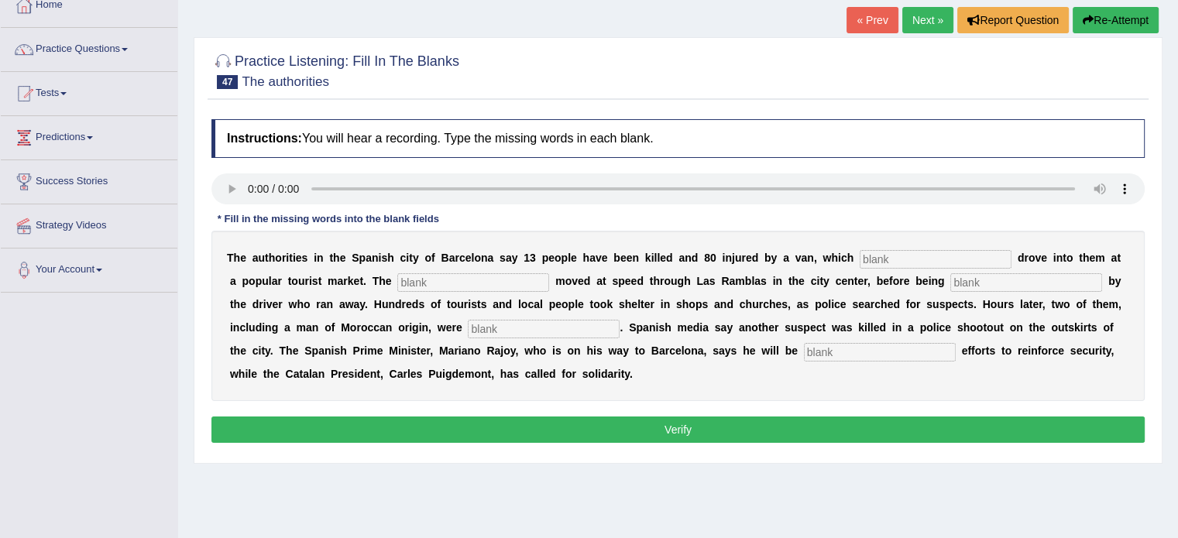
click at [1133, 19] on button "Re-Attempt" at bounding box center [1115, 20] width 86 height 26
click at [452, 276] on input "text" at bounding box center [473, 282] width 152 height 19
type input "vehicle"
click at [1010, 281] on input "text" at bounding box center [1026, 282] width 152 height 19
click at [972, 283] on input "abondoned" at bounding box center [1026, 282] width 152 height 19
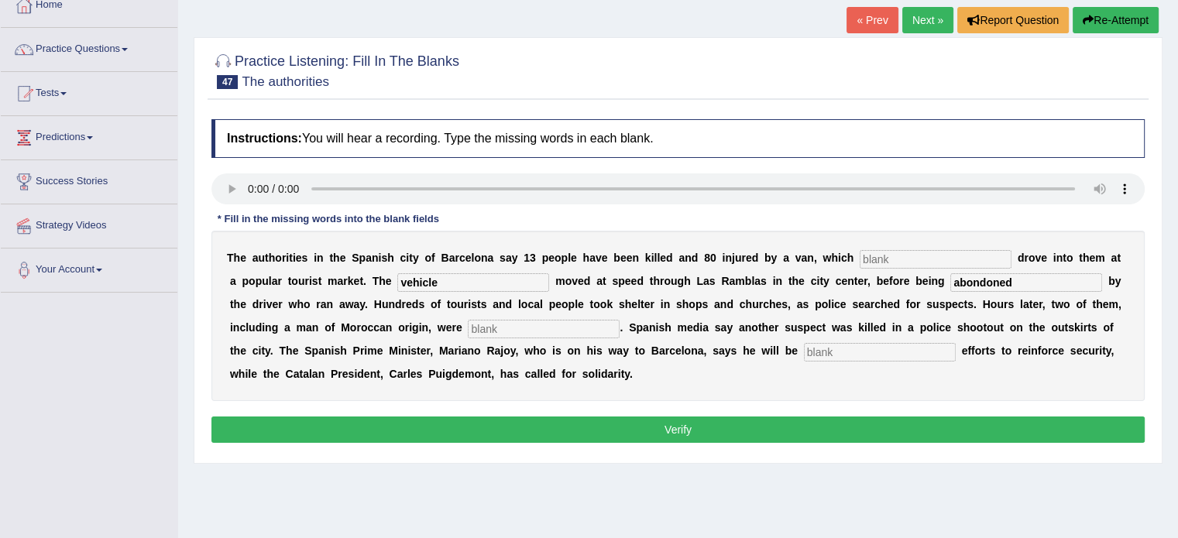
type input "abondoned"
click at [485, 331] on input "text" at bounding box center [544, 329] width 152 height 19
type input "arrested"
click at [842, 352] on input "text" at bounding box center [880, 352] width 152 height 19
type input "coordinating"
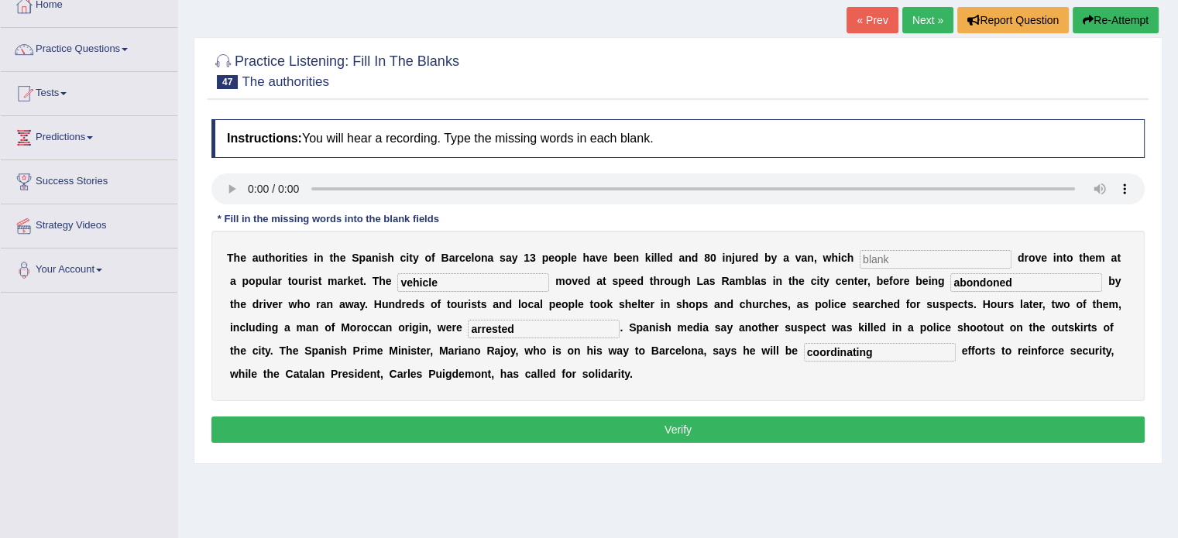
click at [670, 428] on button "Verify" at bounding box center [677, 430] width 933 height 26
click at [898, 252] on input "text" at bounding box center [935, 259] width 152 height 19
type input "delivered"
click at [737, 434] on button "Verify" at bounding box center [677, 430] width 933 height 26
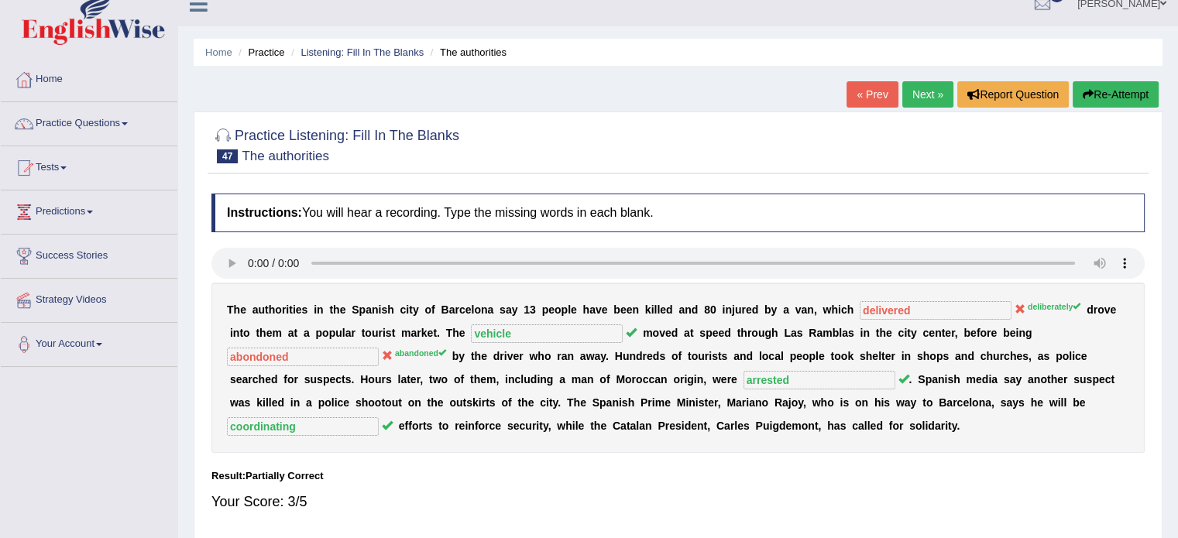
scroll to position [16, 0]
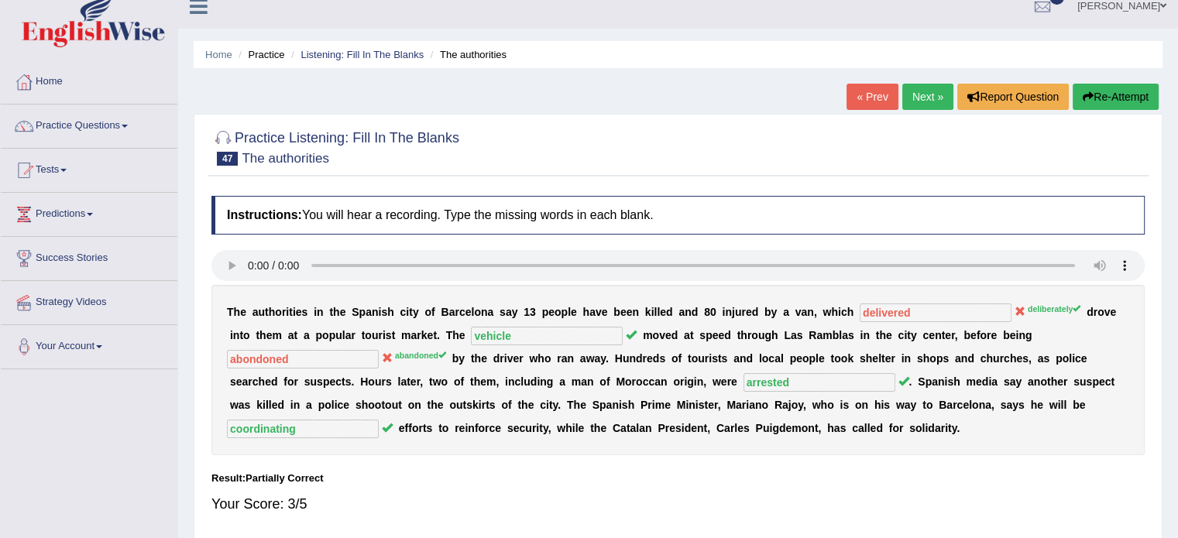
click at [917, 98] on link "Next »" at bounding box center [927, 97] width 51 height 26
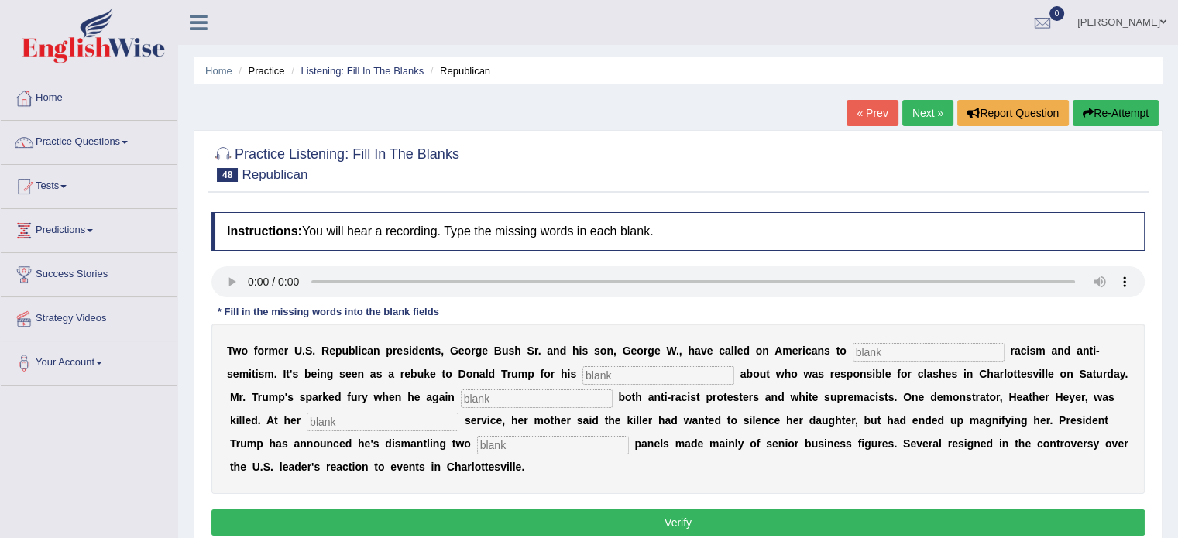
click at [887, 351] on input "text" at bounding box center [928, 352] width 152 height 19
type input "reject"
click at [650, 372] on input "text" at bounding box center [658, 375] width 152 height 19
type input "comments"
click at [498, 401] on input "text" at bounding box center [537, 398] width 152 height 19
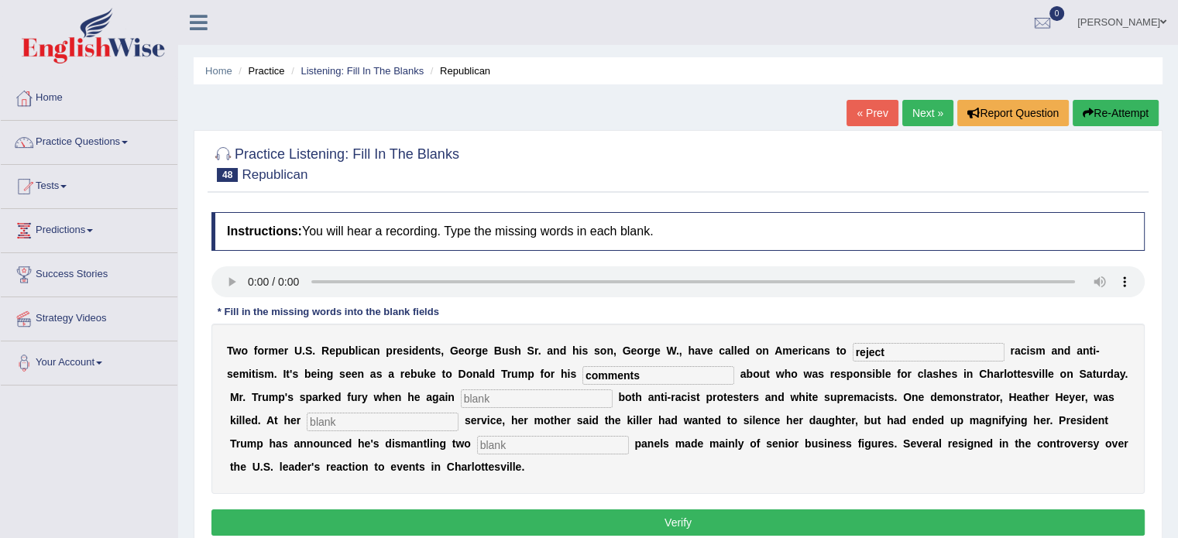
type input "m"
type input "blamed"
click at [333, 417] on input "text" at bounding box center [383, 422] width 152 height 19
type input "memorial"
click at [568, 441] on input "text" at bounding box center [553, 445] width 152 height 19
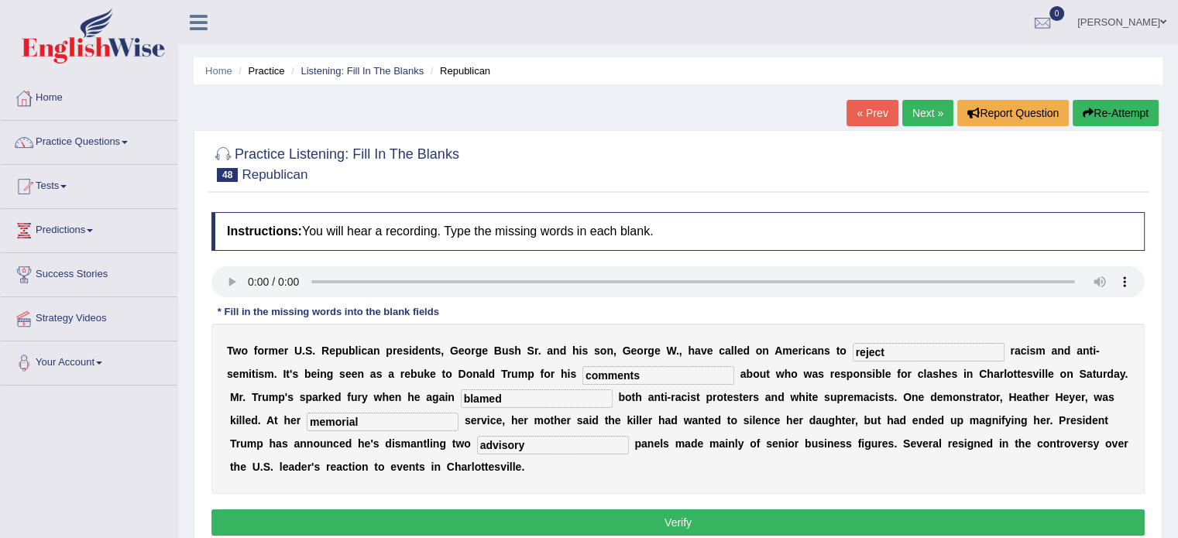
type input "advisory"
click at [595, 519] on button "Verify" at bounding box center [677, 522] width 933 height 26
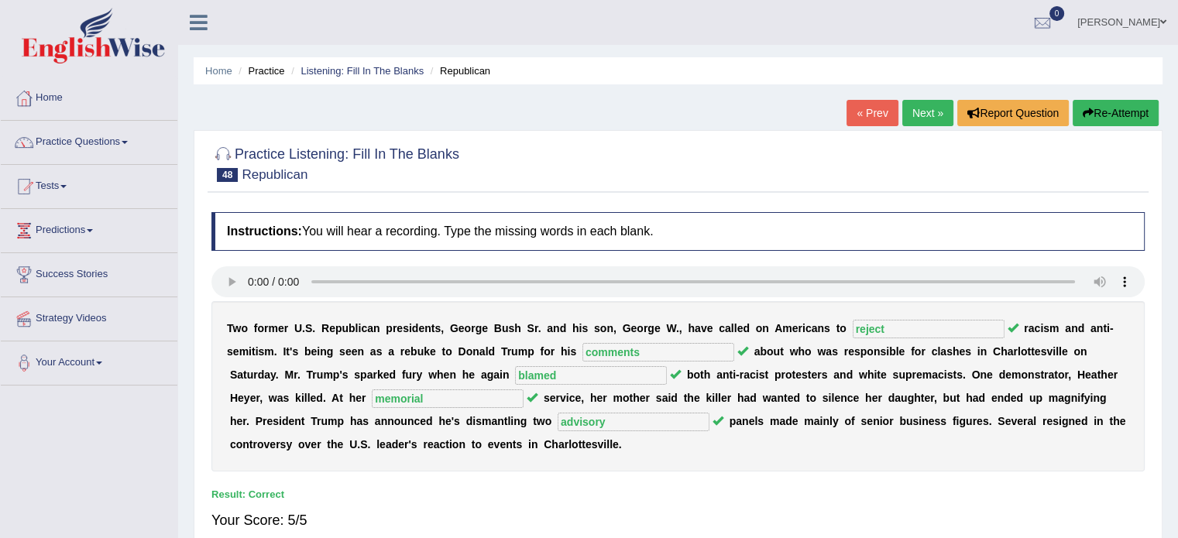
click at [920, 119] on link "Next »" at bounding box center [927, 113] width 51 height 26
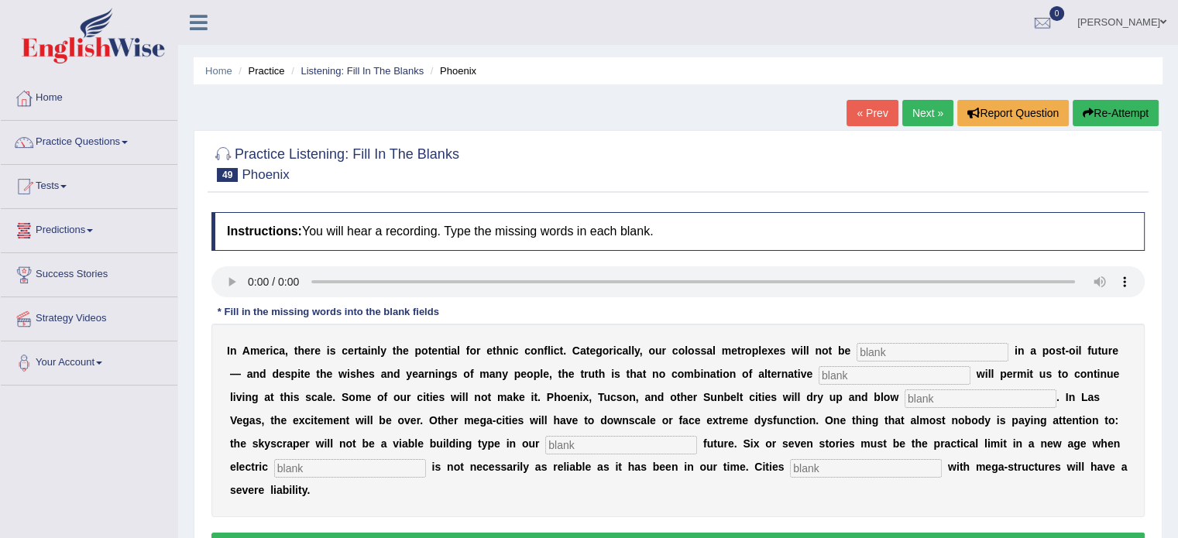
click at [875, 351] on input "text" at bounding box center [932, 352] width 152 height 19
type input "sustainable"
click at [865, 369] on input "text" at bounding box center [894, 375] width 152 height 19
type input "fuels"
click at [958, 393] on input "text" at bounding box center [980, 398] width 152 height 19
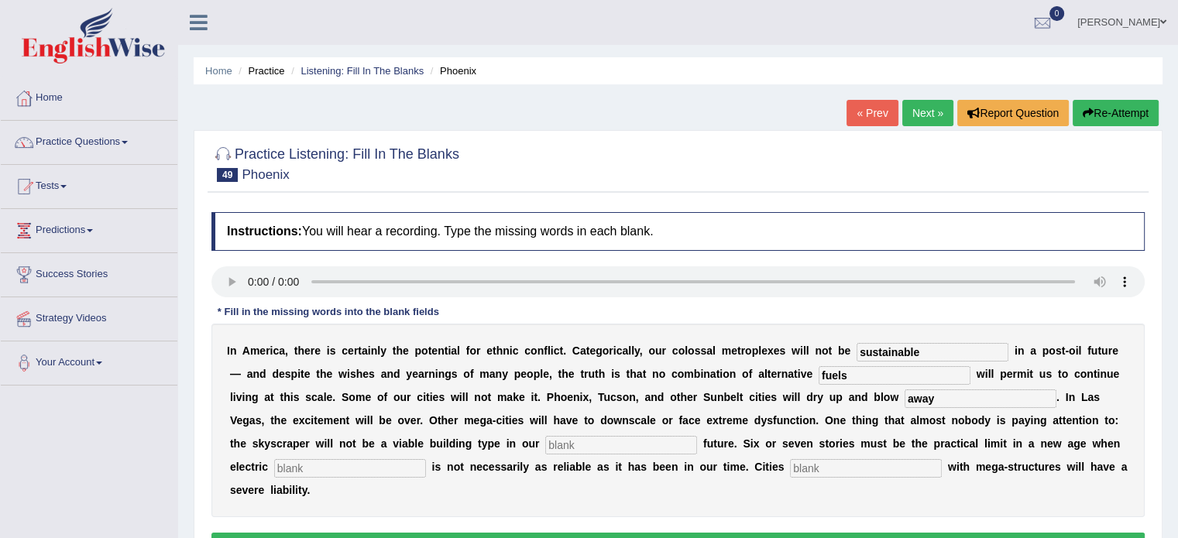
type input "away"
click at [586, 445] on input "text" at bounding box center [621, 445] width 152 height 19
type input "energyscrapers"
click at [305, 466] on input "text" at bounding box center [350, 468] width 152 height 19
type input "supply"
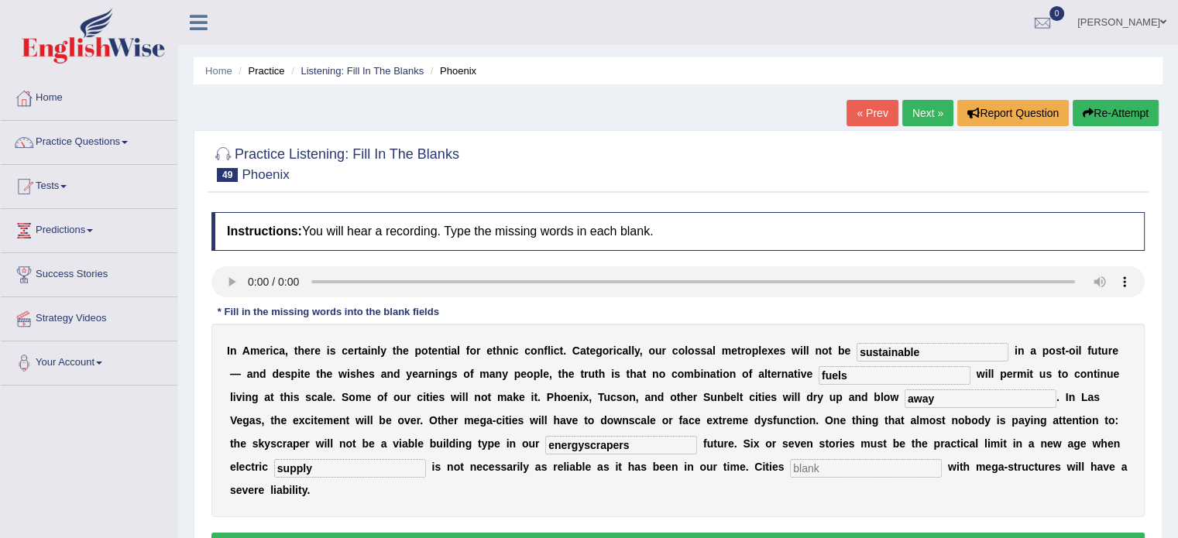
click at [833, 461] on input "text" at bounding box center [866, 468] width 152 height 19
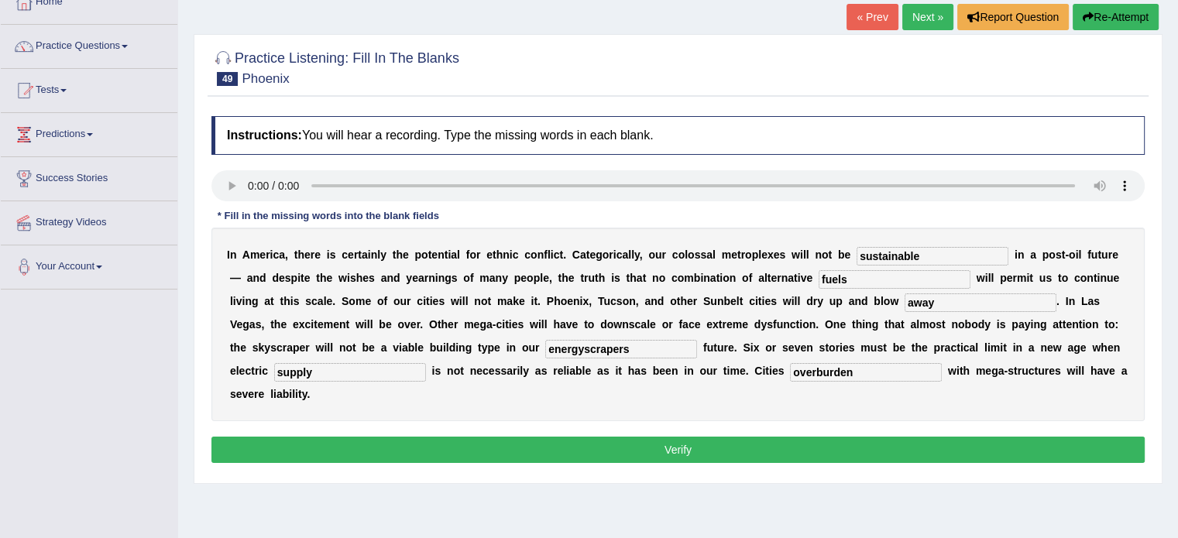
scroll to position [95, 0]
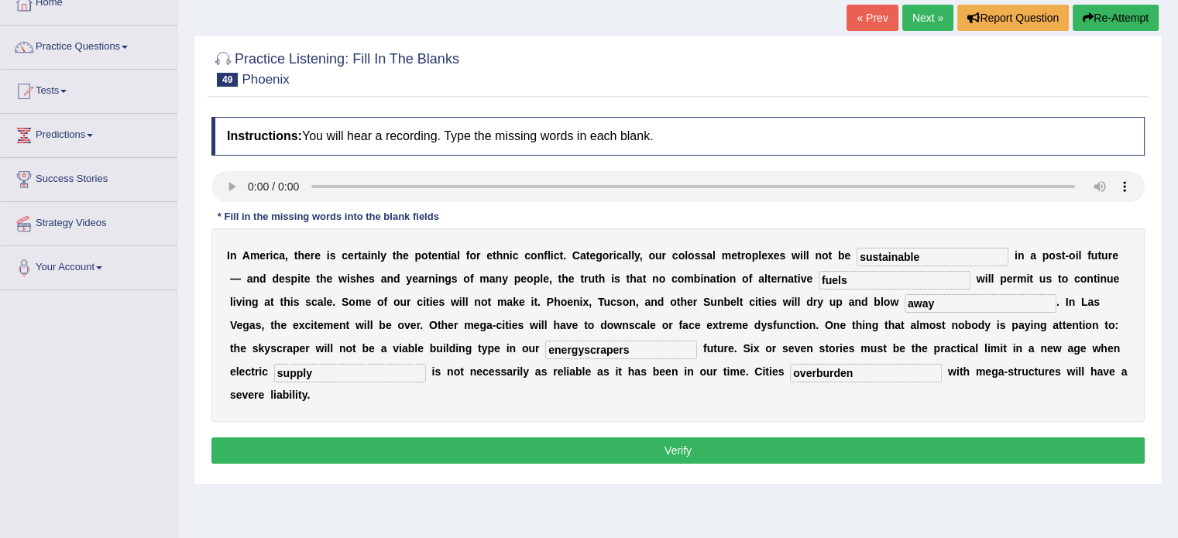
type input "overburden"
click at [717, 448] on button "Verify" at bounding box center [677, 450] width 933 height 26
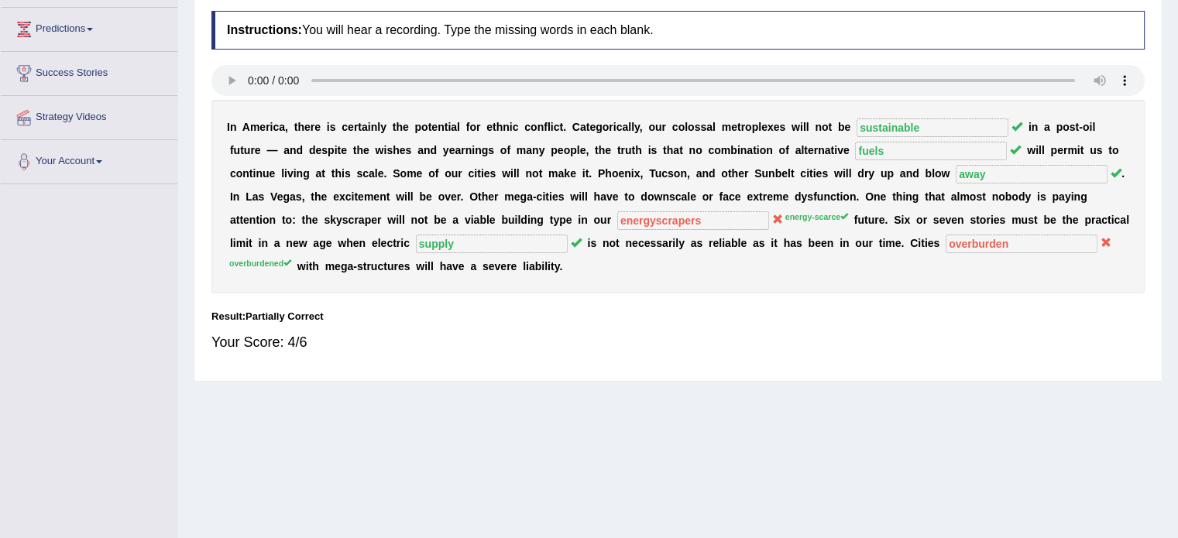
scroll to position [0, 0]
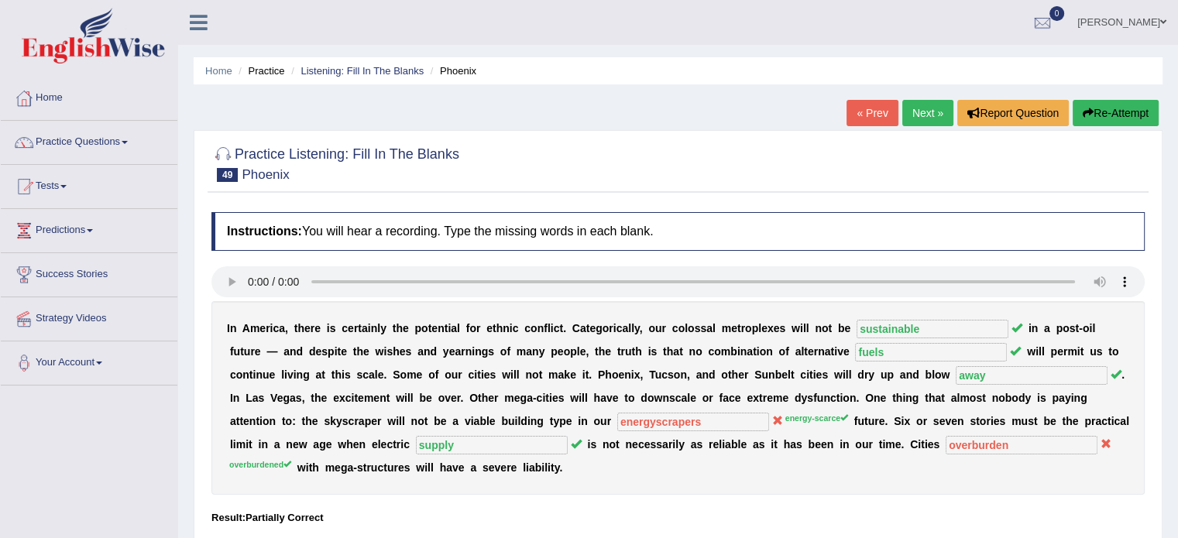
click at [928, 112] on link "Next »" at bounding box center [927, 113] width 51 height 26
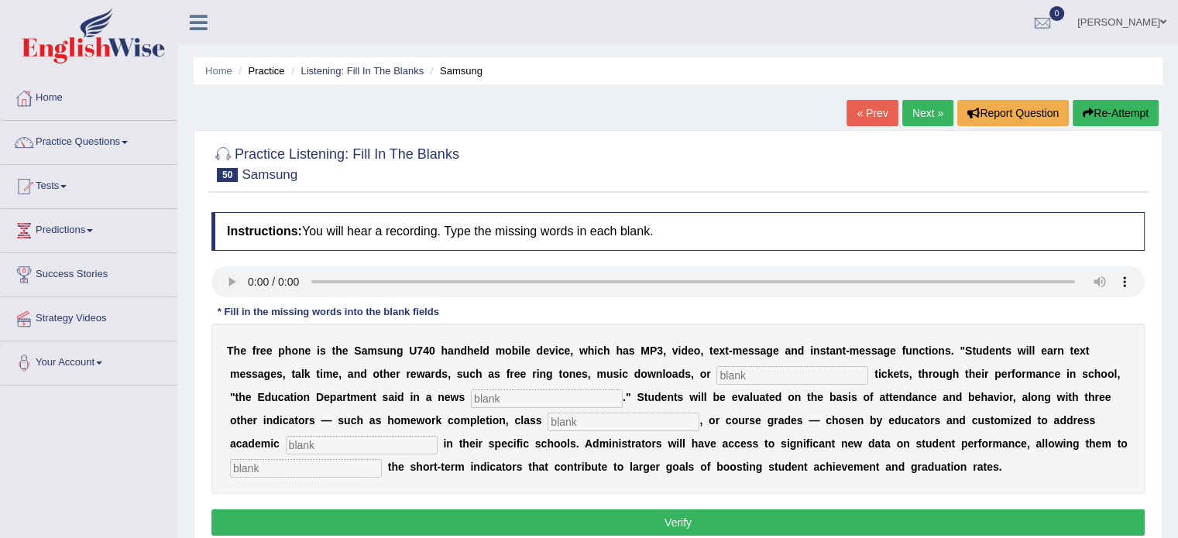
click at [734, 374] on input "text" at bounding box center [792, 375] width 152 height 19
type input "event"
click at [543, 398] on input "text" at bounding box center [547, 398] width 152 height 19
click at [483, 397] on input "release" at bounding box center [547, 398] width 152 height 19
type input "realease"
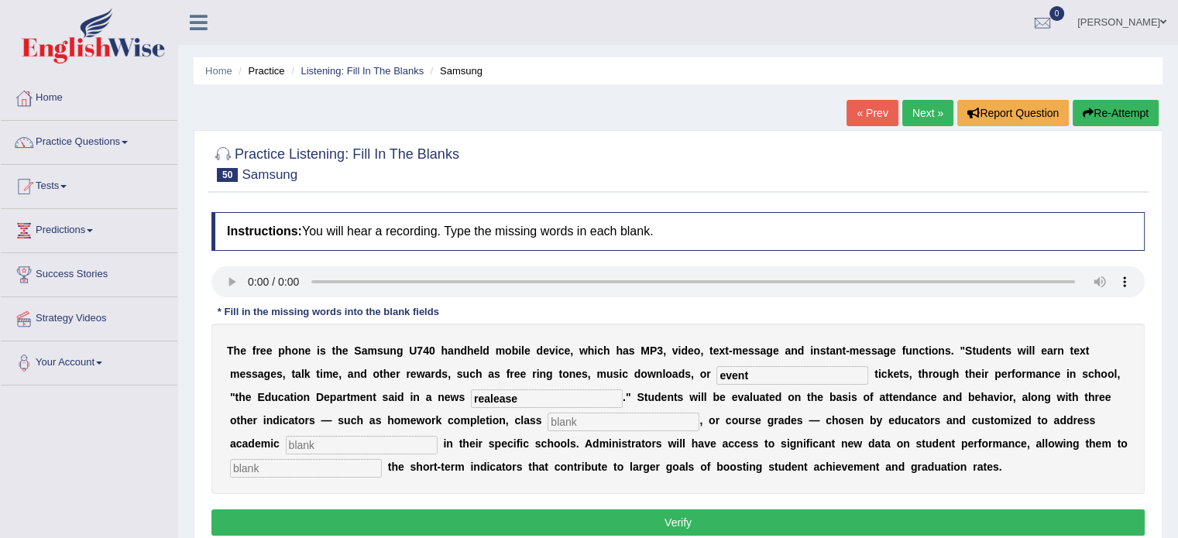
click at [578, 418] on input "text" at bounding box center [623, 422] width 152 height 19
type input "participation"
click at [340, 447] on input "text" at bounding box center [362, 445] width 152 height 19
click at [314, 443] on input "priorities" at bounding box center [362, 445] width 152 height 19
click at [310, 444] on input "priorities" at bounding box center [362, 445] width 152 height 19
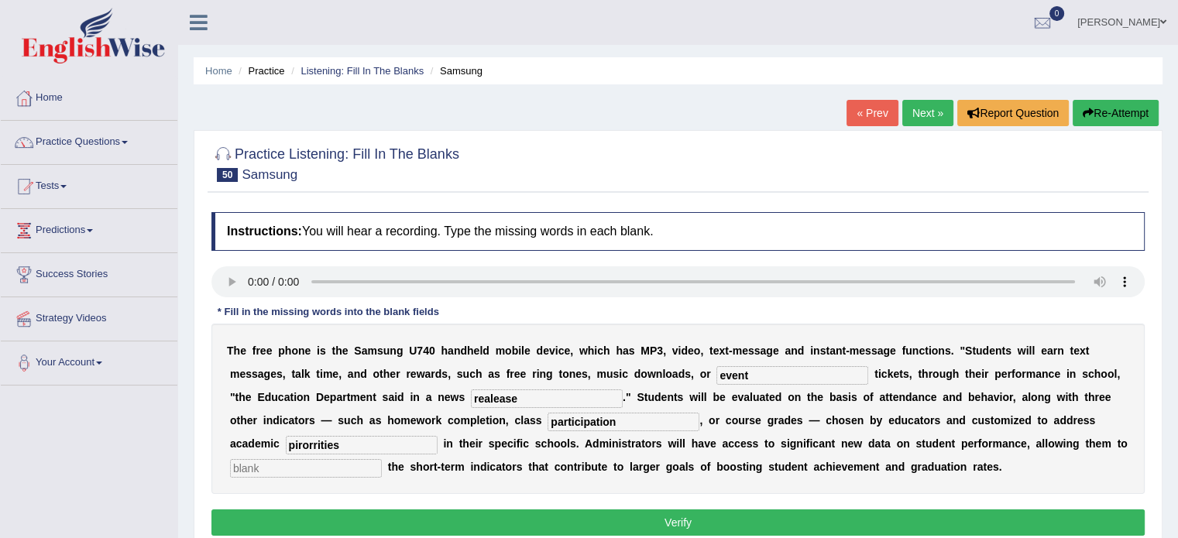
click at [321, 467] on input "text" at bounding box center [306, 468] width 152 height 19
click at [317, 440] on input "pirorrities" at bounding box center [362, 445] width 152 height 19
type input "pirorities"
click at [322, 466] on input "text" at bounding box center [306, 468] width 152 height 19
click at [304, 443] on input "pirorities" at bounding box center [362, 445] width 152 height 19
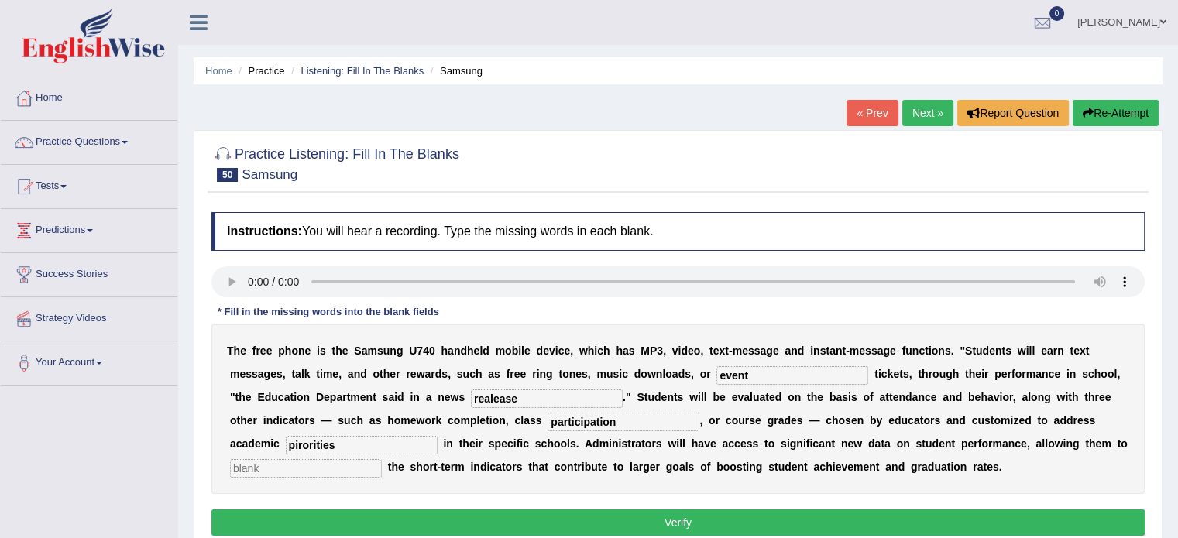
click at [286, 467] on input "text" at bounding box center [306, 468] width 152 height 19
type input "track"
click at [437, 526] on button "Verify" at bounding box center [677, 522] width 933 height 26
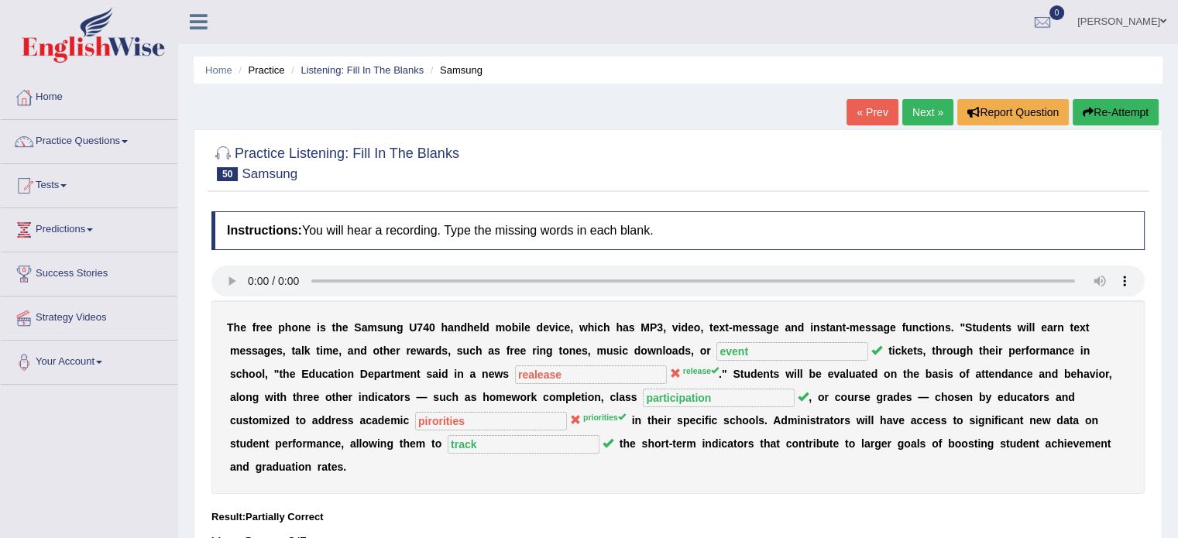
scroll to position [5, 0]
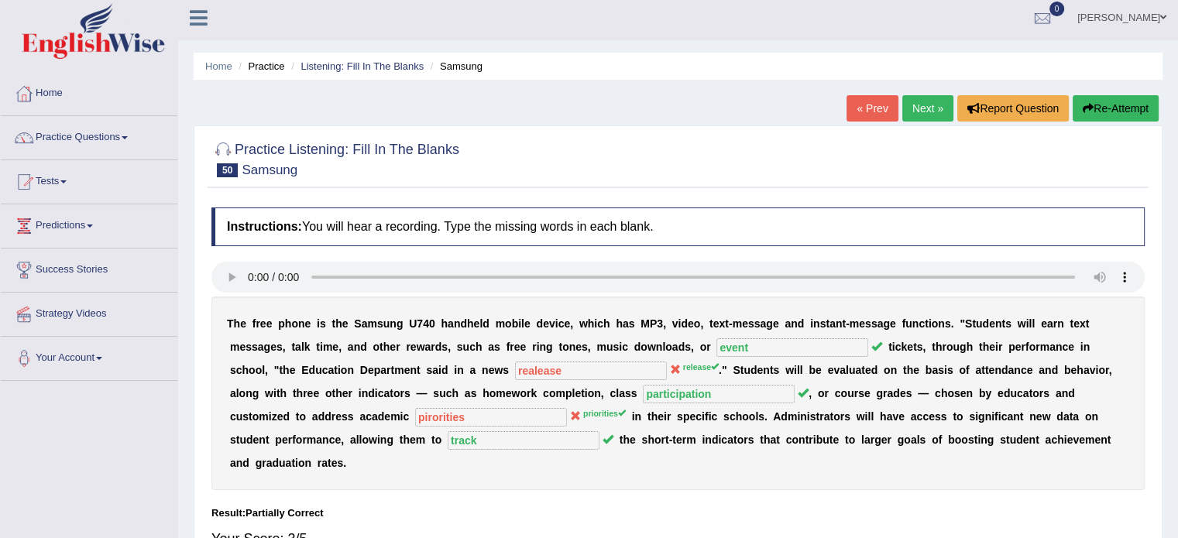
click at [917, 112] on link "Next »" at bounding box center [927, 108] width 51 height 26
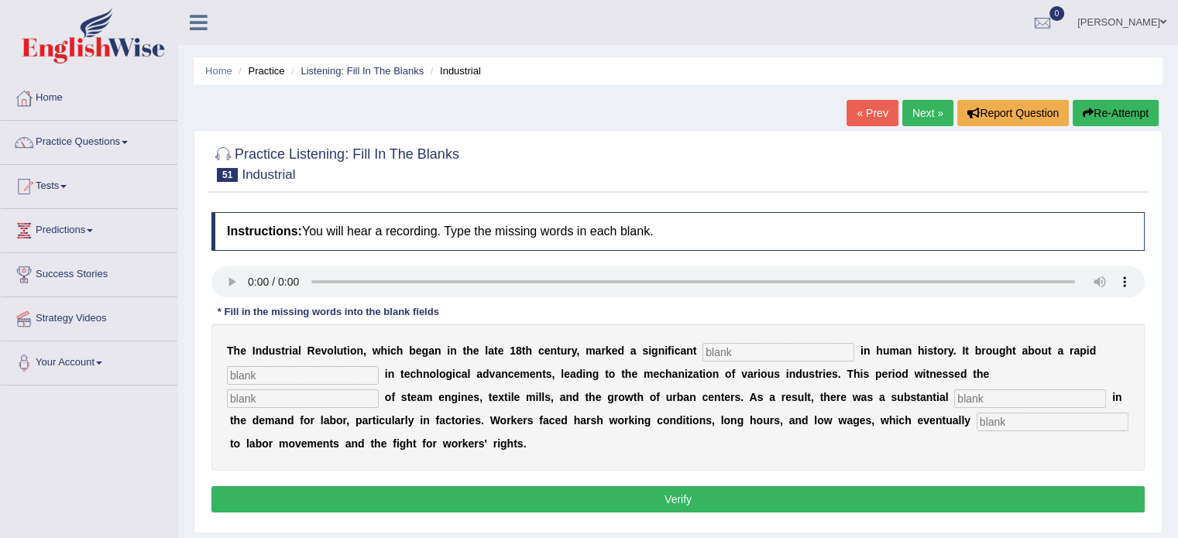
click at [739, 358] on input "text" at bounding box center [778, 352] width 152 height 19
type input "breakthrough"
click at [294, 372] on input "text" at bounding box center [303, 375] width 152 height 19
type input "revolution"
click at [276, 399] on input "text" at bounding box center [303, 398] width 152 height 19
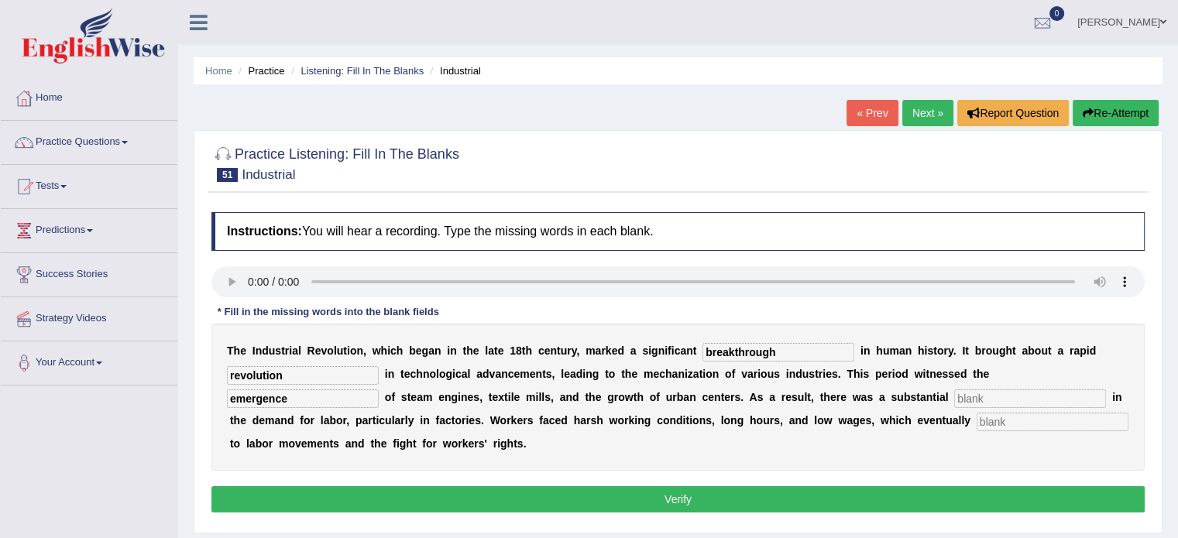
type input "emergence"
click at [1002, 396] on input "text" at bounding box center [1030, 398] width 152 height 19
type input "expansion"
click at [1022, 420] on input "text" at bounding box center [1052, 422] width 152 height 19
type input "contributed"
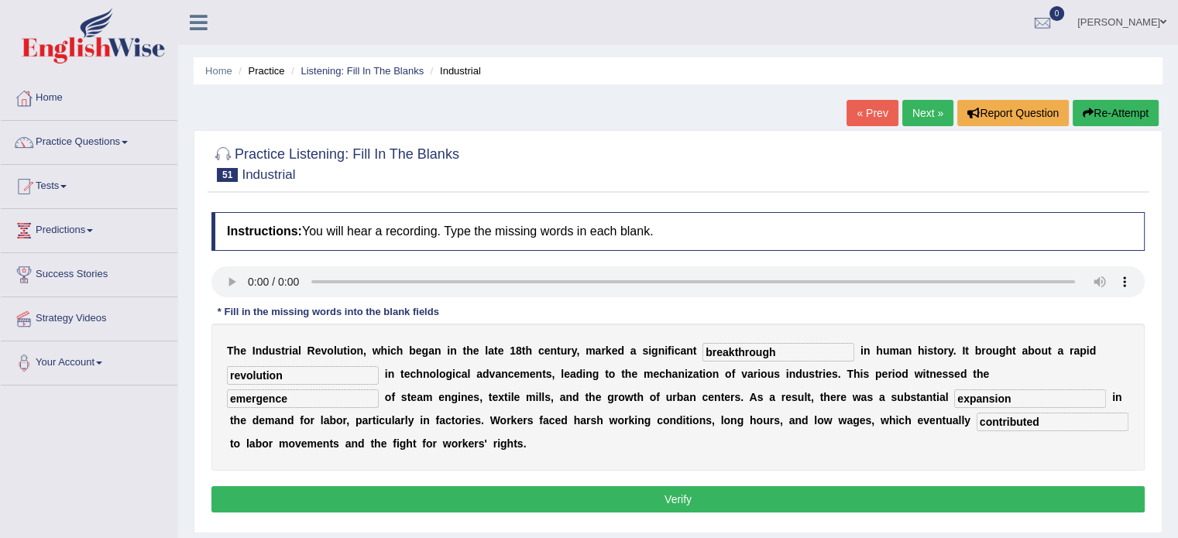
click at [814, 492] on button "Verify" at bounding box center [677, 499] width 933 height 26
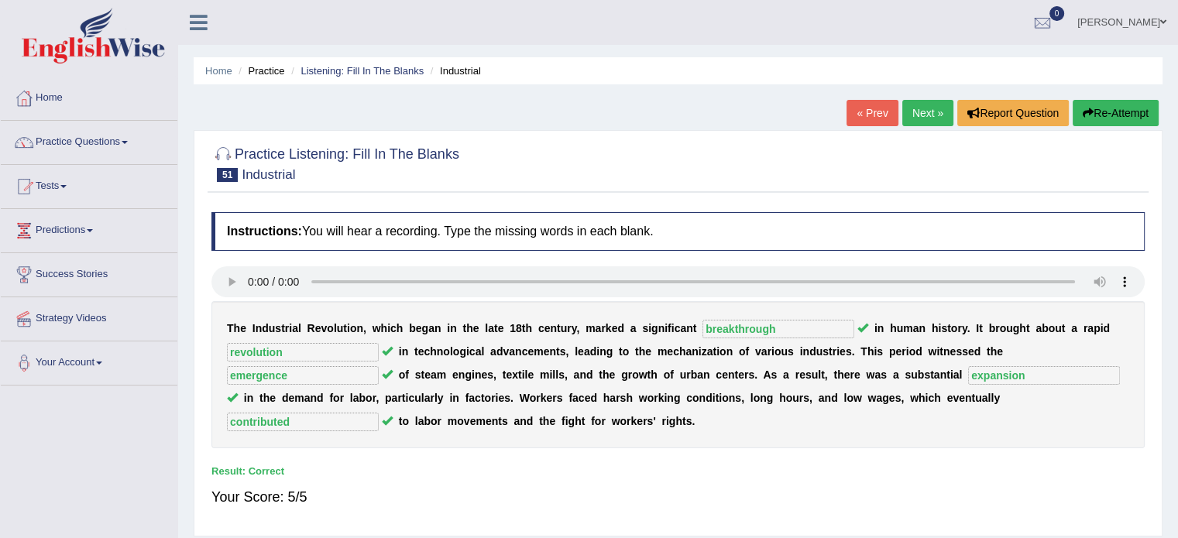
click at [922, 111] on link "Next »" at bounding box center [927, 113] width 51 height 26
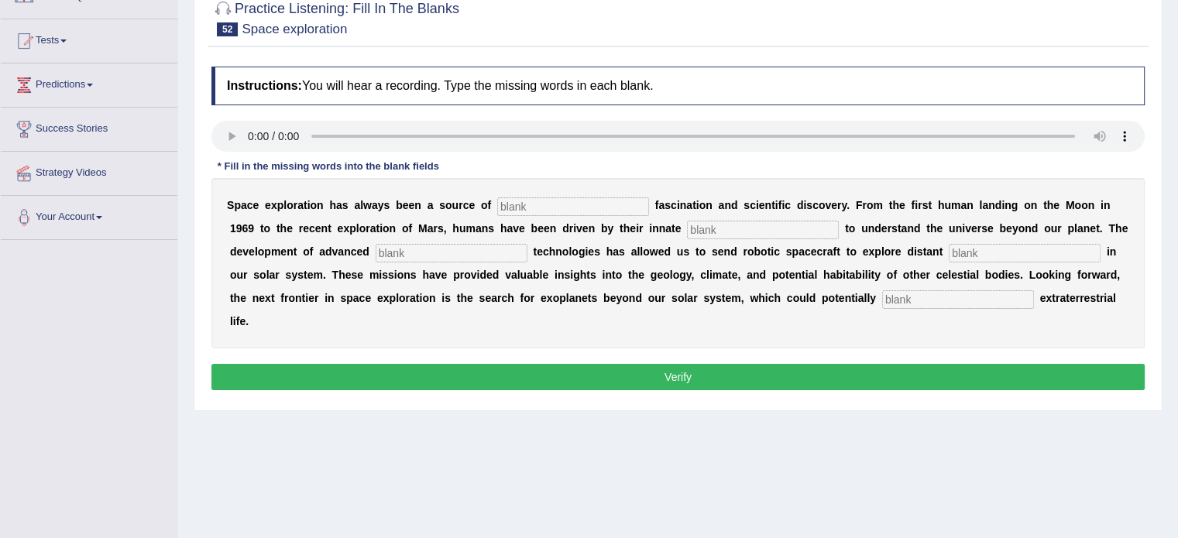
scroll to position [152, 0]
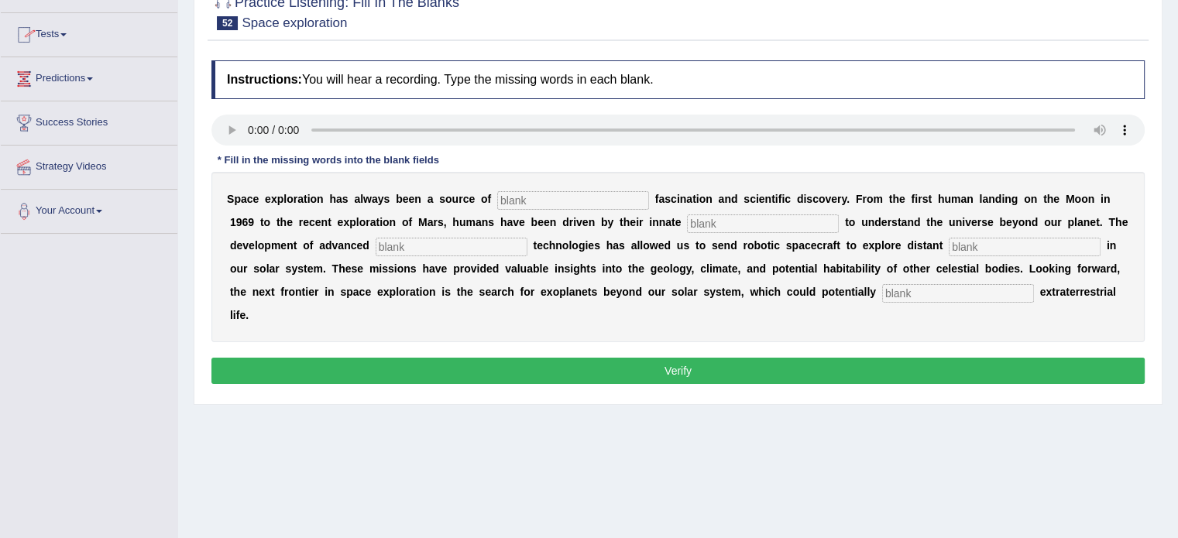
click at [536, 194] on input "text" at bounding box center [573, 200] width 152 height 19
type input "english"
click at [723, 227] on input "text" at bounding box center [763, 223] width 152 height 19
type input "criacities"
click at [474, 249] on input "text" at bounding box center [451, 247] width 152 height 19
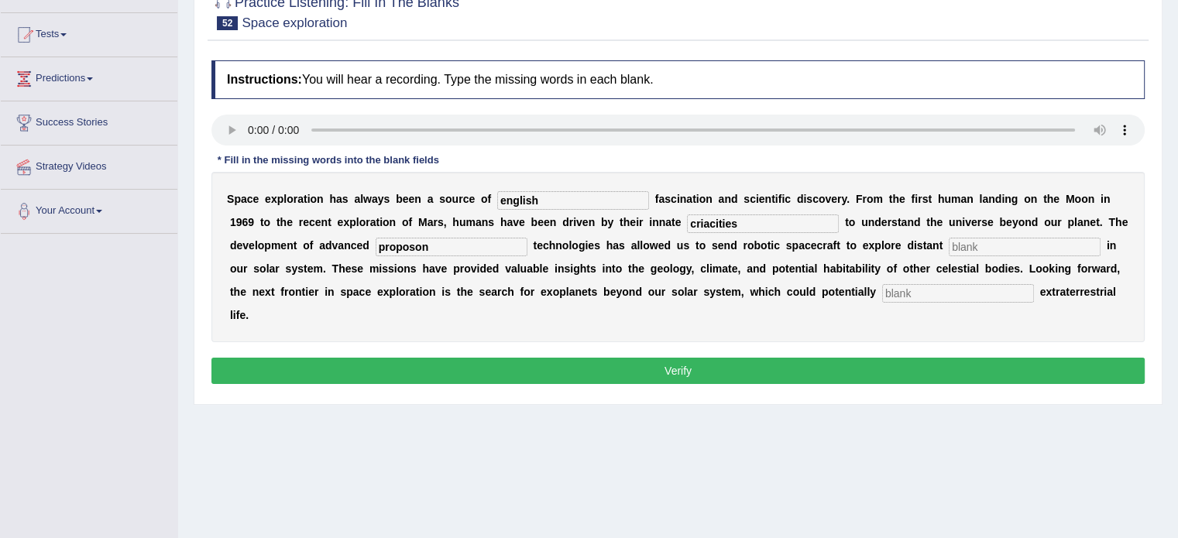
click at [954, 241] on input "text" at bounding box center [1024, 247] width 152 height 19
click at [440, 243] on input "proposon" at bounding box center [451, 247] width 152 height 19
type input "propotion"
click at [969, 244] on input "text" at bounding box center [1024, 247] width 152 height 19
type input "world"
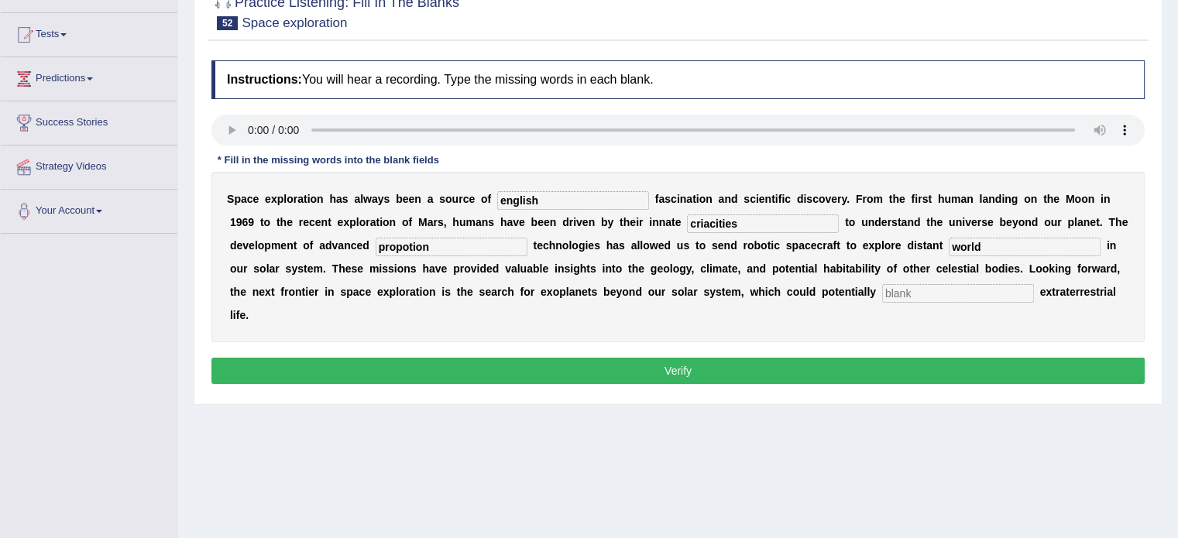
click at [905, 293] on input "text" at bounding box center [958, 293] width 152 height 19
type input "hardverd"
click at [680, 365] on button "Verify" at bounding box center [677, 371] width 933 height 26
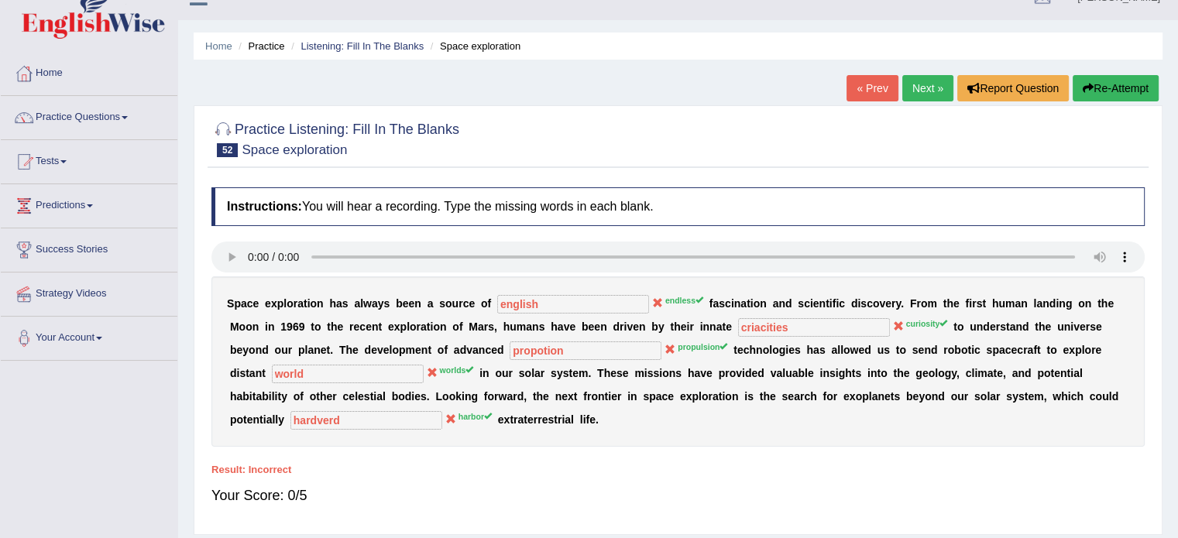
scroll to position [5, 0]
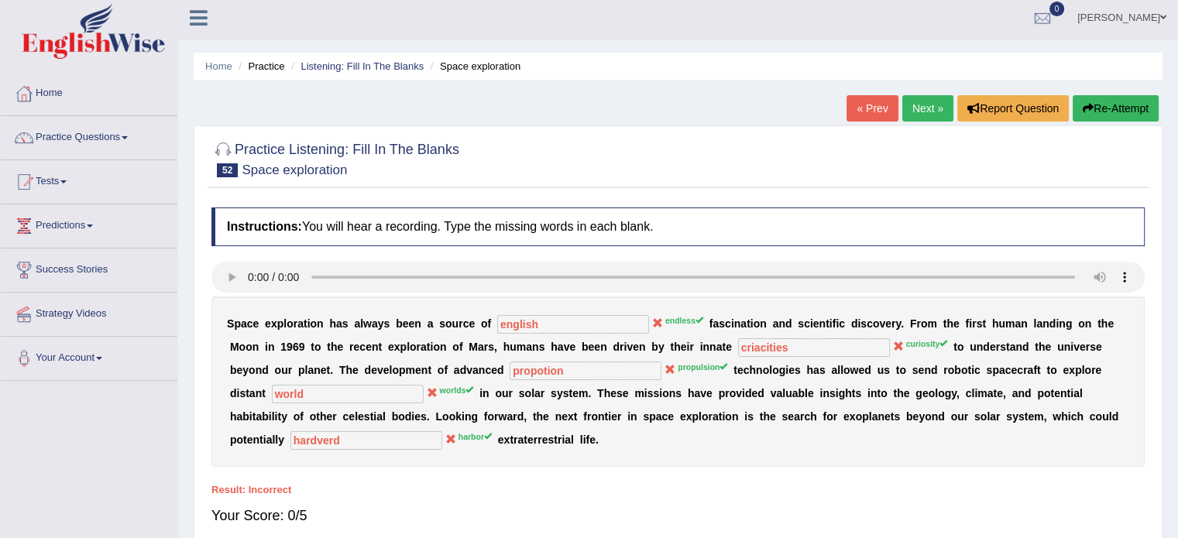
click at [921, 111] on link "Next »" at bounding box center [927, 108] width 51 height 26
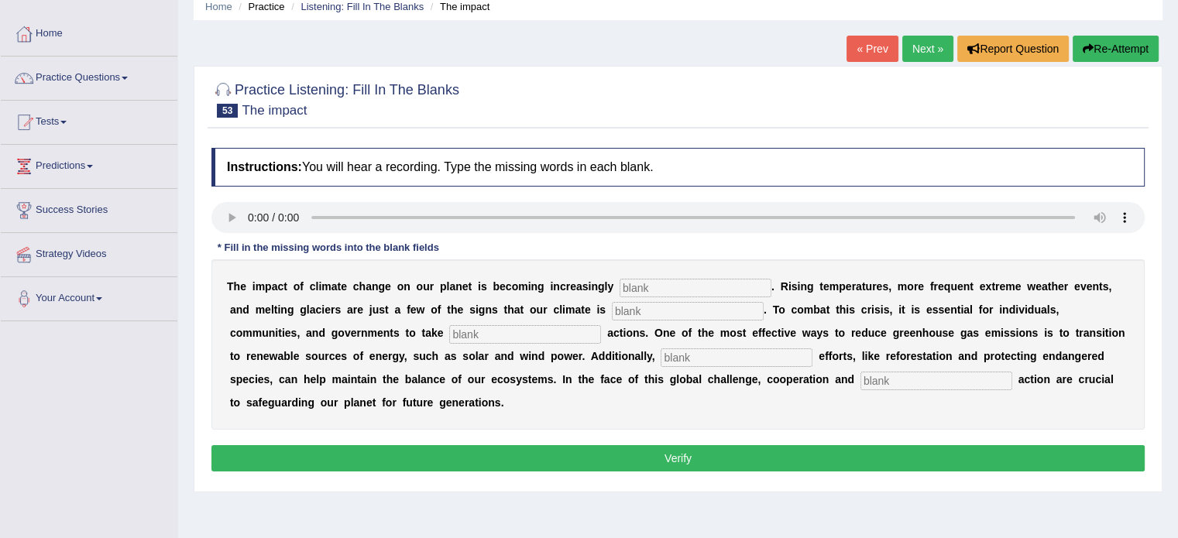
scroll to position [74, 0]
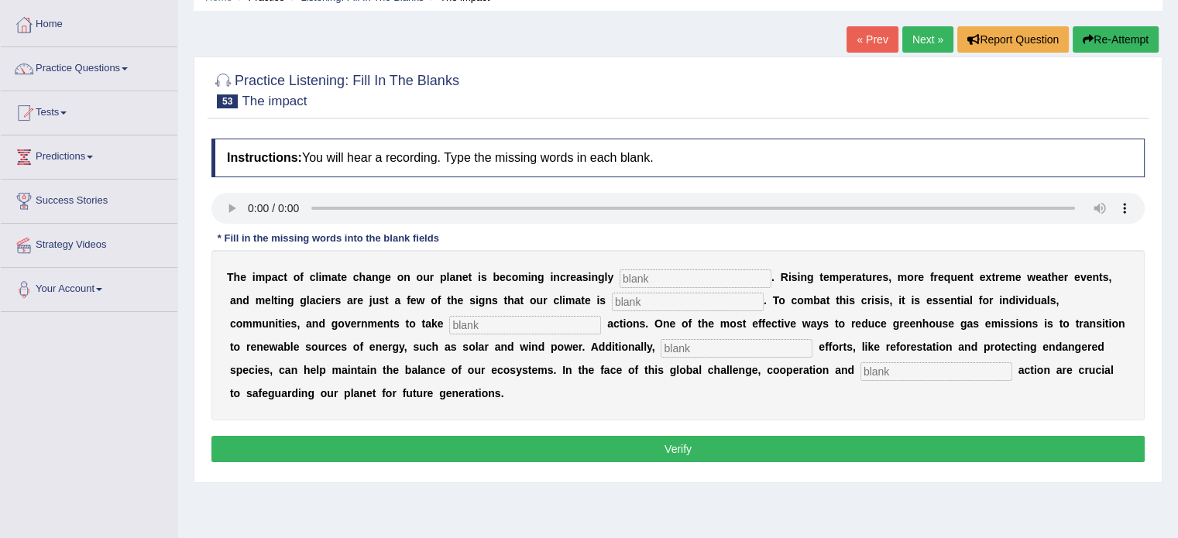
click at [664, 286] on div "T h e i m p a c t o f c l i m a t e c h a n g e o n o u r p l a n e t i s b e c…" at bounding box center [677, 335] width 933 height 170
click at [663, 276] on input "text" at bounding box center [695, 278] width 152 height 19
type input "evident"
click at [627, 302] on input "text" at bounding box center [688, 302] width 152 height 19
type input "changing"
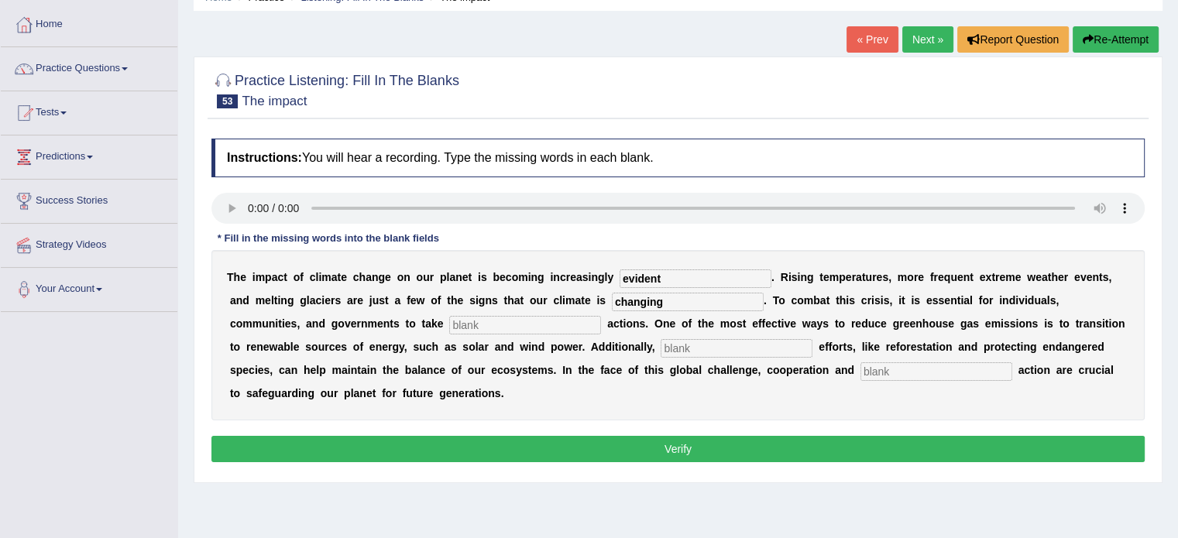
click at [488, 324] on input "text" at bounding box center [525, 325] width 152 height 19
type input "proactive"
click at [682, 349] on input "text" at bounding box center [736, 348] width 152 height 19
type input "conservation"
click at [898, 372] on input "text" at bounding box center [936, 371] width 152 height 19
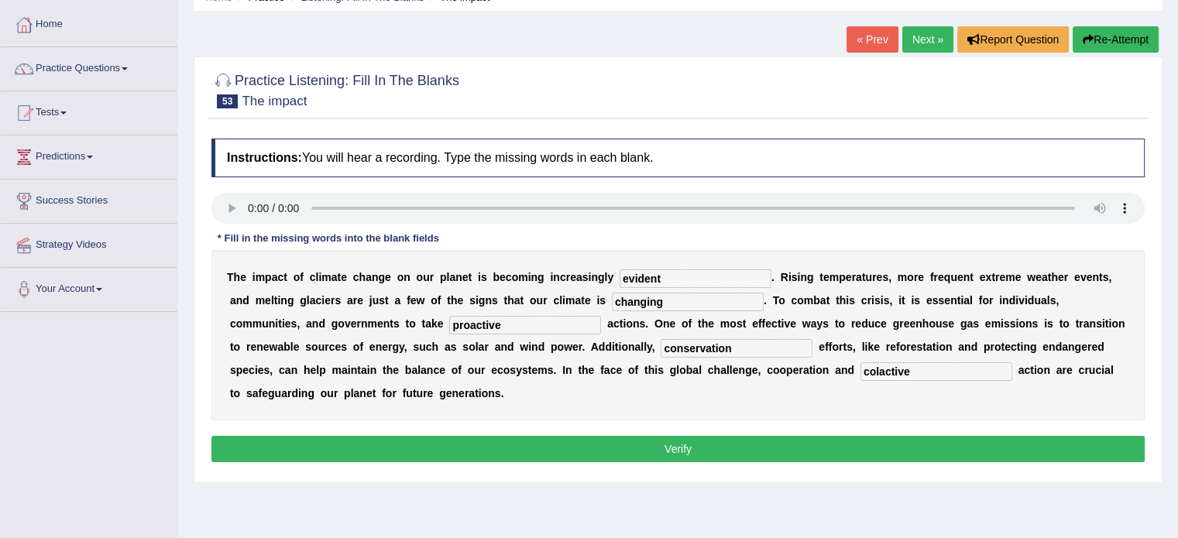
type input "colactive"
drag, startPoint x: 667, startPoint y: 448, endPoint x: 635, endPoint y: 440, distance: 32.9
click at [635, 440] on button "Verify" at bounding box center [677, 449] width 933 height 26
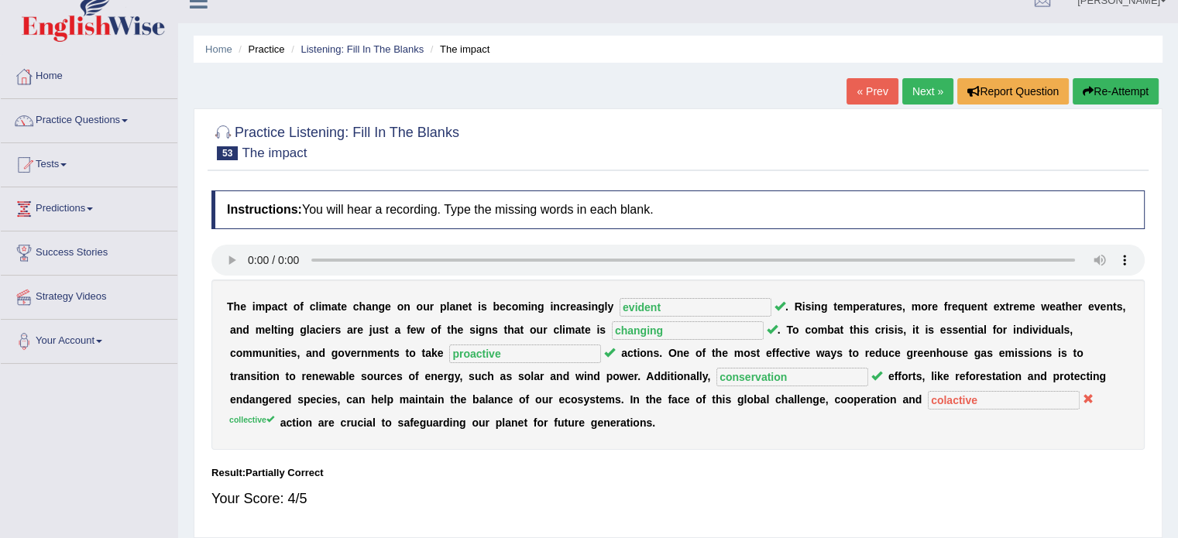
scroll to position [0, 0]
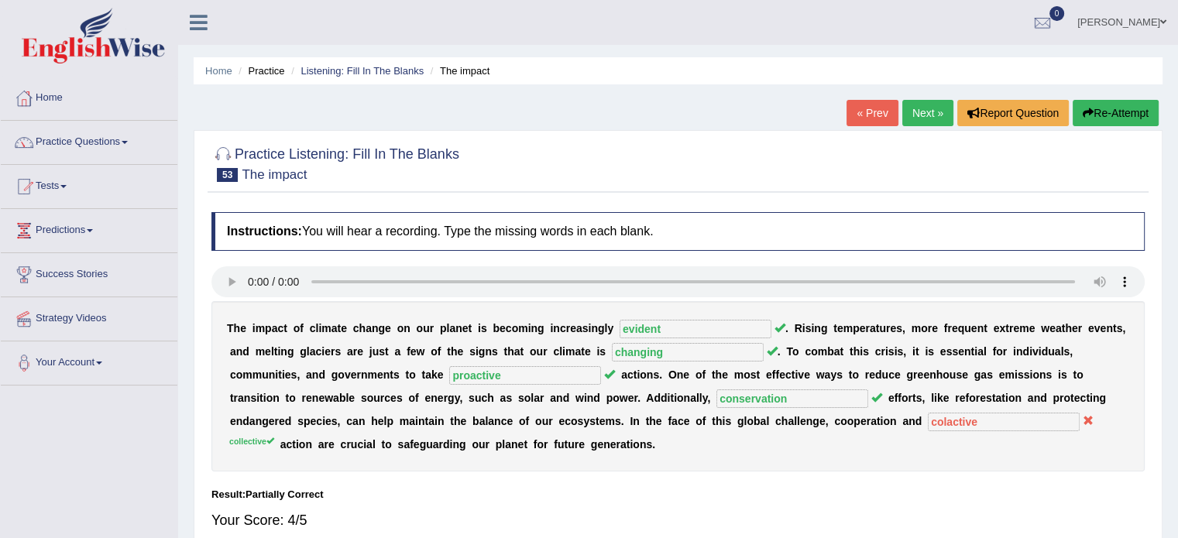
click at [924, 108] on link "Next »" at bounding box center [927, 113] width 51 height 26
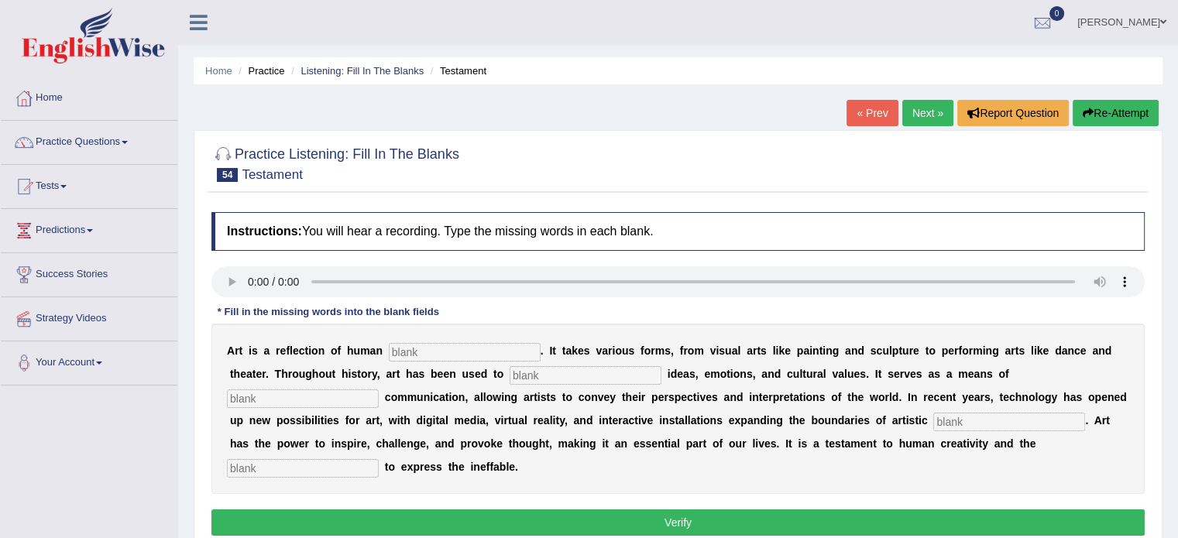
drag, startPoint x: 0, startPoint y: 0, endPoint x: 1188, endPoint y: 78, distance: 1190.9
click at [1177, 78] on html "Toggle navigation Home Practice Questions Speaking Practice Read Aloud Repeat S…" at bounding box center [589, 269] width 1178 height 538
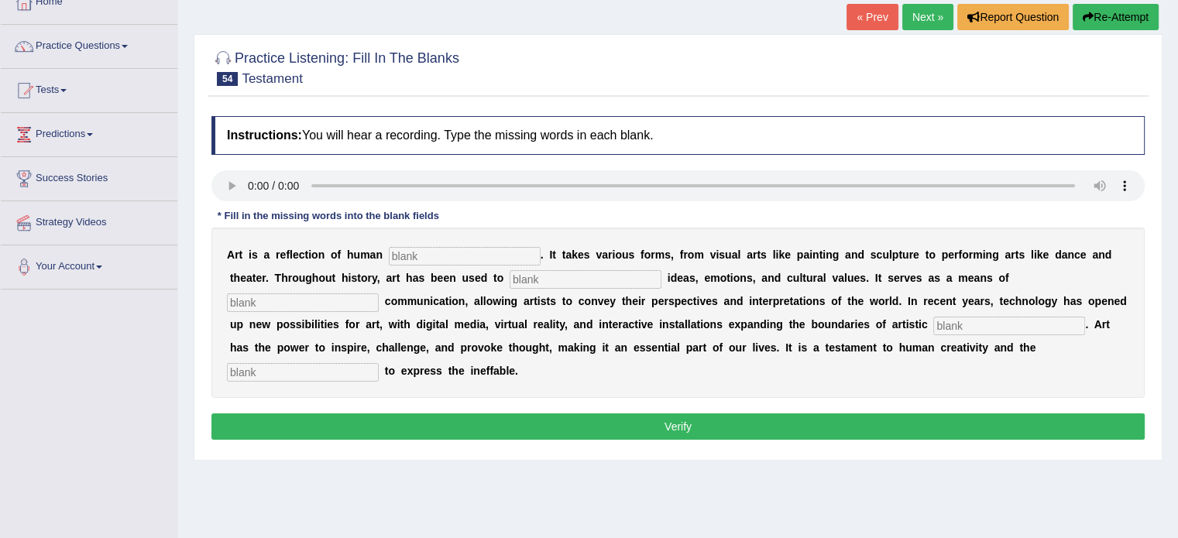
scroll to position [104, 0]
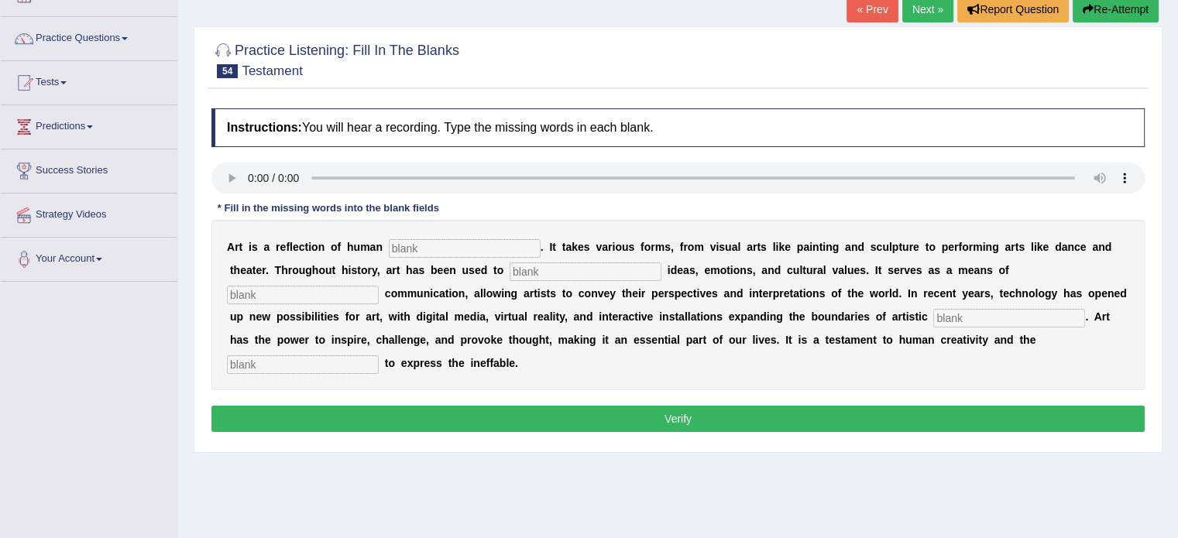
click at [420, 246] on input "text" at bounding box center [465, 248] width 152 height 19
type input "expression"
click at [551, 272] on input "text" at bounding box center [585, 271] width 152 height 19
type input "communicate"
click at [321, 286] on input "text" at bounding box center [303, 295] width 152 height 19
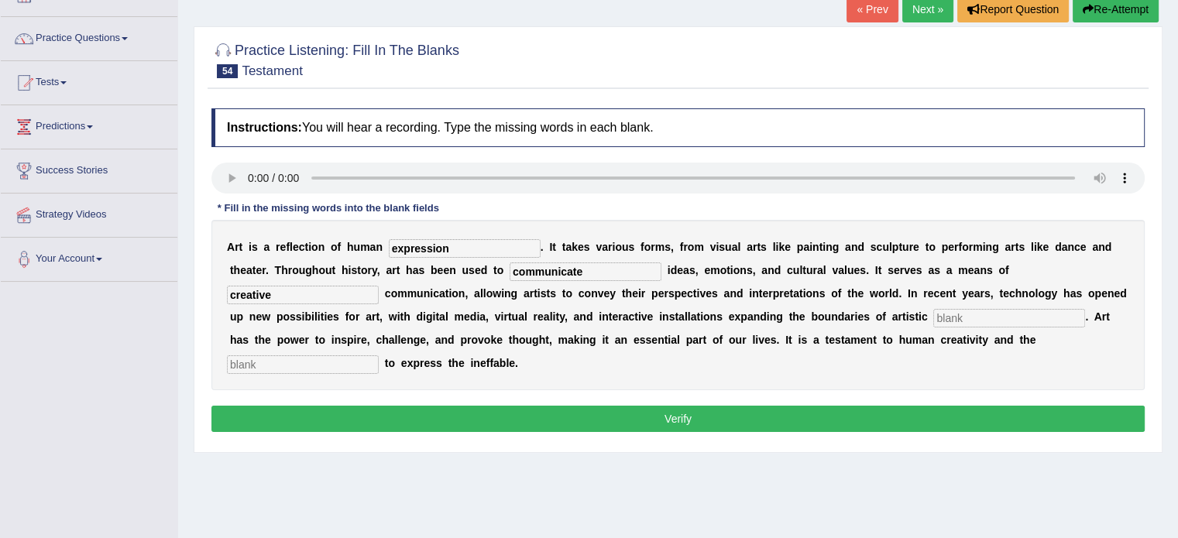
type input "creative"
click at [957, 313] on input "text" at bounding box center [1009, 318] width 152 height 19
type input "exploration"
click at [303, 365] on input "text" at bounding box center [303, 364] width 152 height 19
type input "s"
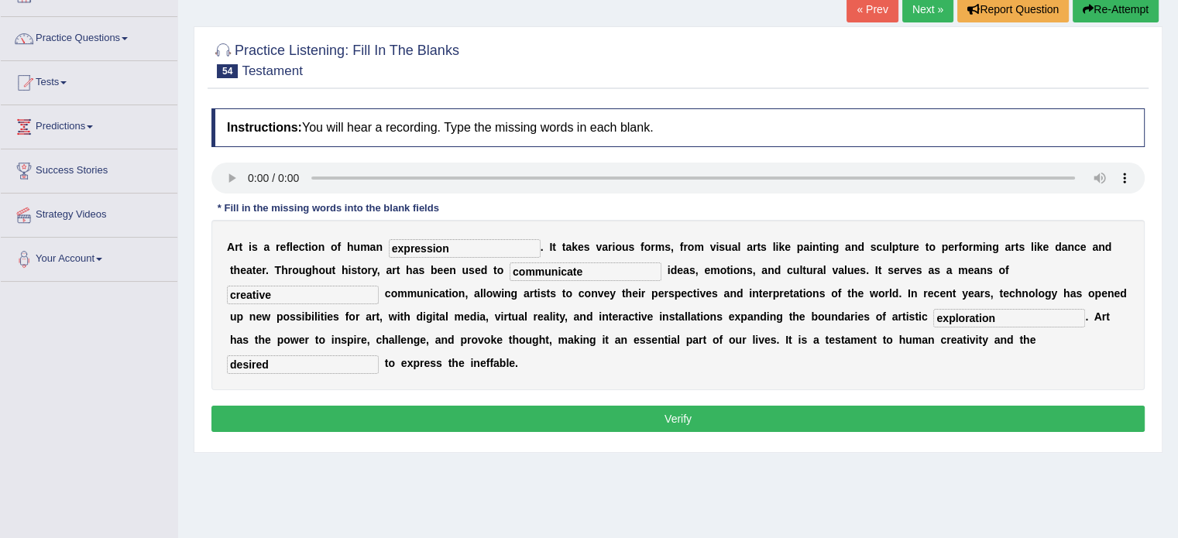
type input "desired"
click at [552, 417] on button "Verify" at bounding box center [677, 419] width 933 height 26
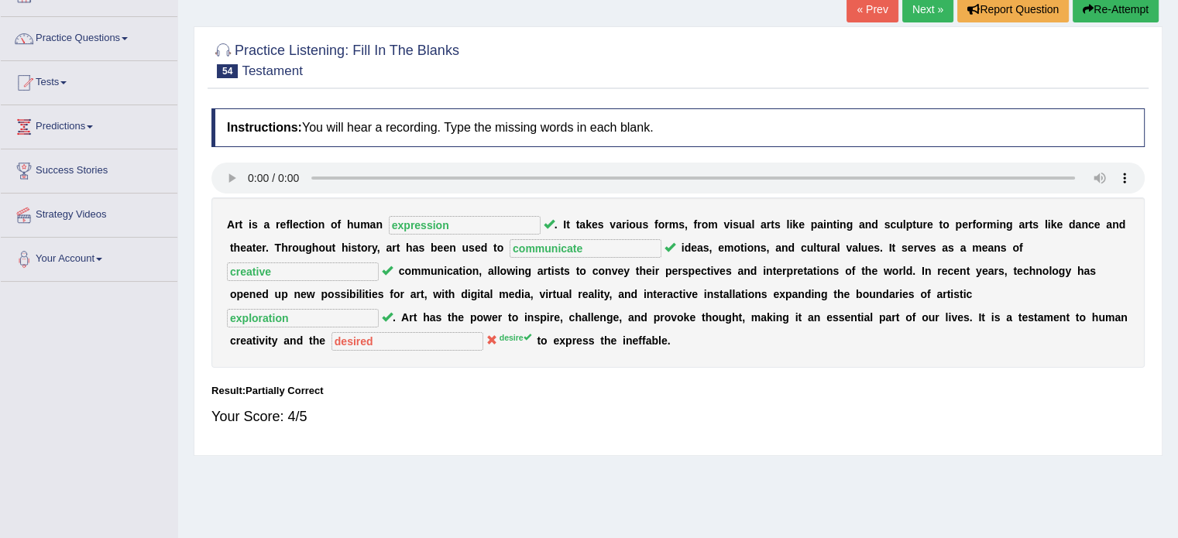
click at [552, 417] on div "Your Score: 4/5" at bounding box center [677, 416] width 933 height 37
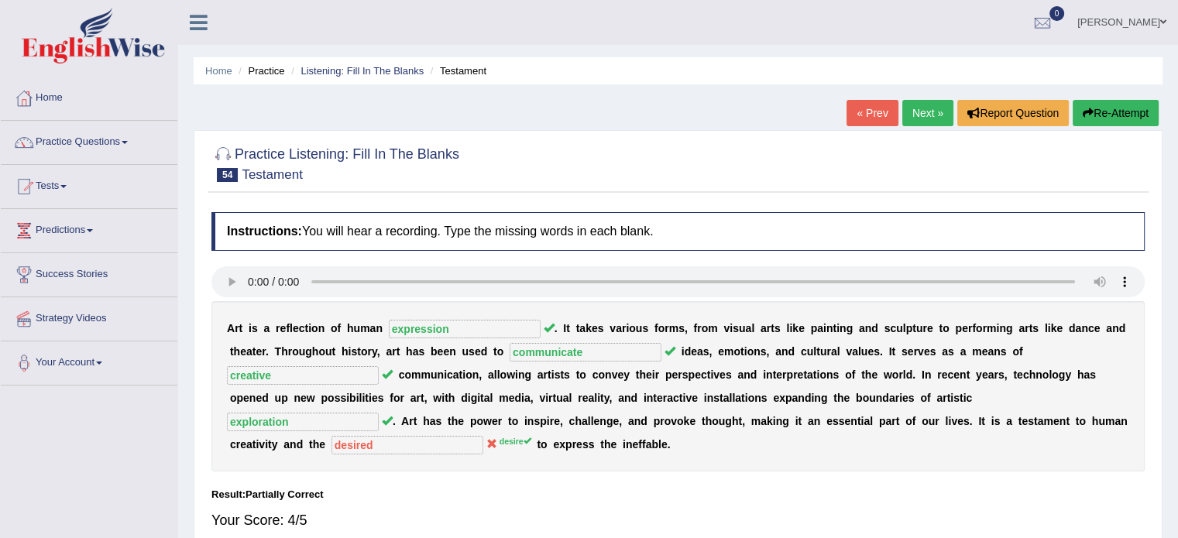
drag, startPoint x: 1174, startPoint y: 114, endPoint x: 1188, endPoint y: 113, distance: 14.7
click at [1177, 113] on html "Toggle navigation Home Practice Questions Speaking Practice Read Aloud Repeat S…" at bounding box center [589, 269] width 1178 height 538
click at [926, 113] on link "Next »" at bounding box center [927, 113] width 51 height 26
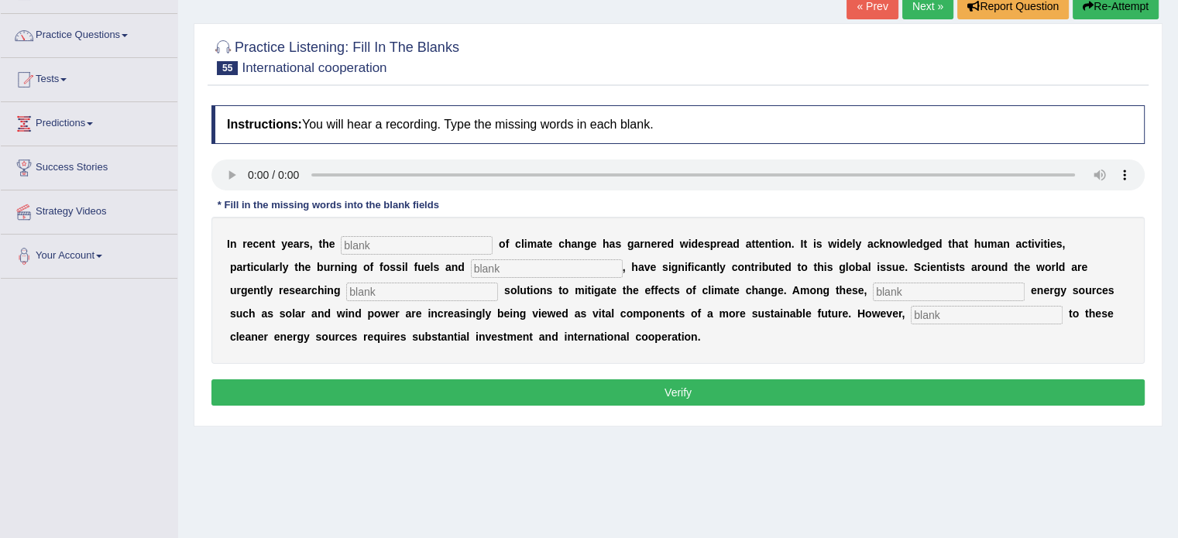
scroll to position [112, 0]
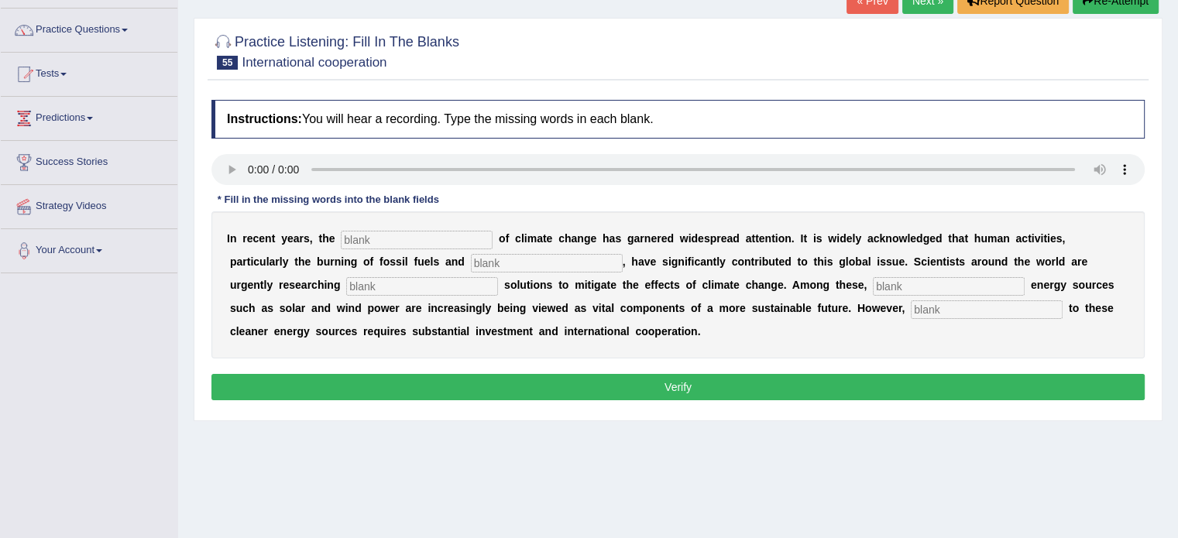
click at [920, 307] on input "text" at bounding box center [986, 309] width 152 height 19
type input "transination"
click at [368, 231] on input "text" at bounding box center [417, 240] width 152 height 19
type input "phenomenon"
click at [530, 259] on input "text" at bounding box center [547, 263] width 152 height 19
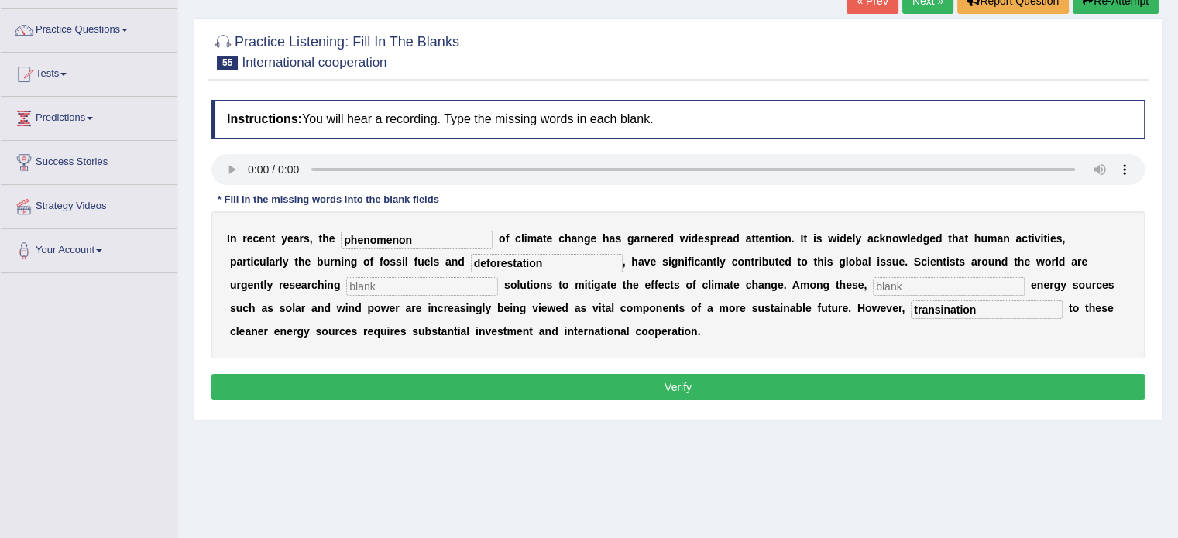
type input "deforestation"
click at [406, 290] on input "text" at bounding box center [422, 286] width 152 height 19
type input "sustainable"
click at [910, 278] on input "text" at bounding box center [948, 286] width 152 height 19
type input "e"
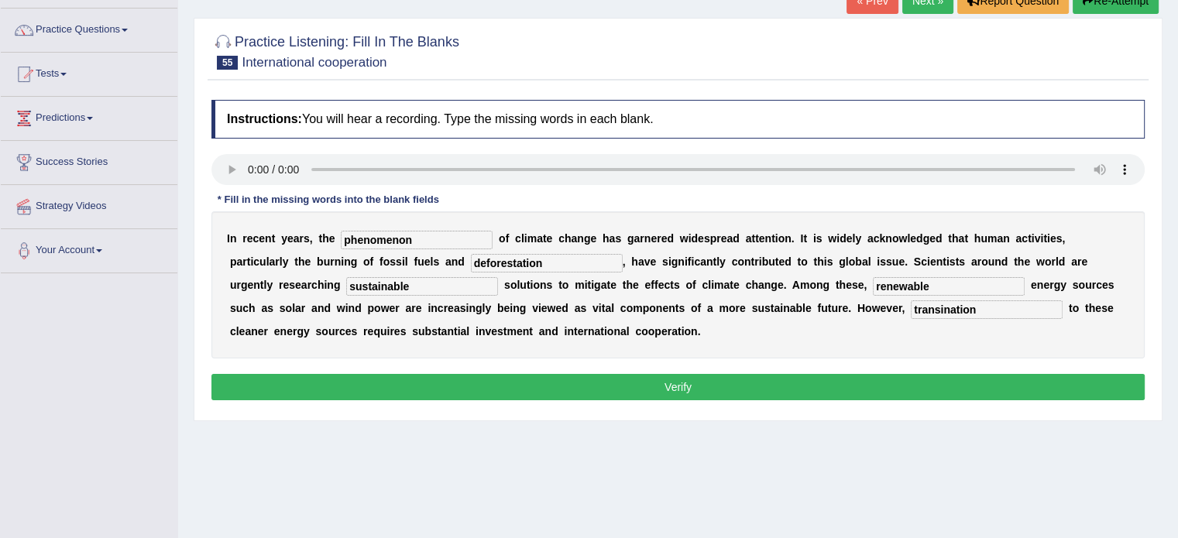
type input "renewable"
click at [940, 307] on input "transination" at bounding box center [986, 309] width 152 height 19
click at [932, 306] on input "trangination" at bounding box center [986, 309] width 152 height 19
type input "trangination"
click at [650, 386] on button "Verify" at bounding box center [677, 387] width 933 height 26
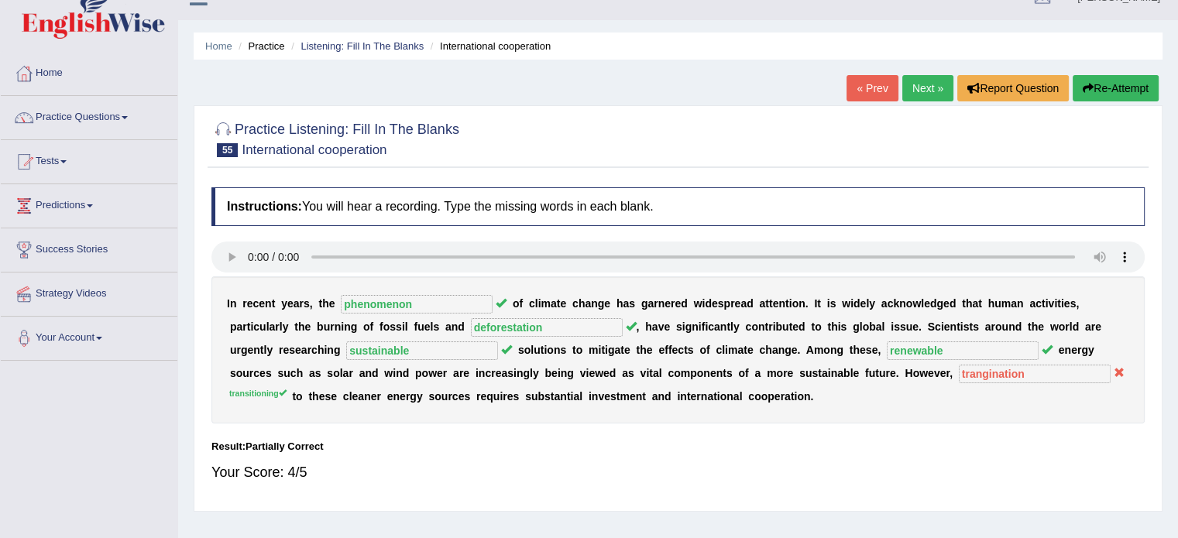
scroll to position [0, 0]
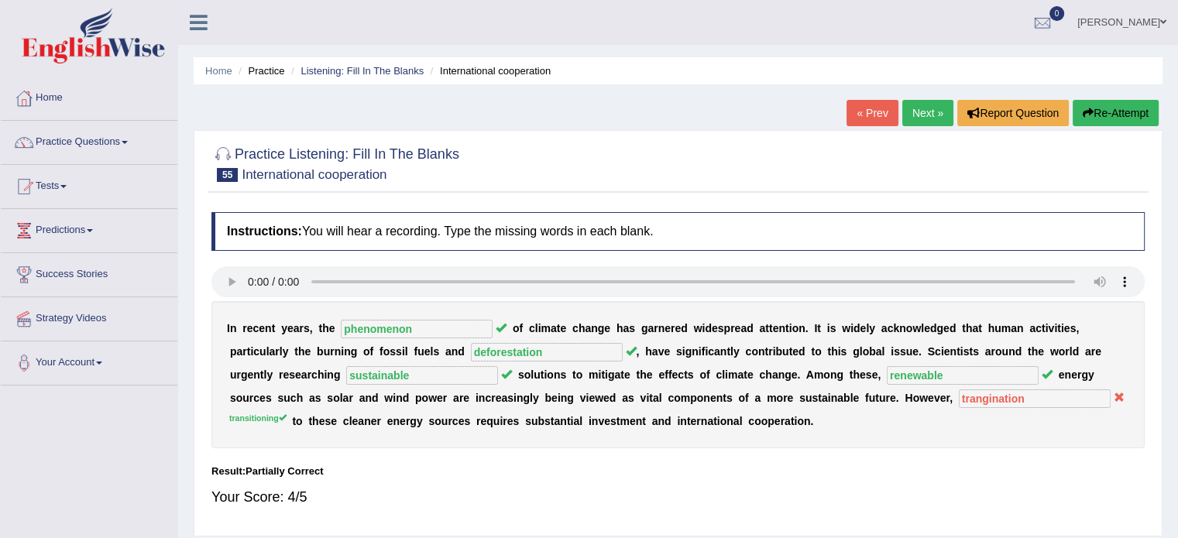
click at [931, 112] on link "Next »" at bounding box center [927, 113] width 51 height 26
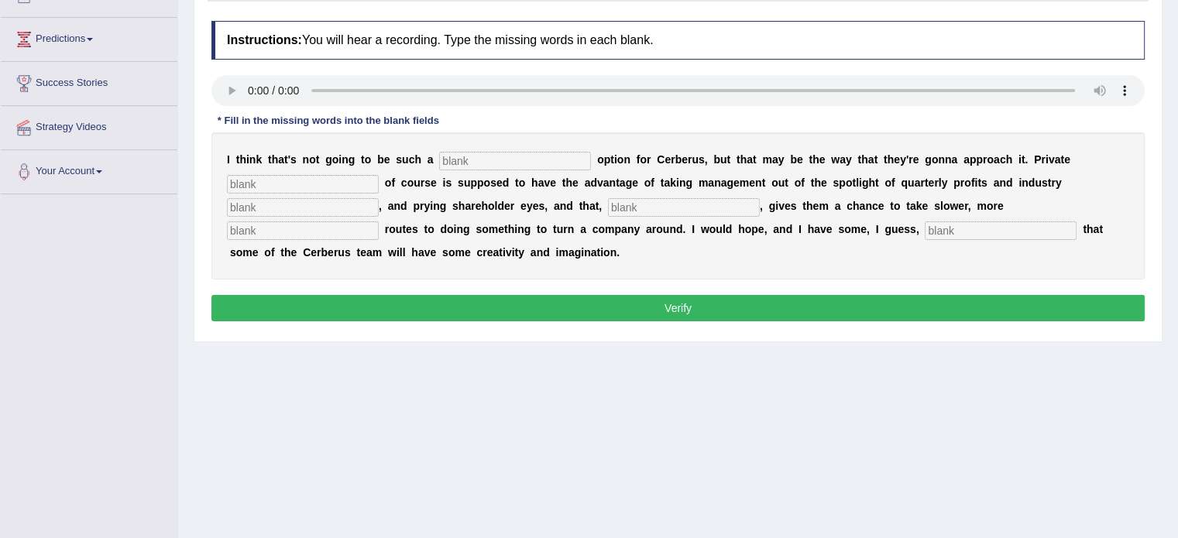
scroll to position [197, 0]
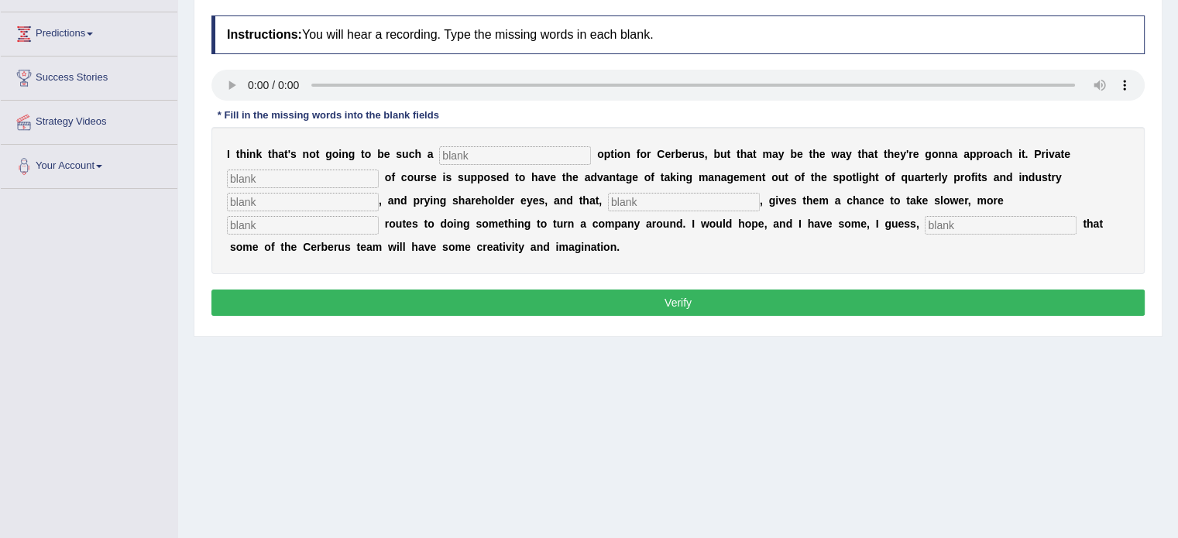
click at [464, 153] on input "text" at bounding box center [515, 155] width 152 height 19
type input "avilable"
click at [280, 176] on input "text" at bounding box center [303, 179] width 152 height 19
type input "acurate"
click at [245, 196] on input "text" at bounding box center [303, 202] width 152 height 19
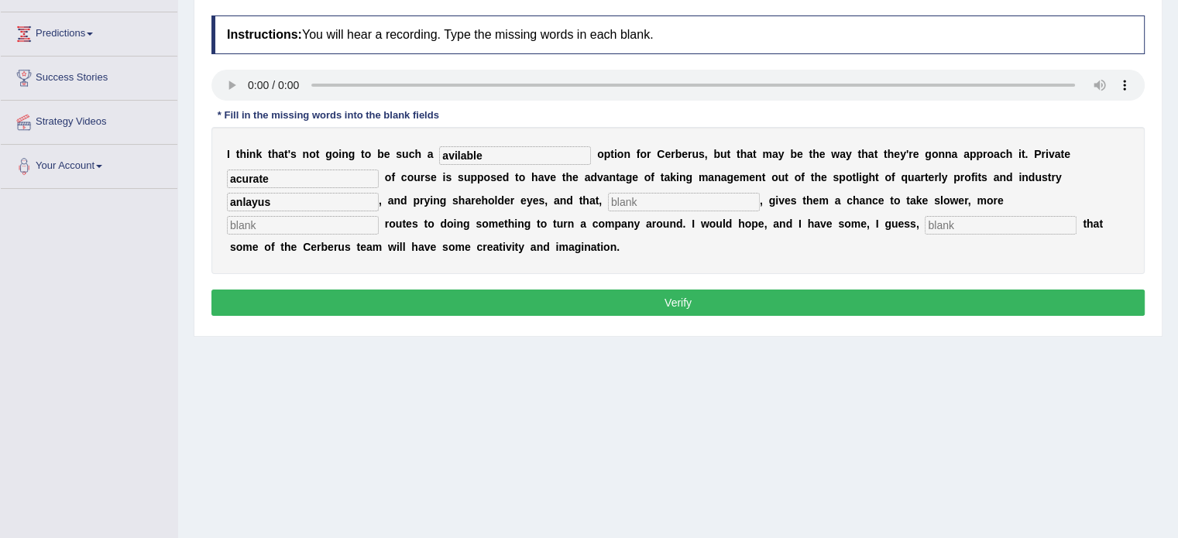
type input "anlayus"
click at [628, 203] on input "text" at bounding box center [684, 202] width 152 height 19
click at [690, 204] on input "hyhotehticsl" at bounding box center [684, 202] width 152 height 19
drag, startPoint x: 690, startPoint y: 204, endPoint x: 947, endPoint y: 220, distance: 257.5
click at [947, 220] on div "I t h i n k t h a t ' s n o t g o i n g t o b e s u c h a avilable o p t i o n …" at bounding box center [677, 200] width 933 height 147
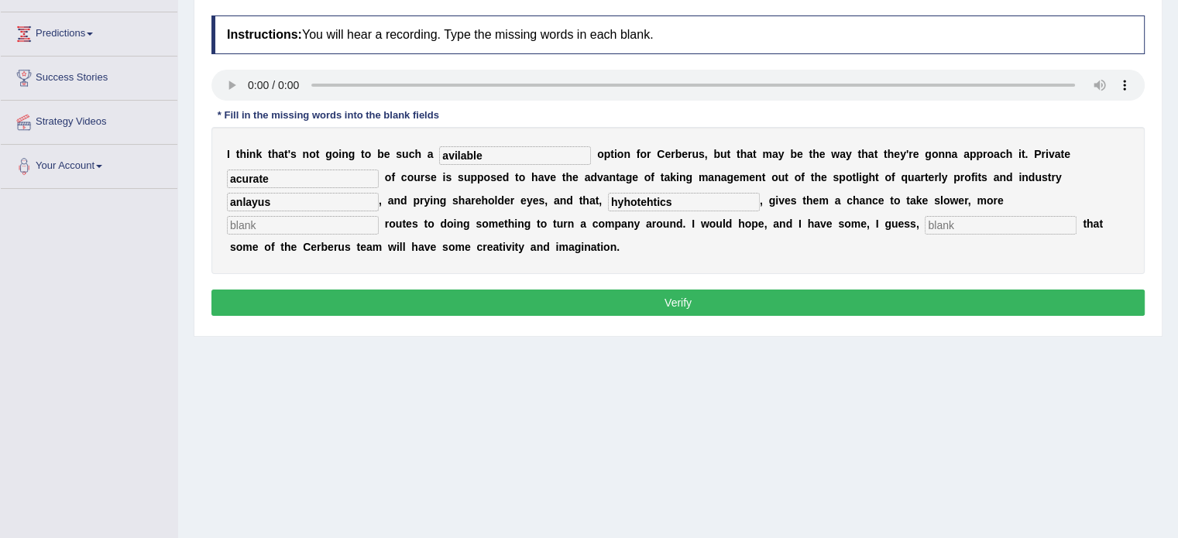
click at [947, 220] on input "text" at bounding box center [1000, 225] width 152 height 19
click at [678, 201] on input "hyhotehtics" at bounding box center [684, 202] width 152 height 19
type input "hyhothetical"
click at [333, 170] on input "acurate" at bounding box center [303, 179] width 152 height 19
type input "acurate"
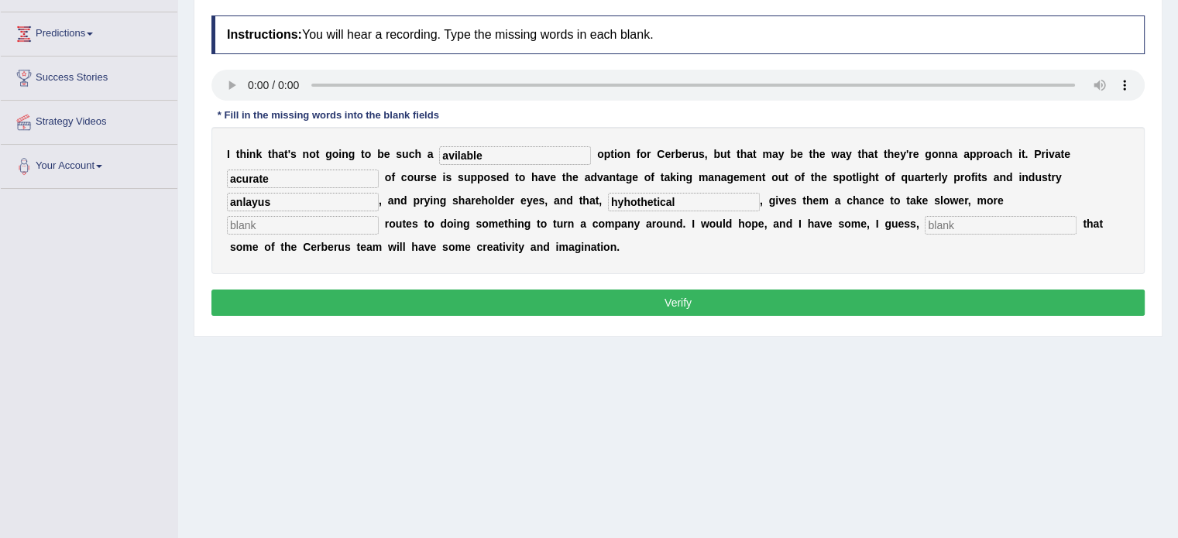
click at [288, 204] on input "anlayus" at bounding box center [303, 202] width 152 height 19
type input "analysis"
click at [282, 225] on input "text" at bounding box center [303, 225] width 152 height 19
type input "a"
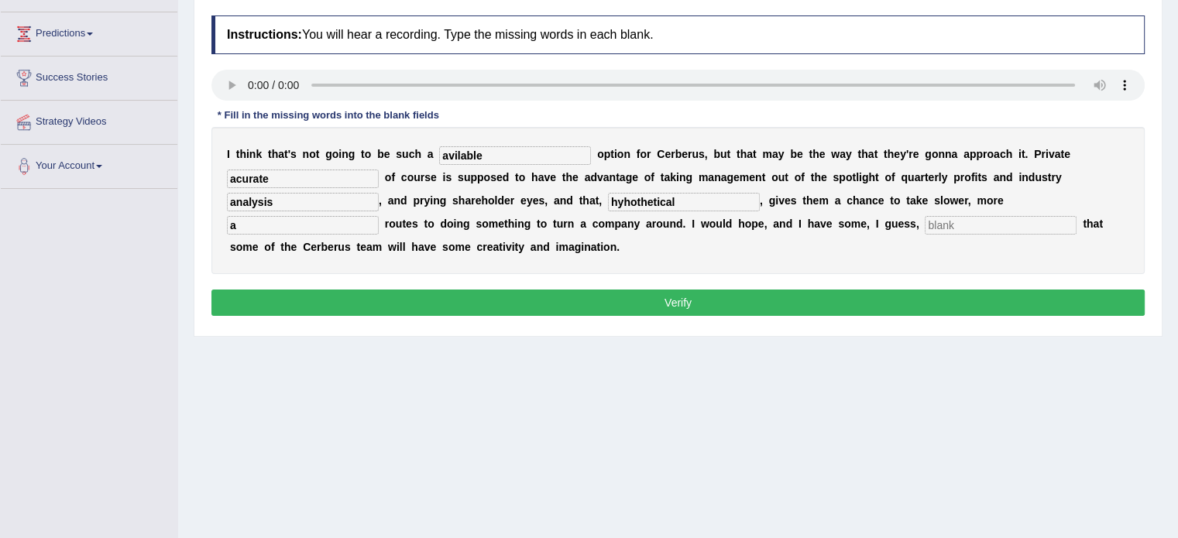
click at [963, 222] on input "text" at bounding box center [1000, 225] width 152 height 19
type input "a"
click at [680, 290] on button "Verify" at bounding box center [677, 303] width 933 height 26
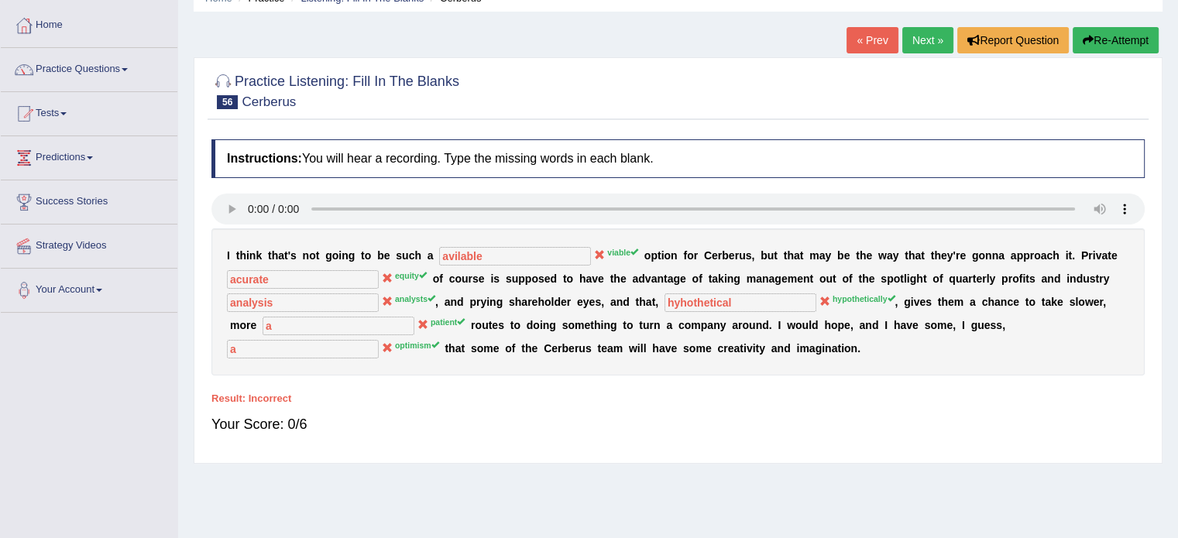
scroll to position [68, 0]
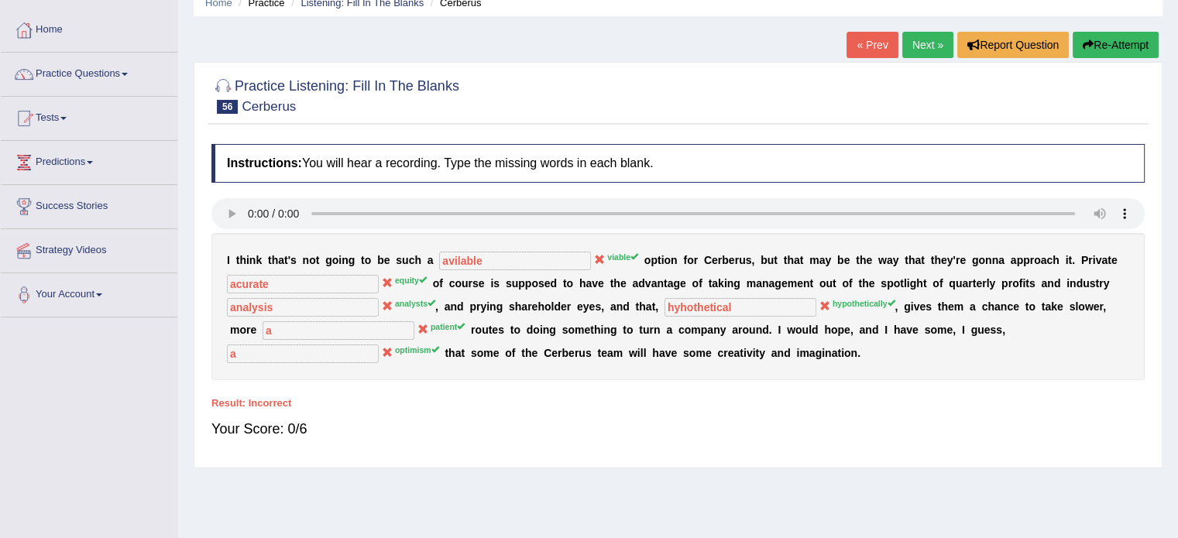
click at [1126, 43] on button "Re-Attempt" at bounding box center [1115, 45] width 86 height 26
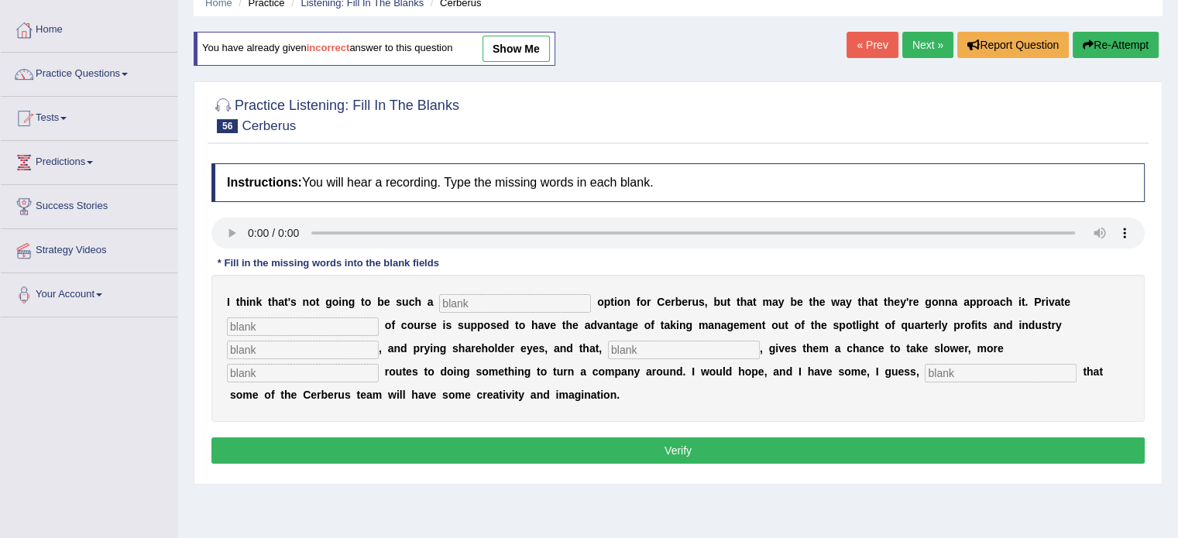
click at [468, 301] on input "text" at bounding box center [515, 303] width 152 height 19
click at [949, 368] on input "text" at bounding box center [1000, 373] width 152 height 19
type input "optomisum"
click at [353, 365] on input "text" at bounding box center [303, 373] width 152 height 19
type input "patients"
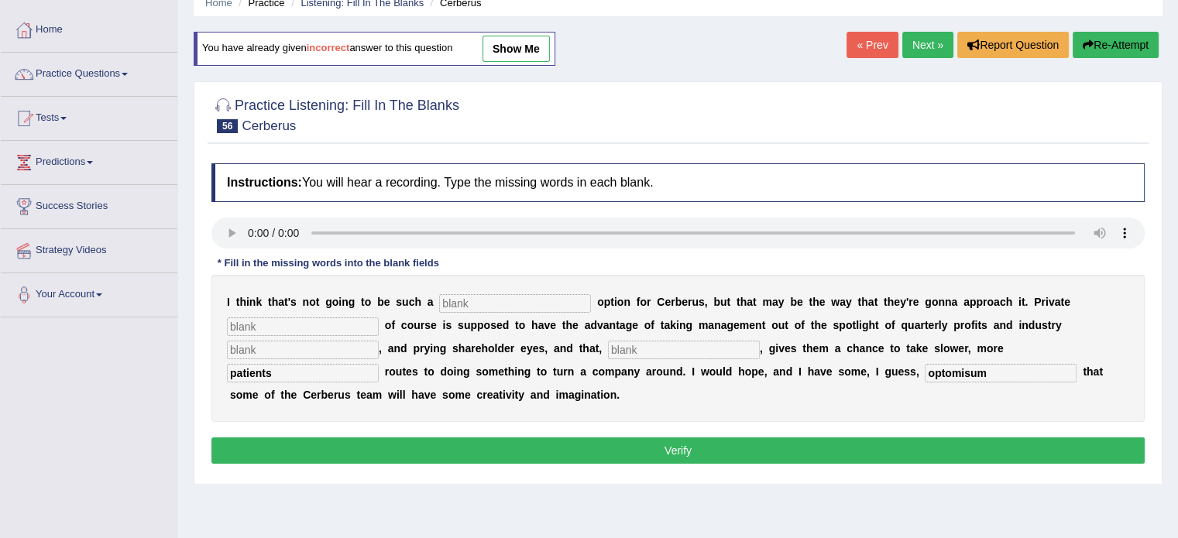
click at [629, 344] on input "text" at bounding box center [684, 350] width 152 height 19
type input "hypothetically"
click at [321, 349] on input "text" at bounding box center [303, 350] width 152 height 19
click at [269, 317] on input "text" at bounding box center [303, 326] width 152 height 19
click at [274, 355] on input "analysis" at bounding box center [303, 350] width 152 height 19
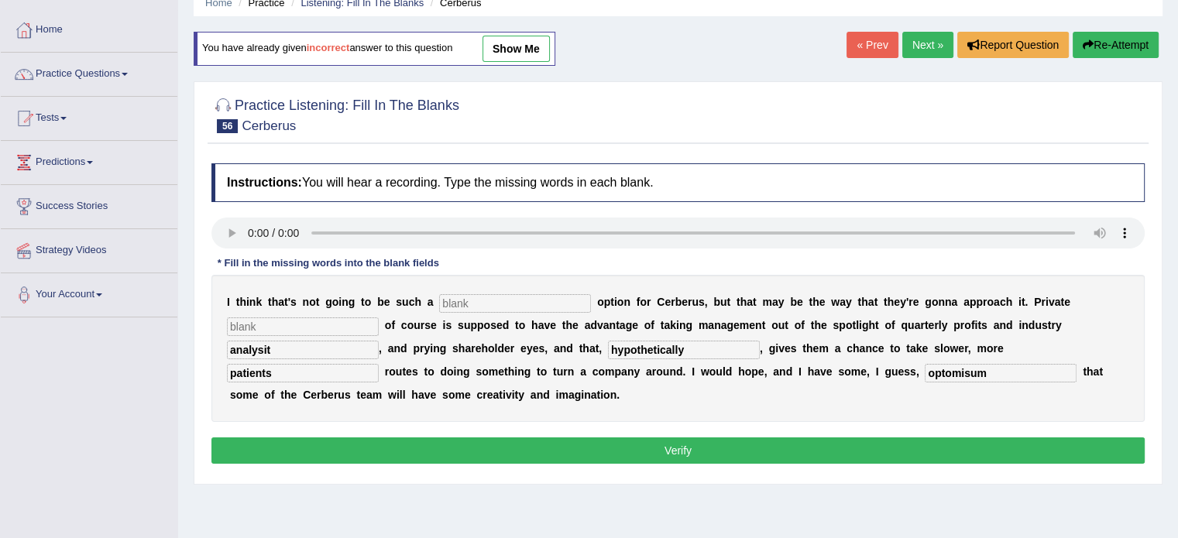
type input "analysit"
click at [480, 302] on input "text" at bounding box center [515, 303] width 152 height 19
type input "viable"
click at [313, 327] on input "text" at bounding box center [303, 326] width 152 height 19
type input "accurate"
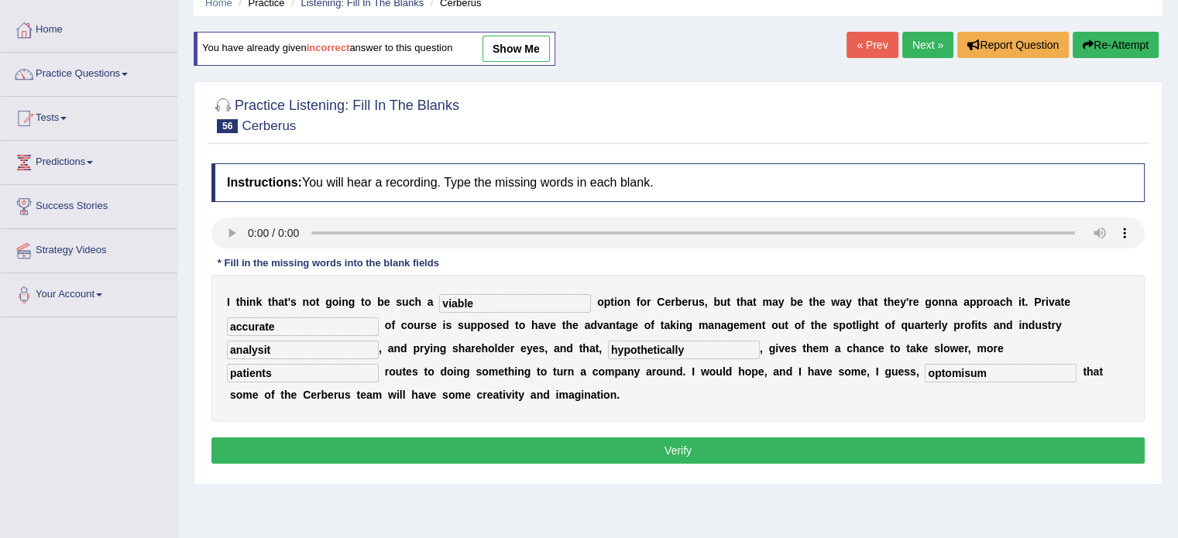
click at [622, 446] on button "Verify" at bounding box center [677, 450] width 933 height 26
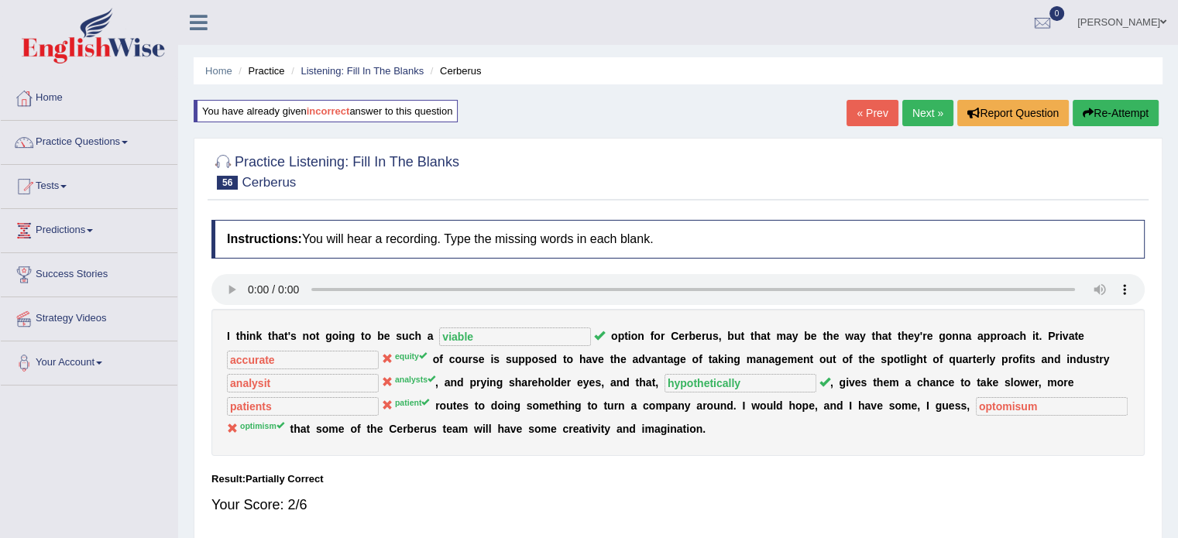
click at [935, 111] on link "Next »" at bounding box center [927, 113] width 51 height 26
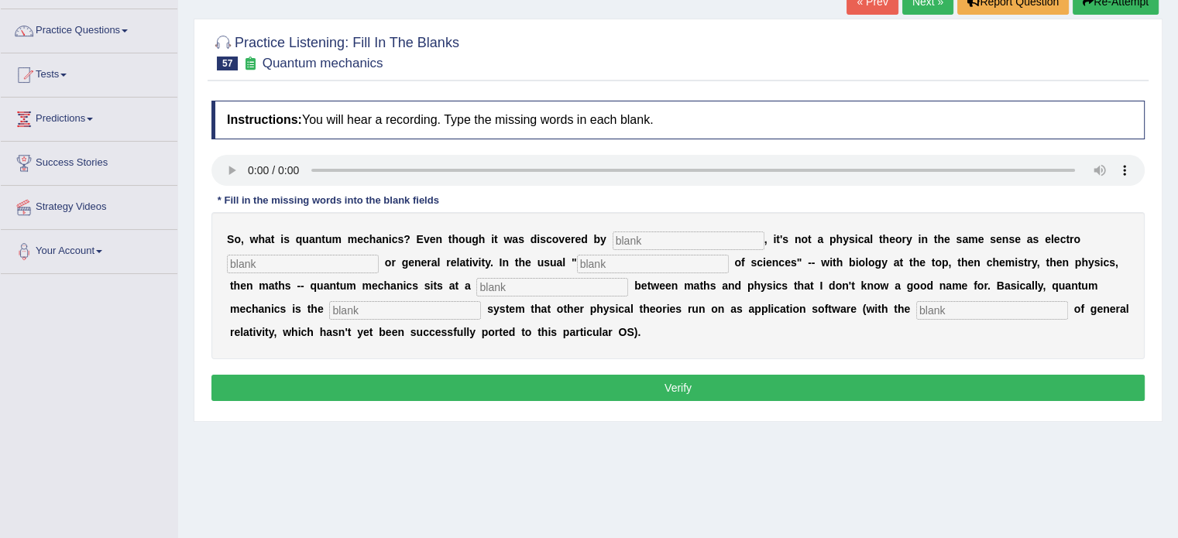
scroll to position [118, 0]
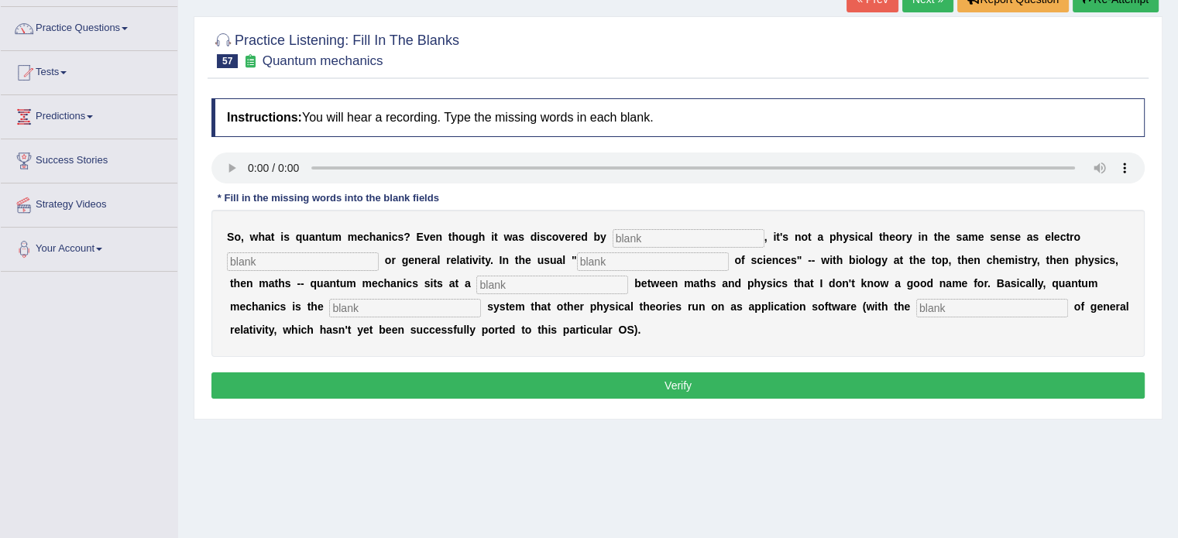
drag, startPoint x: 1188, startPoint y: 121, endPoint x: 1172, endPoint y: 197, distance: 78.3
click at [1172, 197] on html "Toggle navigation Home Practice Questions Speaking Practice Read Aloud Repeat S…" at bounding box center [589, 155] width 1178 height 538
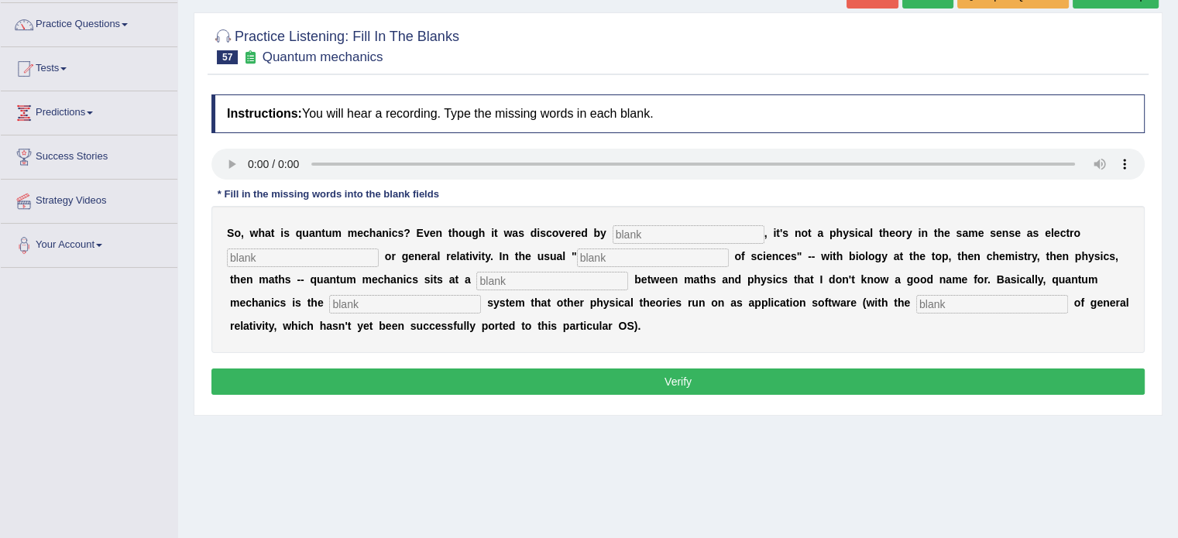
click at [621, 234] on input "text" at bounding box center [688, 234] width 152 height 19
click at [933, 299] on input "text" at bounding box center [992, 304] width 152 height 19
type input "acessum"
click at [361, 300] on input "text" at bounding box center [405, 304] width 152 height 19
type input "operatim"
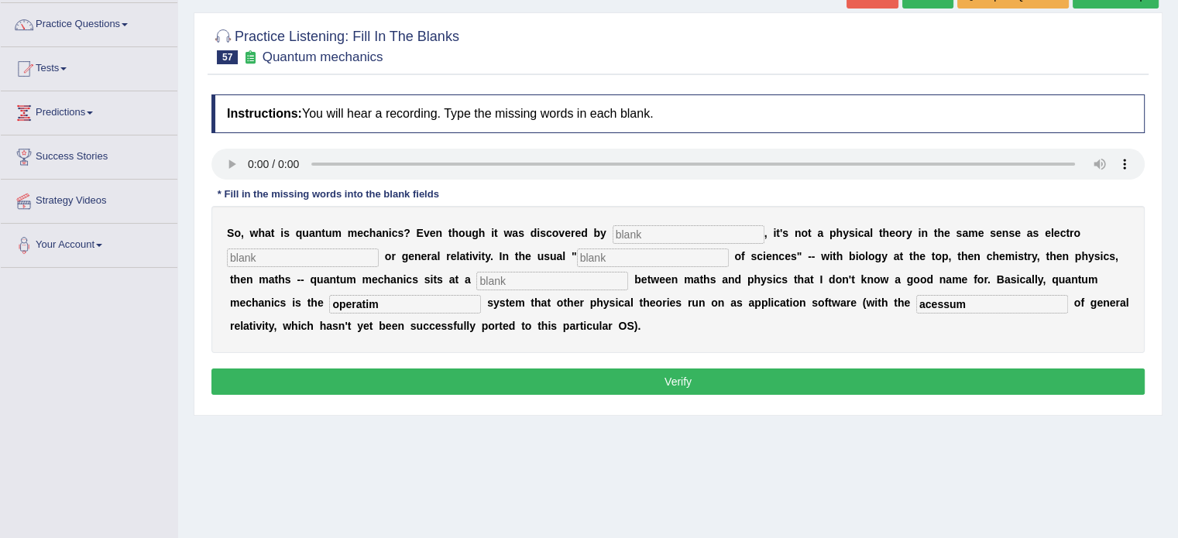
click at [627, 231] on input "text" at bounding box center [688, 234] width 152 height 19
type input "psyhist"
click at [286, 259] on input "text" at bounding box center [303, 258] width 152 height 19
type input "magnatisum"
click at [632, 259] on input "text" at bounding box center [653, 258] width 152 height 19
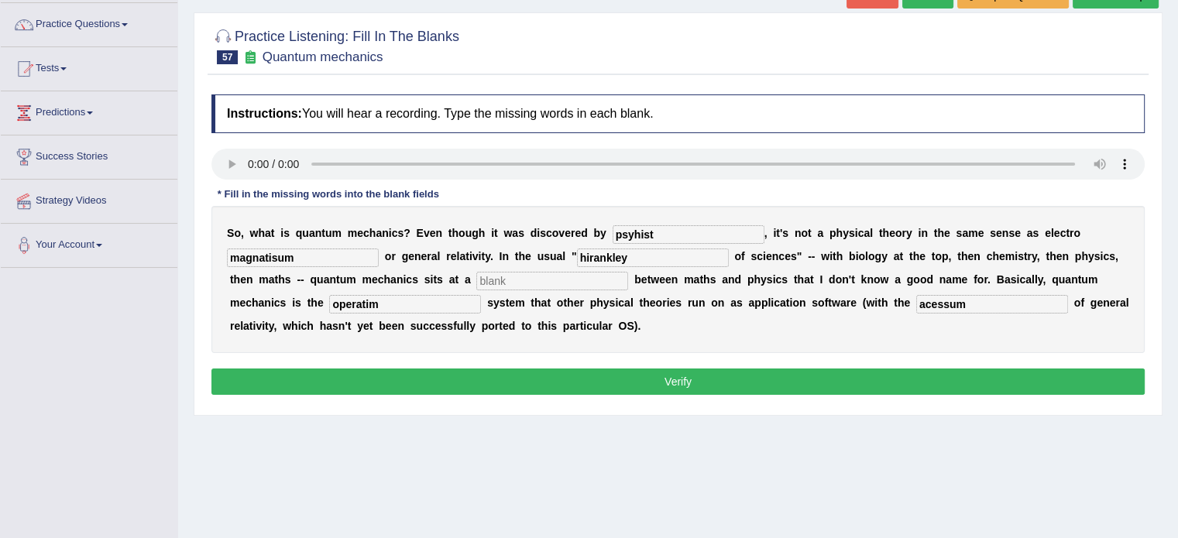
type input "hirankley"
click at [642, 376] on button "Verify" at bounding box center [677, 382] width 933 height 26
click at [511, 284] on input "text" at bounding box center [552, 281] width 152 height 19
type input "a"
click at [592, 378] on button "Verify" at bounding box center [677, 382] width 933 height 26
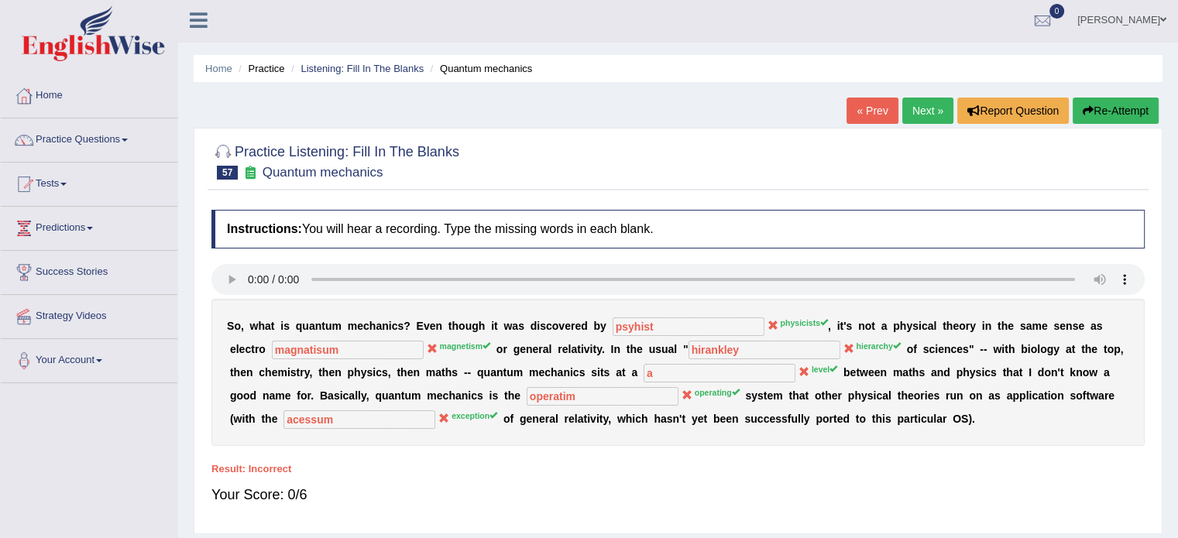
scroll to position [5, 0]
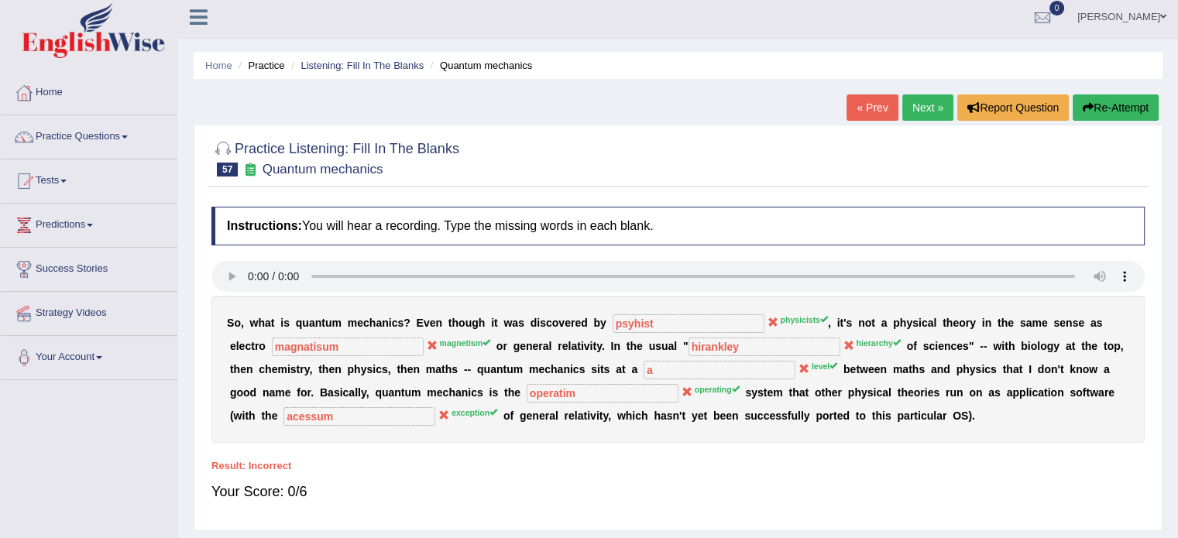
click at [927, 104] on link "Next »" at bounding box center [927, 107] width 51 height 26
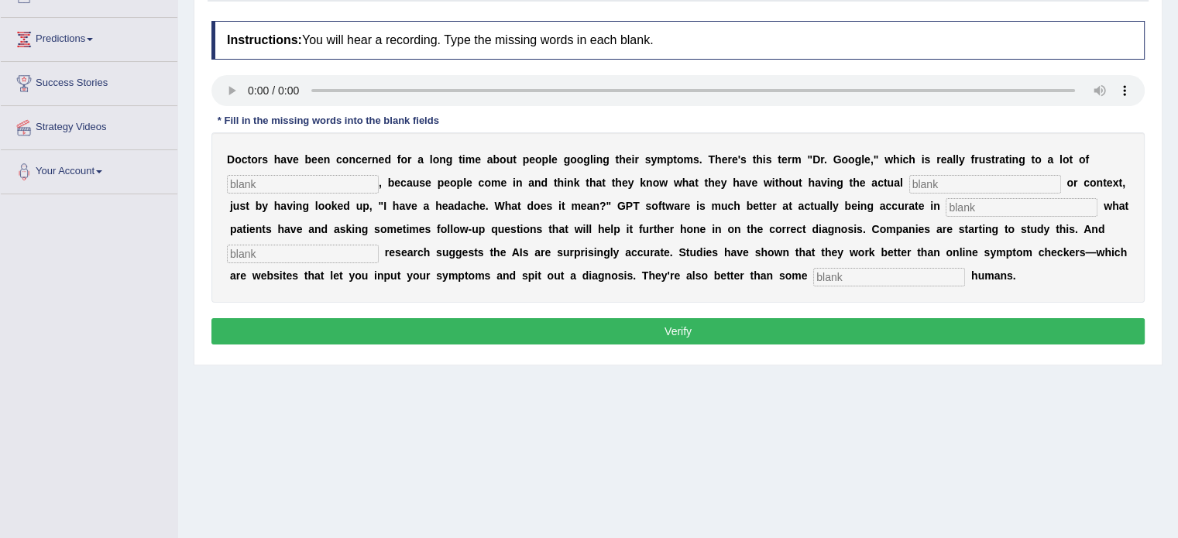
scroll to position [195, 0]
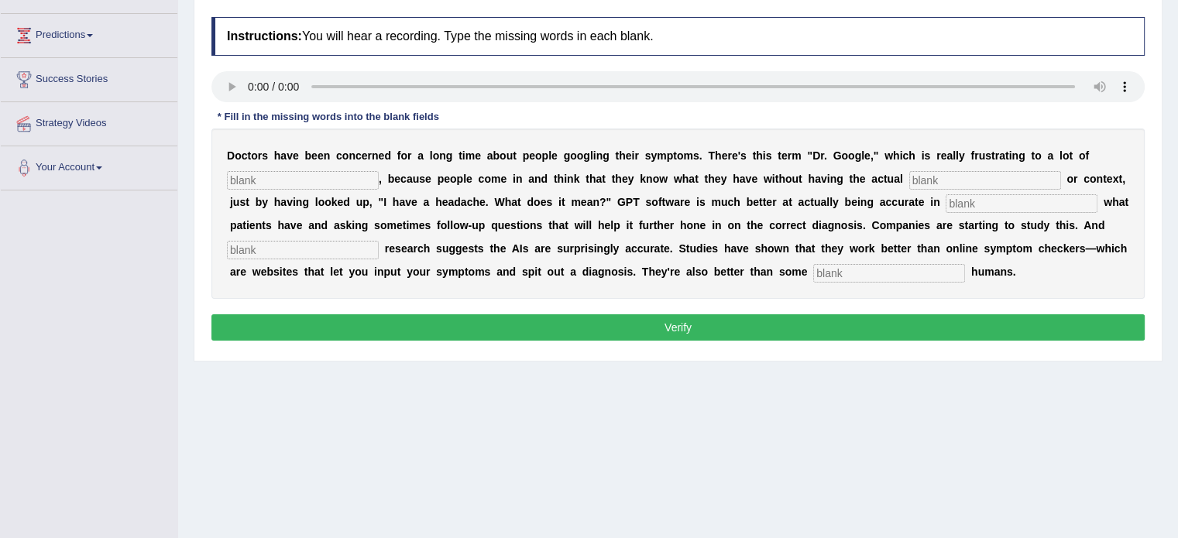
click at [325, 184] on input "text" at bounding box center [303, 180] width 152 height 19
click at [315, 174] on input "text" at bounding box center [303, 180] width 152 height 19
click at [842, 268] on input "text" at bounding box center [889, 273] width 152 height 19
click at [821, 275] on input "untrain" at bounding box center [889, 273] width 152 height 19
type input "entrain"
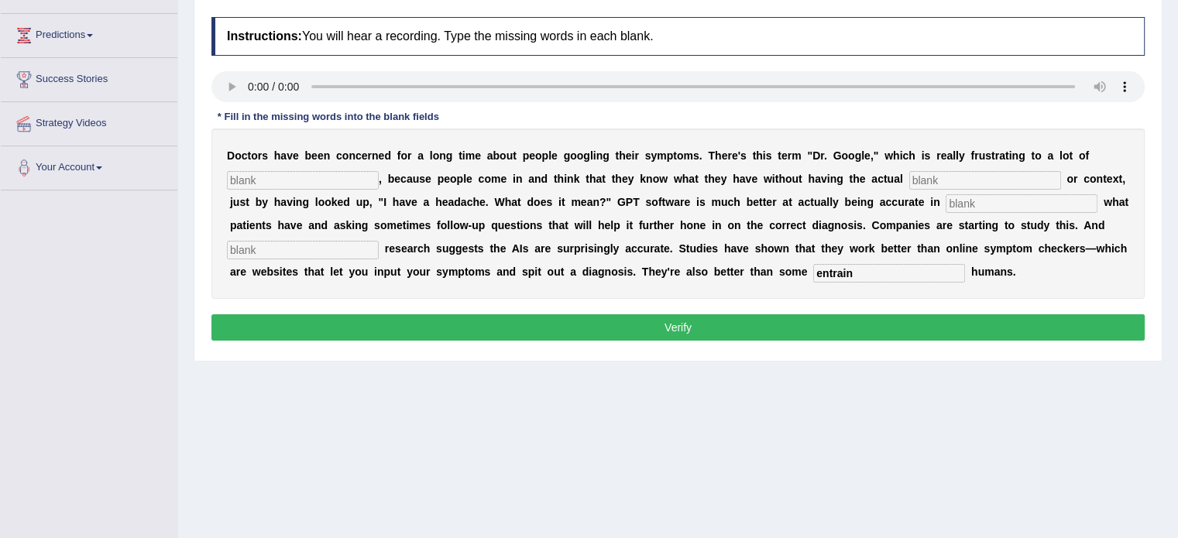
click at [310, 252] on input "text" at bounding box center [303, 250] width 152 height 19
type input "preminarly"
click at [962, 195] on input "text" at bounding box center [1021, 203] width 152 height 19
type input "determining"
click at [934, 180] on input "text" at bounding box center [985, 180] width 152 height 19
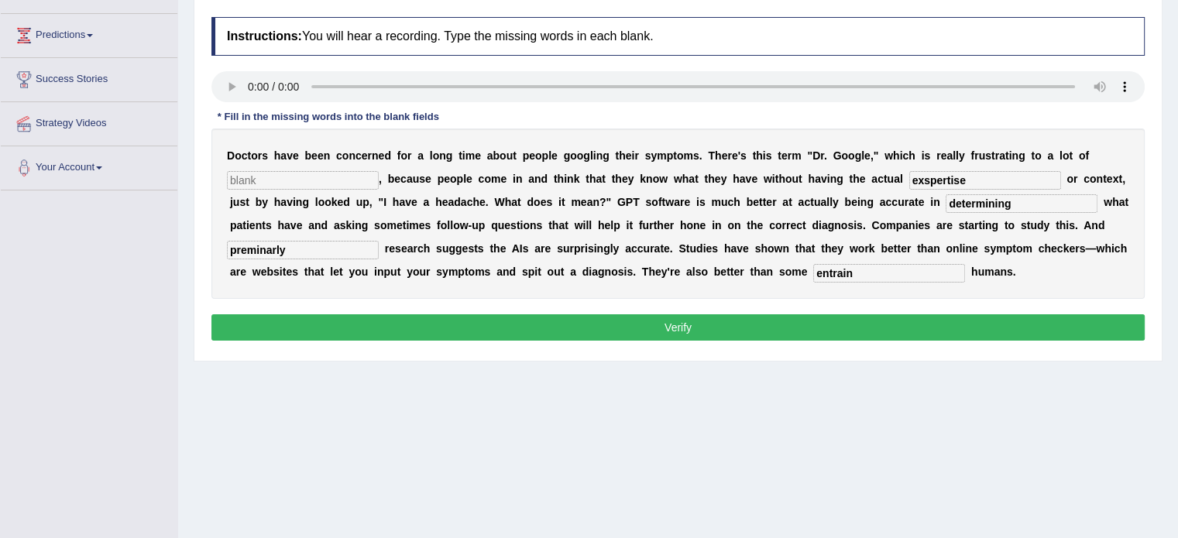
type input "exspertise"
click at [325, 179] on input "text" at bounding box center [303, 180] width 152 height 19
type input "physian"
click at [585, 332] on button "Verify" at bounding box center [677, 327] width 933 height 26
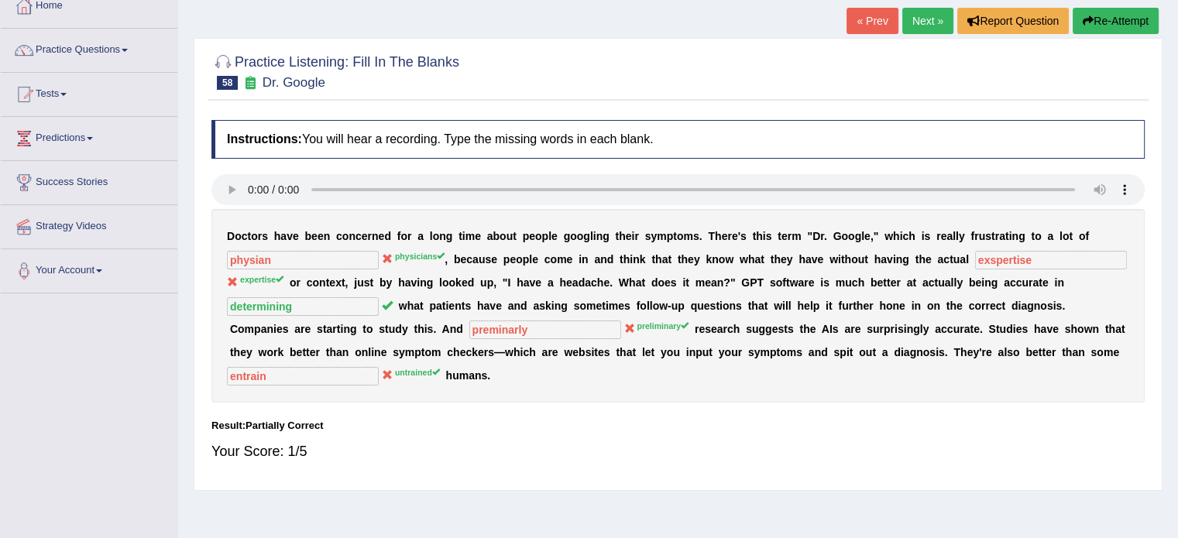
scroll to position [0, 0]
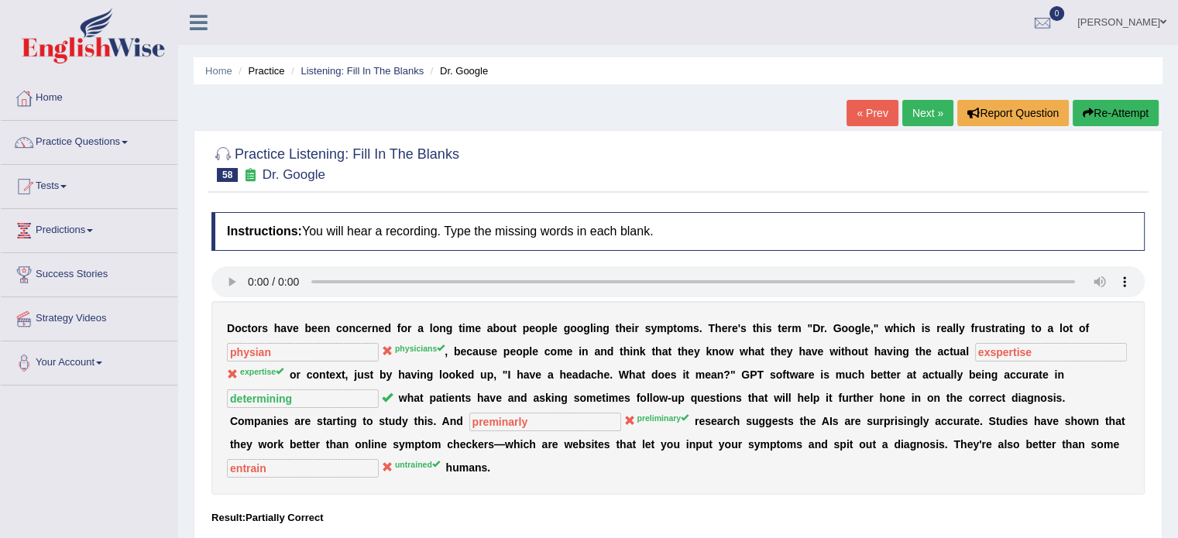
click at [928, 107] on link "Next »" at bounding box center [927, 113] width 51 height 26
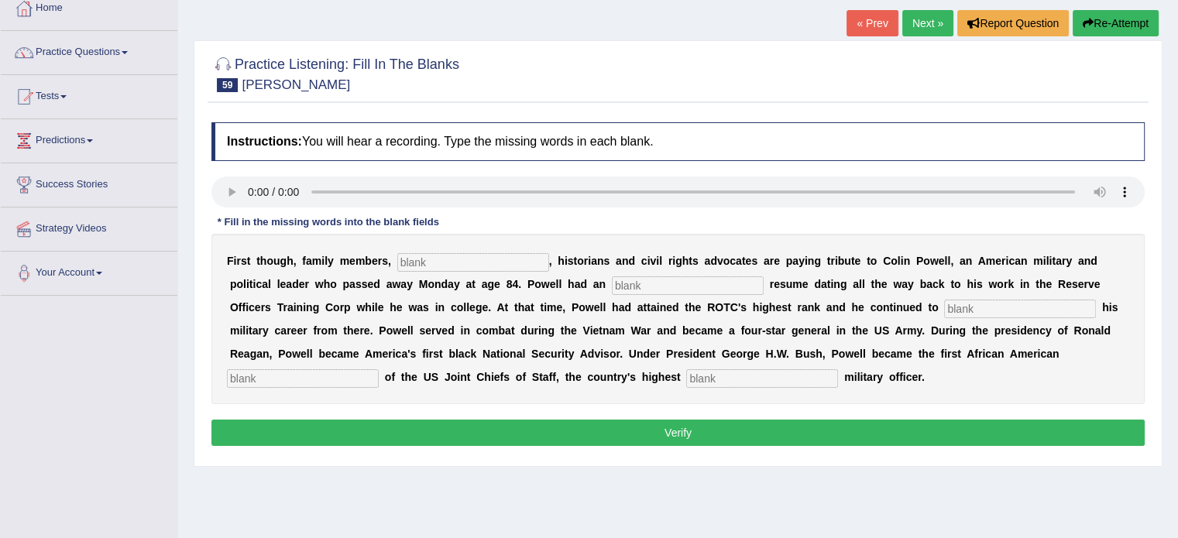
scroll to position [91, 0]
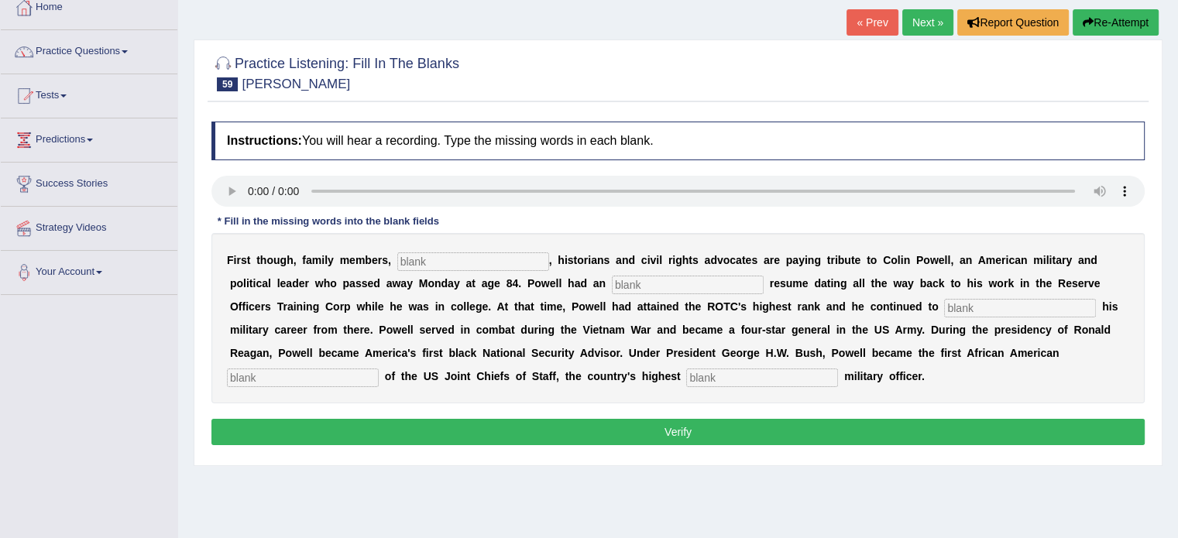
click at [409, 261] on input "text" at bounding box center [473, 261] width 152 height 19
type input "potitican"
click at [639, 288] on input "text" at bounding box center [688, 285] width 152 height 19
type input "t"
drag, startPoint x: 639, startPoint y: 288, endPoint x: 986, endPoint y: 299, distance: 347.8
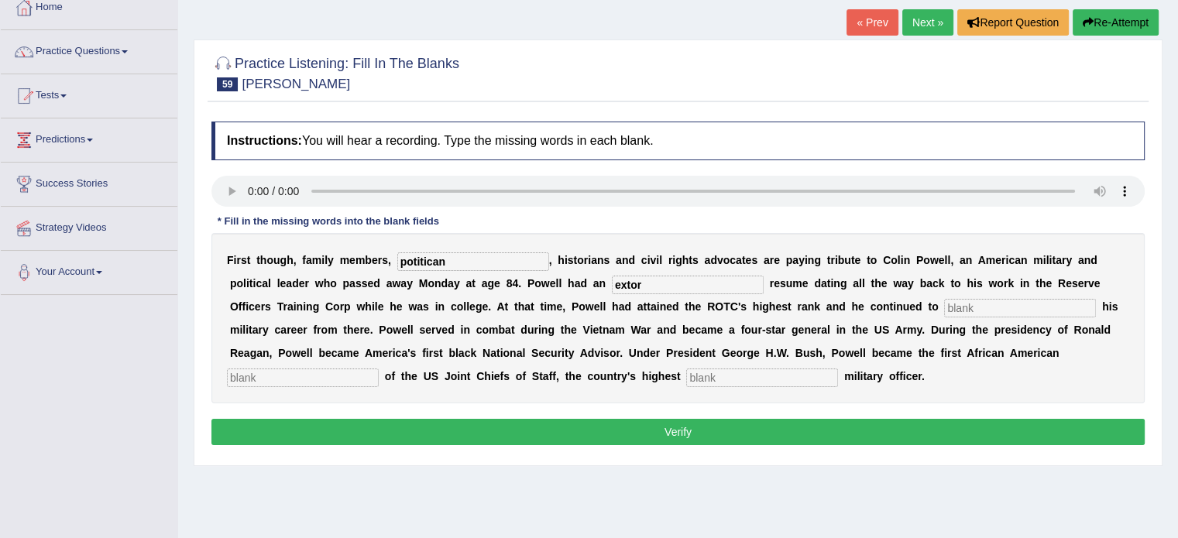
click at [986, 299] on div "F i r s t t h o u g h , f a m i l y m e m b e r s , potitican , h i s t o r i a…" at bounding box center [677, 318] width 933 height 170
type input "extor"
click at [986, 299] on input "text" at bounding box center [1020, 308] width 152 height 19
type input "advantage"
click at [644, 280] on input "extor" at bounding box center [688, 285] width 152 height 19
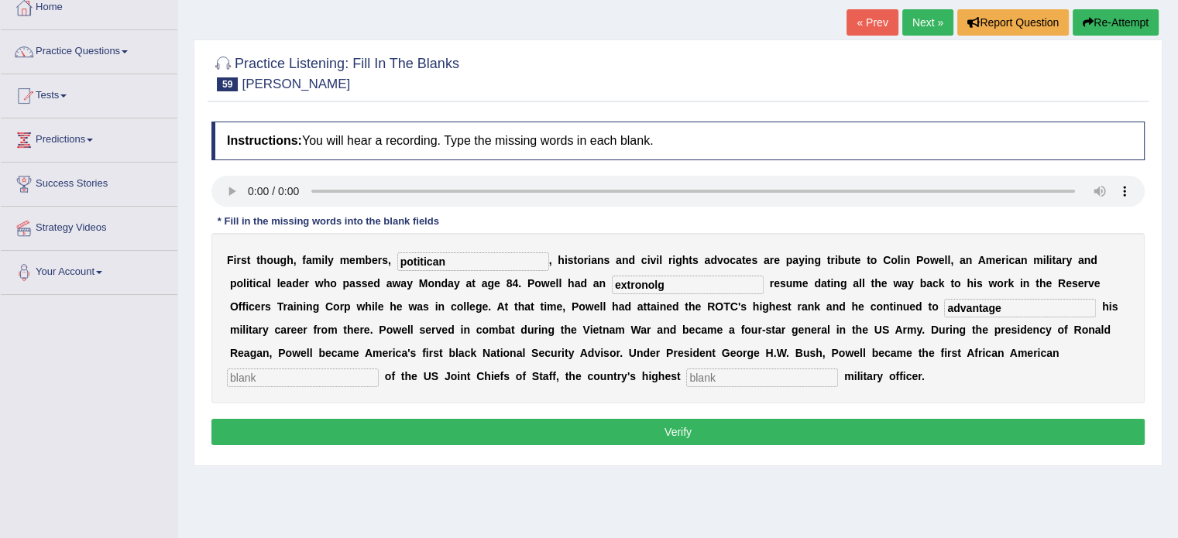
type input "extronolg"
click at [295, 377] on input "text" at bounding box center [303, 378] width 152 height 19
type input "chairman"
click at [694, 372] on input "text" at bounding box center [762, 378] width 152 height 19
click at [664, 281] on input "extronolg" at bounding box center [688, 285] width 152 height 19
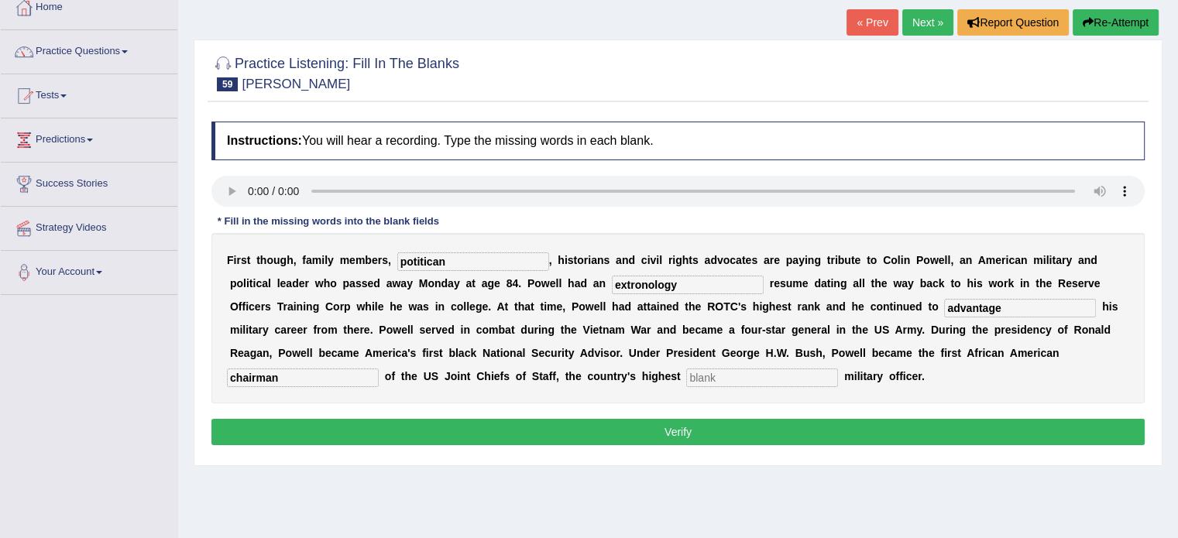
type input "extronology"
click at [715, 370] on input "text" at bounding box center [762, 378] width 152 height 19
type input "a"
click at [644, 423] on button "Verify" at bounding box center [677, 432] width 933 height 26
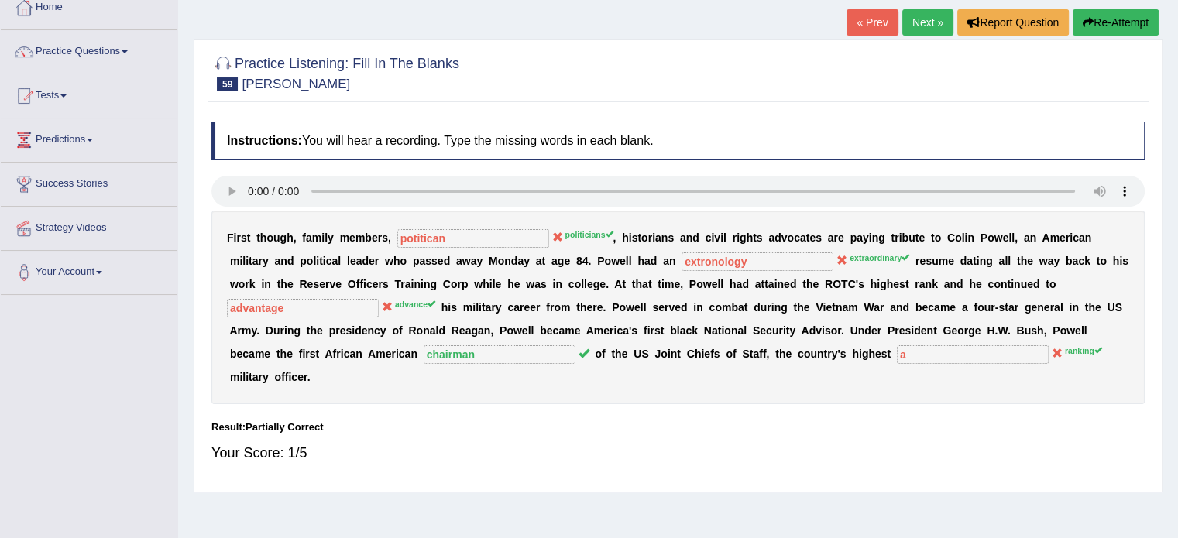
scroll to position [0, 0]
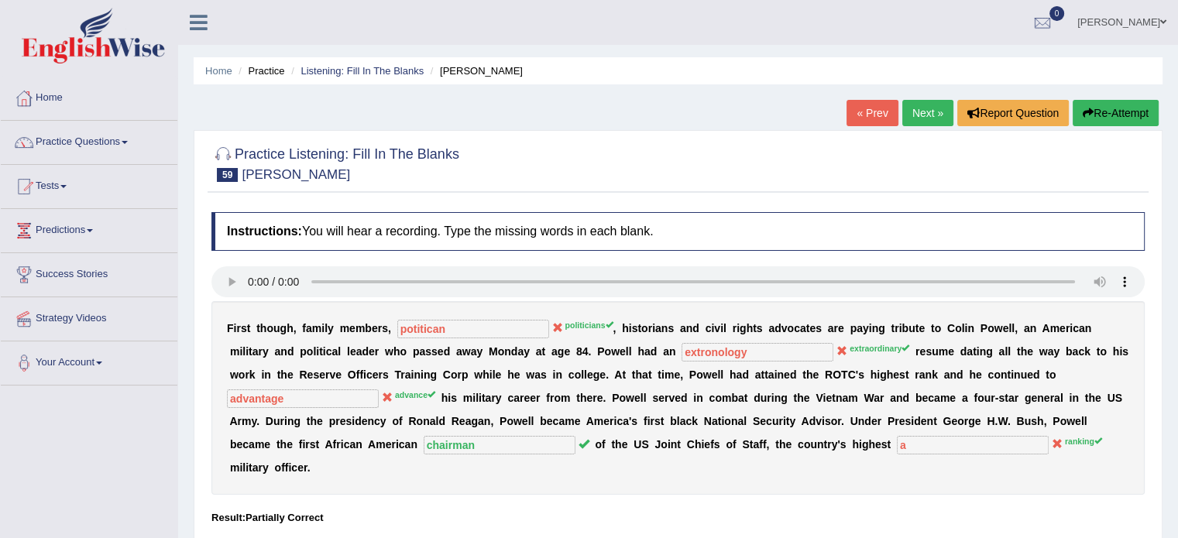
click at [914, 108] on link "Next »" at bounding box center [927, 113] width 51 height 26
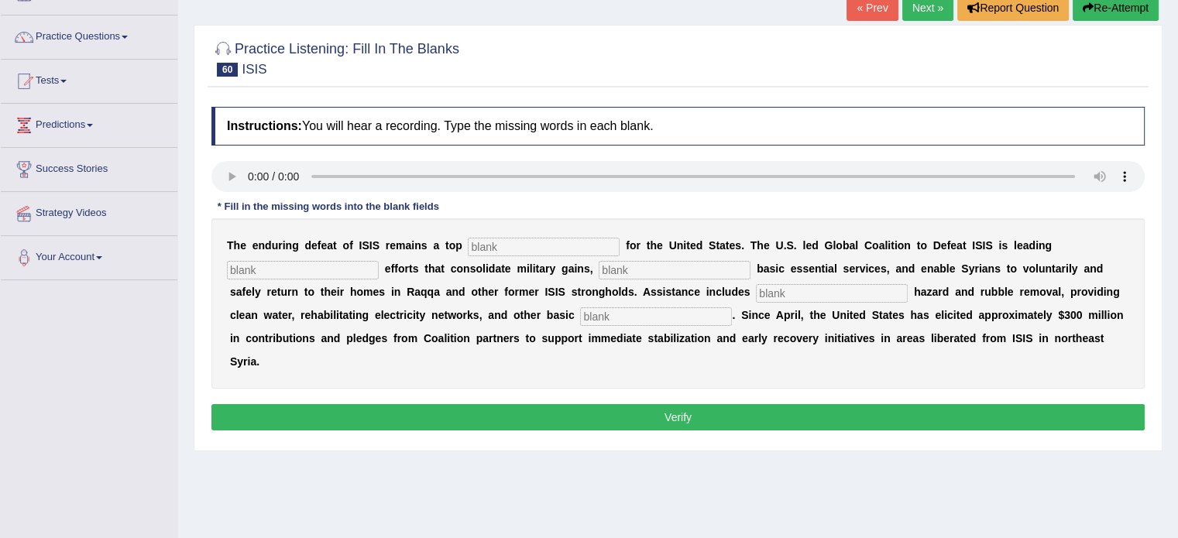
scroll to position [115, 0]
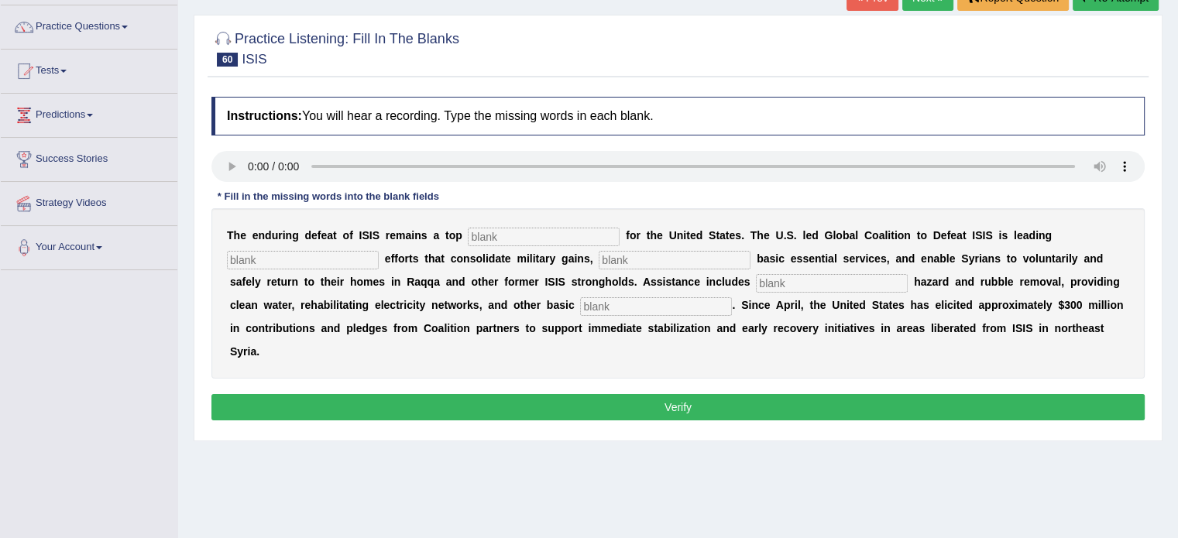
drag, startPoint x: 1188, startPoint y: 183, endPoint x: 1178, endPoint y: 256, distance: 74.3
click at [1177, 256] on html "Toggle navigation Home Practice Questions Speaking Practice Read Aloud Repeat S…" at bounding box center [589, 154] width 1178 height 538
click at [482, 239] on input "text" at bounding box center [544, 237] width 152 height 19
type input "priorrity"
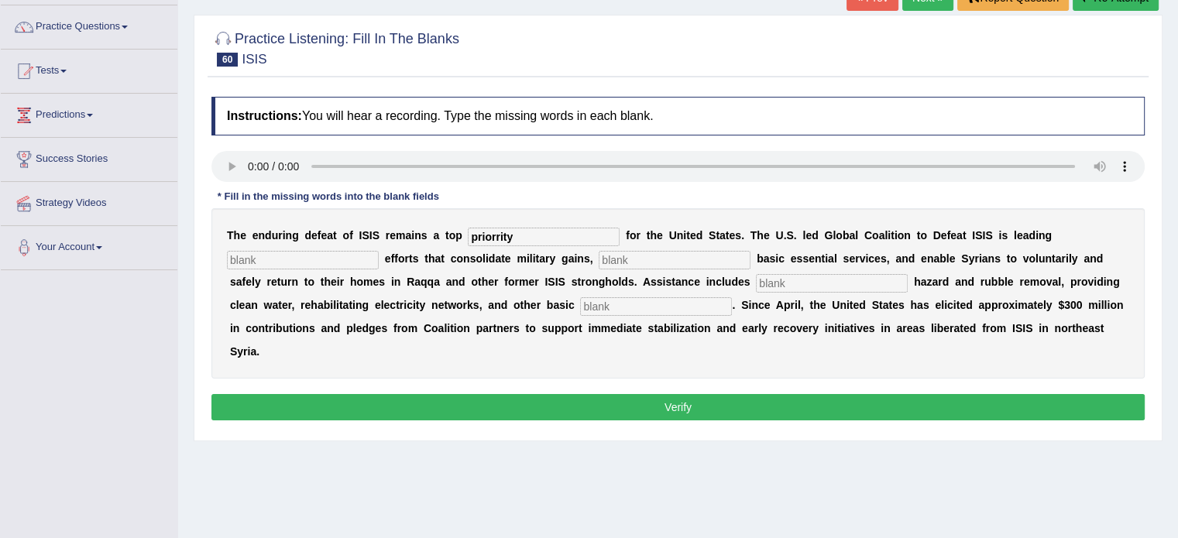
click at [257, 254] on input "text" at bounding box center [303, 260] width 152 height 19
click at [635, 261] on input "text" at bounding box center [674, 260] width 152 height 19
type input "restore"
click at [778, 274] on input "text" at bounding box center [832, 283] width 152 height 19
type input "exposive"
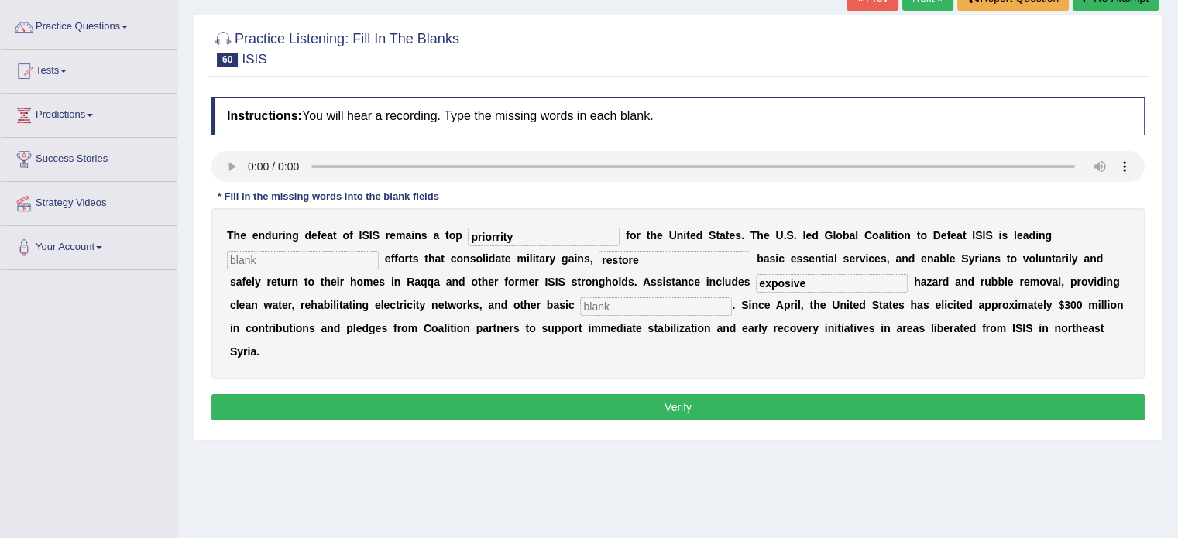
click at [655, 300] on input "text" at bounding box center [656, 306] width 152 height 19
type input "e"
click at [598, 307] on input "necicities" at bounding box center [656, 306] width 152 height 19
type input "necycicities"
click at [292, 259] on input "text" at bounding box center [303, 260] width 152 height 19
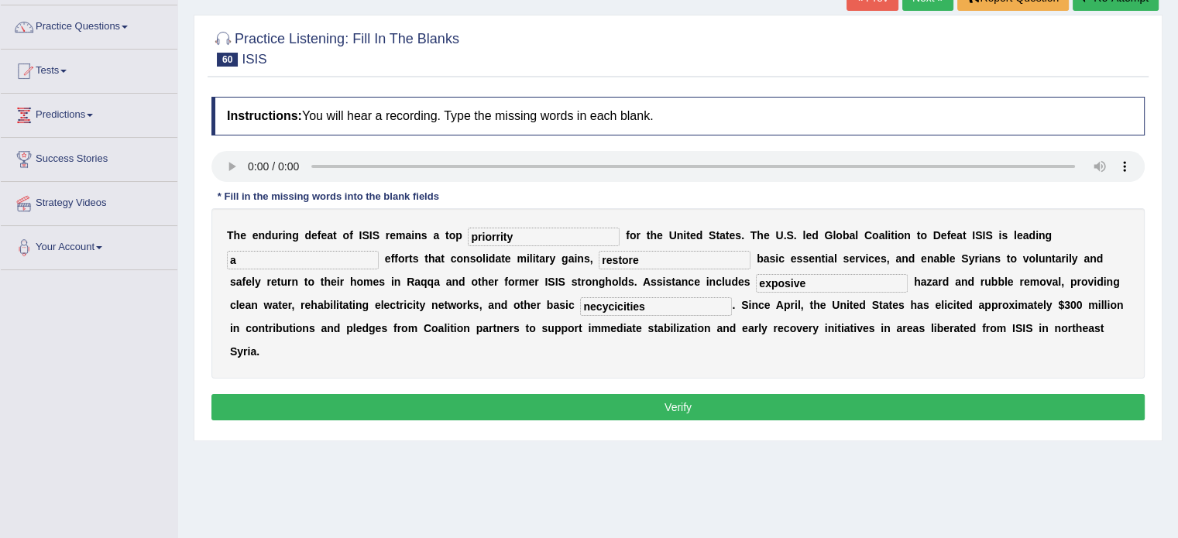
type input "a"
click at [571, 408] on button "Verify" at bounding box center [677, 407] width 933 height 26
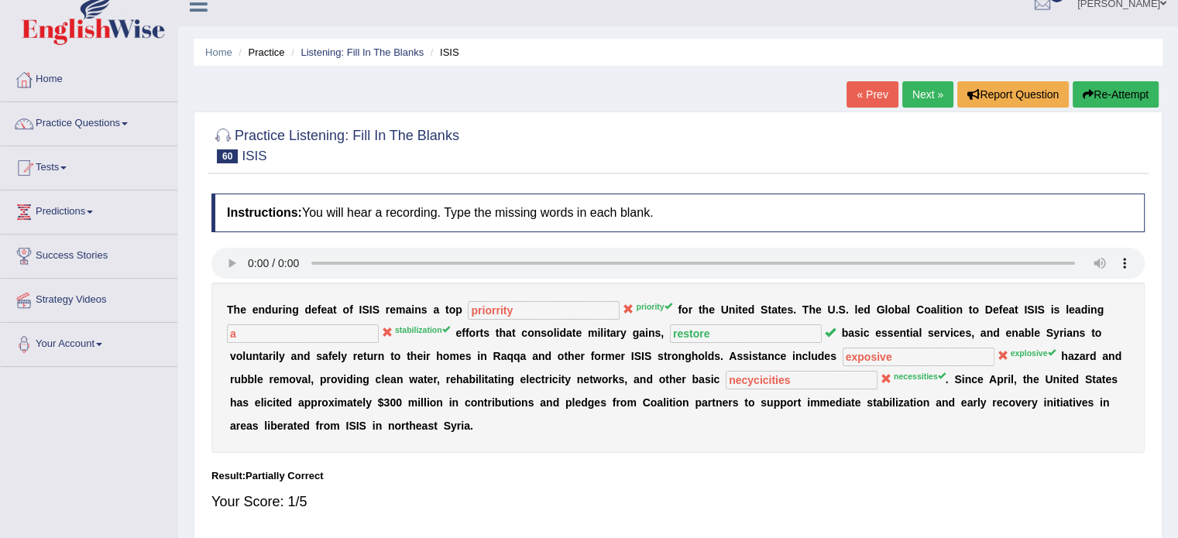
scroll to position [13, 0]
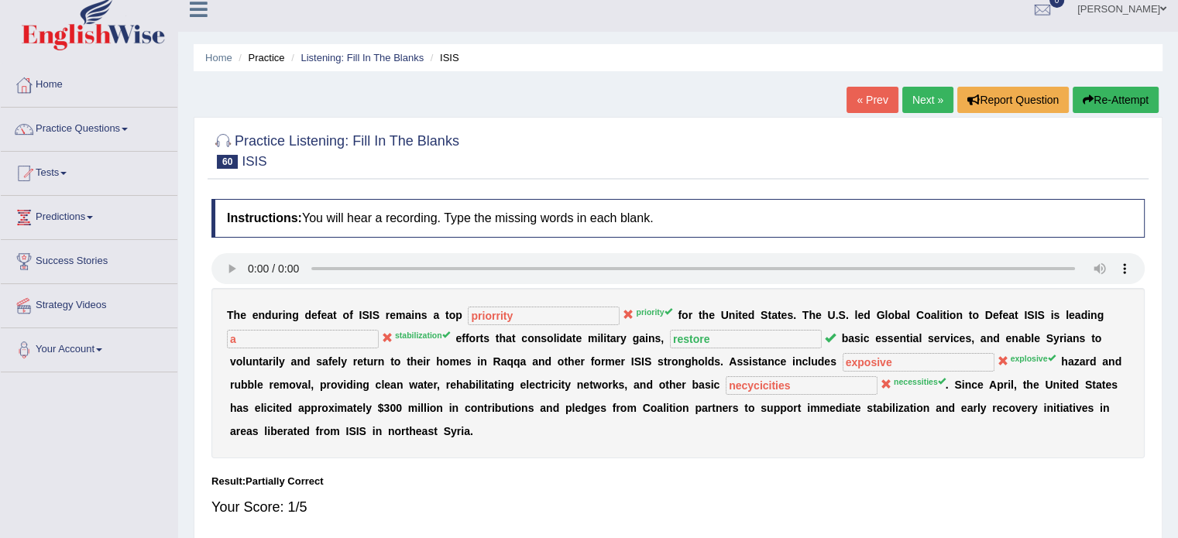
click at [916, 85] on div "Home Practice Listening: Fill In The Blanks ISIS « Prev Next » Report Question …" at bounding box center [677, 374] width 999 height 774
click at [917, 98] on link "Next »" at bounding box center [927, 100] width 51 height 26
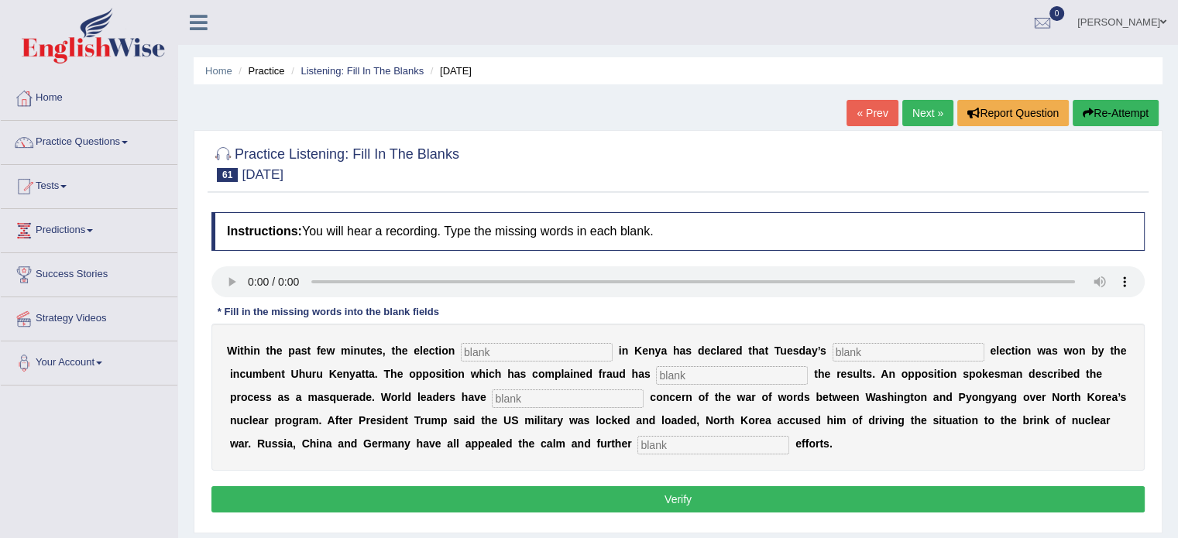
scroll to position [60, 0]
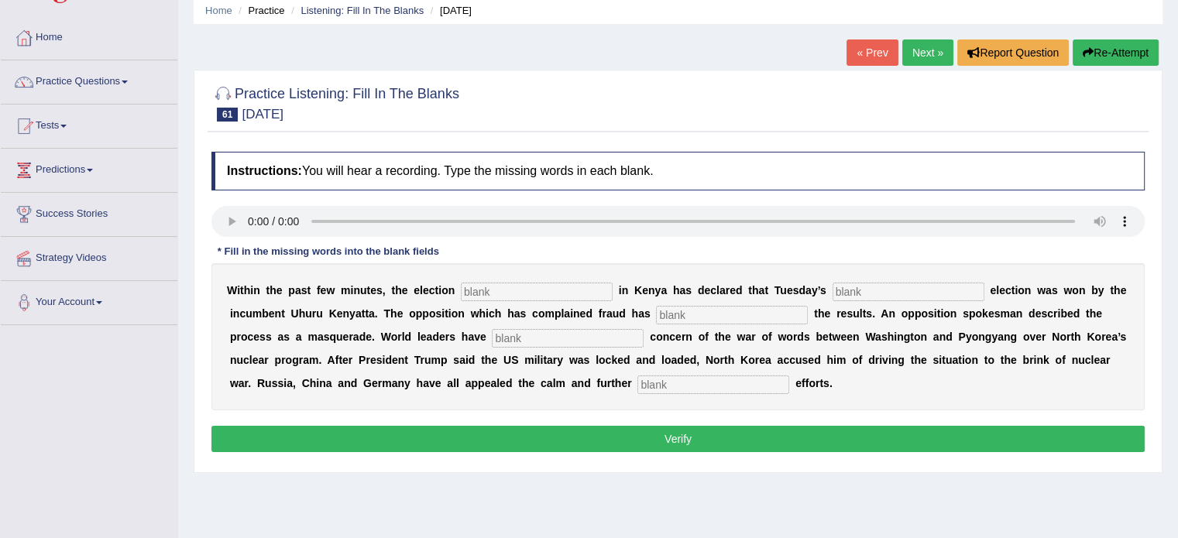
click at [485, 291] on input "text" at bounding box center [537, 292] width 152 height 19
